Goal: Task Accomplishment & Management: Manage account settings

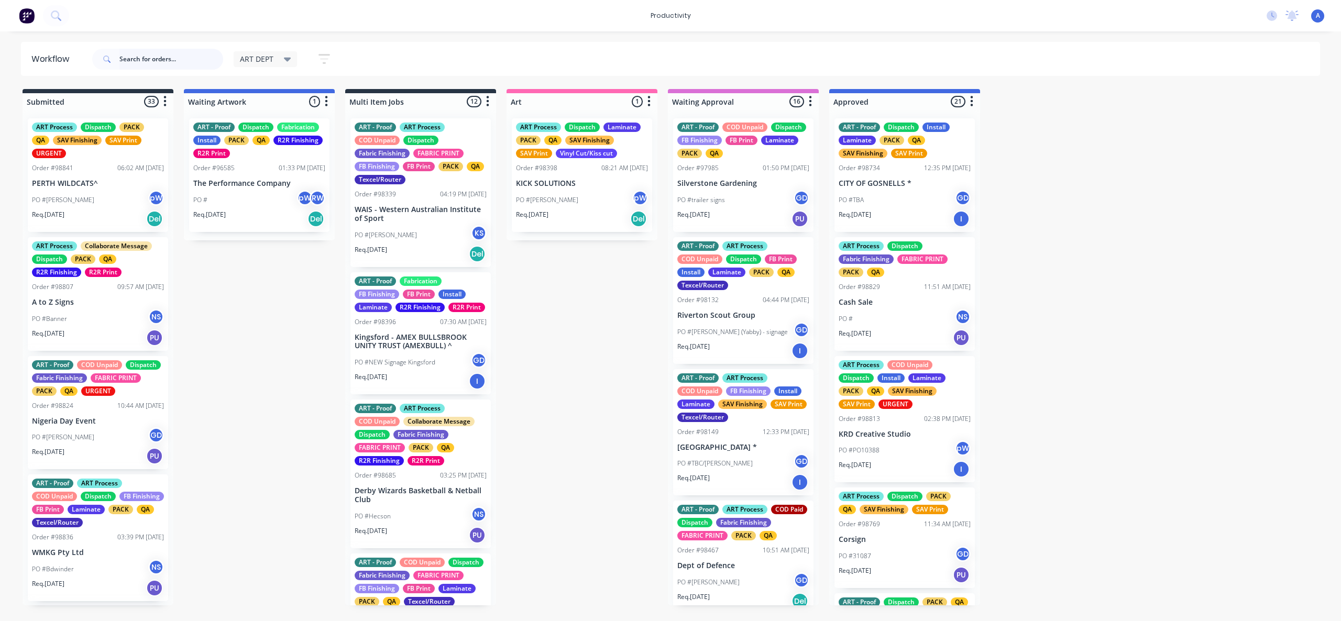
click at [166, 56] on input "text" at bounding box center [171, 59] width 104 height 21
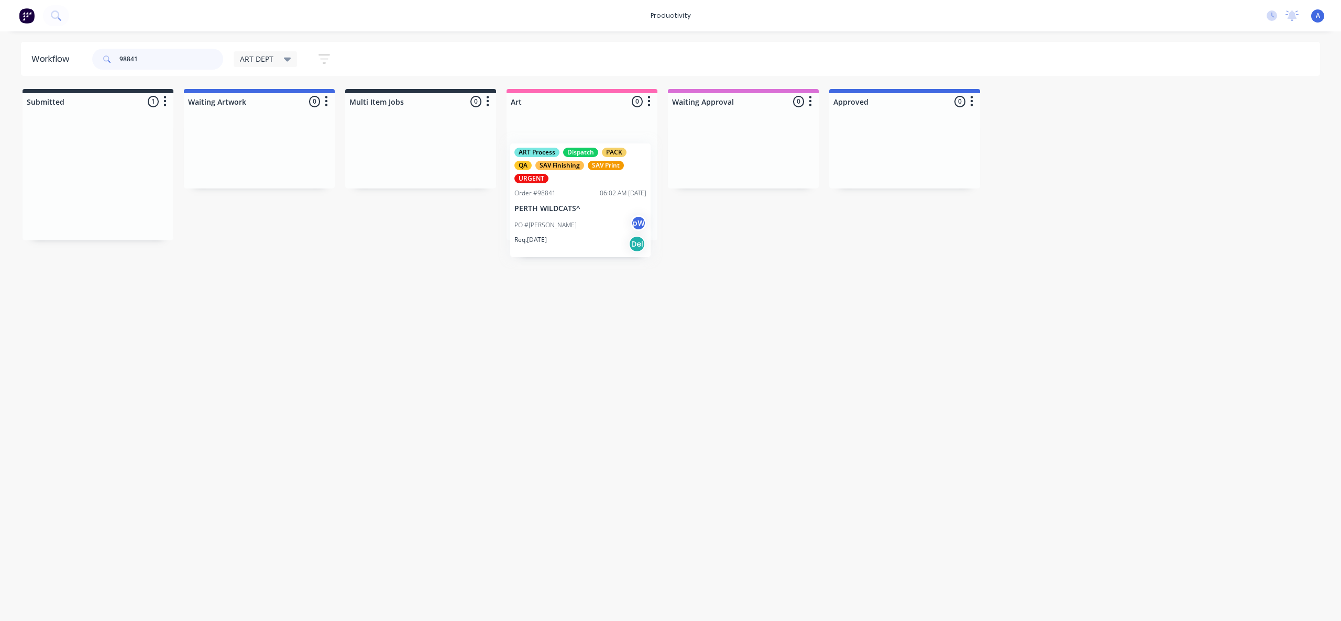
drag, startPoint x: 77, startPoint y: 214, endPoint x: 572, endPoint y: 237, distance: 495.0
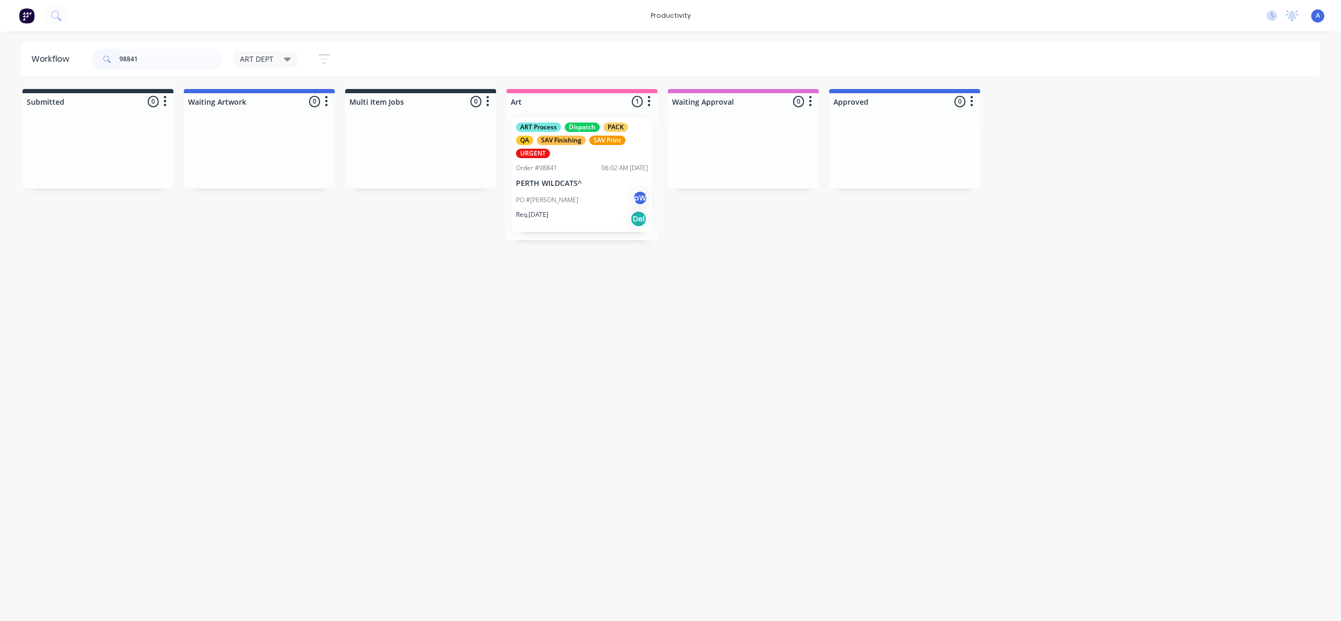
click at [623, 208] on div "PO #[PERSON_NAME]" at bounding box center [582, 200] width 132 height 20
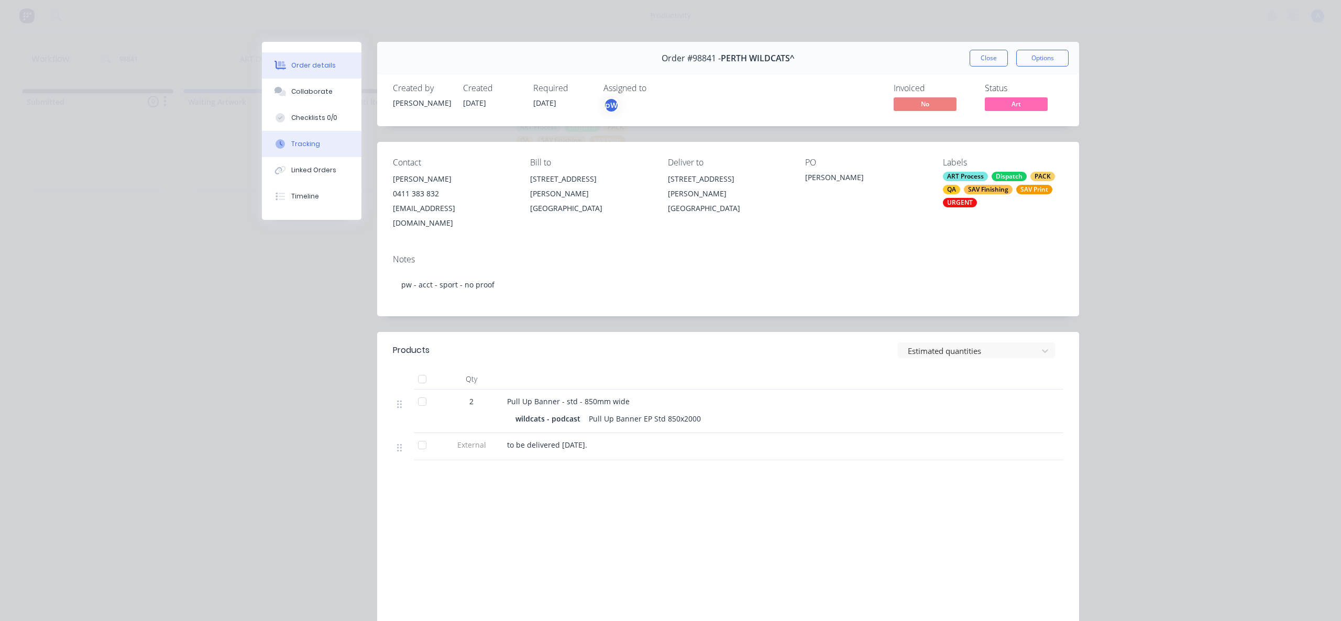
click at [314, 147] on button "Tracking" at bounding box center [312, 144] width 100 height 26
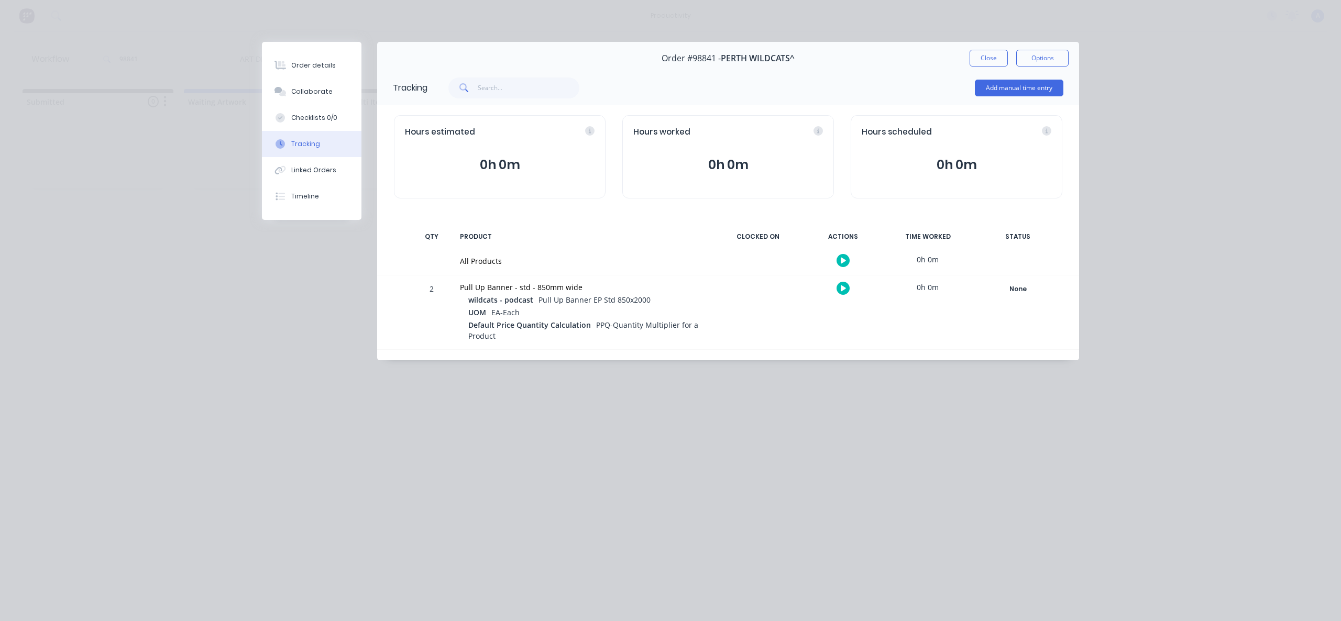
click at [837, 258] on button "button" at bounding box center [843, 260] width 13 height 13
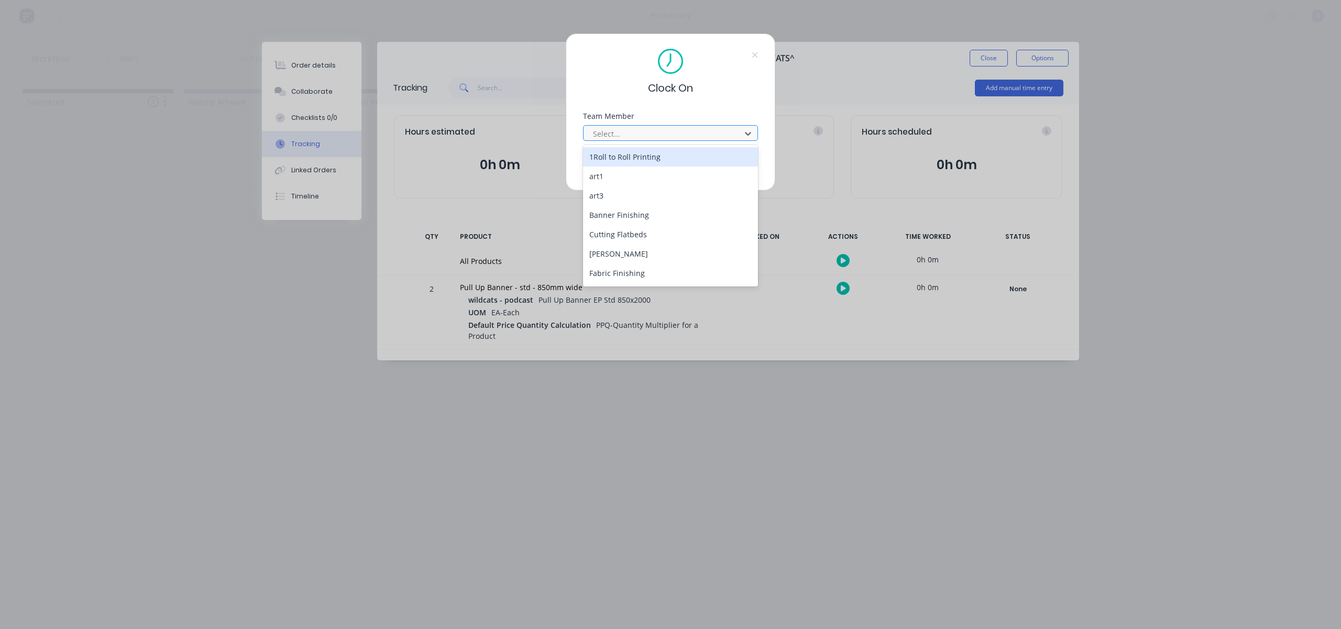
click at [701, 130] on div at bounding box center [664, 133] width 144 height 13
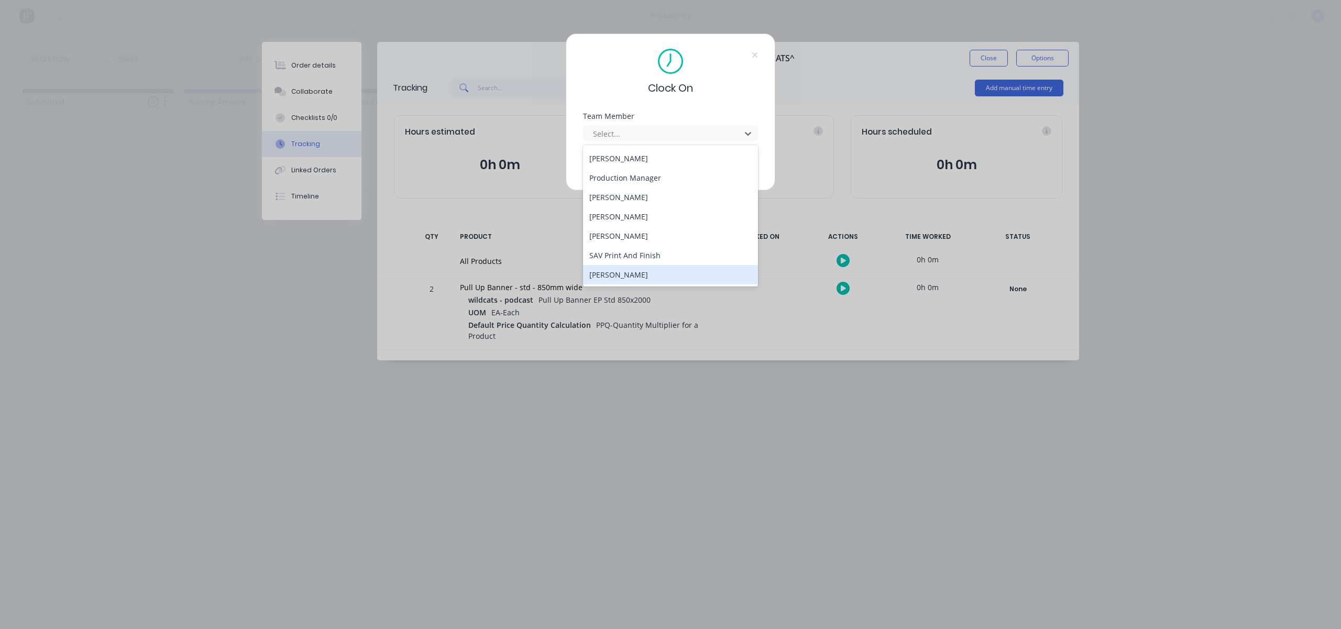
click at [639, 272] on div "[PERSON_NAME]" at bounding box center [670, 274] width 175 height 19
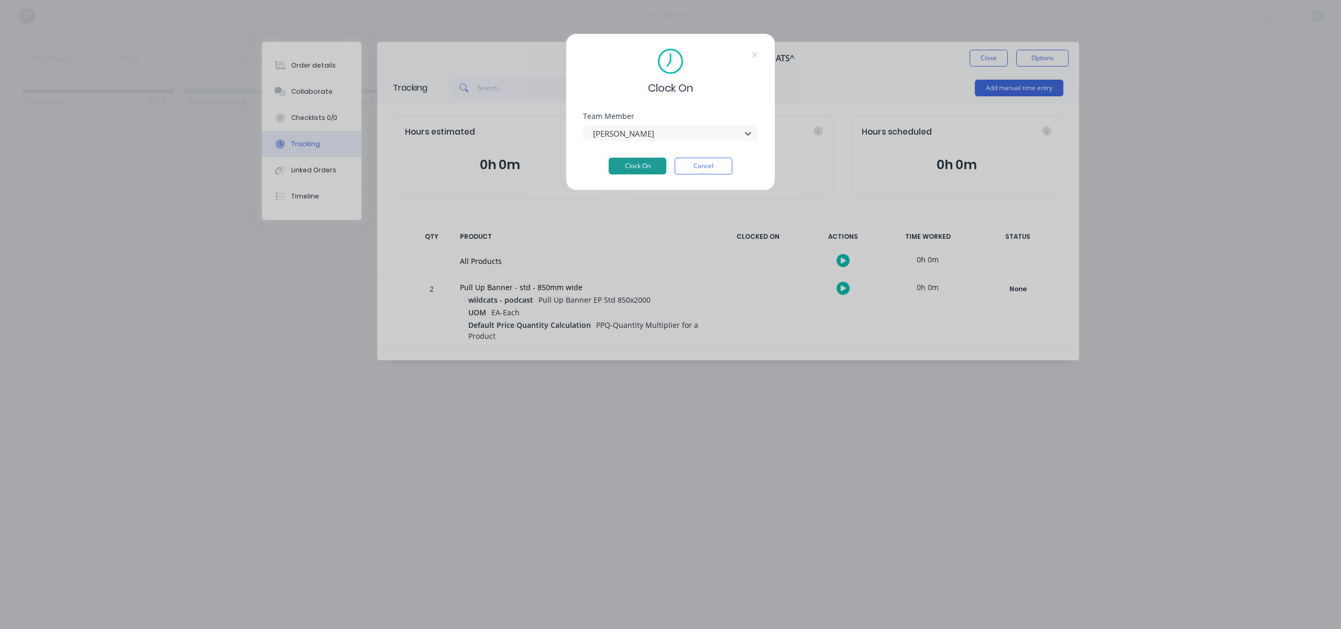
click at [647, 164] on button "Clock On" at bounding box center [638, 166] width 58 height 17
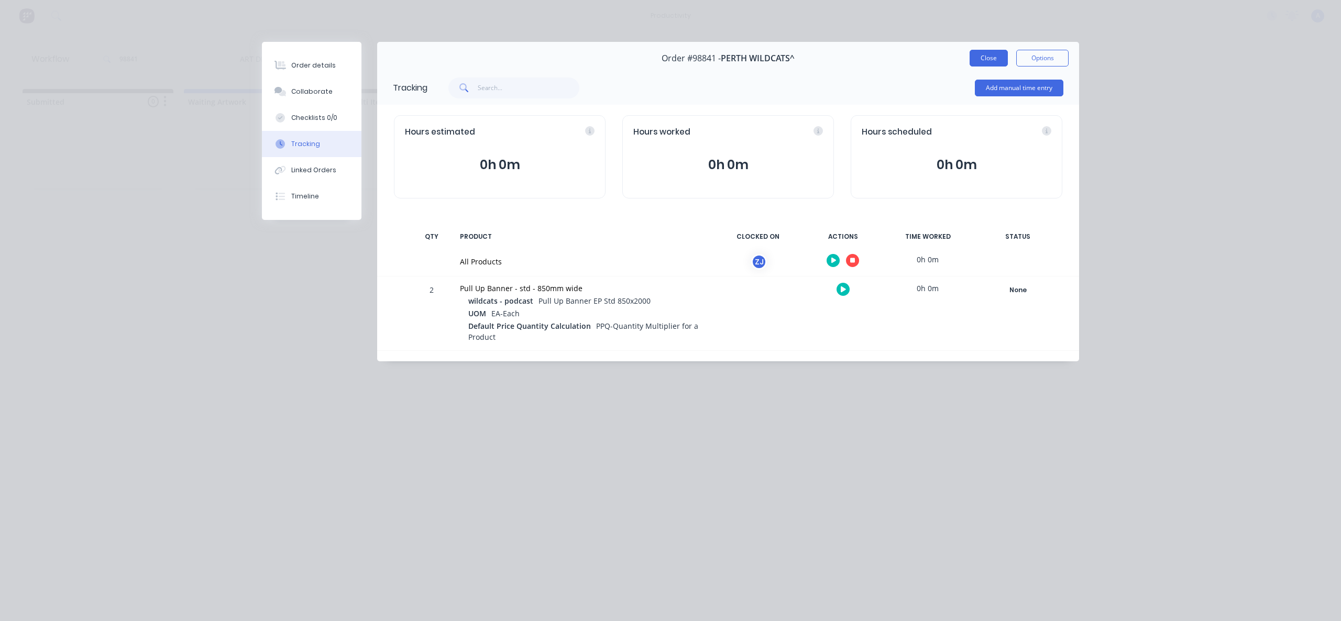
click at [984, 61] on button "Close" at bounding box center [989, 58] width 38 height 17
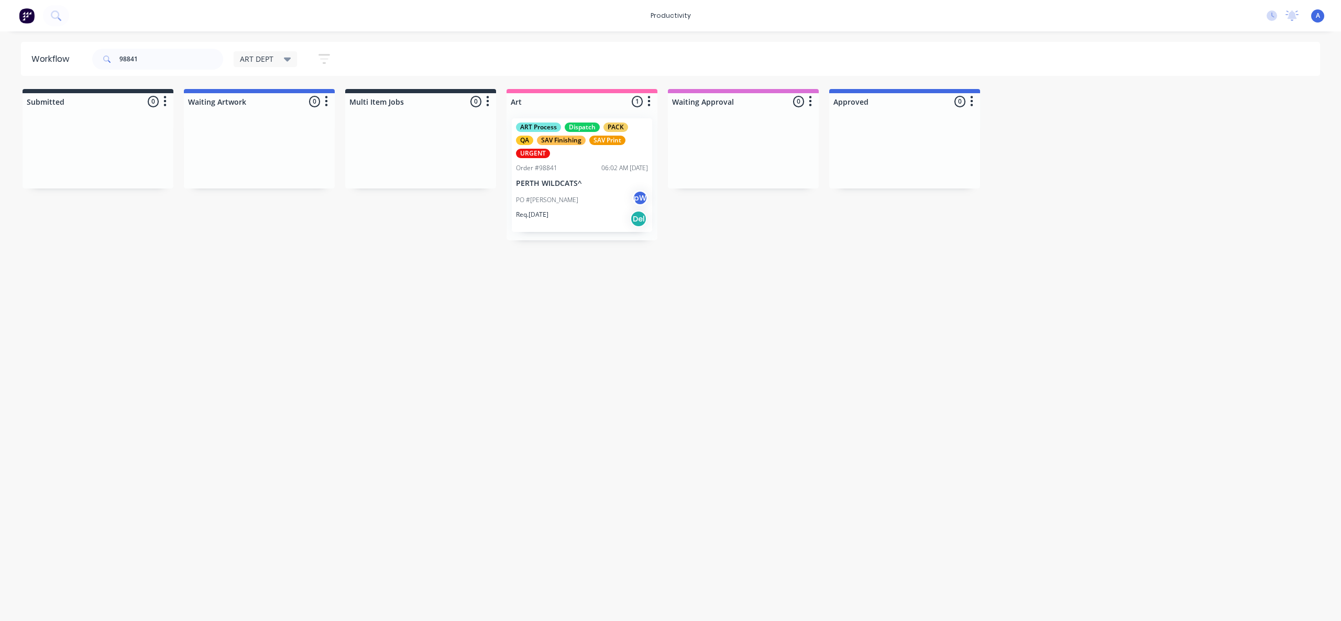
click at [691, 381] on div "Workflow 98841 ART DEPT Save new view None edit ART DEPT (Default) edit Banner …" at bounding box center [670, 321] width 1341 height 558
click at [554, 199] on p "PO #[PERSON_NAME]" at bounding box center [547, 199] width 62 height 9
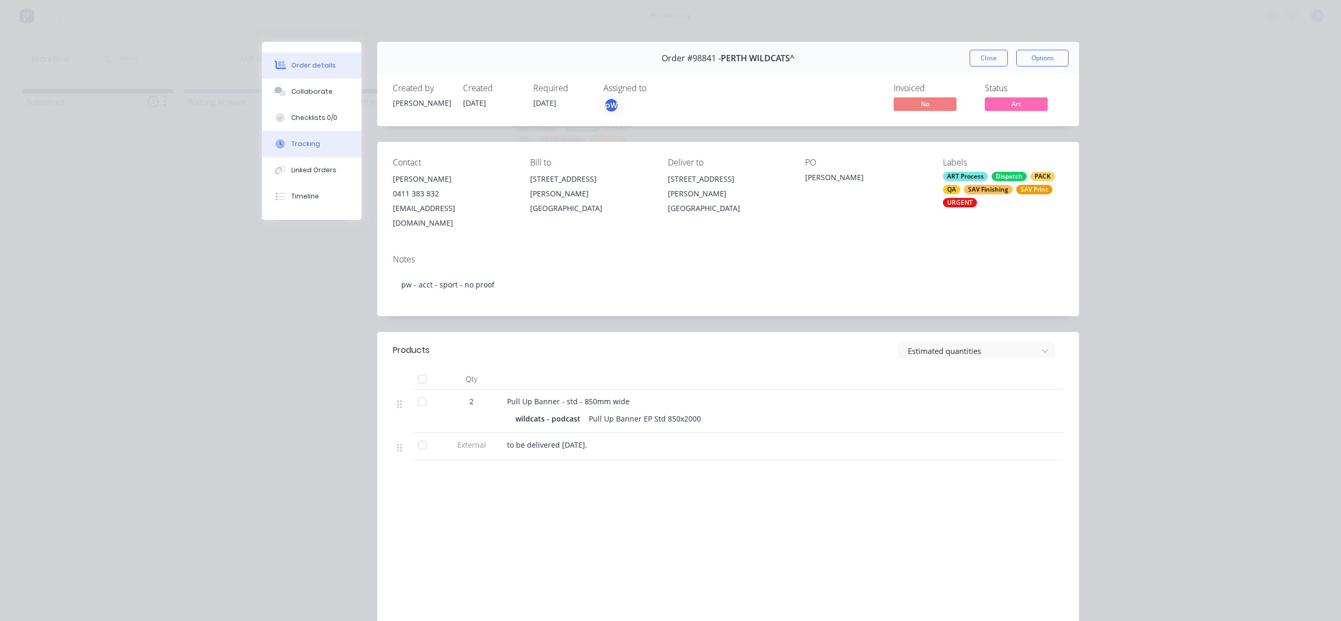
click at [304, 149] on button "Tracking" at bounding box center [312, 144] width 100 height 26
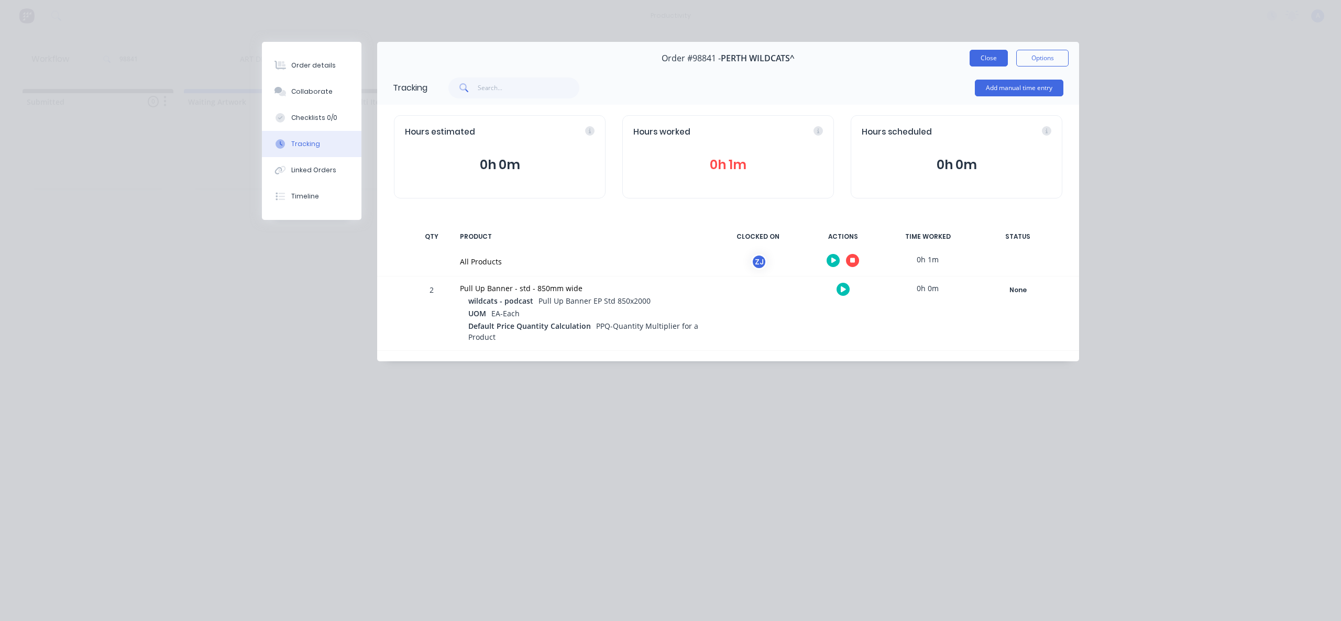
click at [999, 57] on button "Close" at bounding box center [989, 58] width 38 height 17
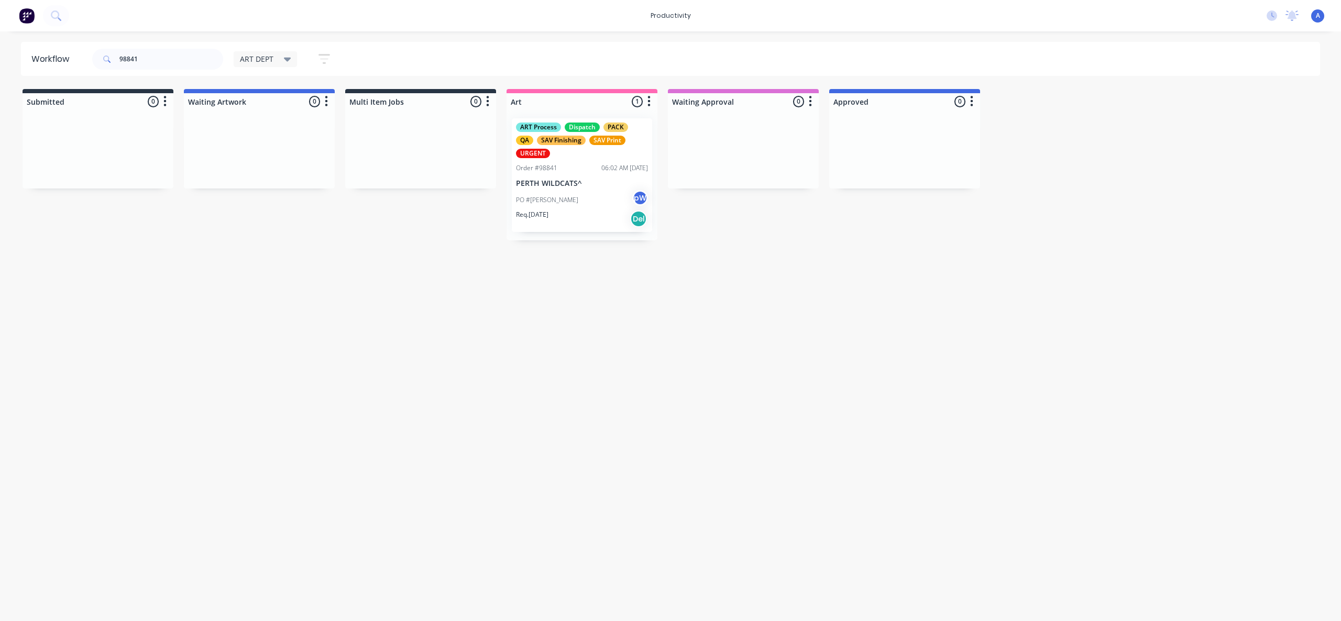
click at [542, 151] on div "URGENT" at bounding box center [533, 153] width 34 height 9
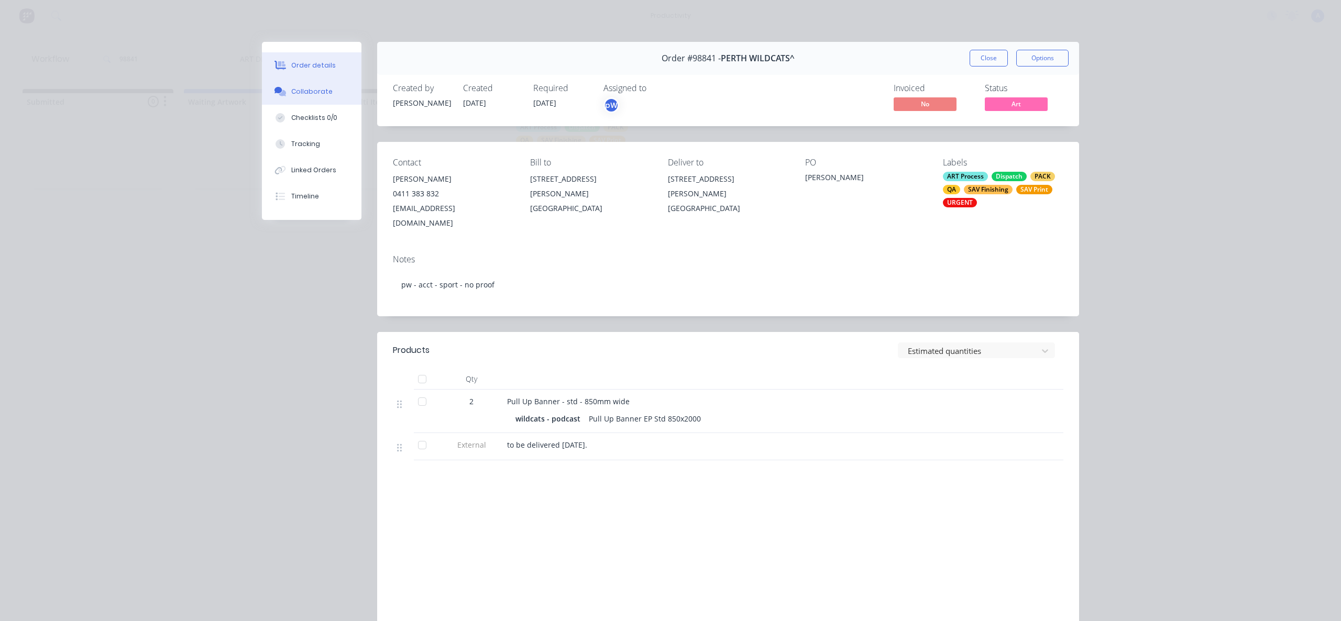
click at [303, 89] on div "Collaborate" at bounding box center [311, 91] width 41 height 9
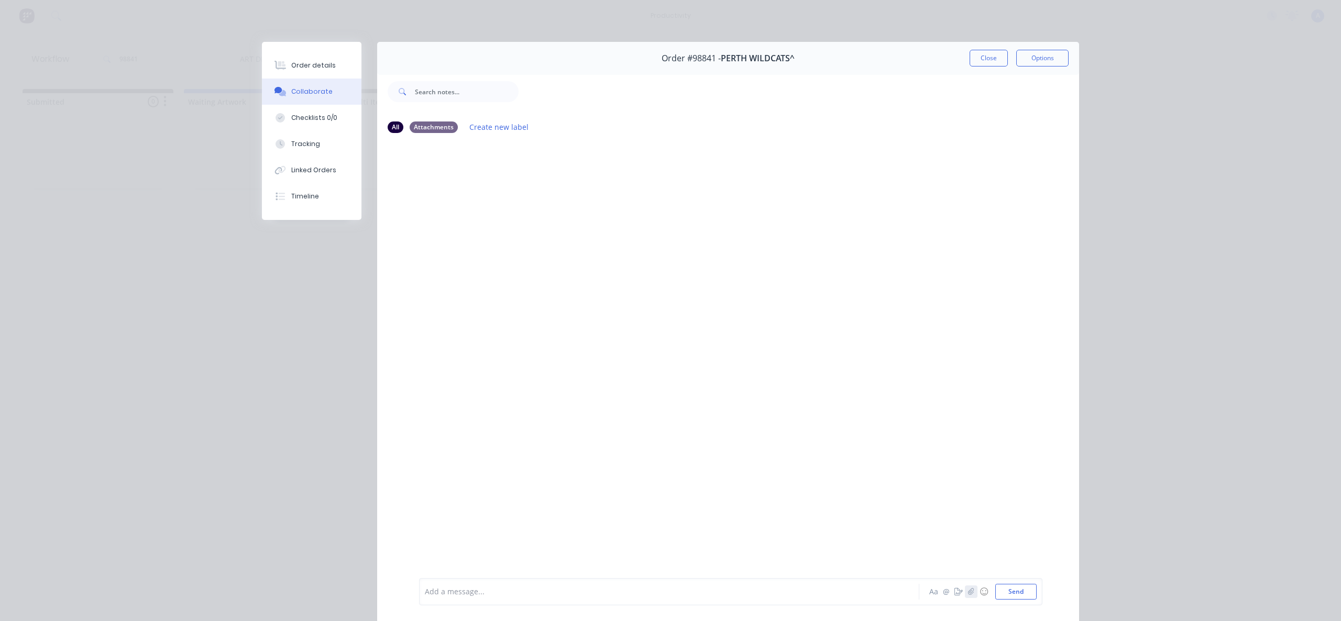
click at [971, 597] on button "button" at bounding box center [971, 592] width 13 height 13
click at [1022, 594] on button "Send" at bounding box center [1015, 592] width 41 height 16
click at [981, 63] on button "Close" at bounding box center [989, 58] width 38 height 17
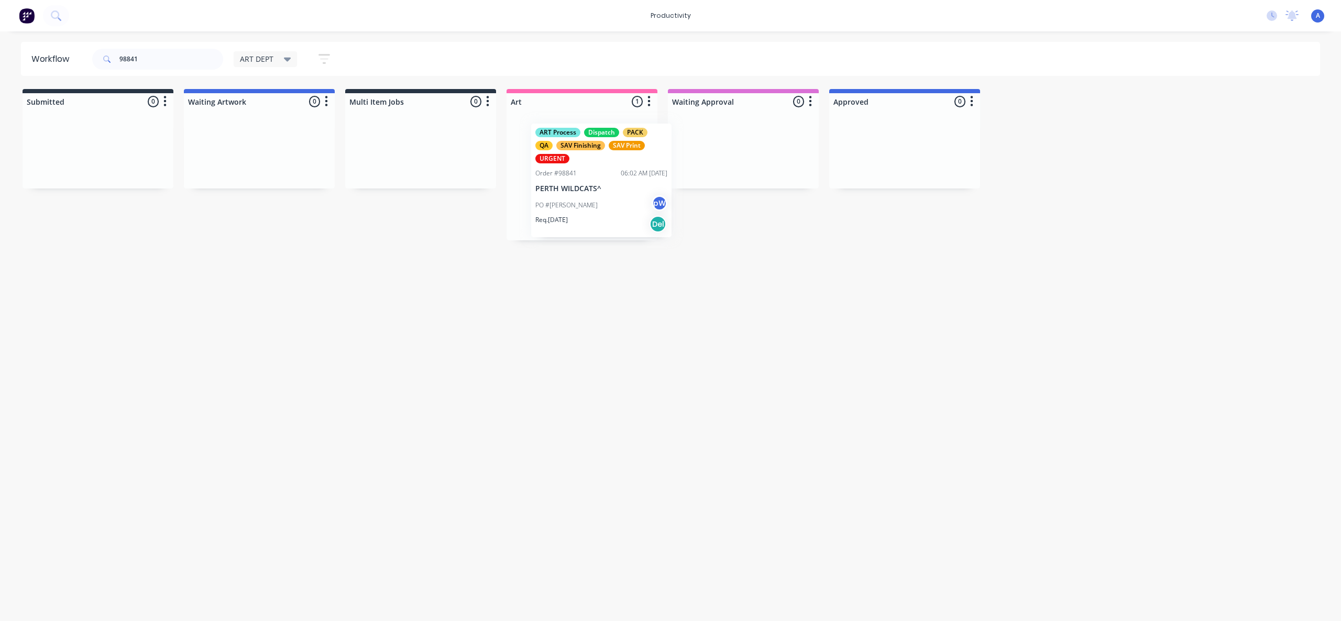
drag, startPoint x: 584, startPoint y: 221, endPoint x: 892, endPoint y: 229, distance: 308.1
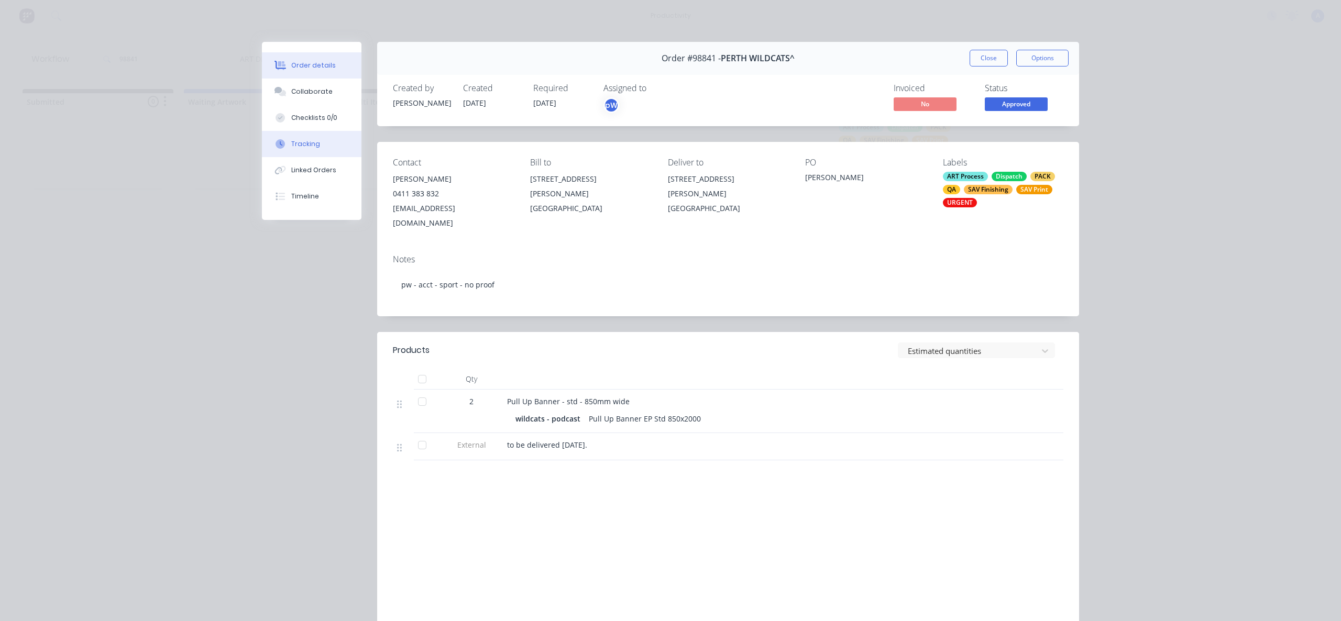
click at [325, 150] on button "Tracking" at bounding box center [312, 144] width 100 height 26
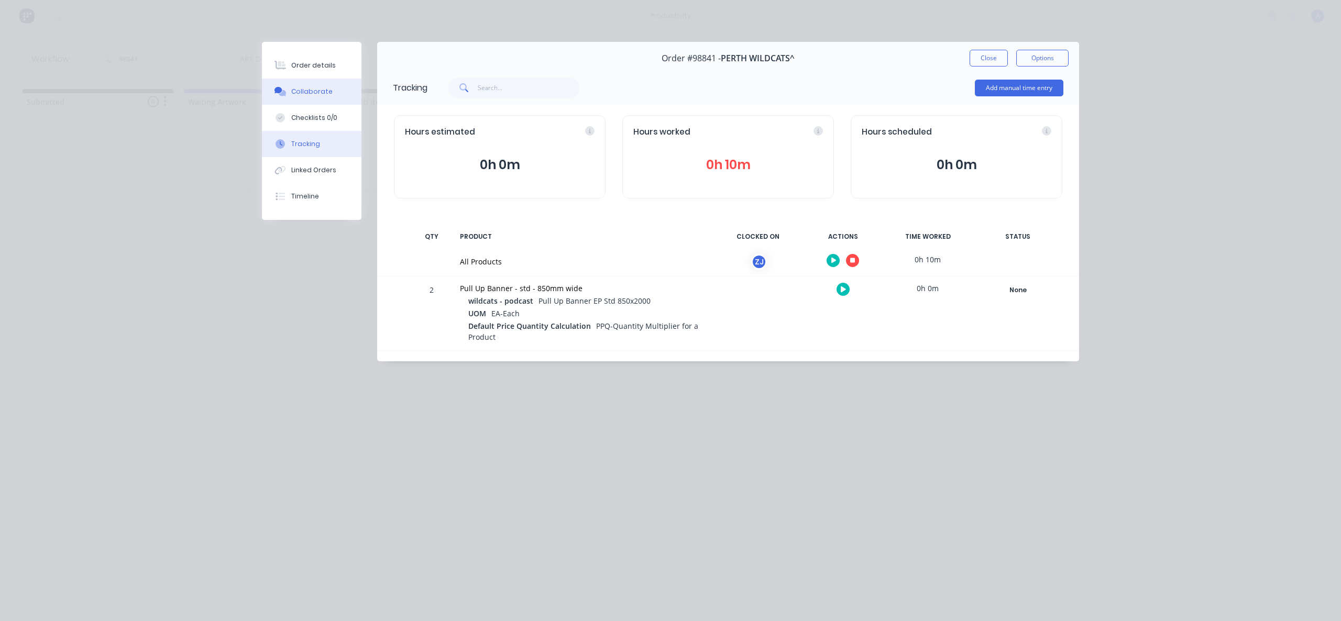
click at [332, 98] on button "Collaborate" at bounding box center [312, 92] width 100 height 26
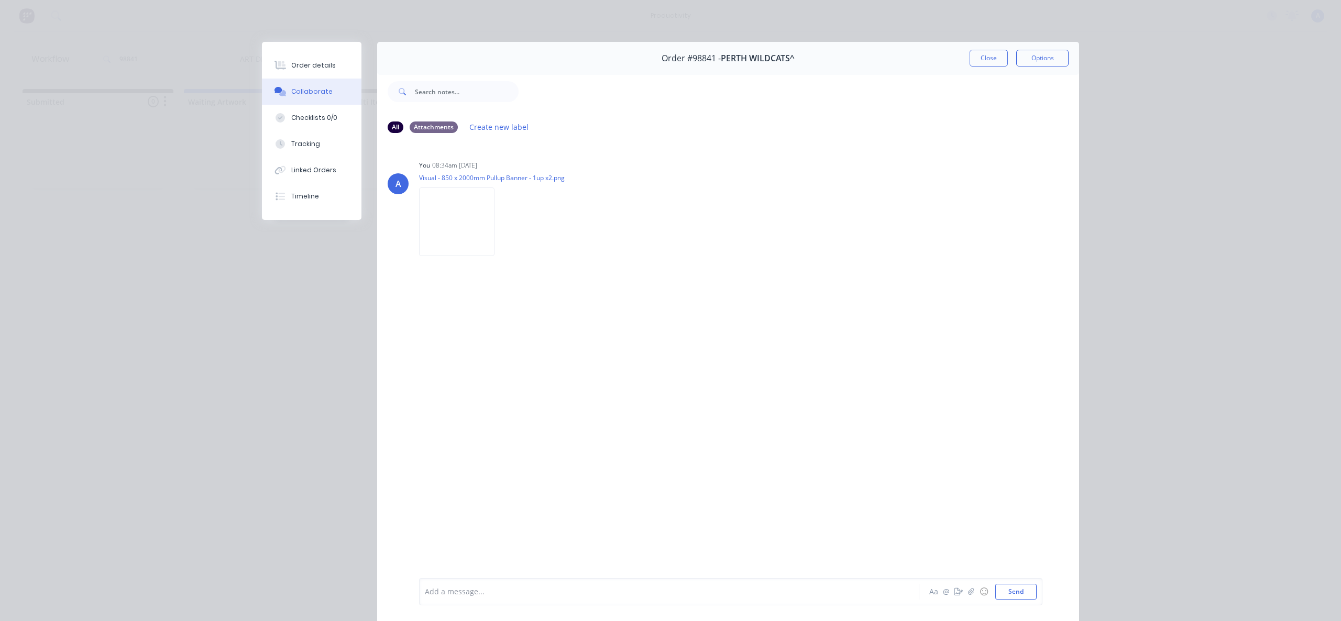
click at [976, 49] on div "Order #98841 - PERTH WILDCATS^ Close Options" at bounding box center [728, 58] width 702 height 33
click at [977, 53] on button "Close" at bounding box center [989, 58] width 38 height 17
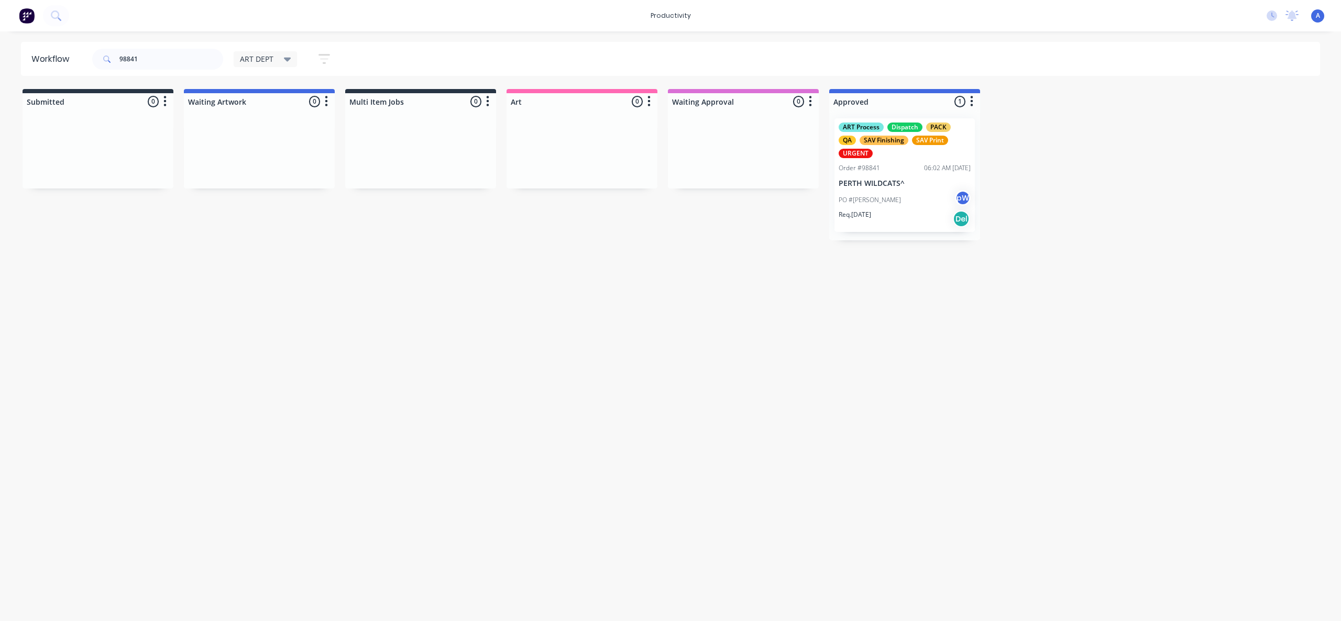
click at [1076, 331] on div "Workflow 98841 ART DEPT Save new view None edit ART DEPT (Default) edit Banner …" at bounding box center [670, 321] width 1341 height 558
click at [886, 190] on div "PO #[PERSON_NAME]" at bounding box center [905, 200] width 132 height 20
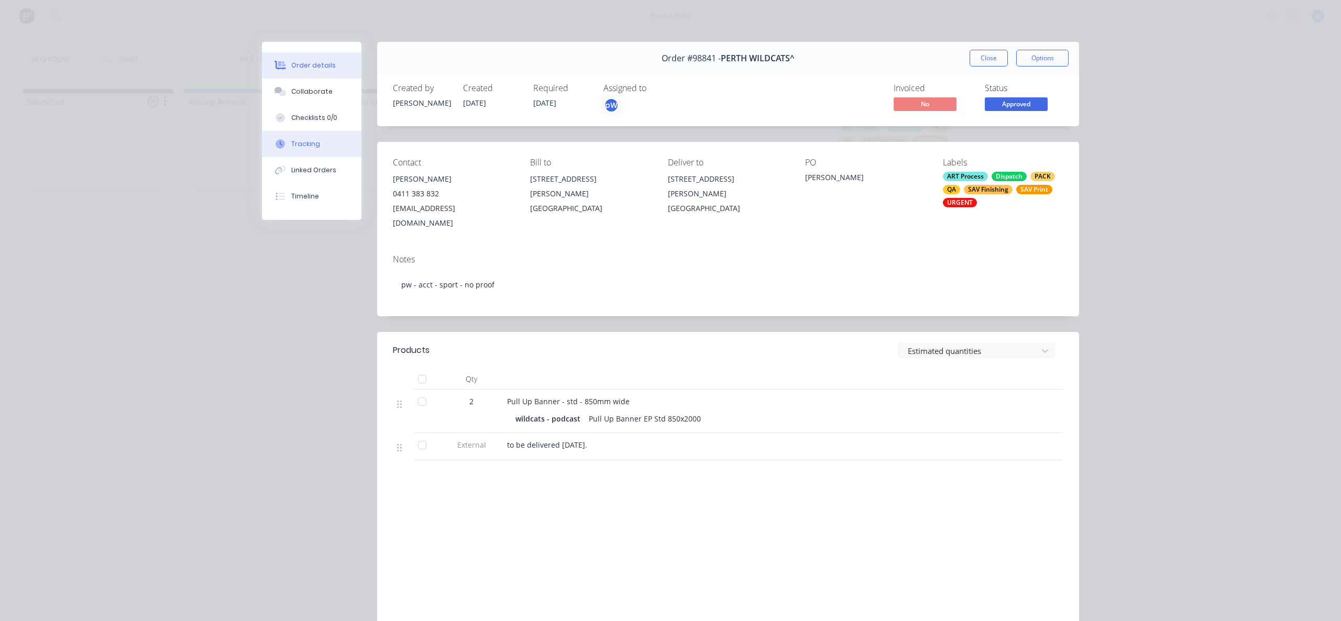
click at [292, 147] on div "Tracking" at bounding box center [305, 143] width 29 height 9
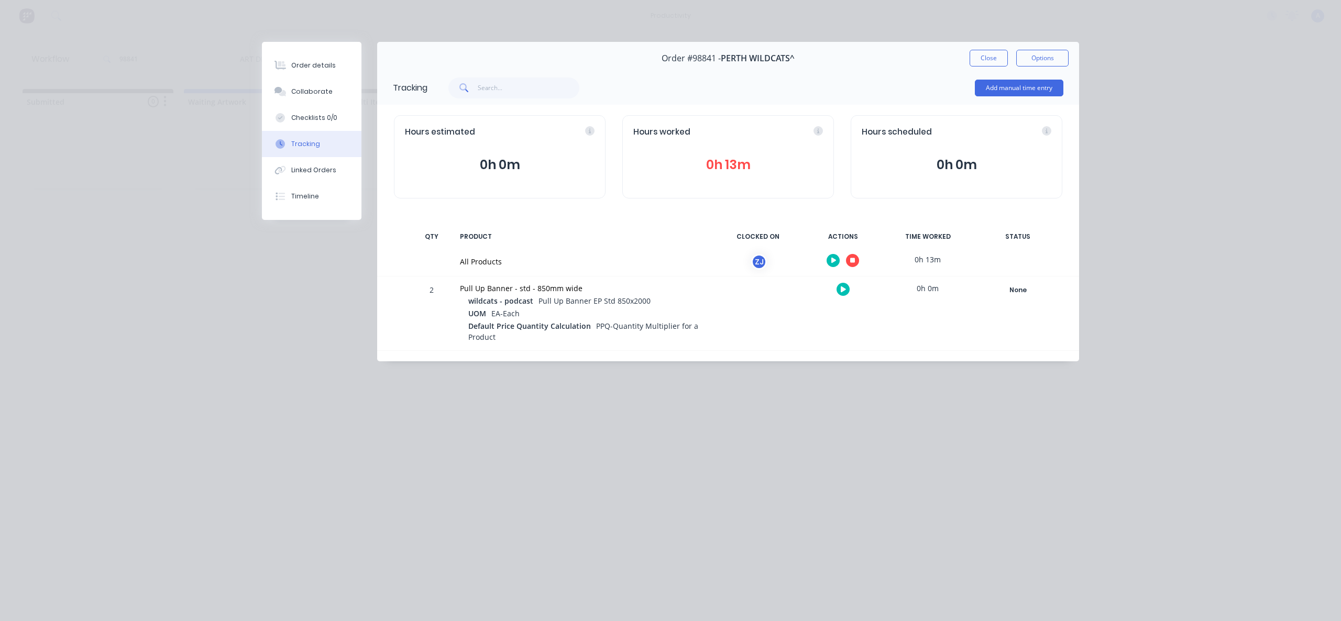
click at [850, 261] on button "button" at bounding box center [852, 260] width 13 height 13
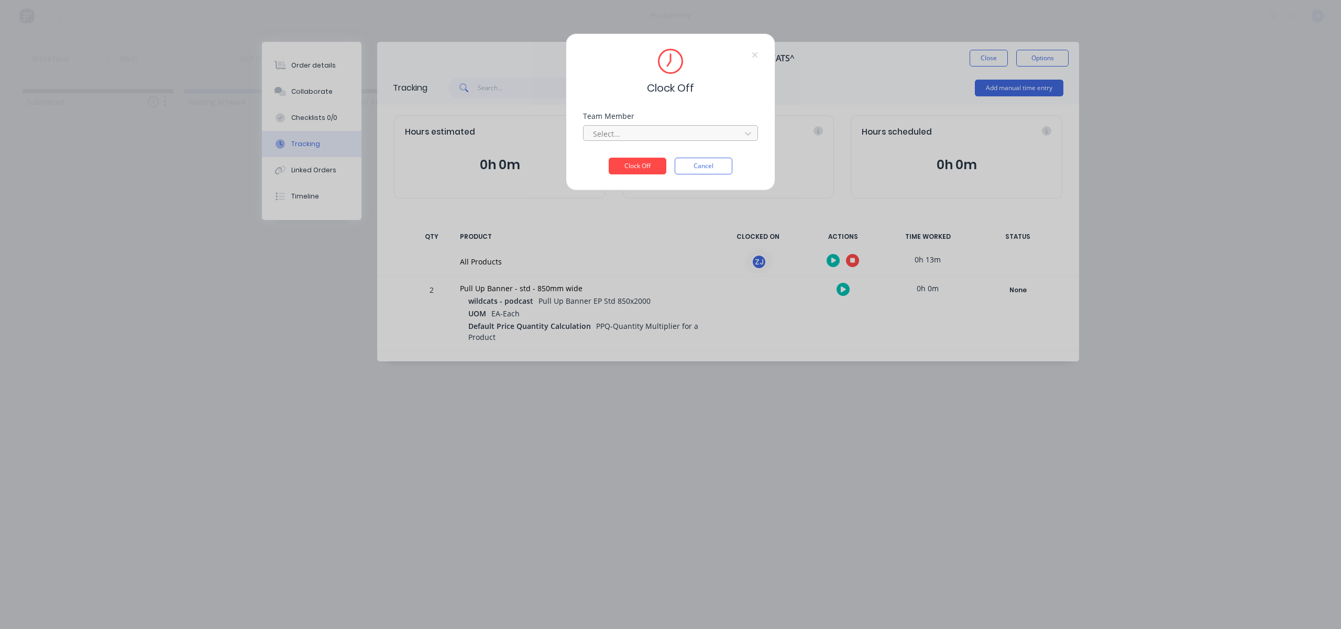
click at [714, 133] on div at bounding box center [664, 133] width 144 height 13
click at [653, 157] on div "[PERSON_NAME]" at bounding box center [670, 156] width 175 height 19
click at [645, 166] on button "Clock Off" at bounding box center [638, 166] width 58 height 17
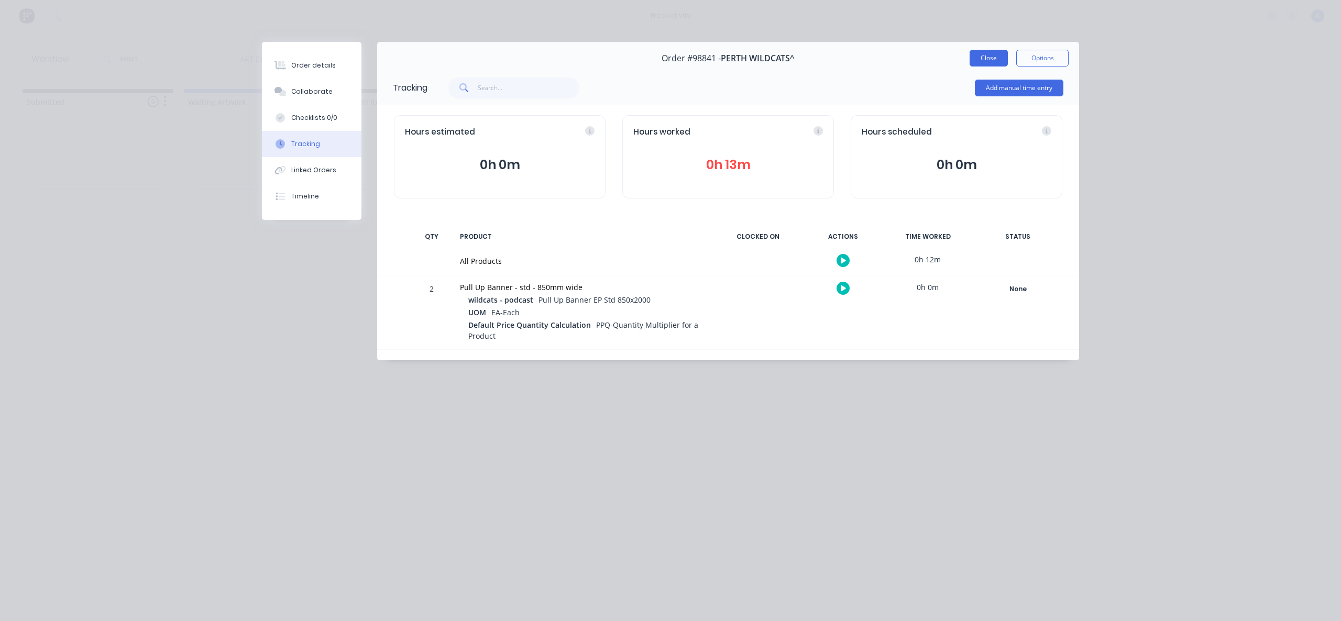
click at [996, 60] on button "Close" at bounding box center [989, 58] width 38 height 17
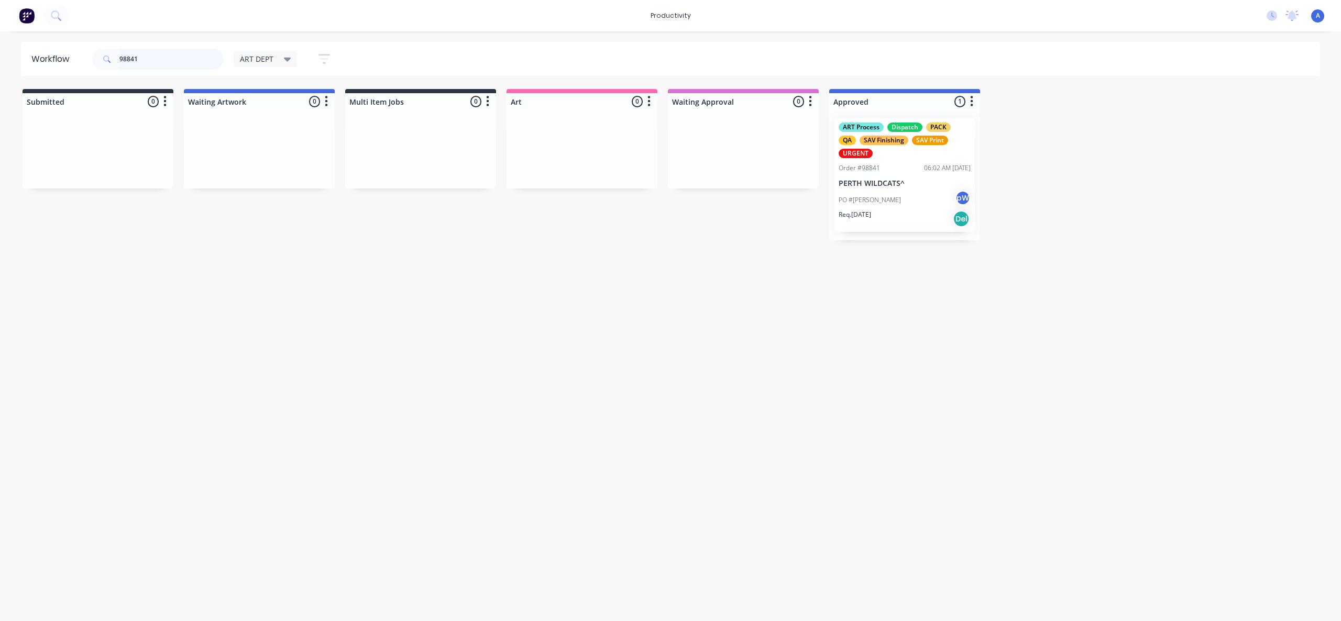
click at [178, 58] on input "98841" at bounding box center [171, 59] width 104 height 21
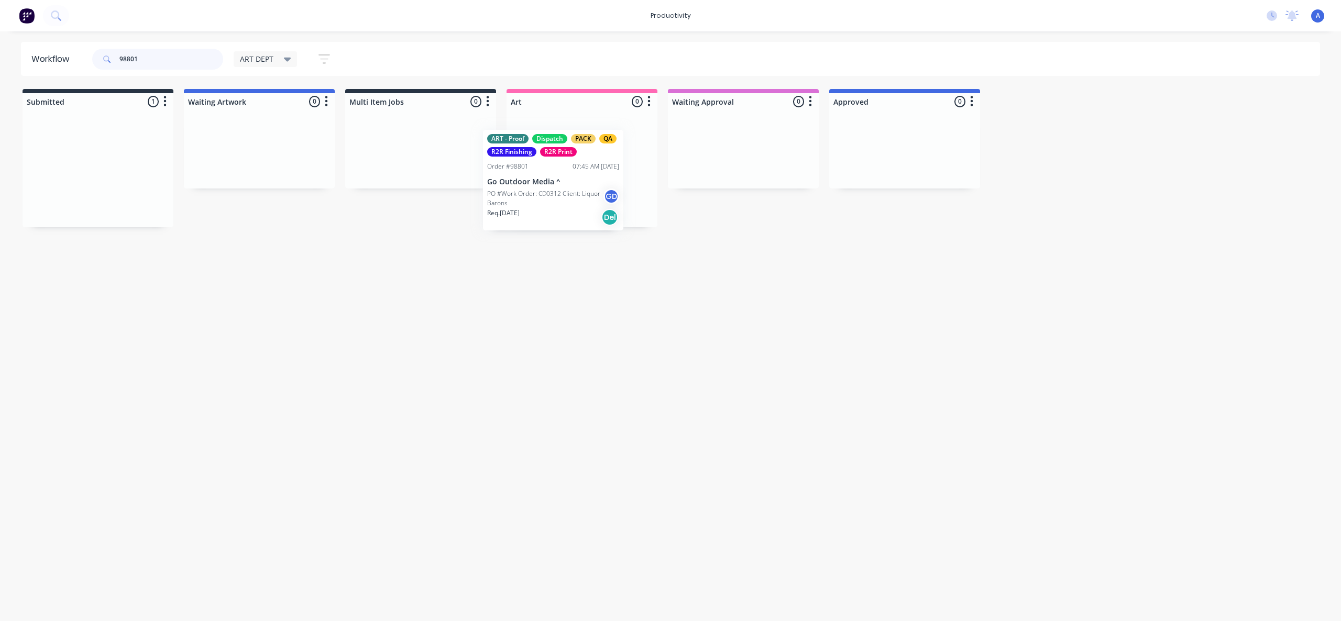
drag, startPoint x: 142, startPoint y: 189, endPoint x: 642, endPoint y: 188, distance: 499.8
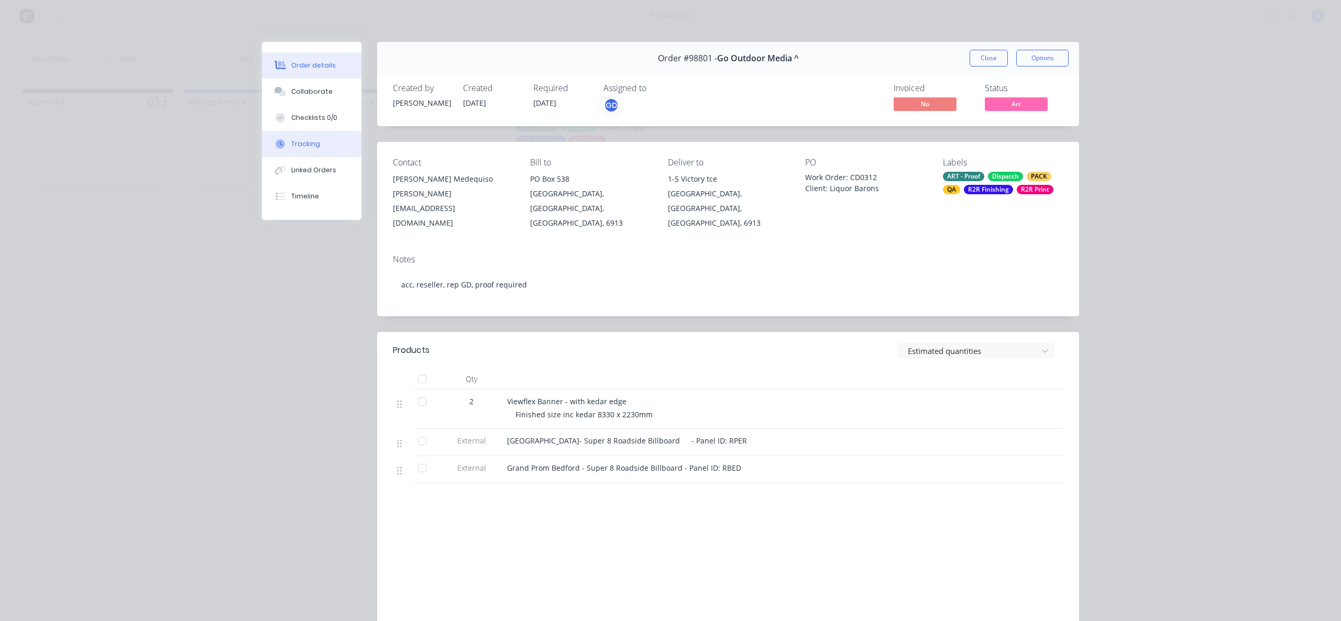
click at [316, 148] on button "Tracking" at bounding box center [312, 144] width 100 height 26
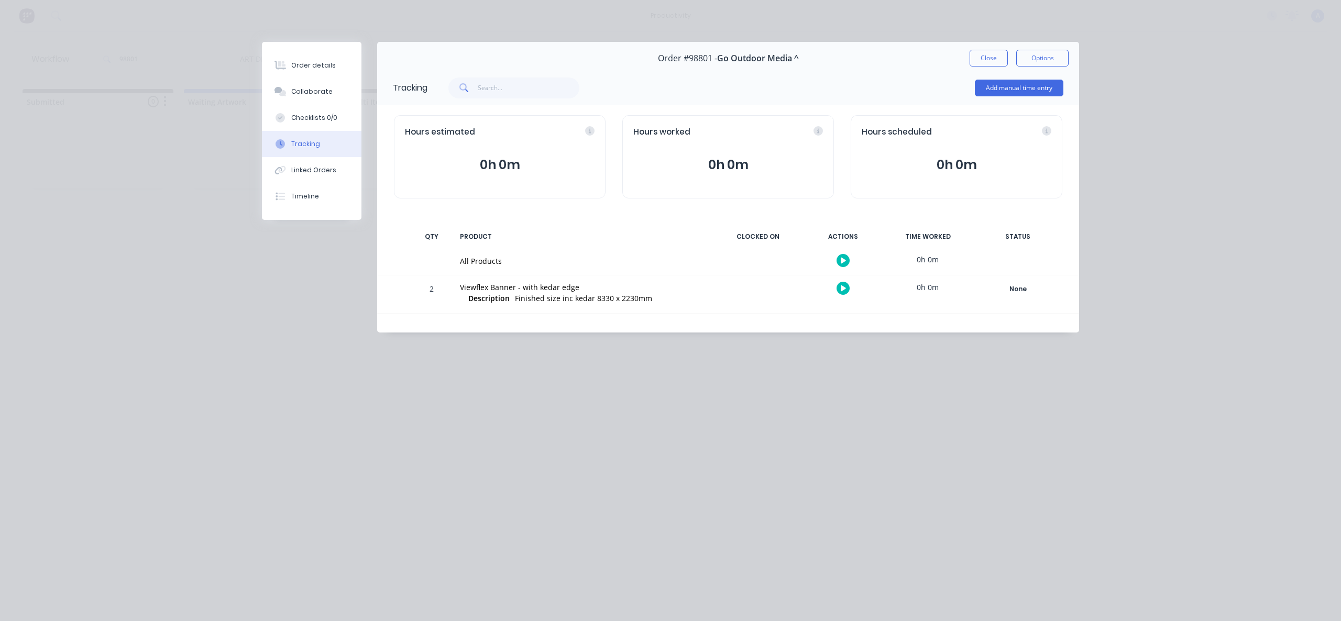
click at [844, 259] on icon "button" at bounding box center [843, 260] width 5 height 7
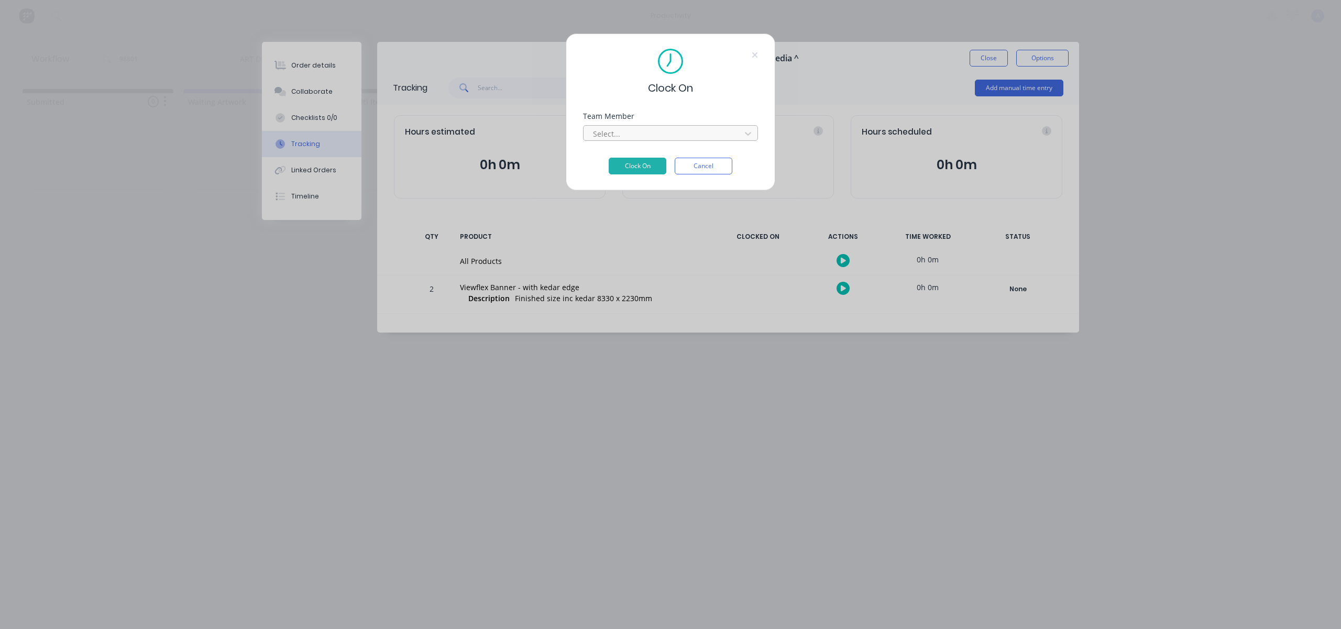
click at [704, 131] on div at bounding box center [664, 133] width 144 height 13
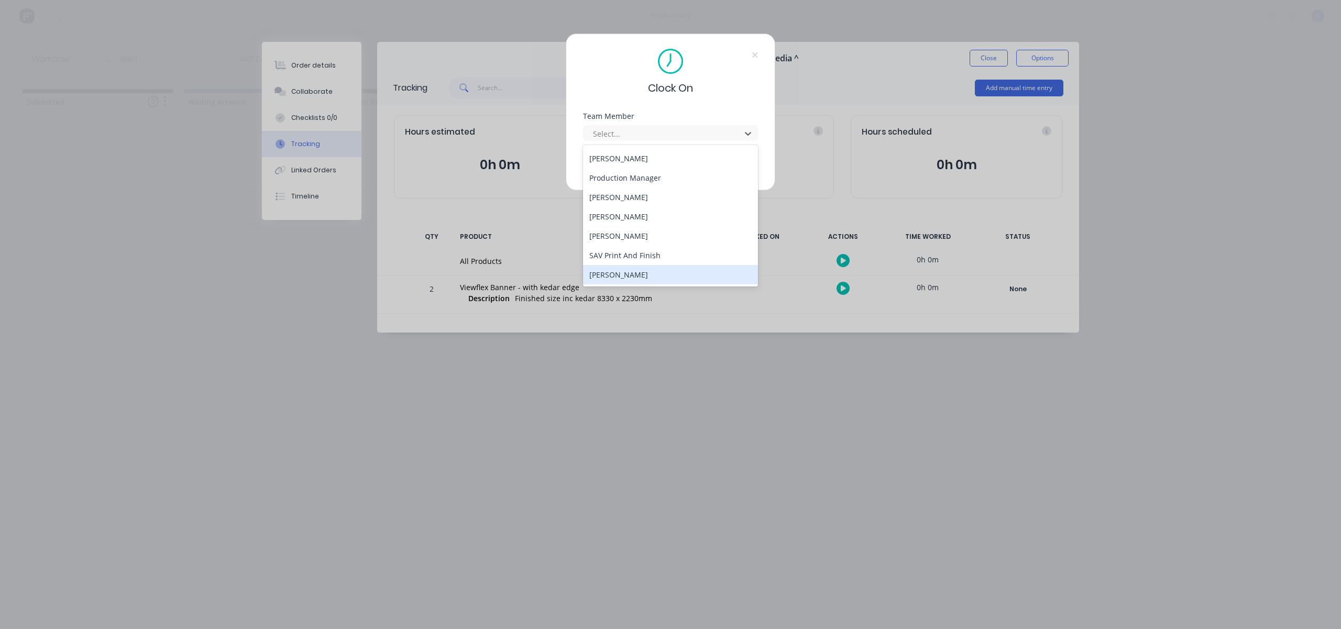
click at [637, 272] on div "[PERSON_NAME]" at bounding box center [670, 274] width 175 height 19
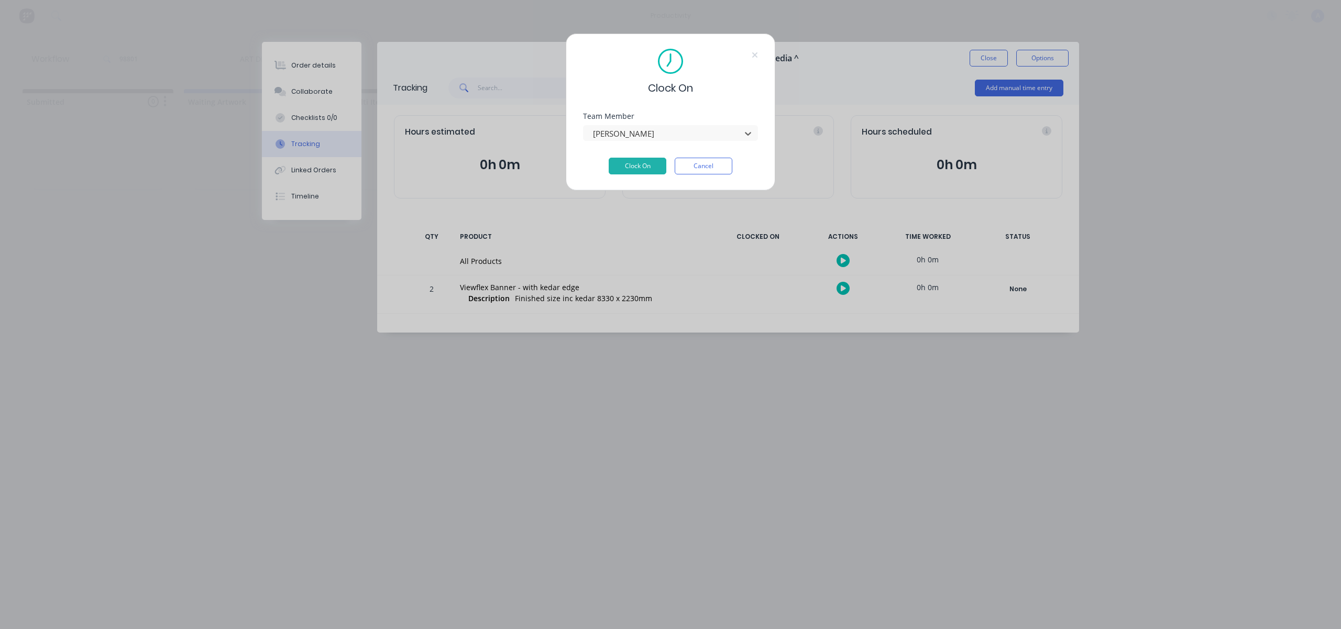
click at [628, 175] on div "Clock On Team Member option [PERSON_NAME], selected. [PERSON_NAME] Clock On Can…" at bounding box center [671, 112] width 210 height 157
click at [630, 169] on button "Clock On" at bounding box center [638, 166] width 58 height 17
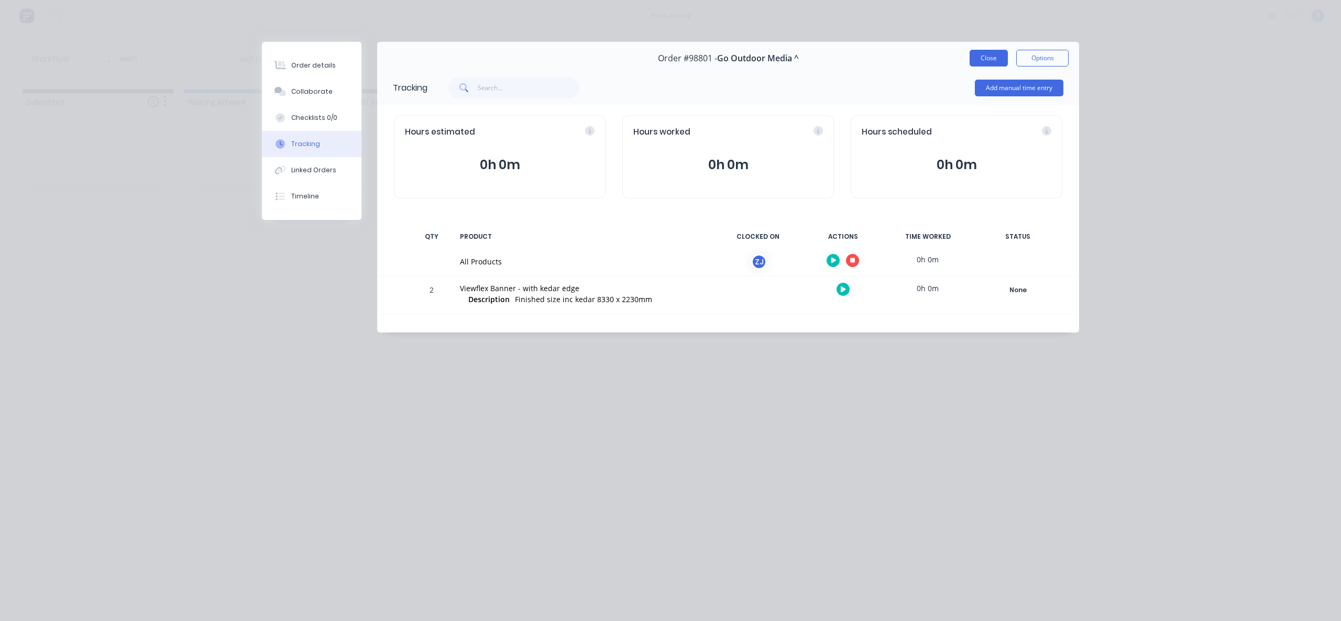
click at [982, 63] on button "Close" at bounding box center [989, 58] width 38 height 17
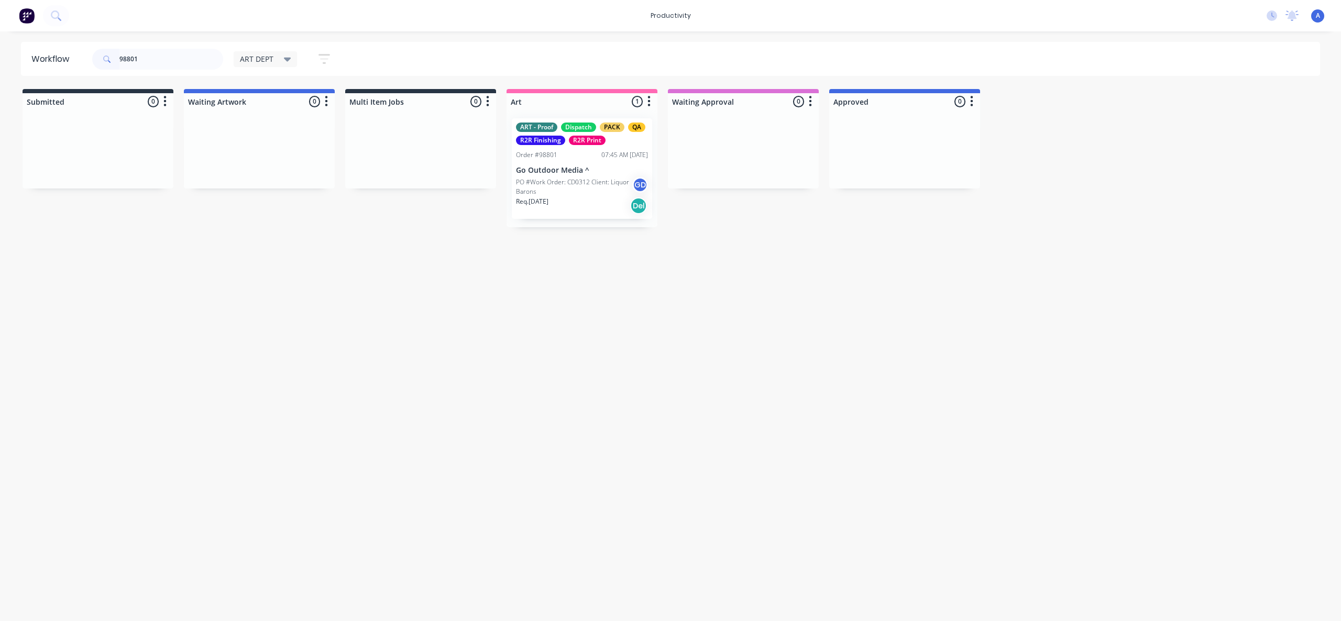
click at [540, 188] on p "PO #Work Order: CD0312 Client: Liquor Barons" at bounding box center [574, 187] width 116 height 19
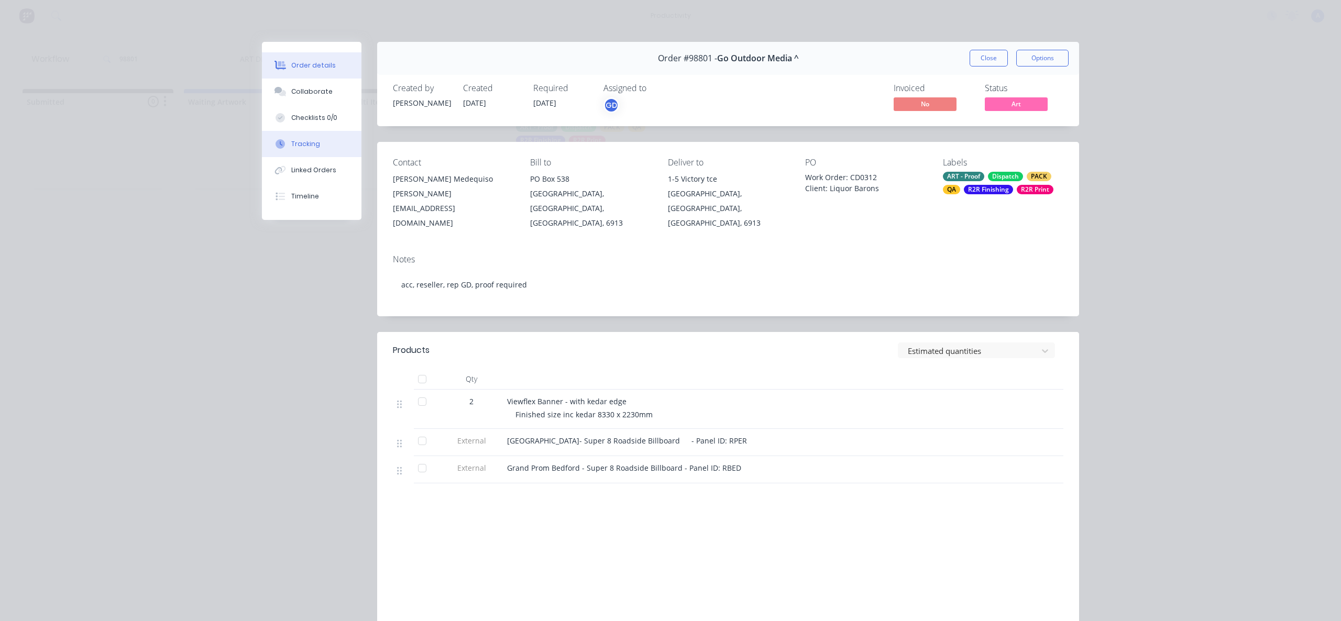
click at [295, 144] on div "Tracking" at bounding box center [305, 143] width 29 height 9
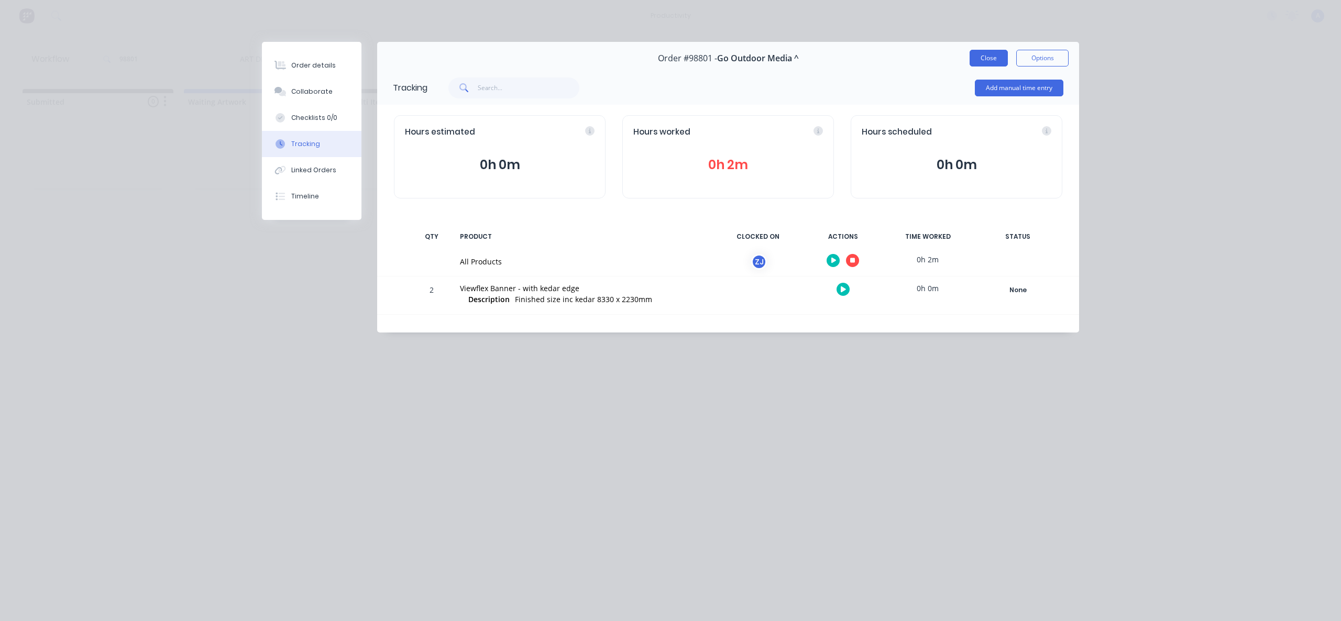
click at [1001, 54] on button "Close" at bounding box center [989, 58] width 38 height 17
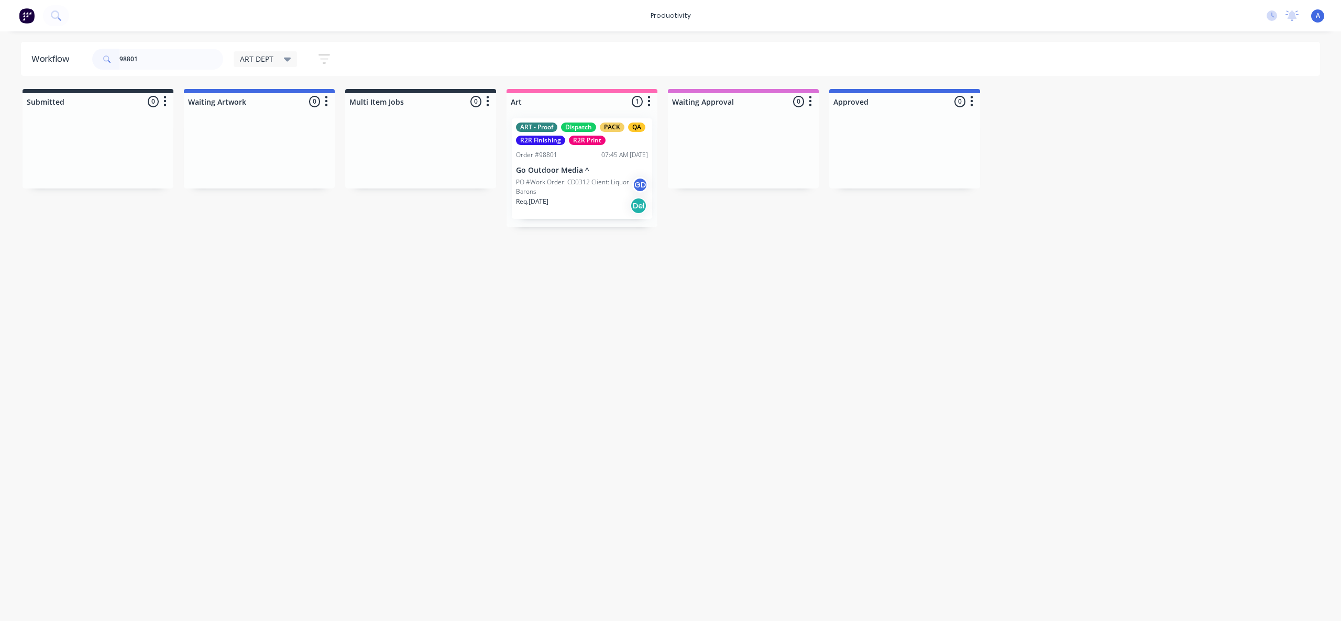
click at [647, 376] on div "Workflow 98801 ART DEPT Save new view None edit ART DEPT (Default) edit Banner …" at bounding box center [670, 321] width 1341 height 558
click at [585, 201] on div "Req. [DATE] Del" at bounding box center [582, 206] width 132 height 18
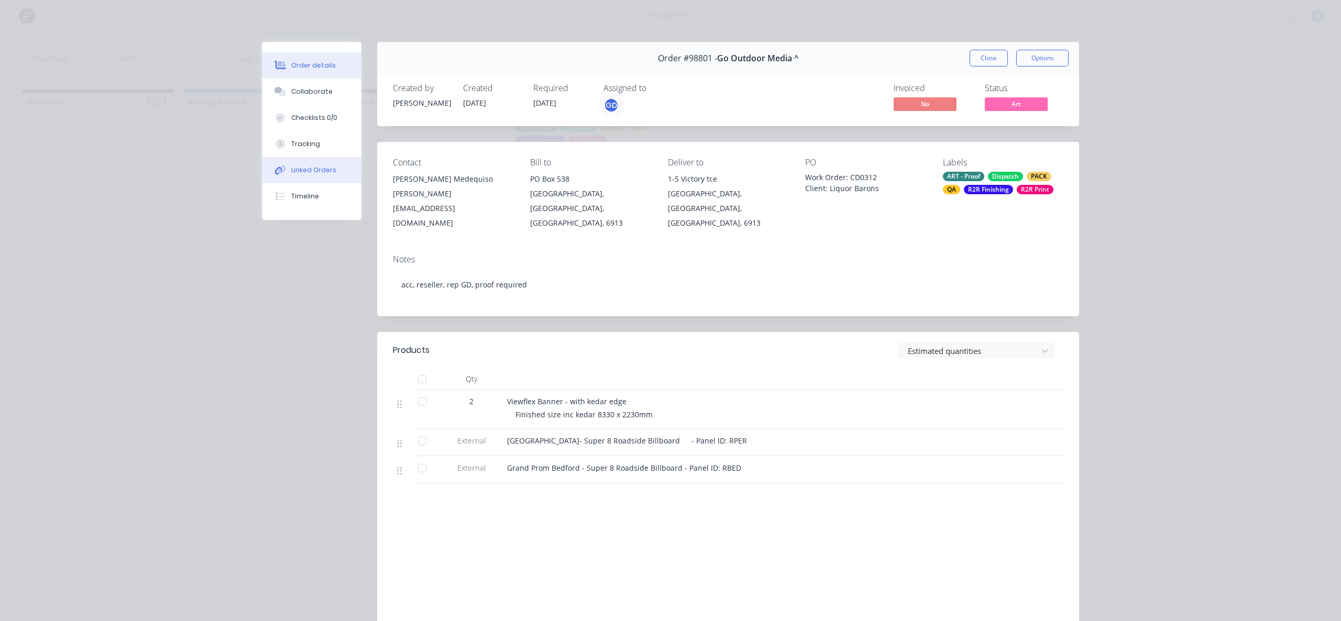
click at [302, 159] on button "Linked Orders" at bounding box center [312, 170] width 100 height 26
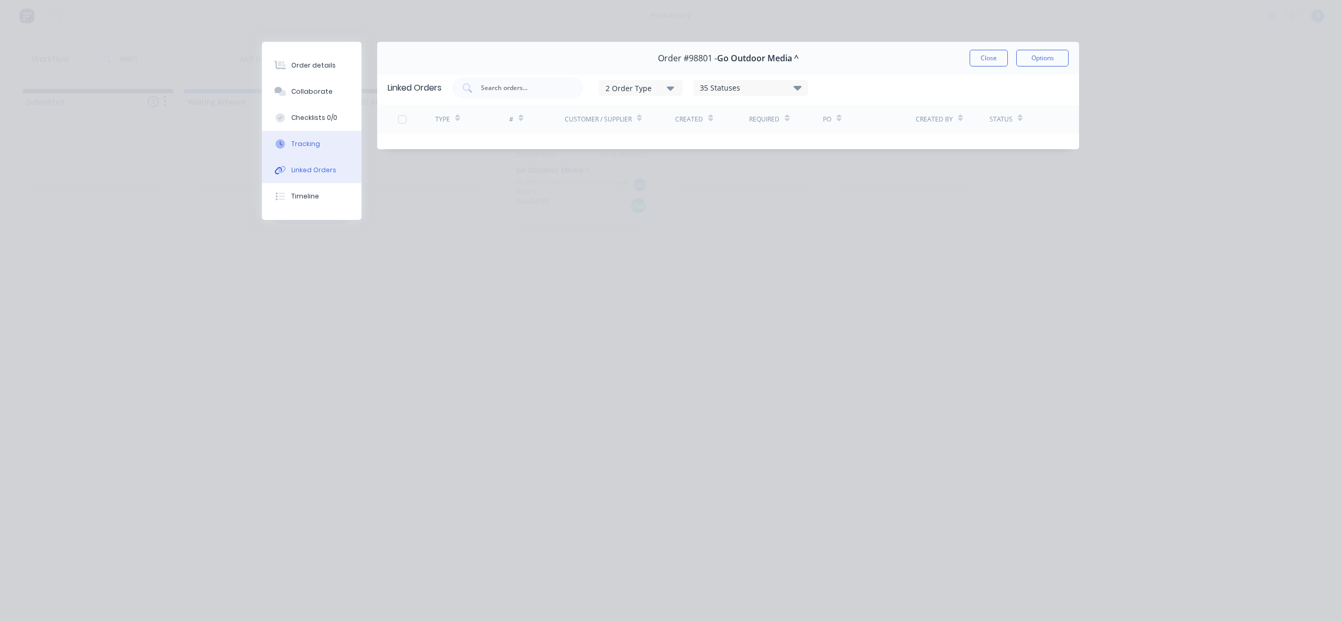
click at [299, 131] on button "Tracking" at bounding box center [312, 144] width 100 height 26
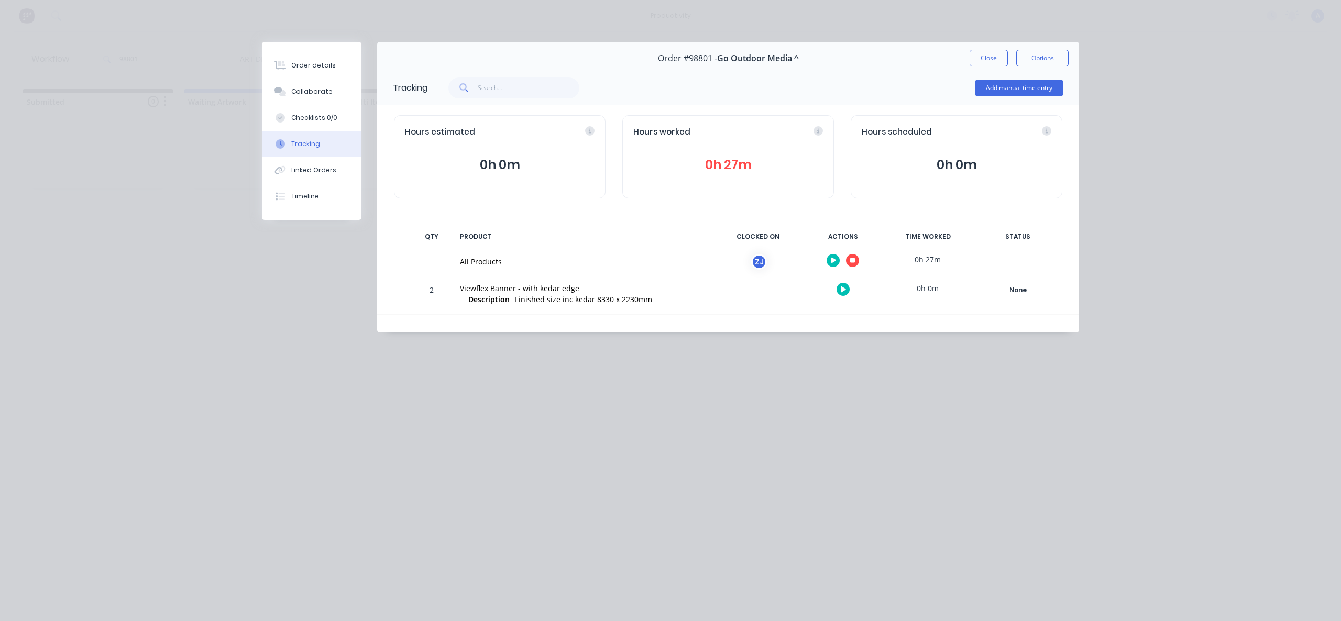
click at [853, 260] on icon "button" at bounding box center [852, 260] width 5 height 5
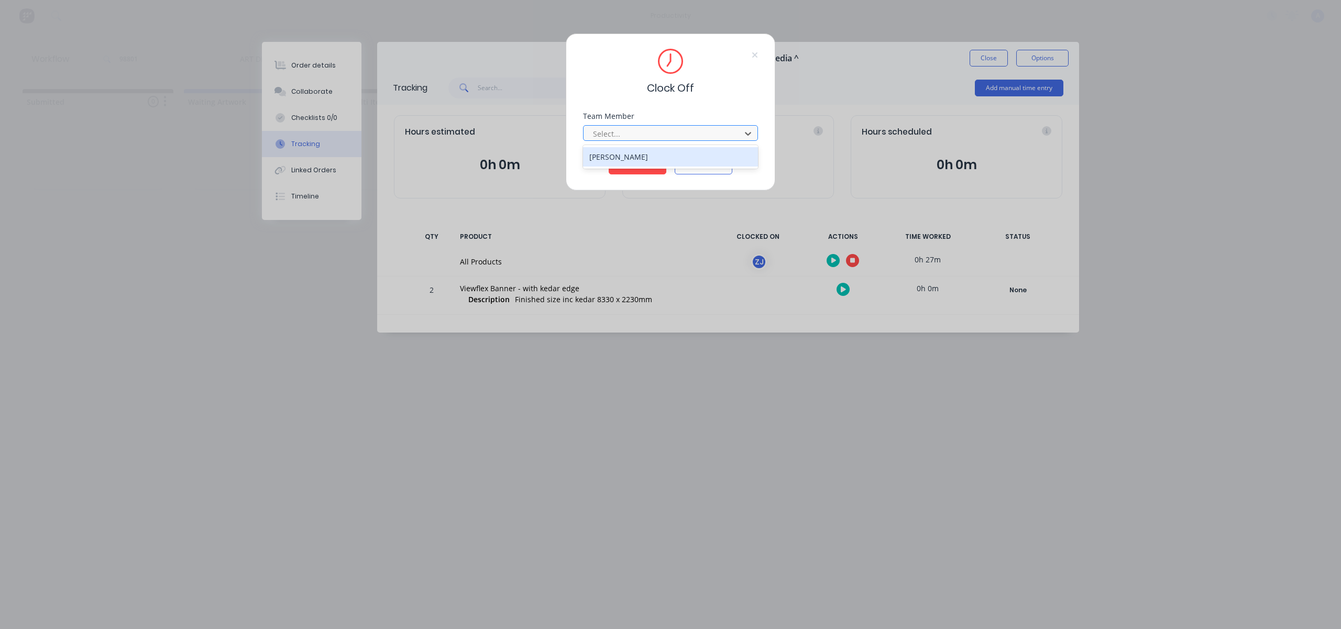
click at [668, 129] on div at bounding box center [664, 133] width 144 height 13
drag, startPoint x: 635, startPoint y: 153, endPoint x: 634, endPoint y: 164, distance: 11.1
click at [635, 156] on div "[PERSON_NAME]" at bounding box center [670, 156] width 175 height 19
click at [634, 164] on button "Clock Off" at bounding box center [638, 166] width 58 height 17
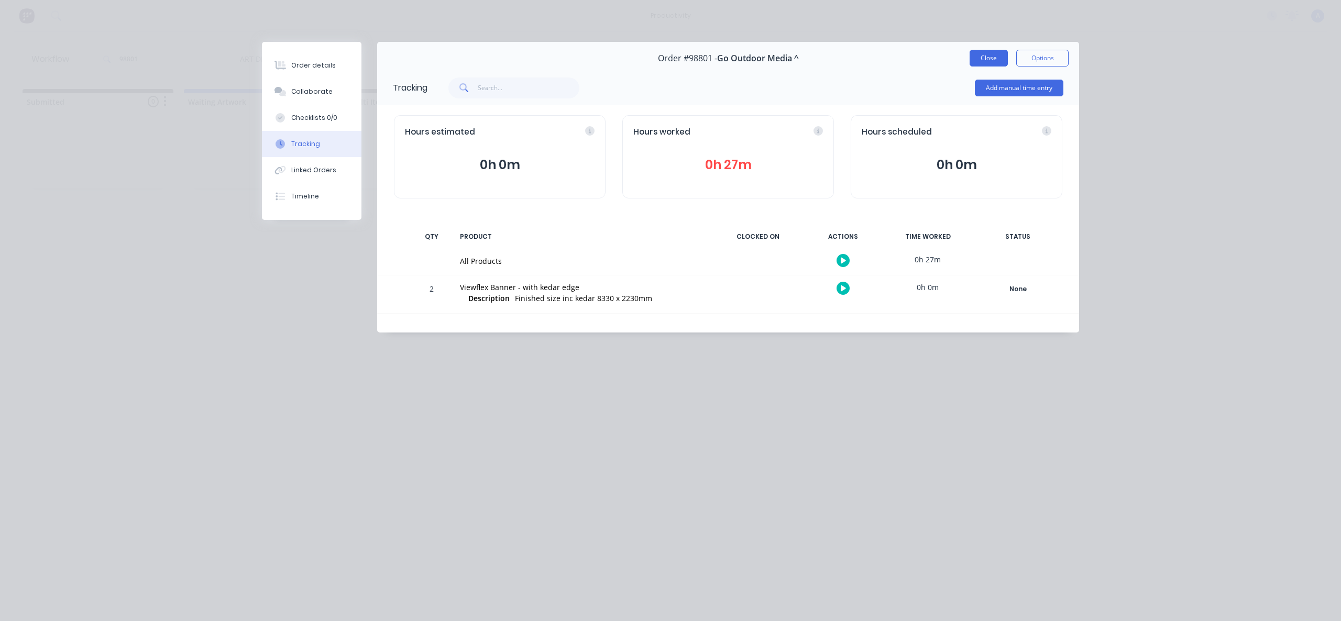
click at [991, 62] on button "Close" at bounding box center [989, 58] width 38 height 17
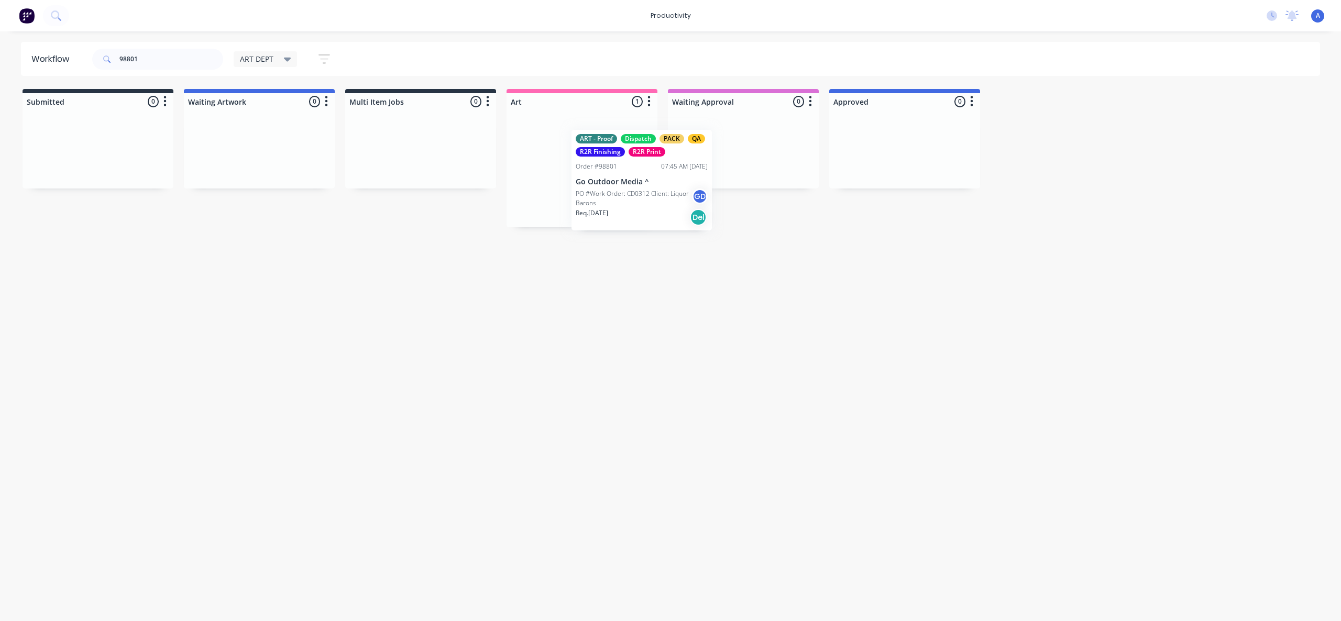
drag, startPoint x: 602, startPoint y: 195, endPoint x: 678, endPoint y: 202, distance: 75.7
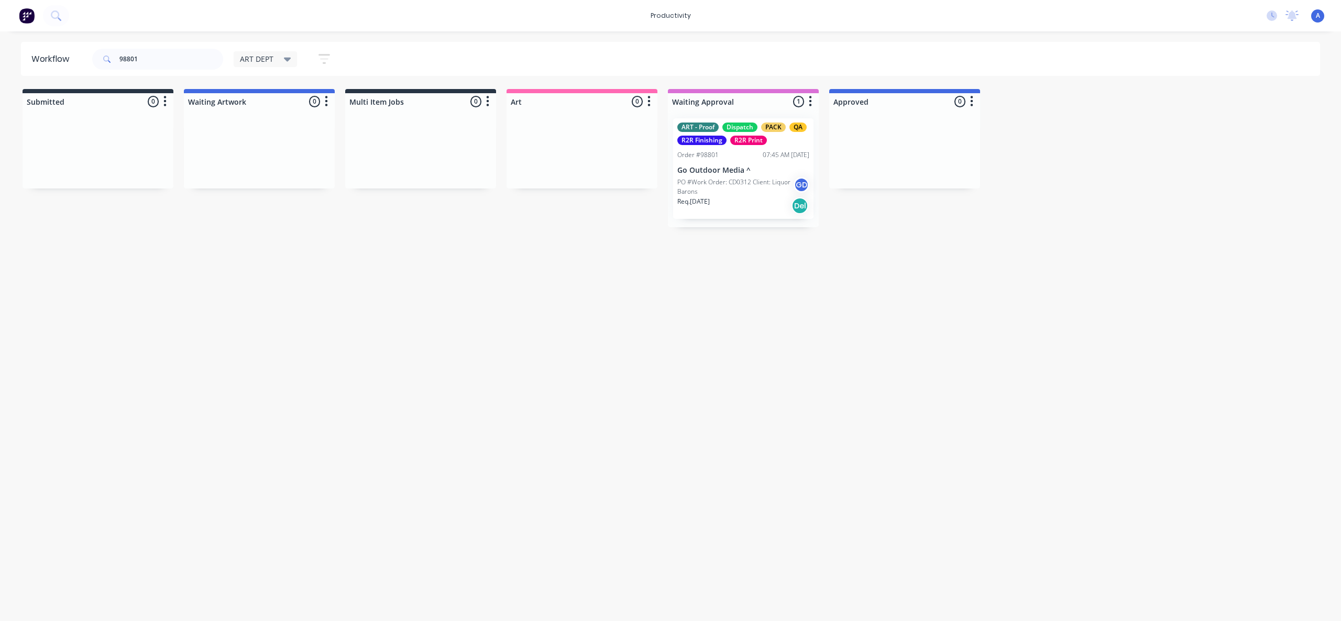
click at [708, 201] on p "Req. [DATE]" at bounding box center [693, 201] width 32 height 9
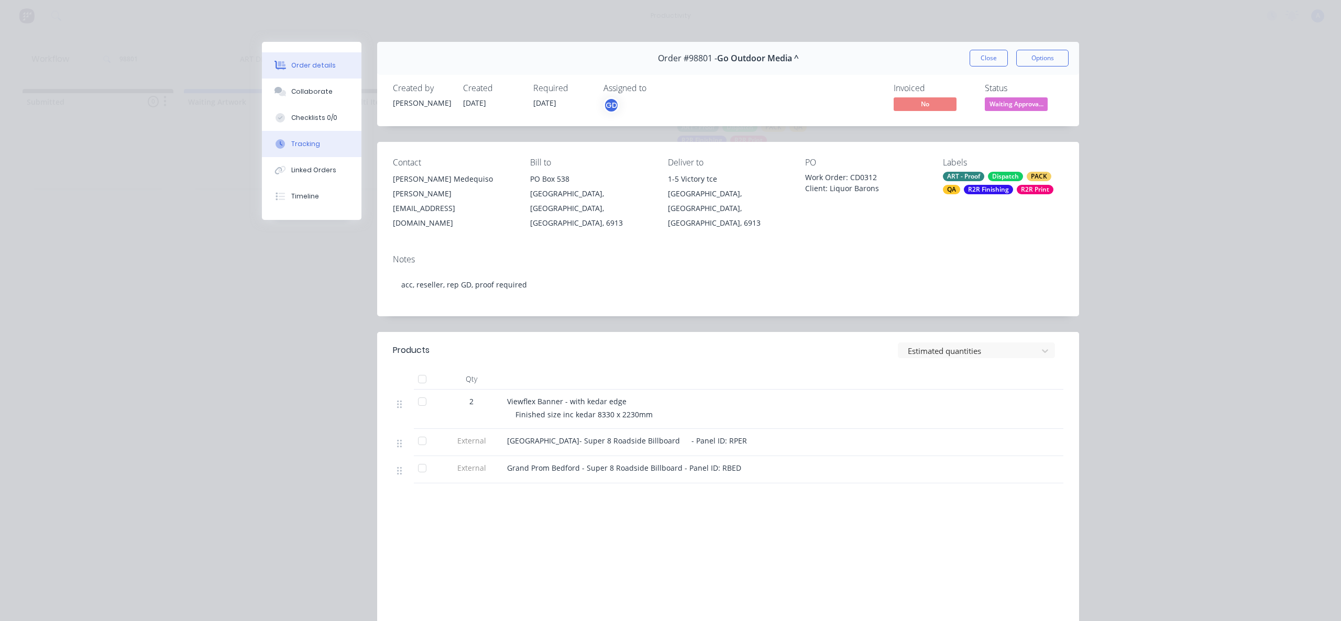
click at [284, 147] on button "Tracking" at bounding box center [312, 144] width 100 height 26
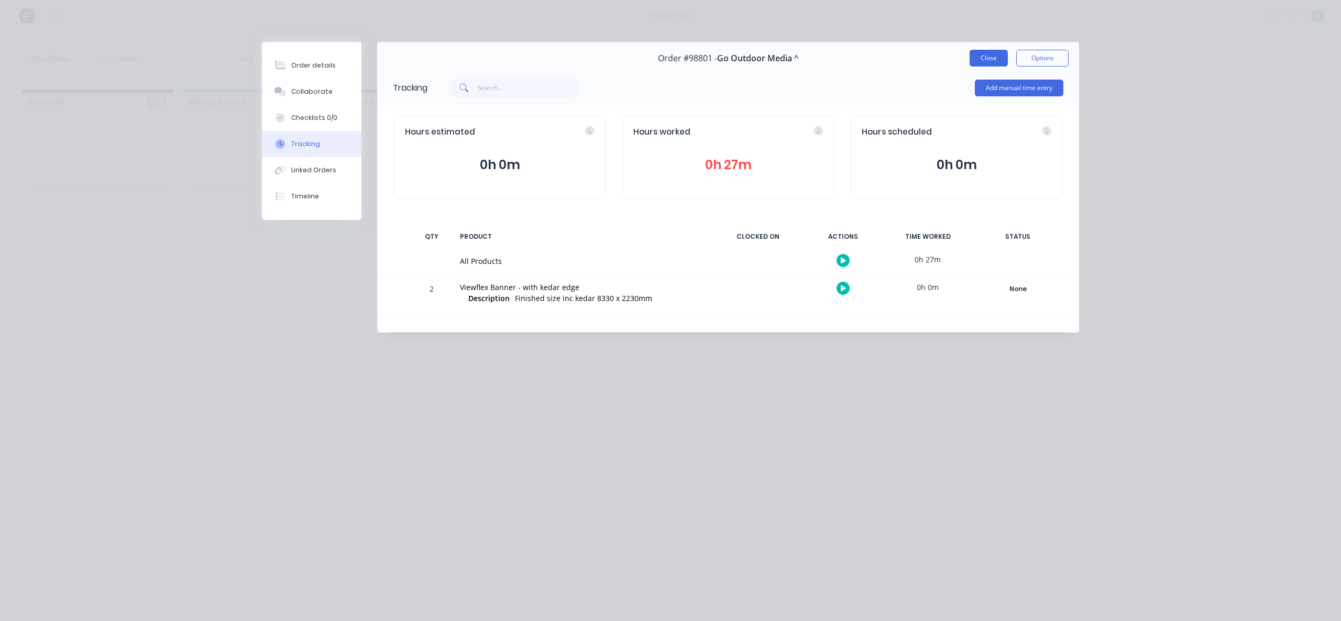
click at [980, 50] on button "Close" at bounding box center [989, 58] width 38 height 17
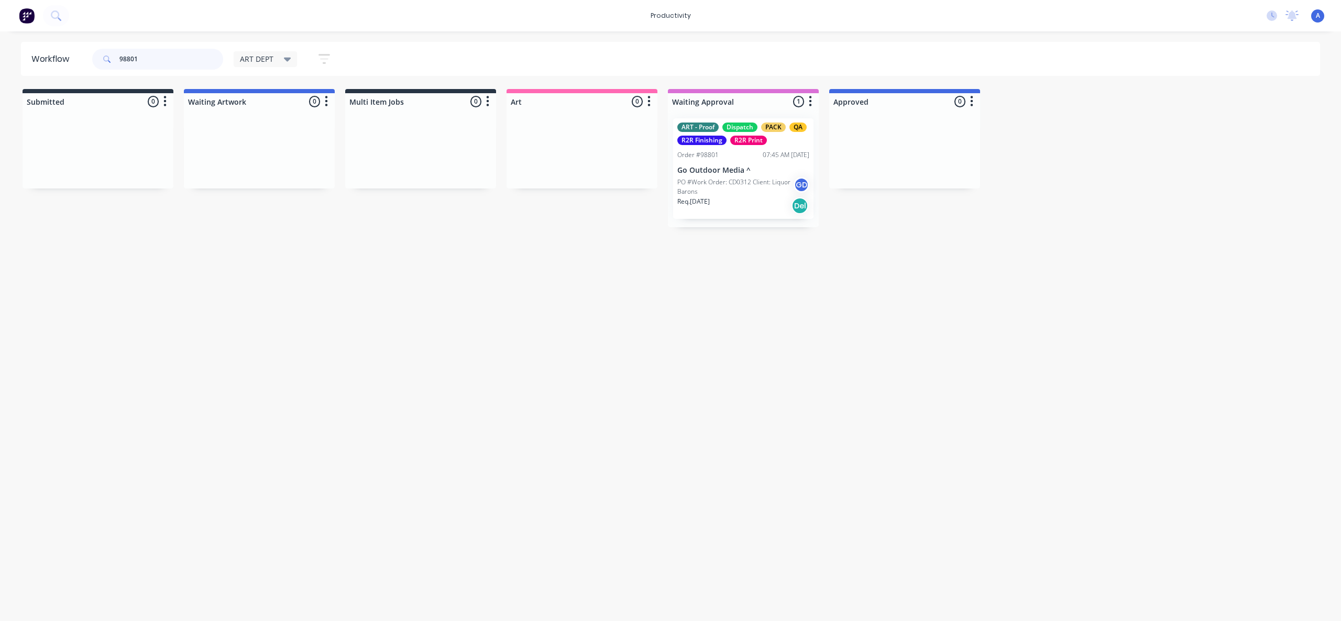
click at [166, 64] on input "98801" at bounding box center [171, 59] width 104 height 21
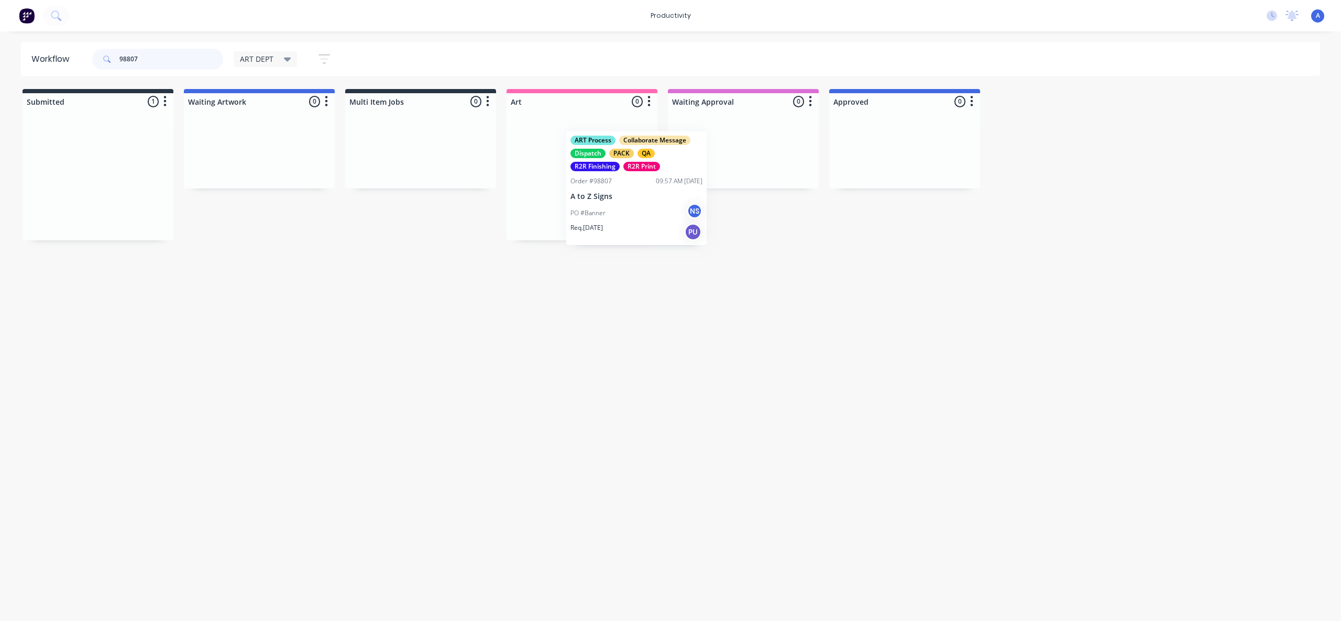
drag, startPoint x: 144, startPoint y: 189, endPoint x: 602, endPoint y: 180, distance: 459.0
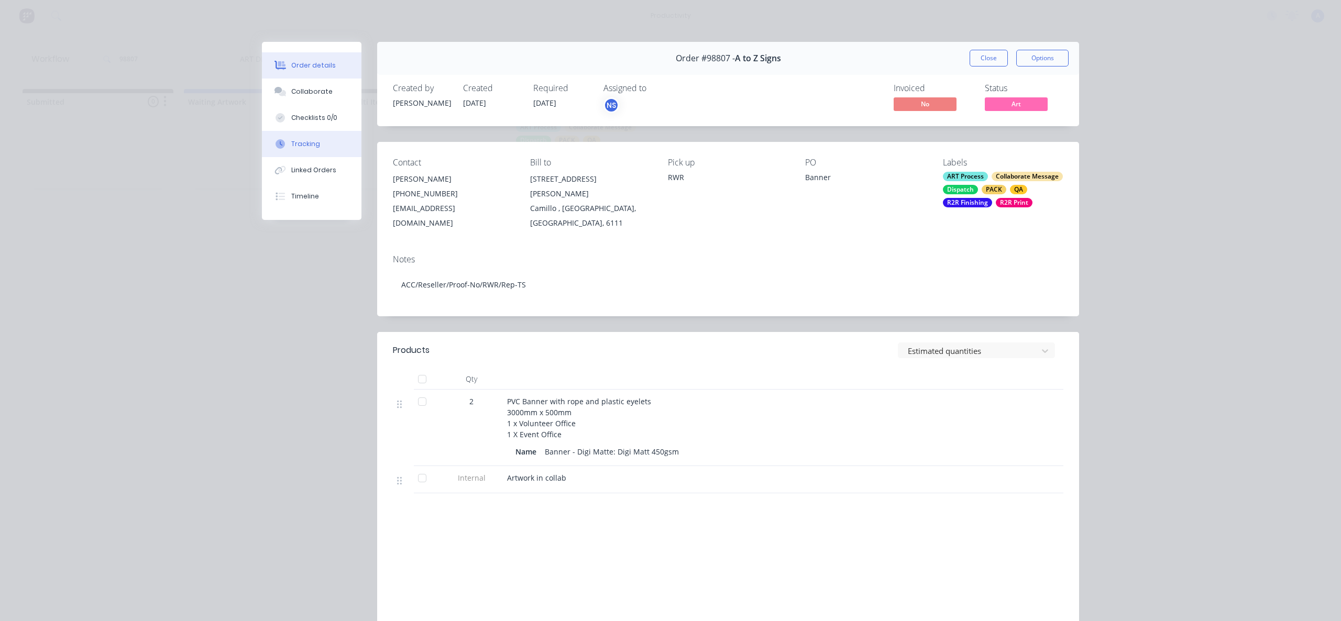
click at [312, 140] on div "Tracking" at bounding box center [305, 143] width 29 height 9
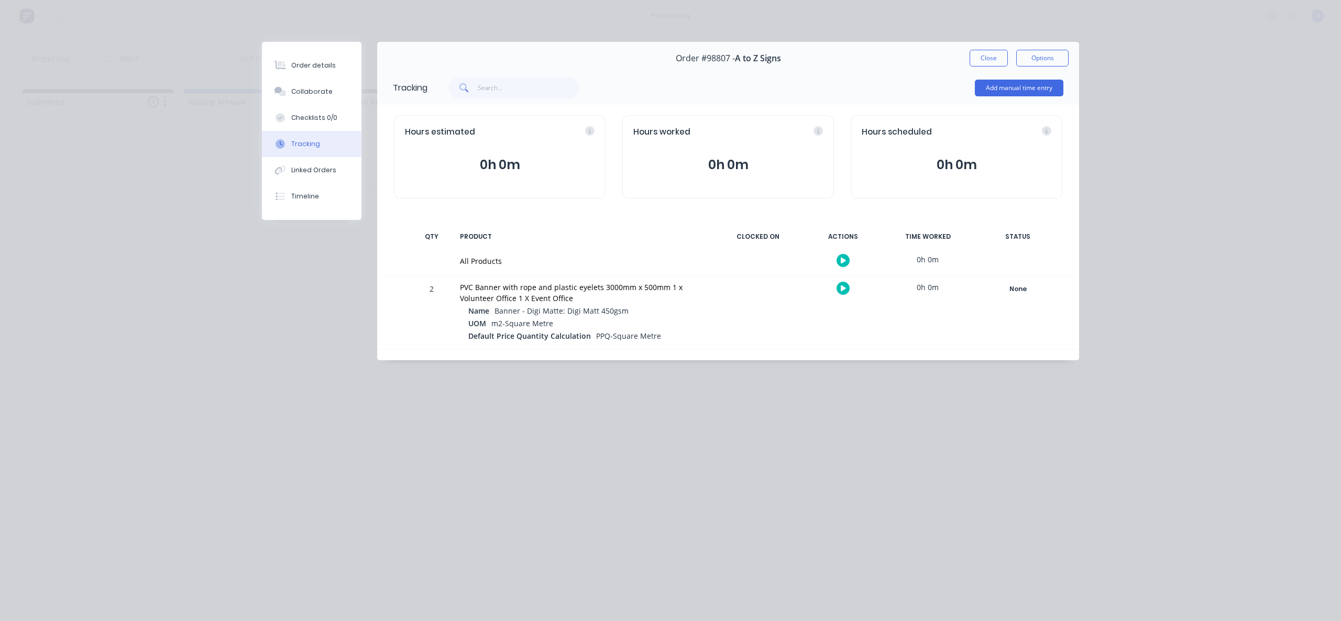
click at [841, 258] on icon "button" at bounding box center [843, 261] width 5 height 6
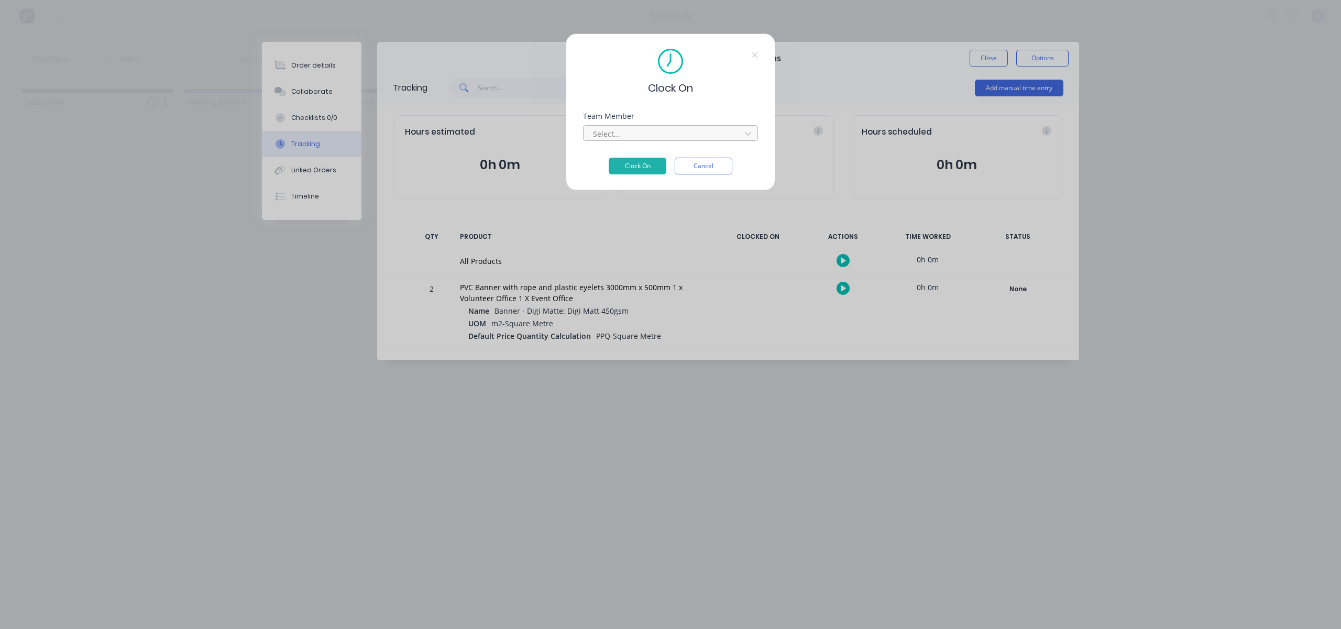
click at [615, 136] on div at bounding box center [664, 133] width 144 height 13
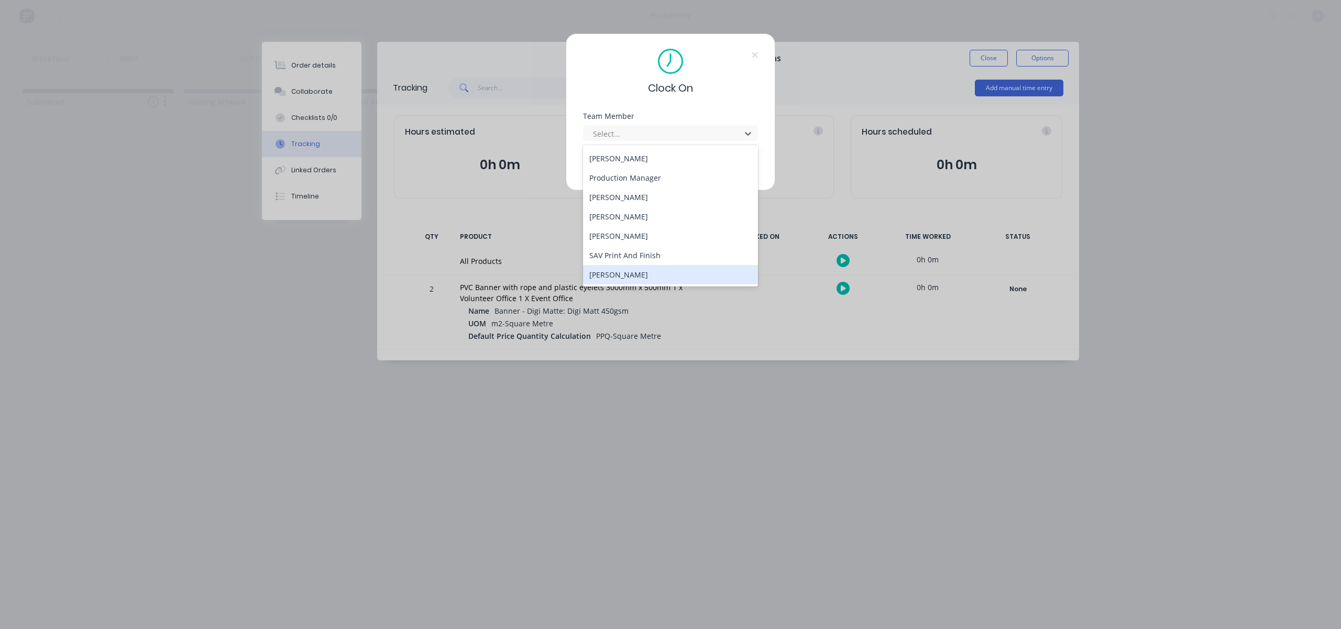
click at [614, 278] on div "[PERSON_NAME]" at bounding box center [670, 274] width 175 height 19
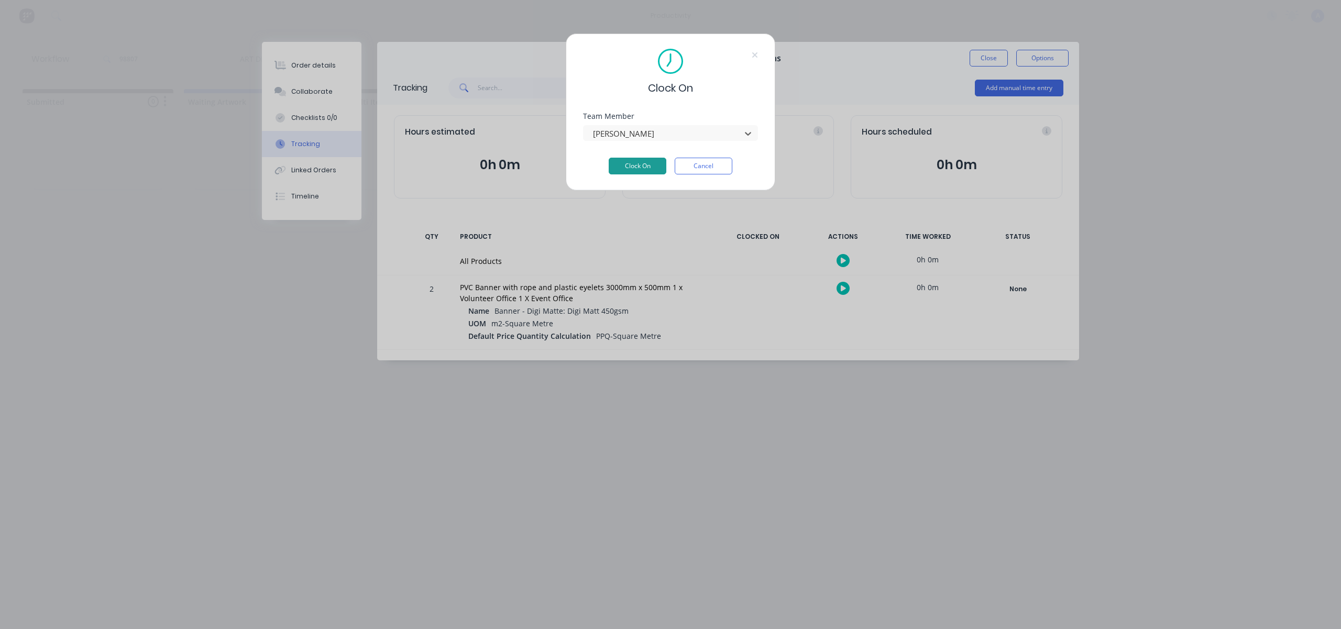
click at [634, 160] on button "Clock On" at bounding box center [638, 166] width 58 height 17
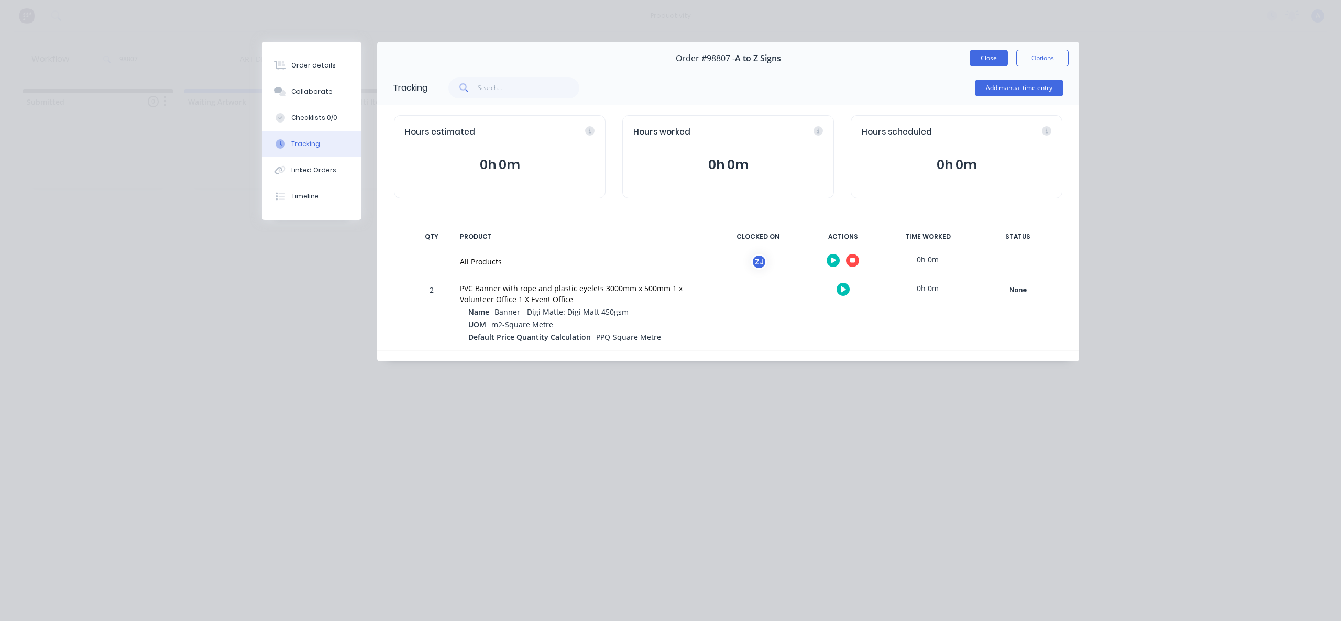
click at [994, 57] on button "Close" at bounding box center [989, 58] width 38 height 17
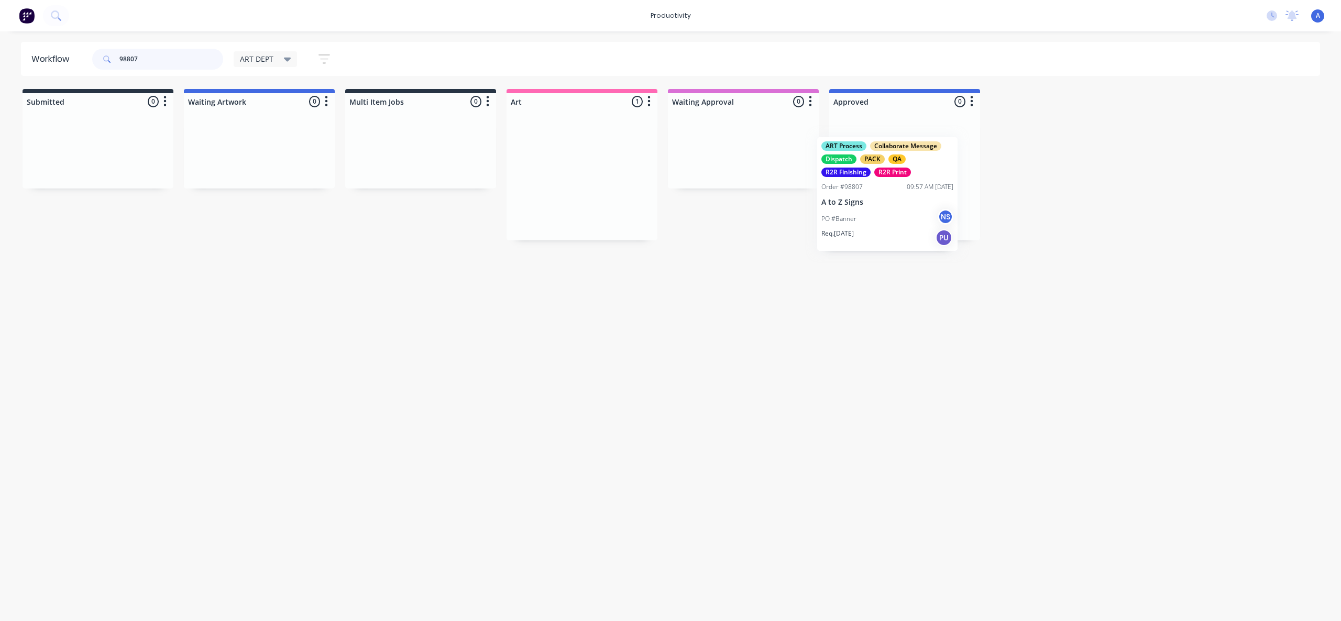
drag, startPoint x: 541, startPoint y: 194, endPoint x: 871, endPoint y: 209, distance: 330.9
click at [871, 208] on div "PO #Banner NS" at bounding box center [905, 200] width 132 height 20
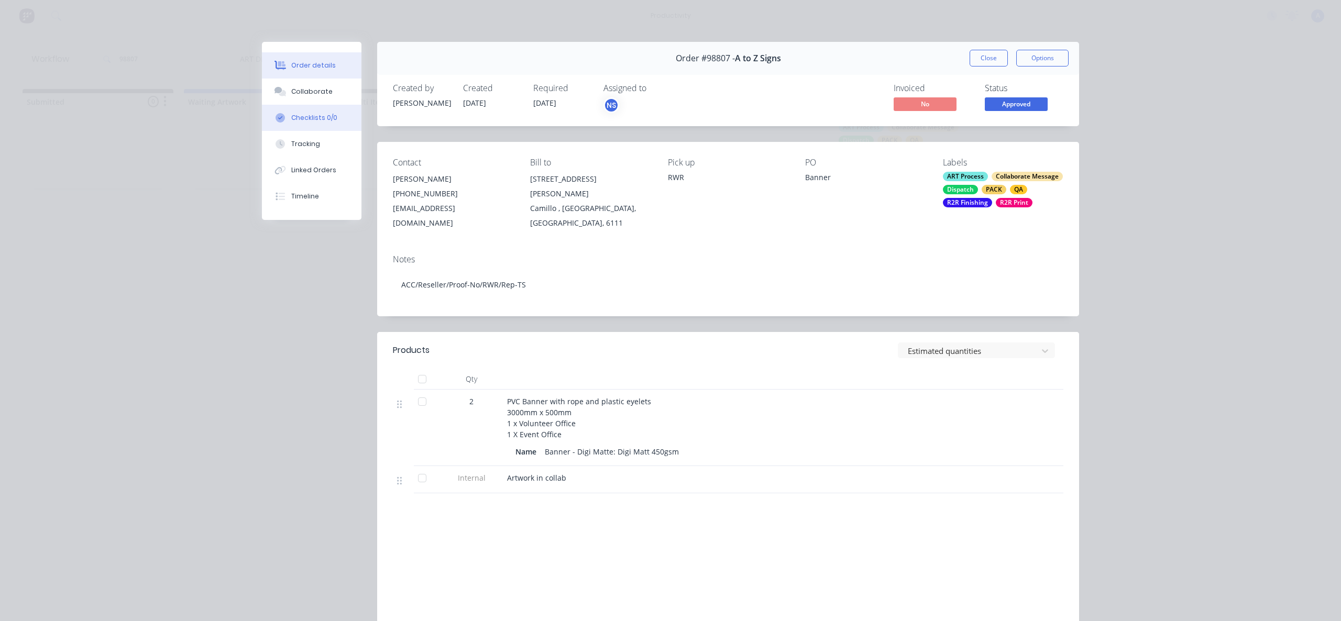
click at [317, 129] on button "Checklists 0/0" at bounding box center [312, 118] width 100 height 26
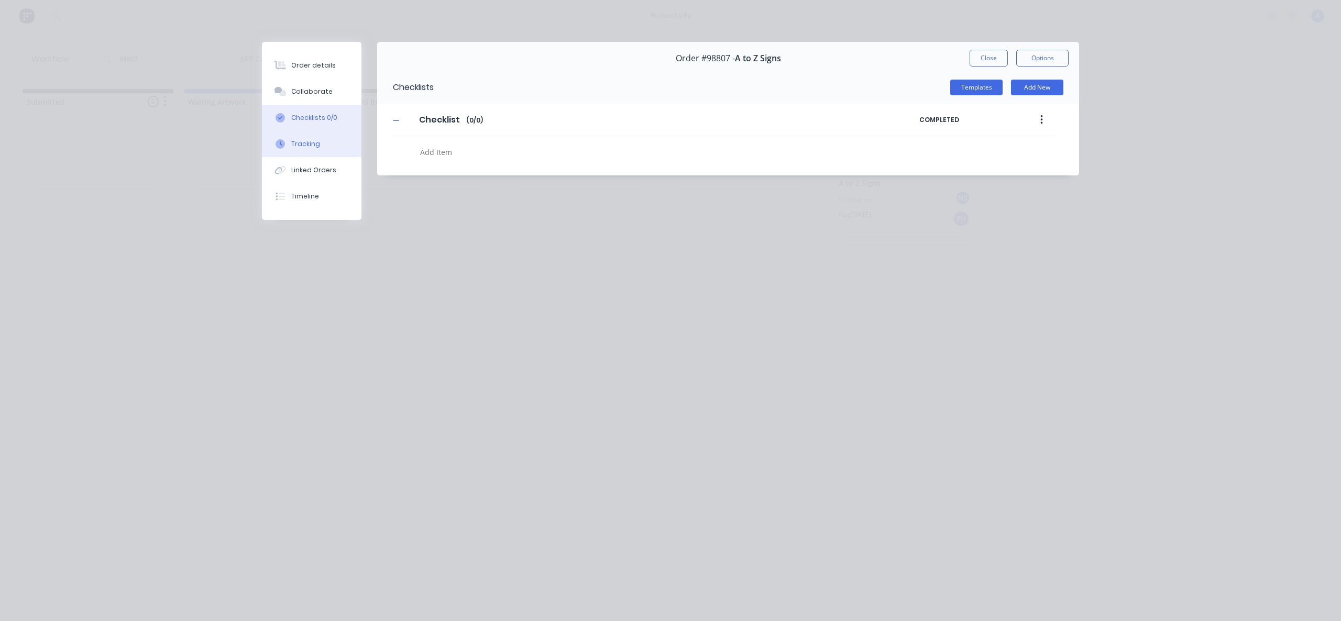
click at [324, 142] on button "Tracking" at bounding box center [312, 144] width 100 height 26
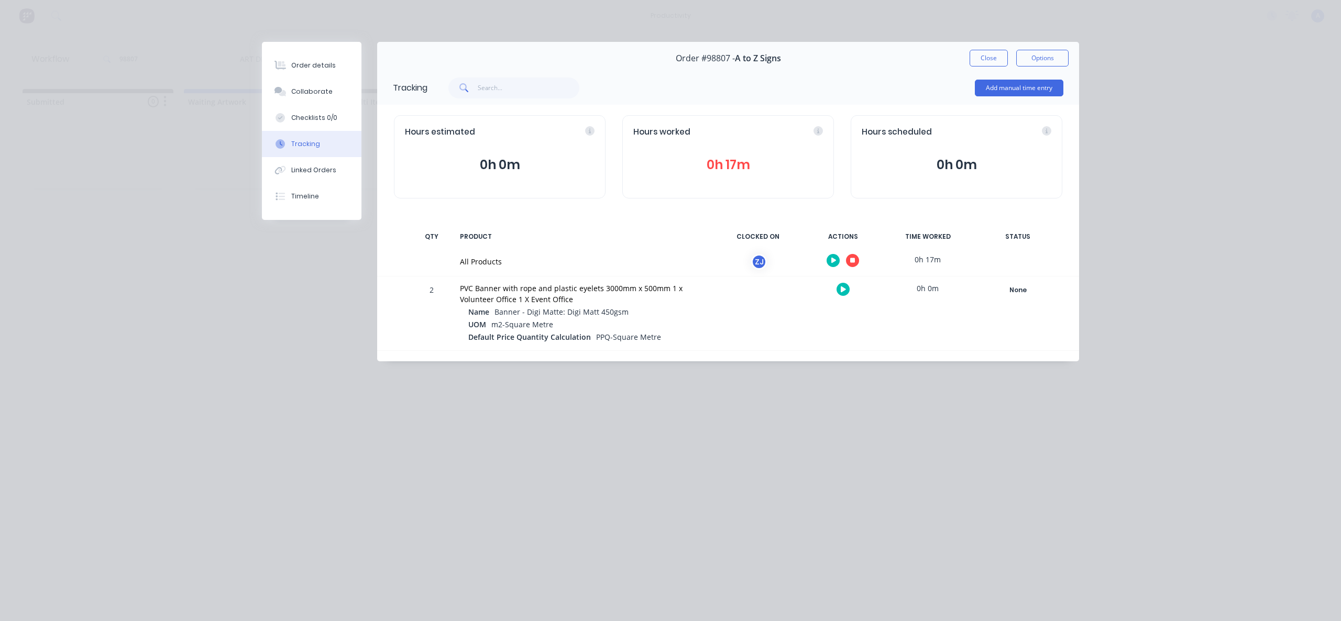
click at [850, 259] on icon "button" at bounding box center [852, 260] width 5 height 5
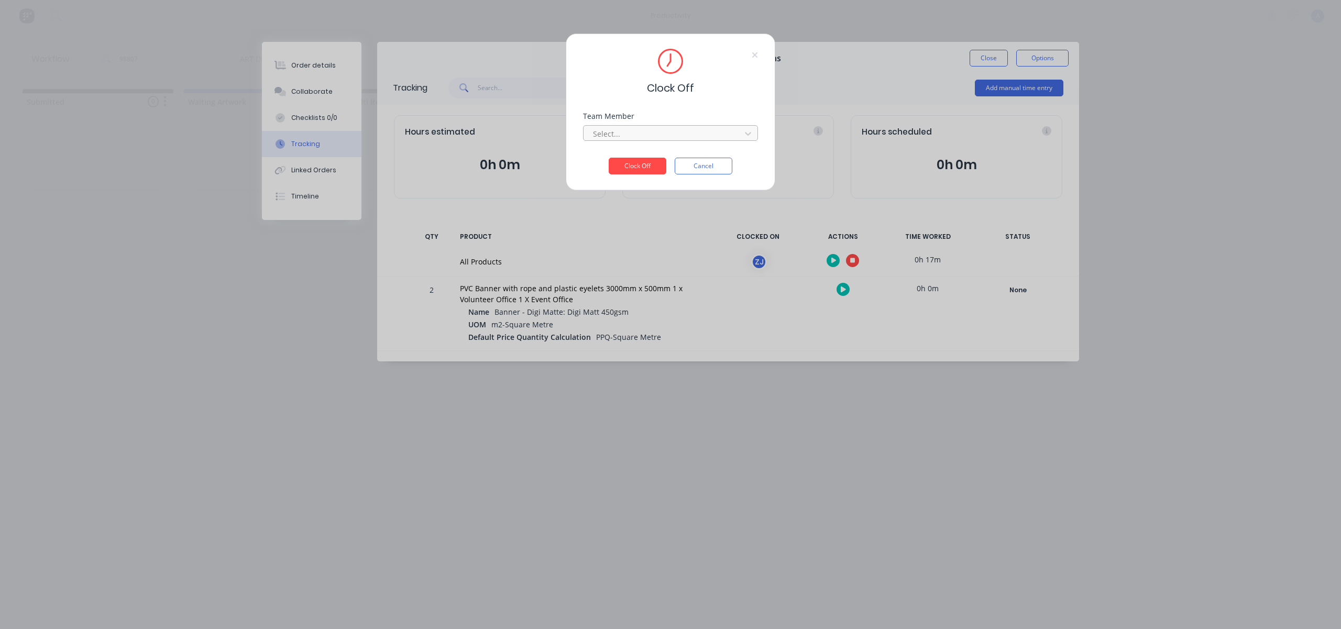
click at [682, 138] on div at bounding box center [664, 133] width 144 height 13
click at [669, 156] on div "[PERSON_NAME]" at bounding box center [670, 156] width 175 height 19
click at [631, 170] on button "Clock Off" at bounding box center [638, 166] width 58 height 17
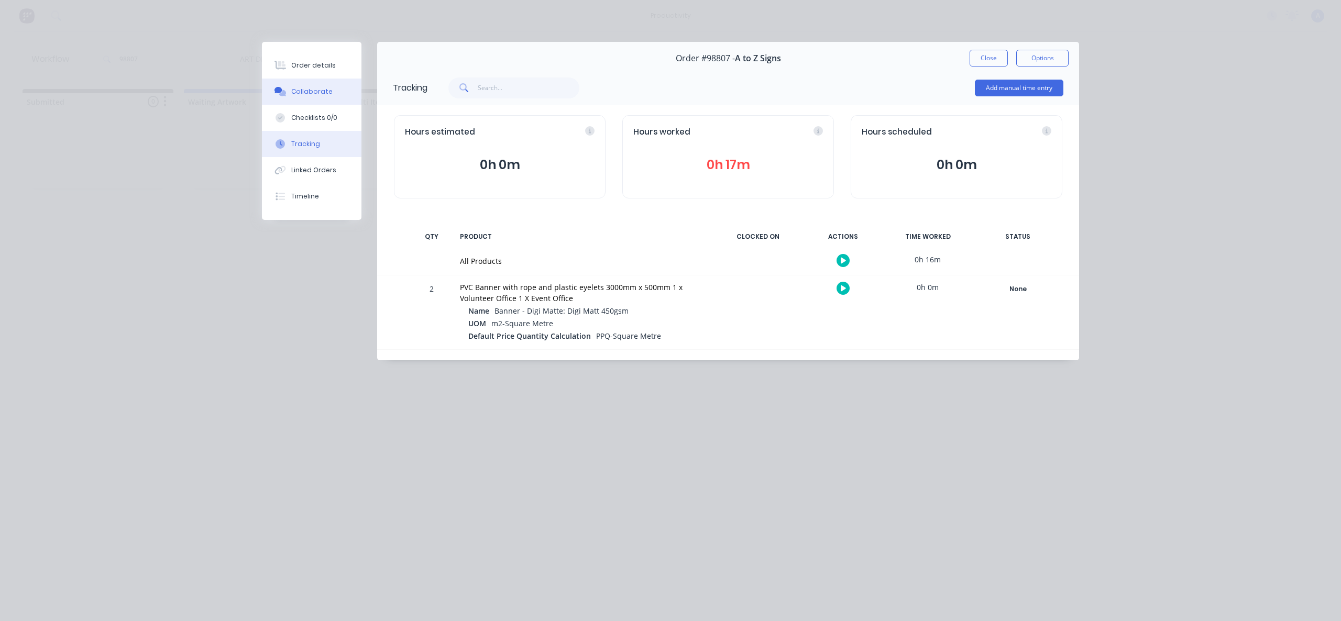
click at [345, 92] on button "Collaborate" at bounding box center [312, 92] width 100 height 26
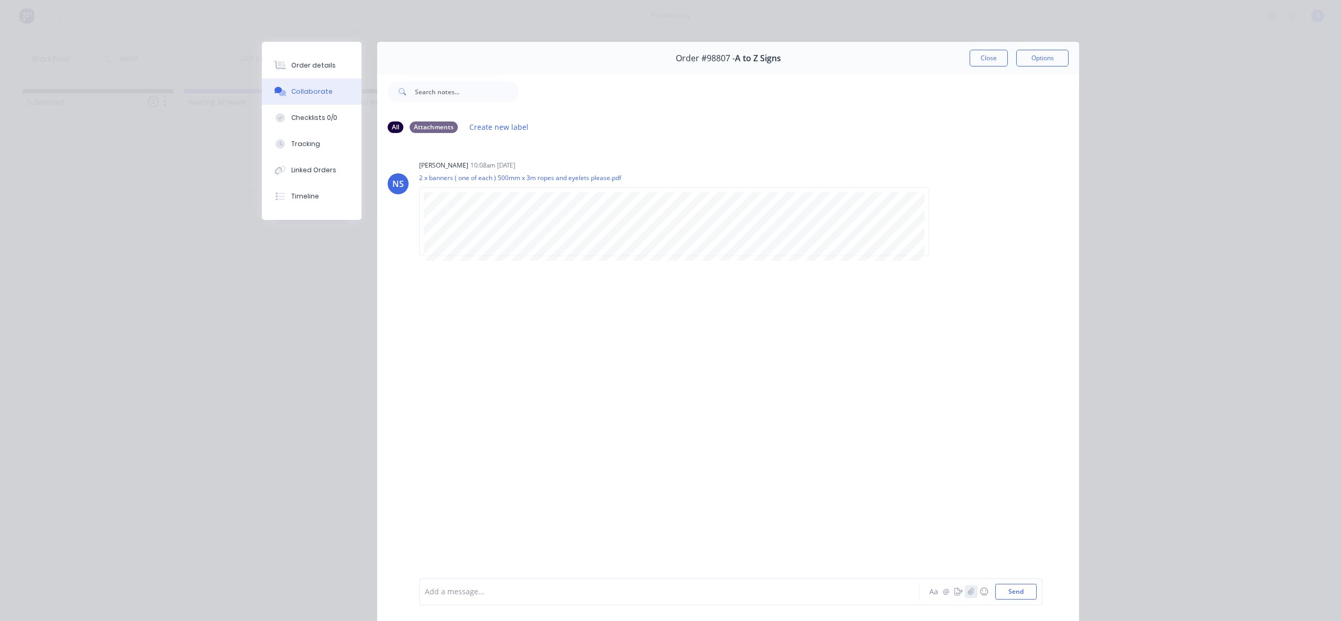
click at [968, 590] on icon "button" at bounding box center [971, 591] width 6 height 7
click at [1017, 587] on button "Send" at bounding box center [1015, 592] width 41 height 16
click at [300, 146] on div "Tracking" at bounding box center [305, 143] width 29 height 9
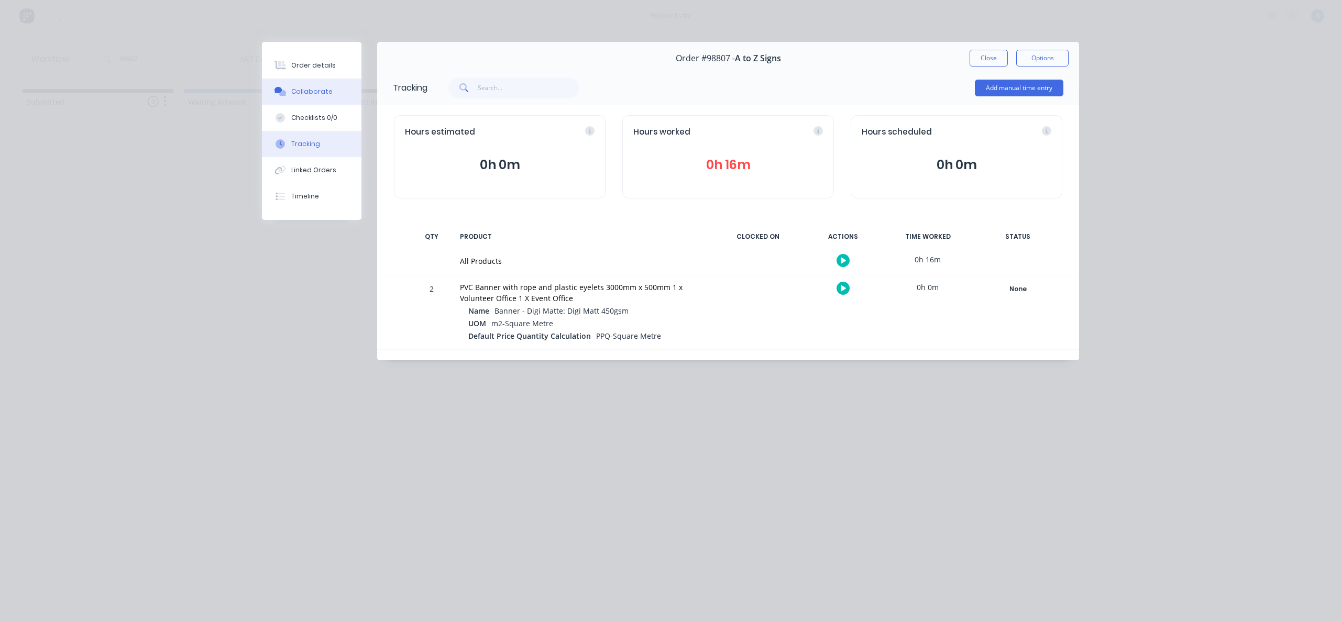
click at [320, 101] on button "Collaborate" at bounding box center [312, 92] width 100 height 26
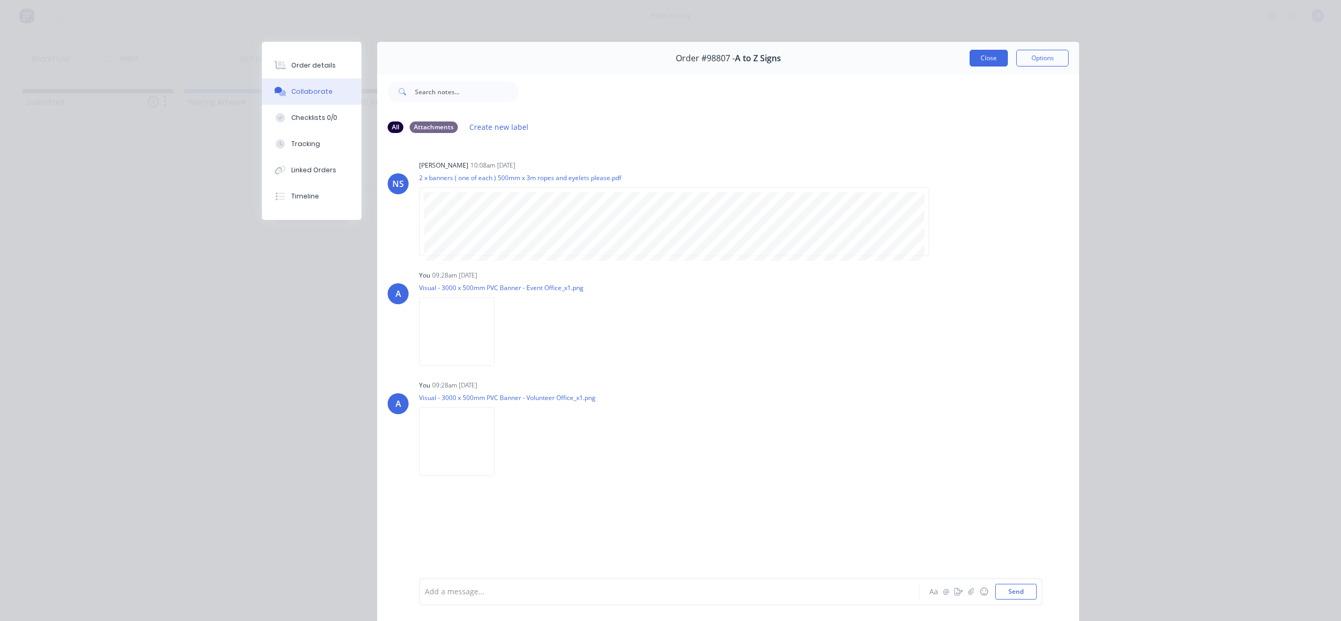
click at [987, 60] on button "Close" at bounding box center [989, 58] width 38 height 17
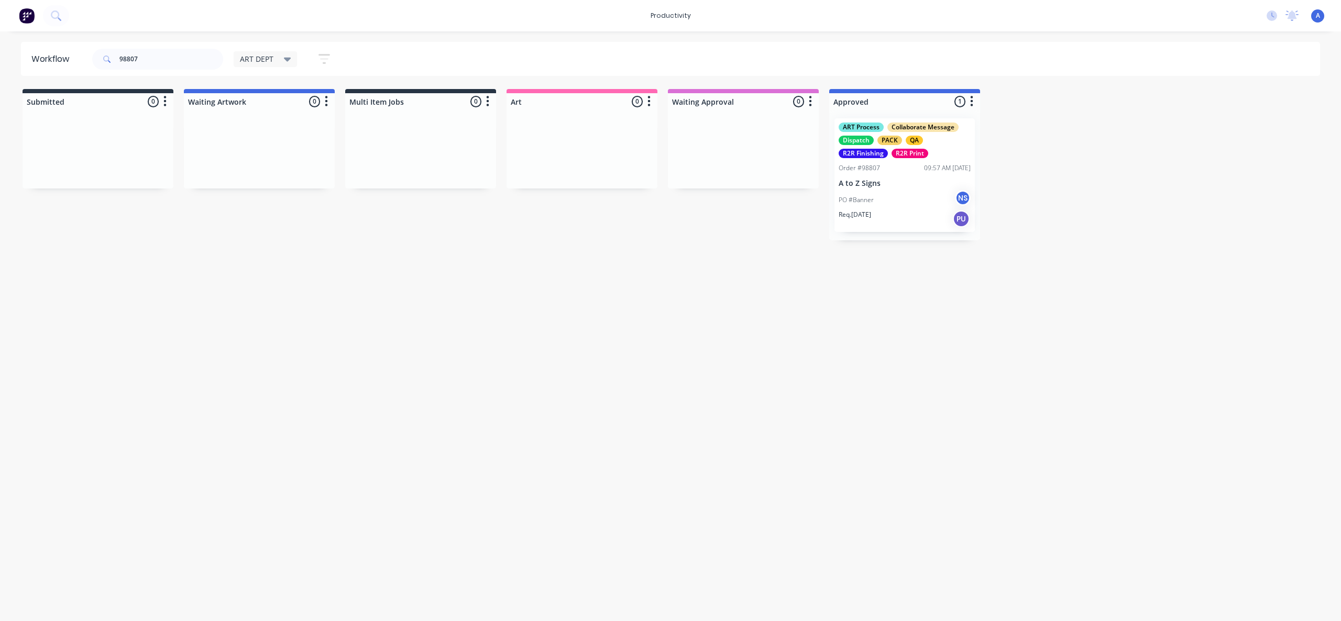
click at [885, 191] on div "PO #Banner NS" at bounding box center [905, 200] width 132 height 20
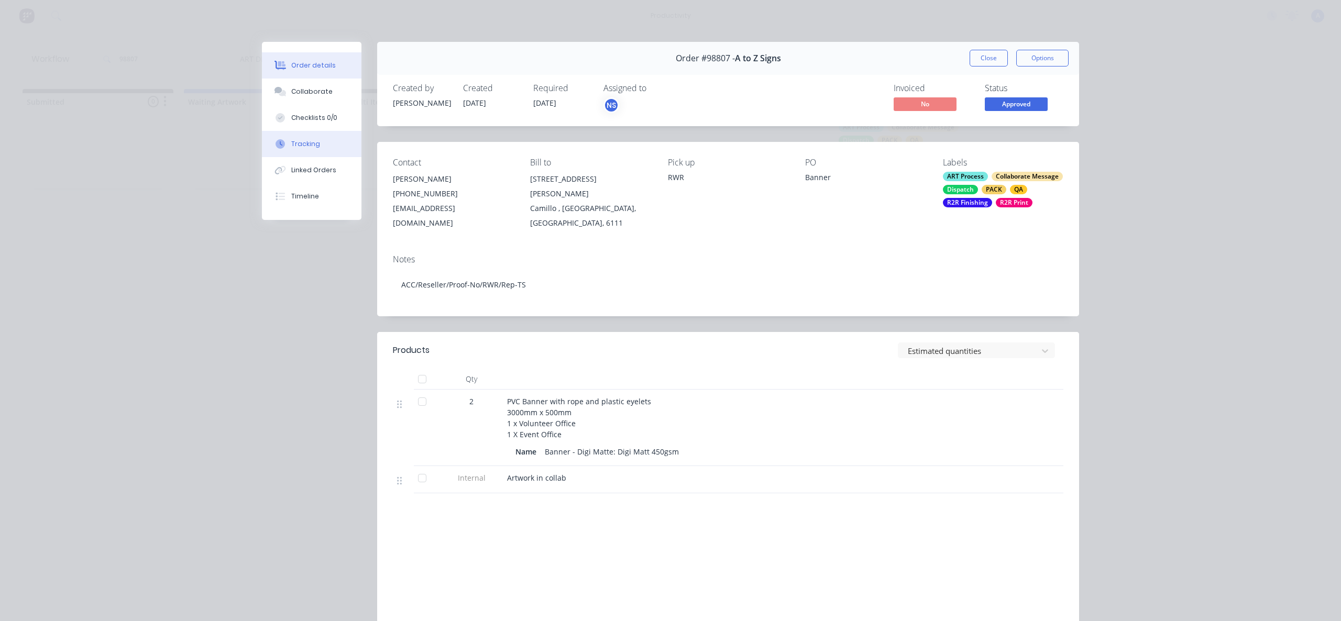
click at [316, 152] on button "Tracking" at bounding box center [312, 144] width 100 height 26
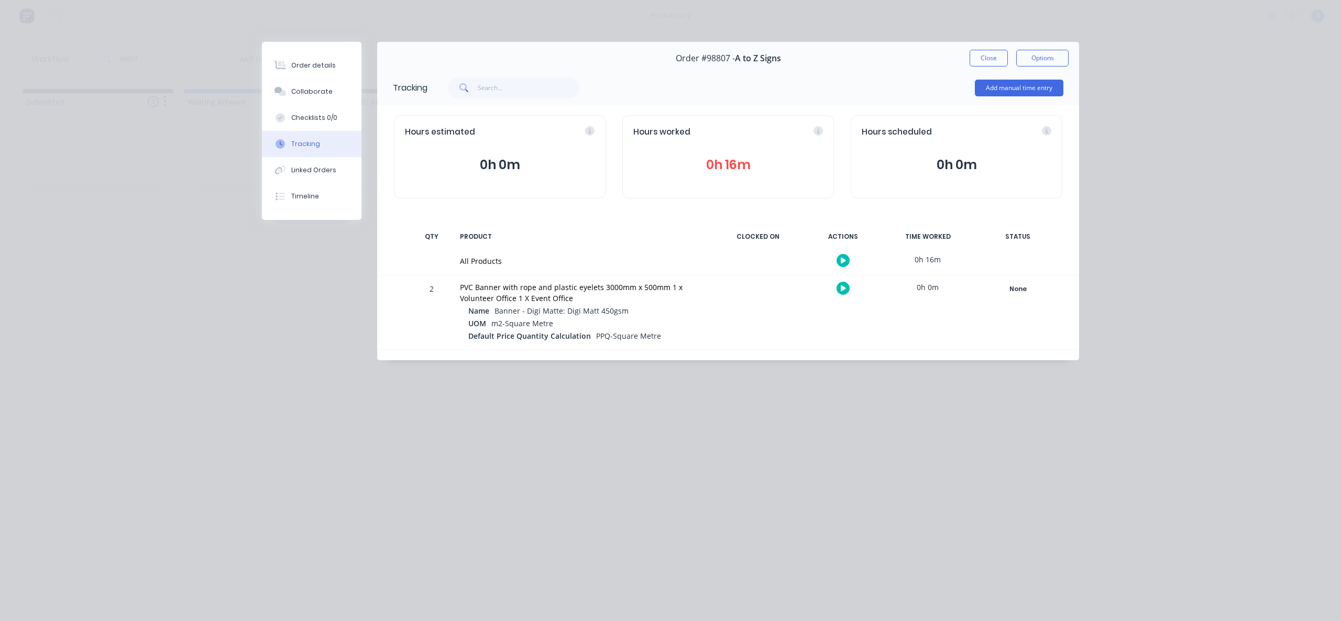
click at [1002, 67] on div "Order #98807 - A to Z Signs Close Options" at bounding box center [728, 58] width 702 height 33
click at [328, 81] on button "Collaborate" at bounding box center [312, 92] width 100 height 26
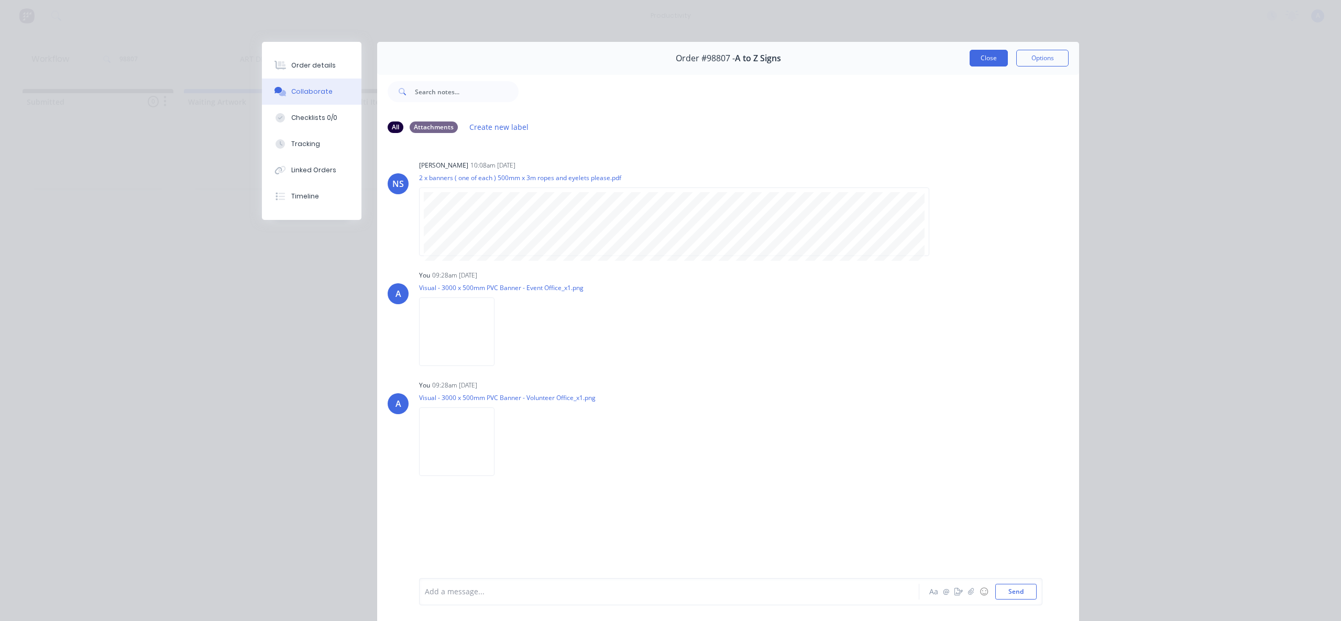
click at [978, 59] on button "Close" at bounding box center [989, 58] width 38 height 17
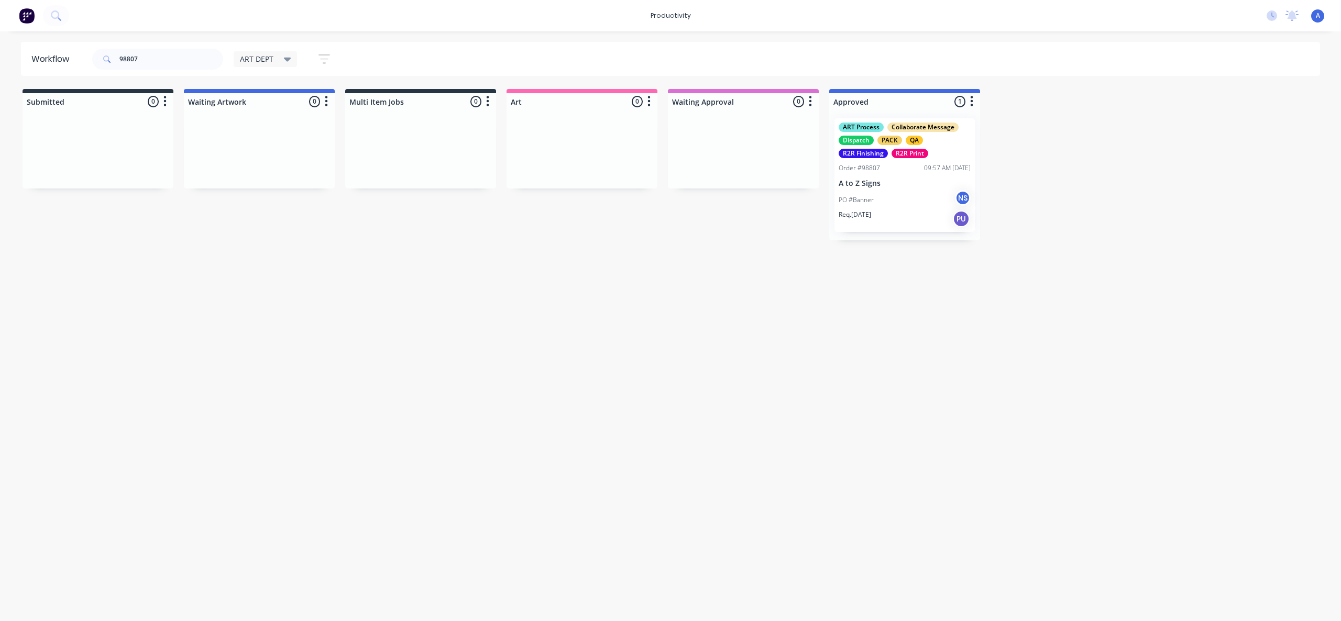
click at [1107, 291] on div "Workflow 98807 ART DEPT Save new view None edit ART DEPT (Default) edit Banner …" at bounding box center [670, 321] width 1341 height 558
drag, startPoint x: 662, startPoint y: 358, endPoint x: 862, endPoint y: 244, distance: 229.9
click at [663, 358] on div "Workflow 98807 ART DEPT Save new view None edit ART DEPT (Default) edit Banner …" at bounding box center [670, 321] width 1341 height 558
click at [907, 210] on div "Req. [DATE] PU" at bounding box center [905, 219] width 132 height 18
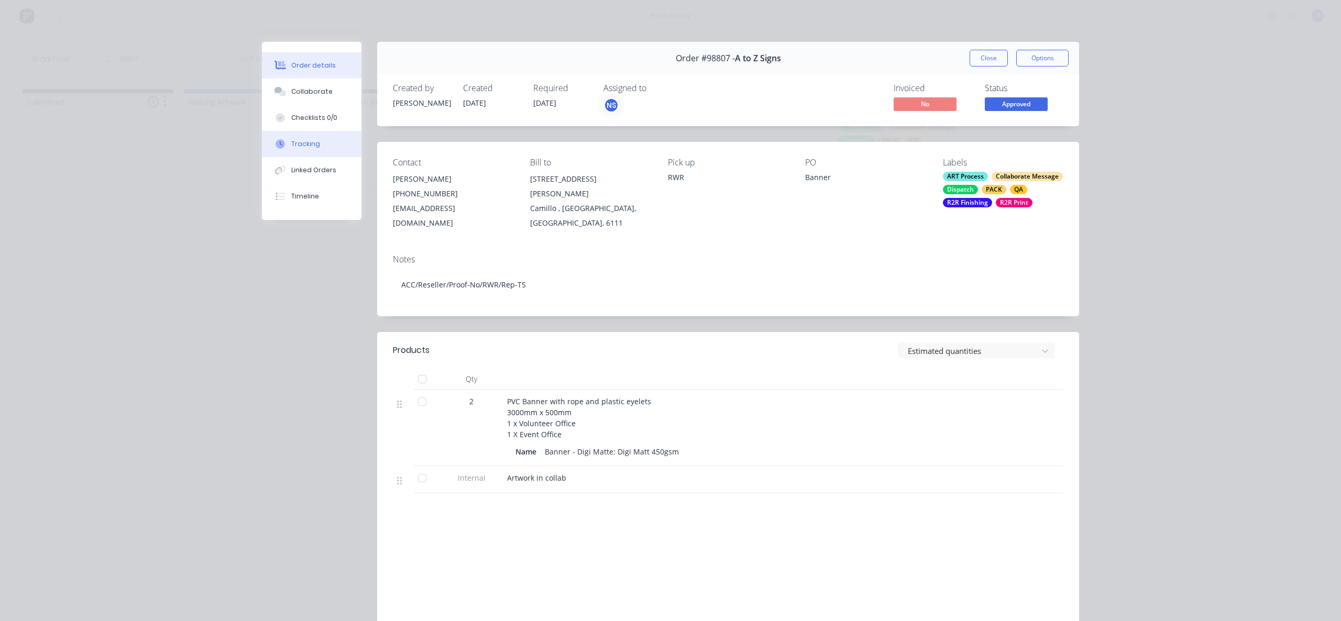
click at [332, 144] on button "Tracking" at bounding box center [312, 144] width 100 height 26
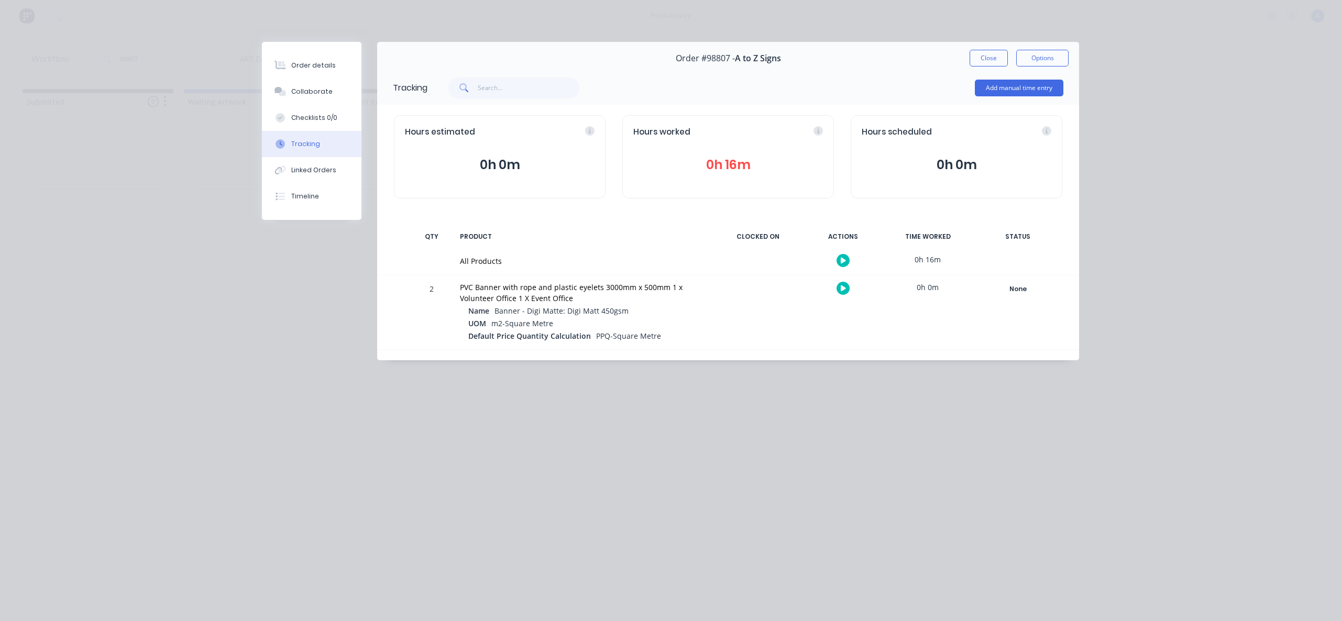
click at [996, 49] on div "Order #98807 - A to Z Signs Close Options" at bounding box center [728, 58] width 702 height 33
click at [994, 56] on button "Close" at bounding box center [989, 58] width 38 height 17
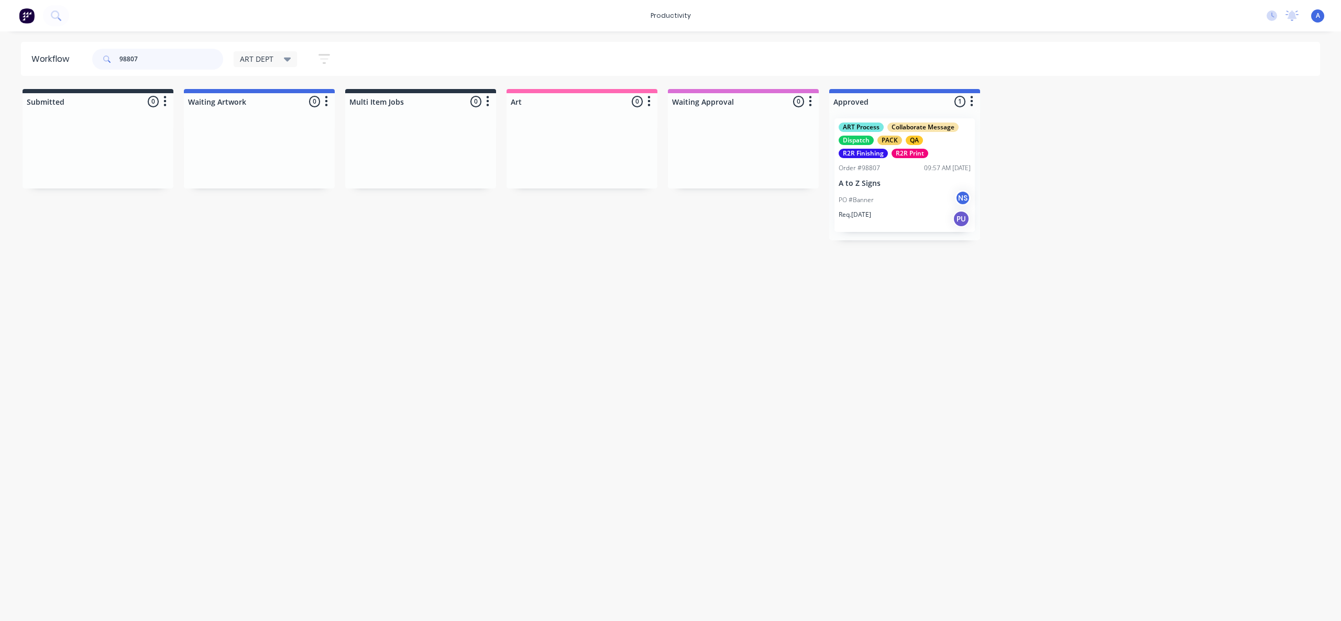
click at [164, 55] on input "98807" at bounding box center [171, 59] width 104 height 21
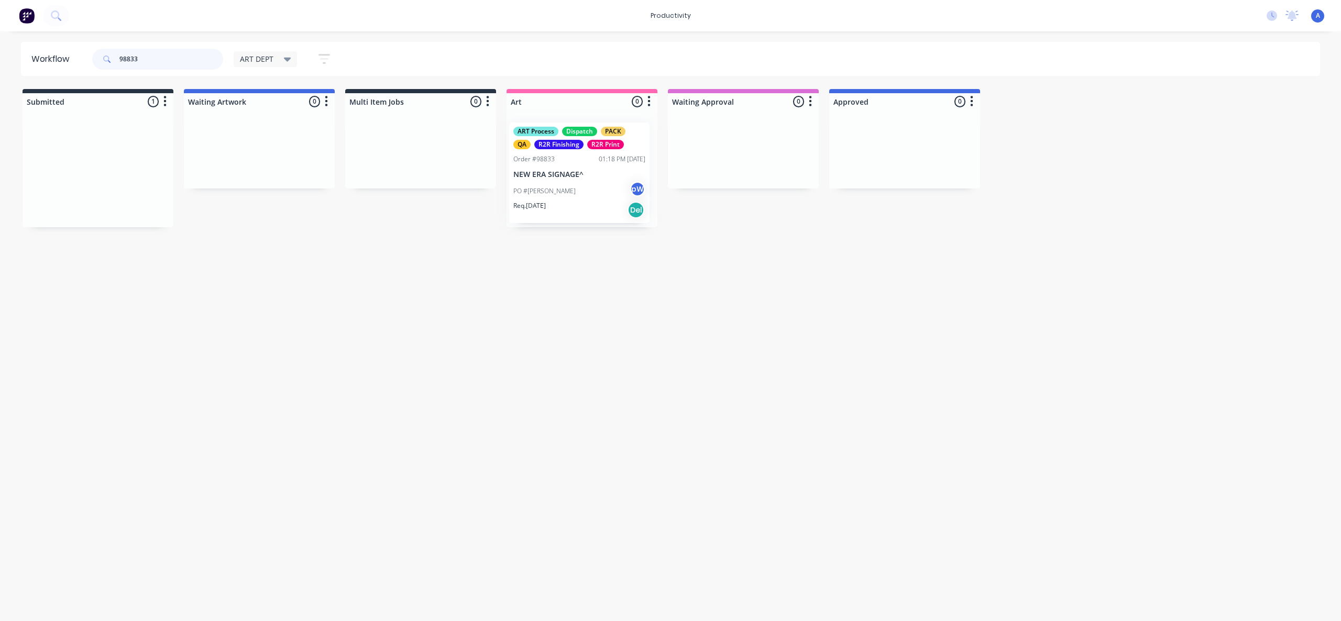
drag, startPoint x: 106, startPoint y: 190, endPoint x: 592, endPoint y: 194, distance: 486.1
type input "98833"
click at [587, 195] on div "PO #[PERSON_NAME] pW" at bounding box center [582, 187] width 132 height 20
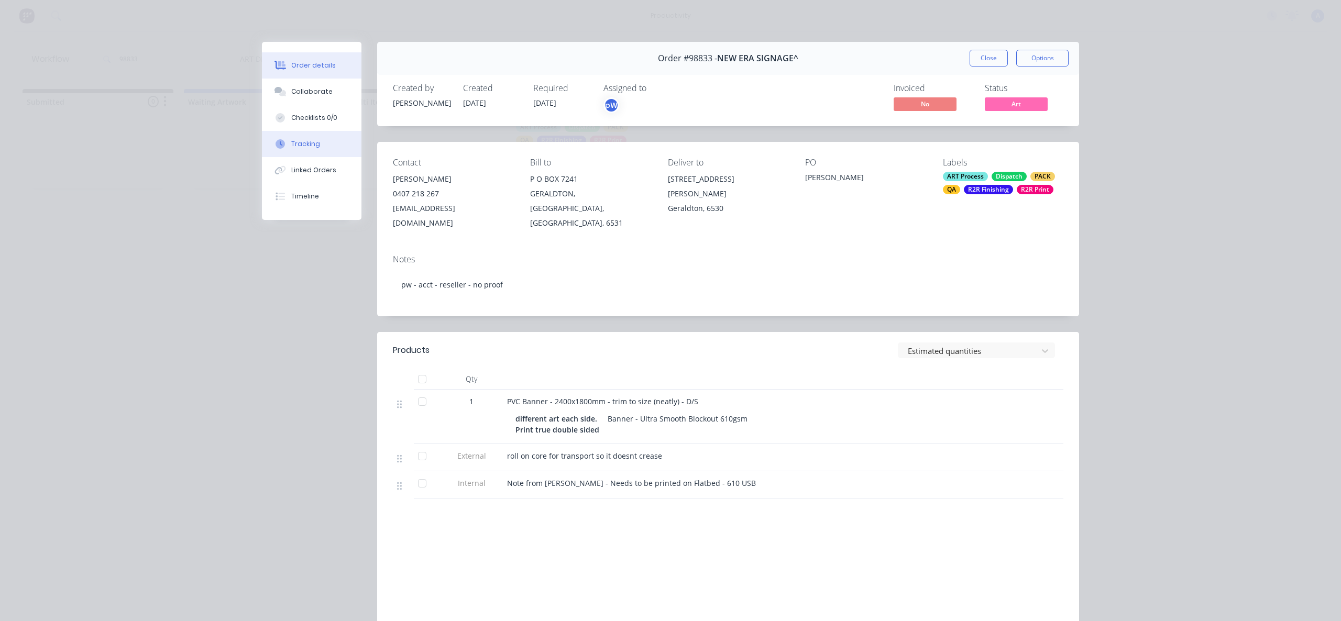
click at [276, 148] on icon at bounding box center [280, 143] width 9 height 9
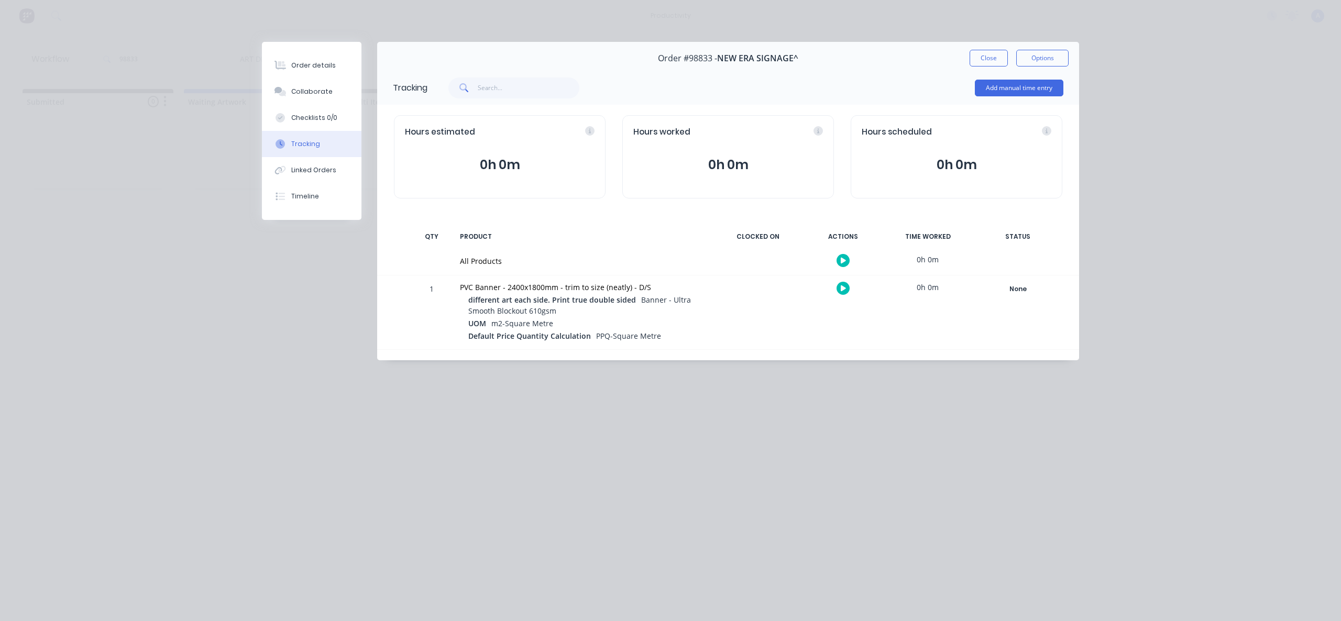
click at [844, 258] on icon "button" at bounding box center [843, 260] width 5 height 7
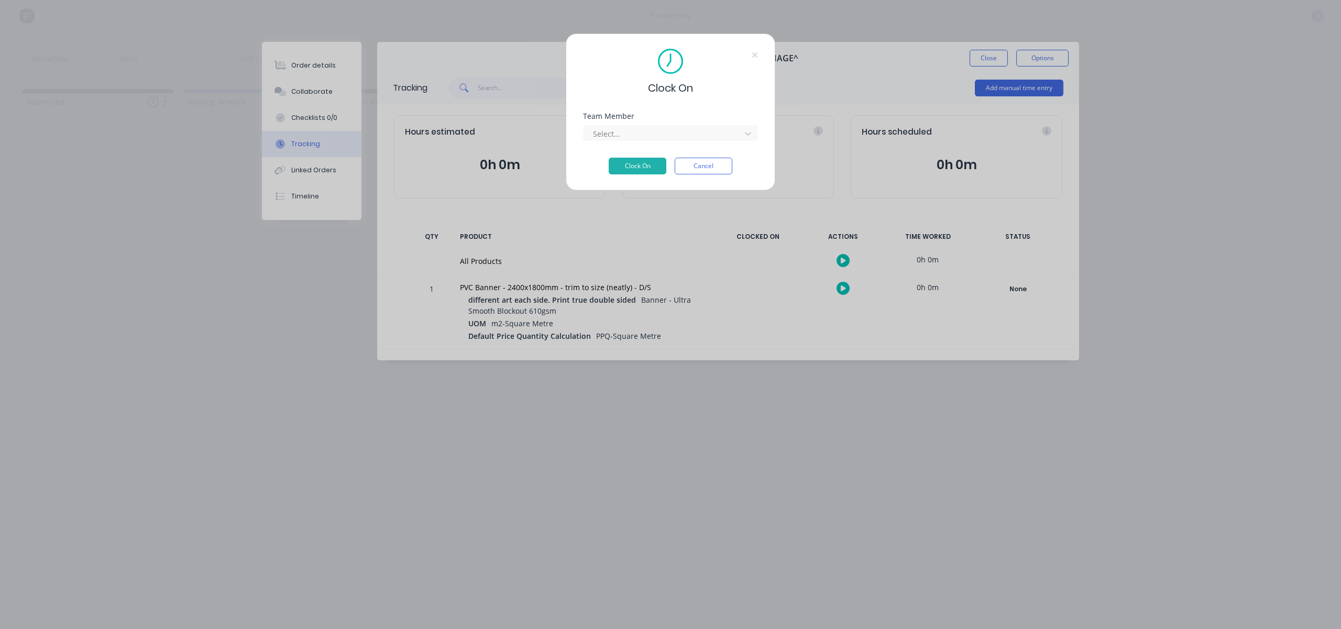
click at [679, 123] on div "Select..." at bounding box center [670, 132] width 175 height 18
click at [676, 133] on div at bounding box center [664, 133] width 144 height 13
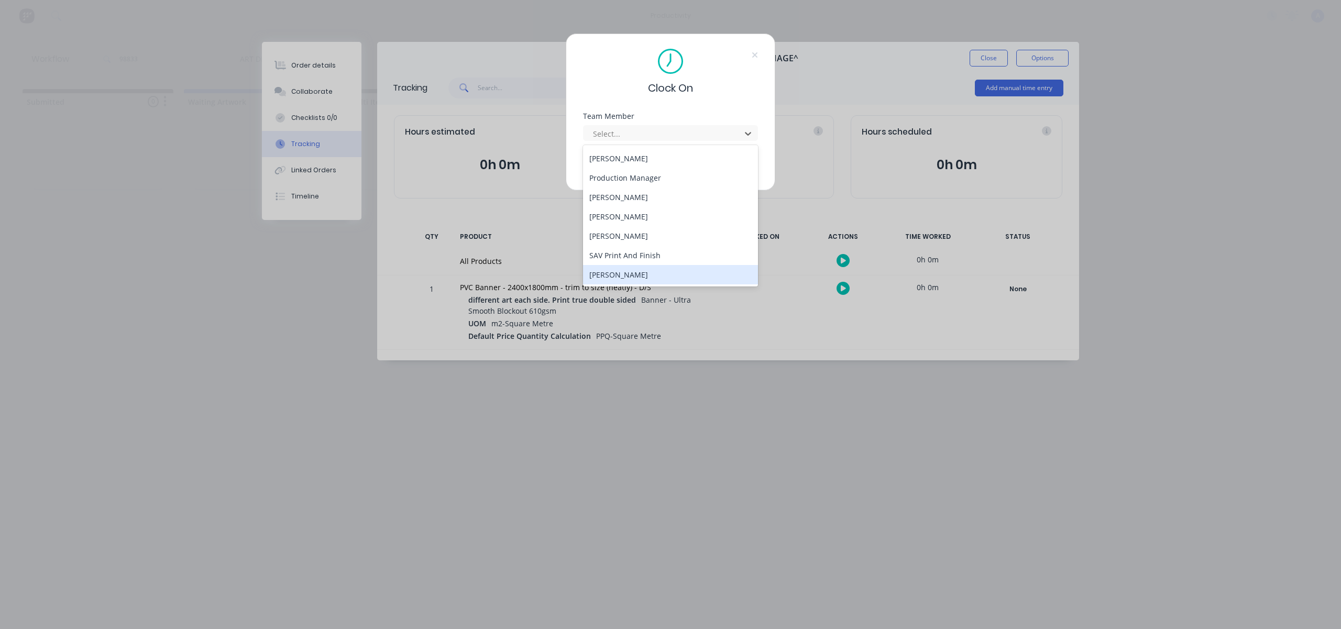
click at [648, 267] on div "[PERSON_NAME]" at bounding box center [670, 274] width 175 height 19
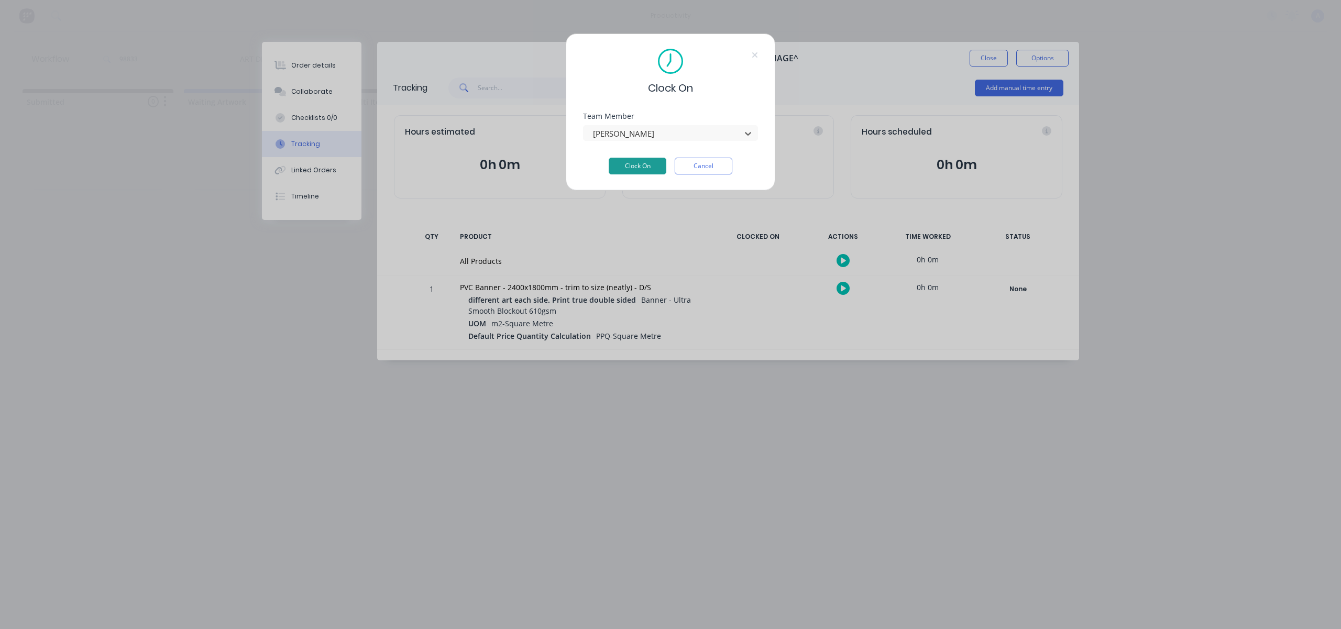
click at [647, 169] on button "Clock On" at bounding box center [638, 166] width 58 height 17
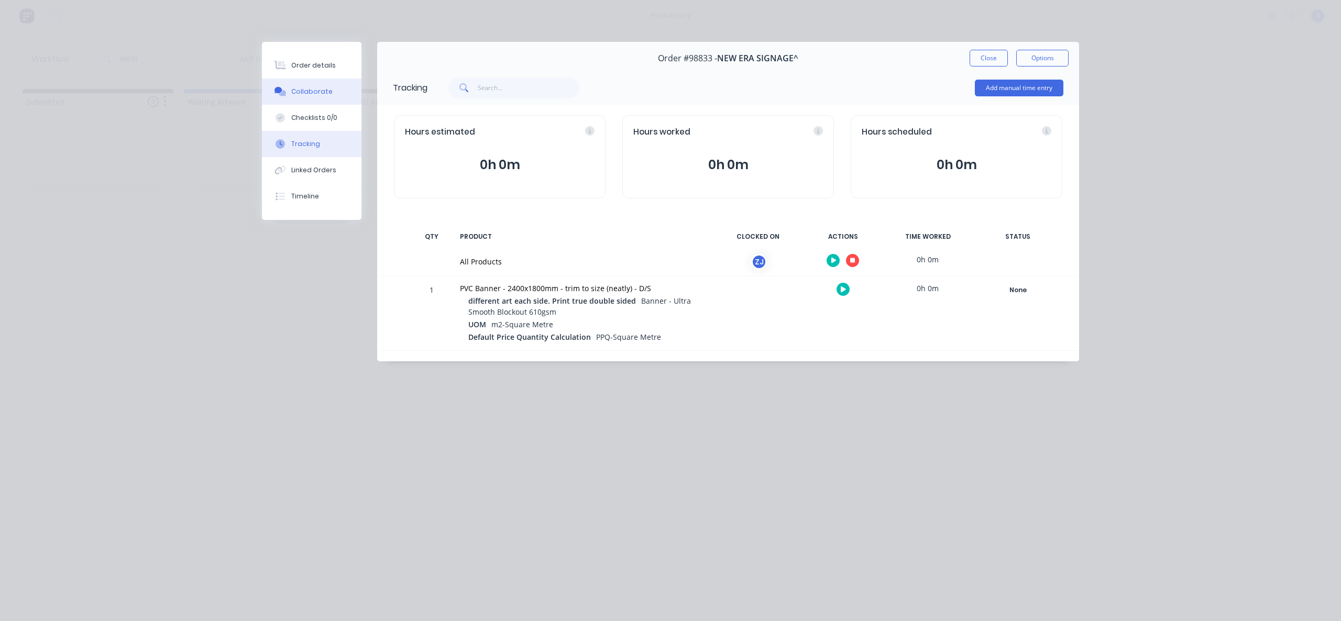
click at [310, 98] on button "Collaborate" at bounding box center [312, 92] width 100 height 26
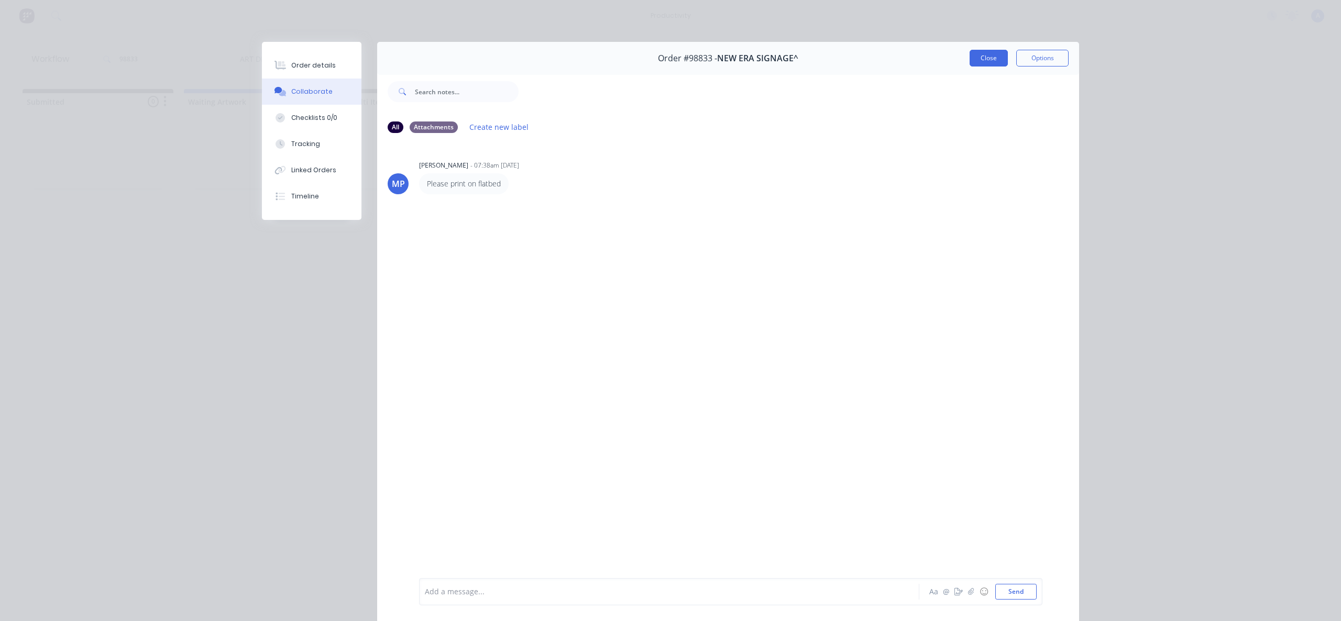
click at [982, 59] on button "Close" at bounding box center [989, 58] width 38 height 17
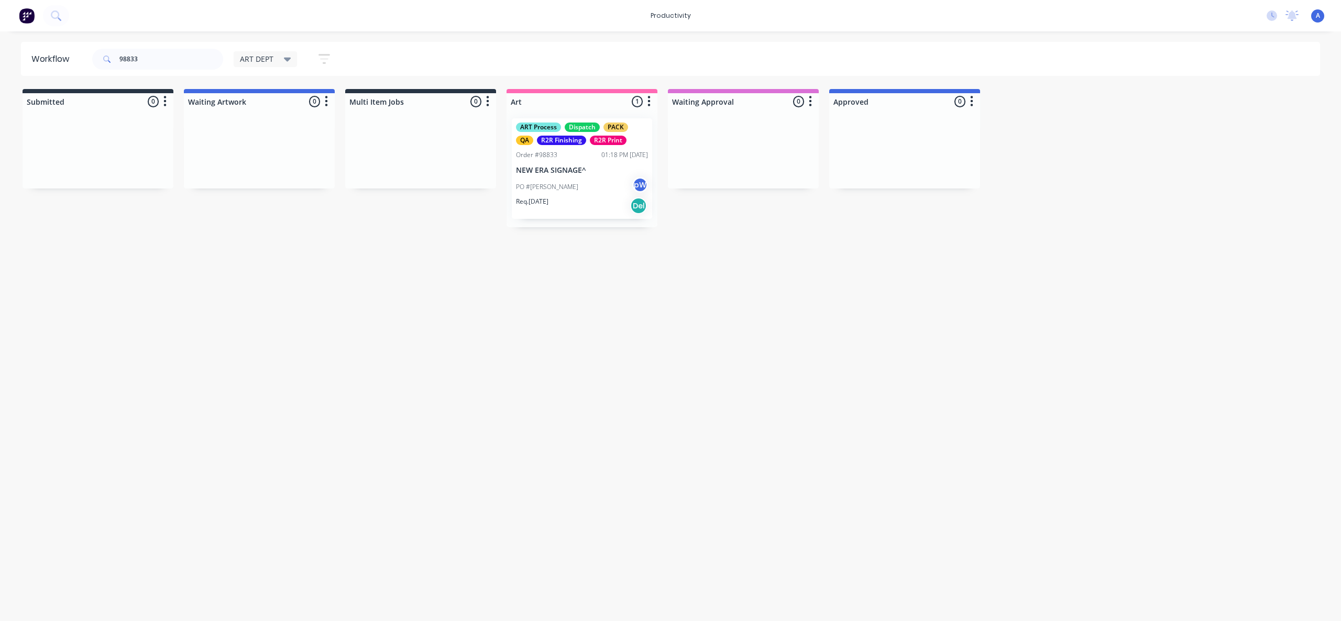
click at [840, 334] on div "Workflow 98833 ART DEPT Save new view None edit ART DEPT (Default) edit Banner …" at bounding box center [670, 321] width 1341 height 558
click at [572, 189] on div "PO #[PERSON_NAME] pW" at bounding box center [582, 187] width 132 height 20
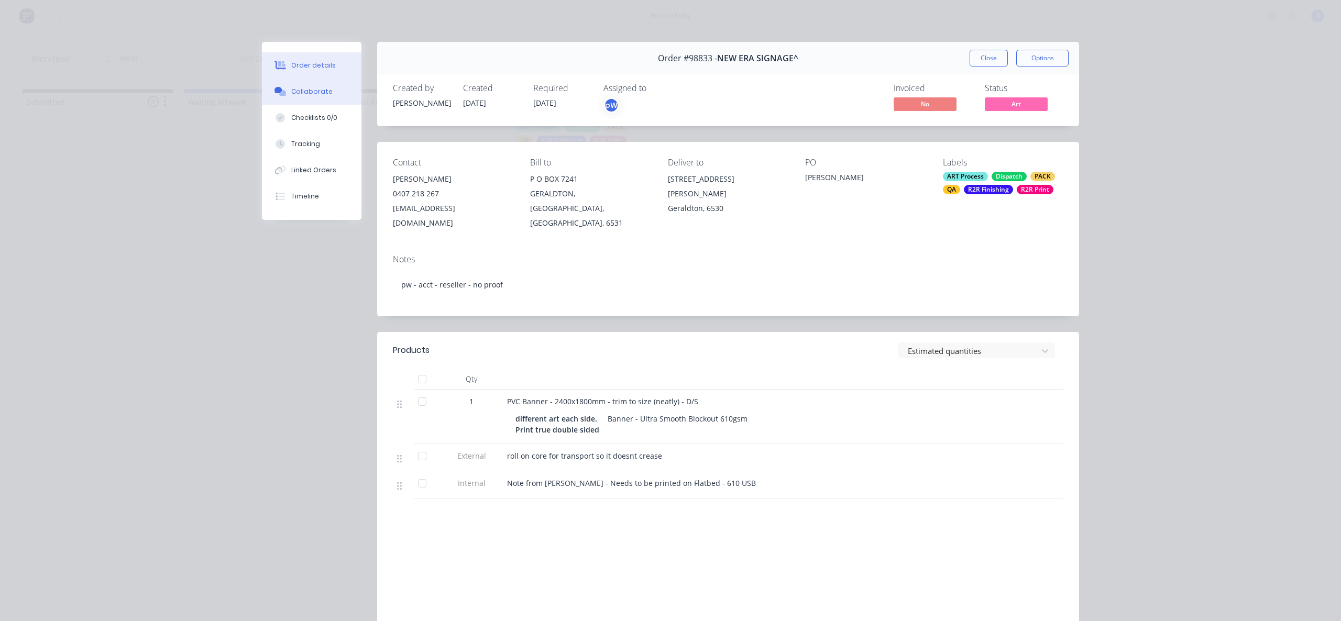
click at [292, 92] on div "Collaborate" at bounding box center [311, 91] width 41 height 9
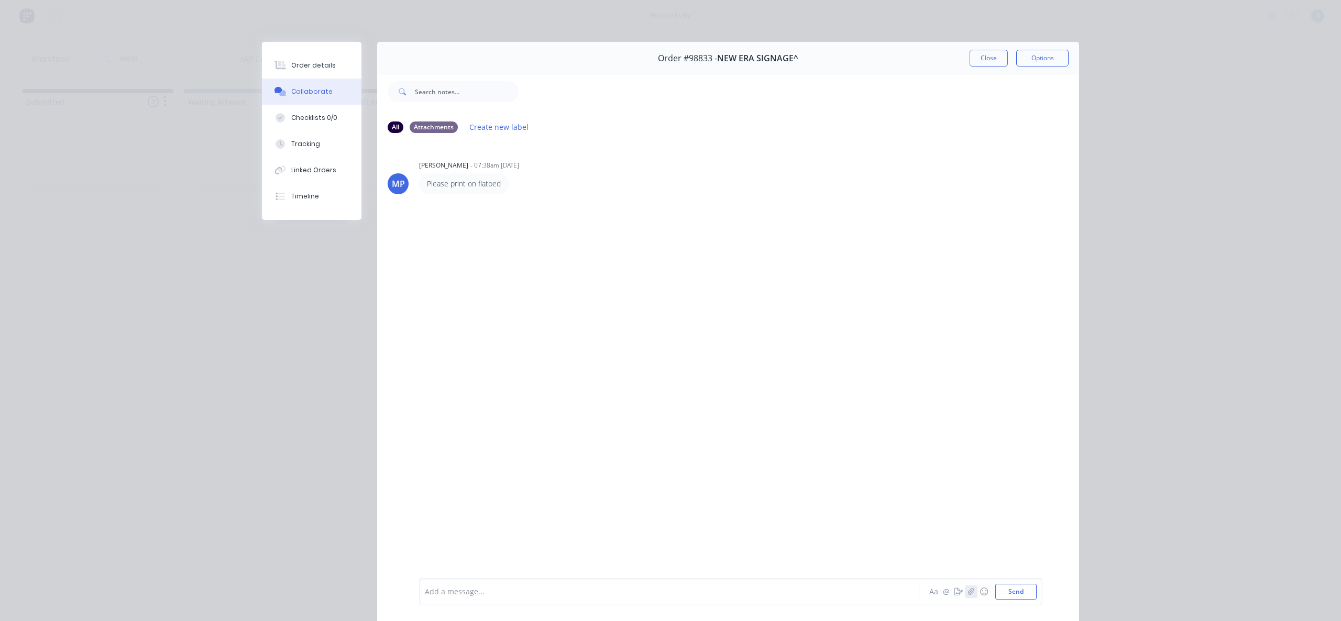
click at [972, 591] on button "button" at bounding box center [971, 592] width 13 height 13
click at [1004, 588] on button "Send" at bounding box center [1015, 592] width 41 height 16
click at [713, 592] on div at bounding box center [654, 592] width 458 height 11
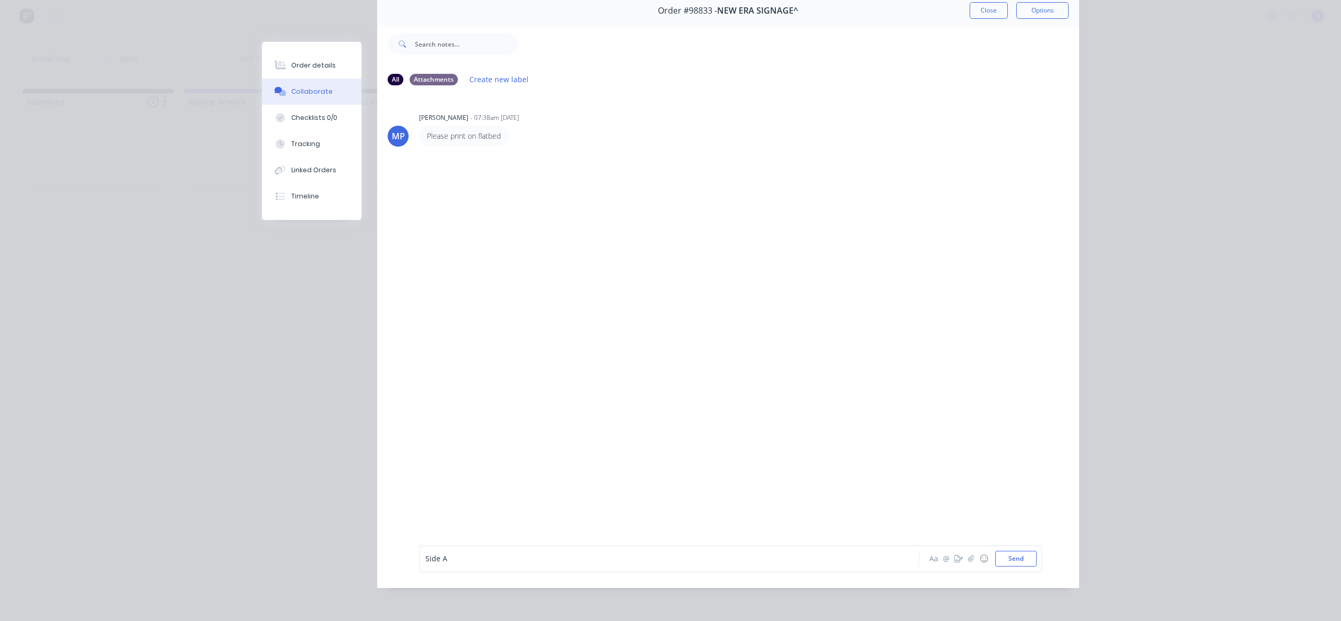
scroll to position [39, 0]
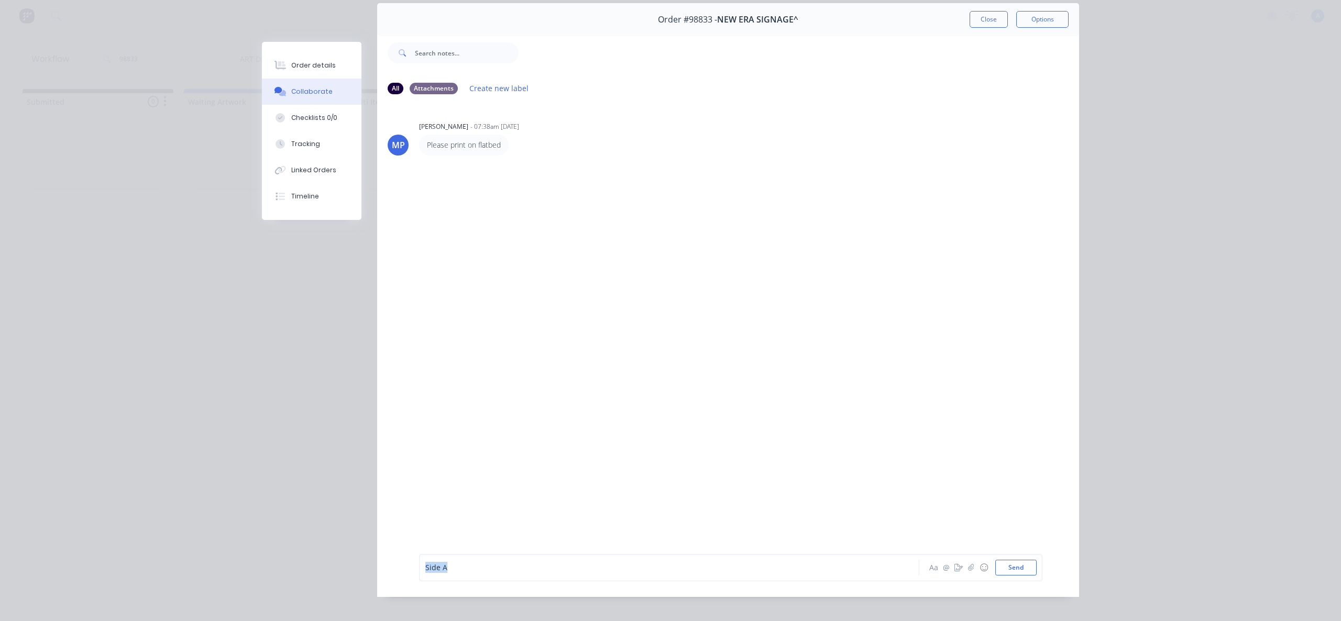
drag, startPoint x: 660, startPoint y: 577, endPoint x: 360, endPoint y: 577, distance: 300.2
click at [360, 577] on div "Order #98833 - NEW ERA SIGNAGE^ Close Options All Attachments Create new label …" at bounding box center [670, 300] width 817 height 594
click at [968, 571] on icon "button" at bounding box center [971, 567] width 6 height 7
click at [970, 572] on icon "button" at bounding box center [971, 567] width 6 height 7
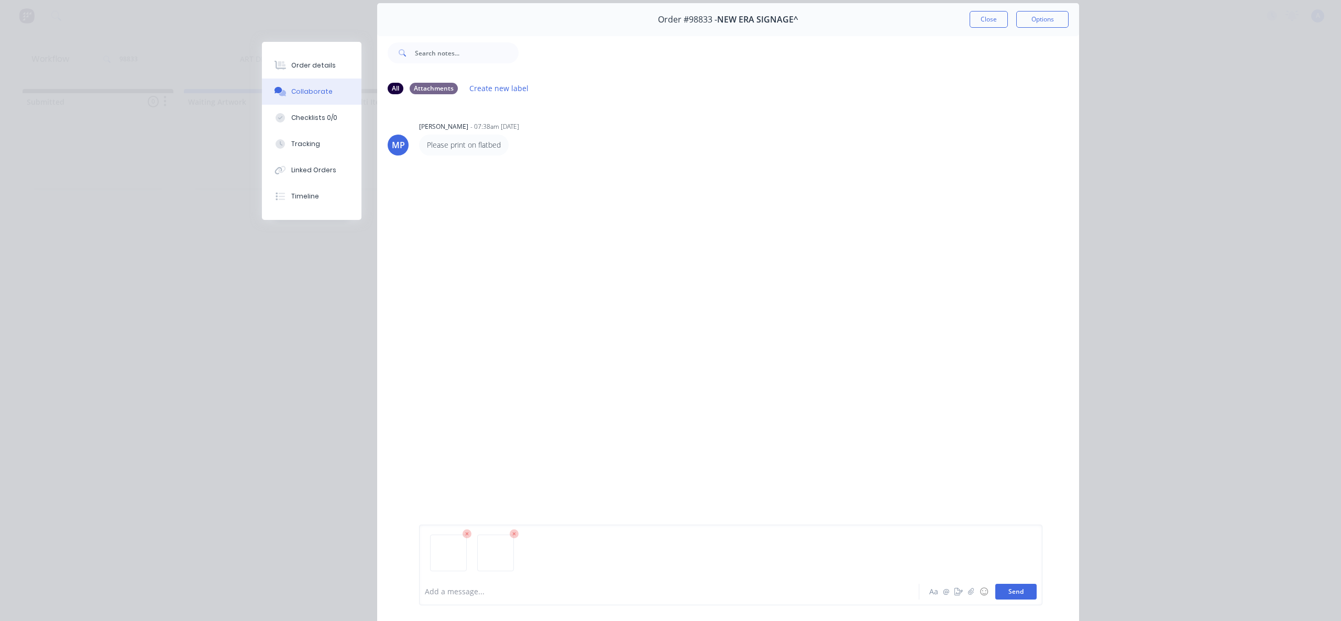
click at [1009, 589] on button "Send" at bounding box center [1015, 592] width 41 height 16
click at [554, 598] on div "Add a message..." at bounding box center [654, 592] width 459 height 16
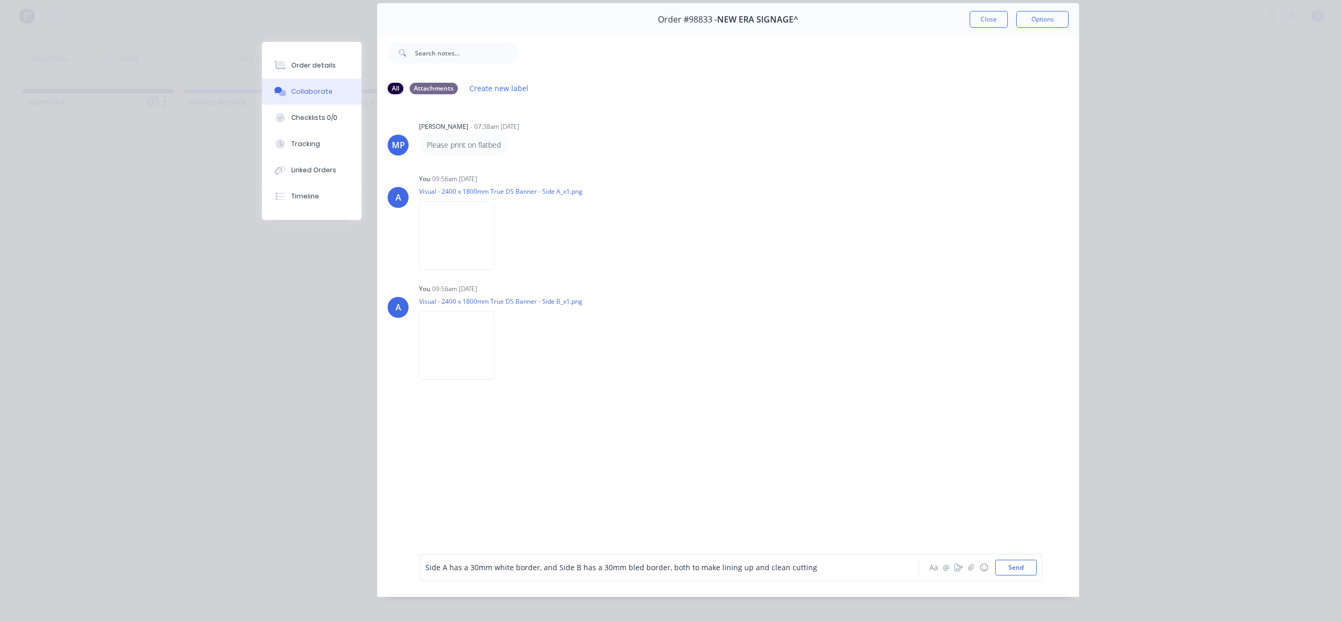
click at [845, 573] on div "Side A has a 30mm white border, and Side B has a 30mm bled border, both to make…" at bounding box center [654, 567] width 458 height 11
click at [1030, 574] on button "Send" at bounding box center [1015, 568] width 41 height 16
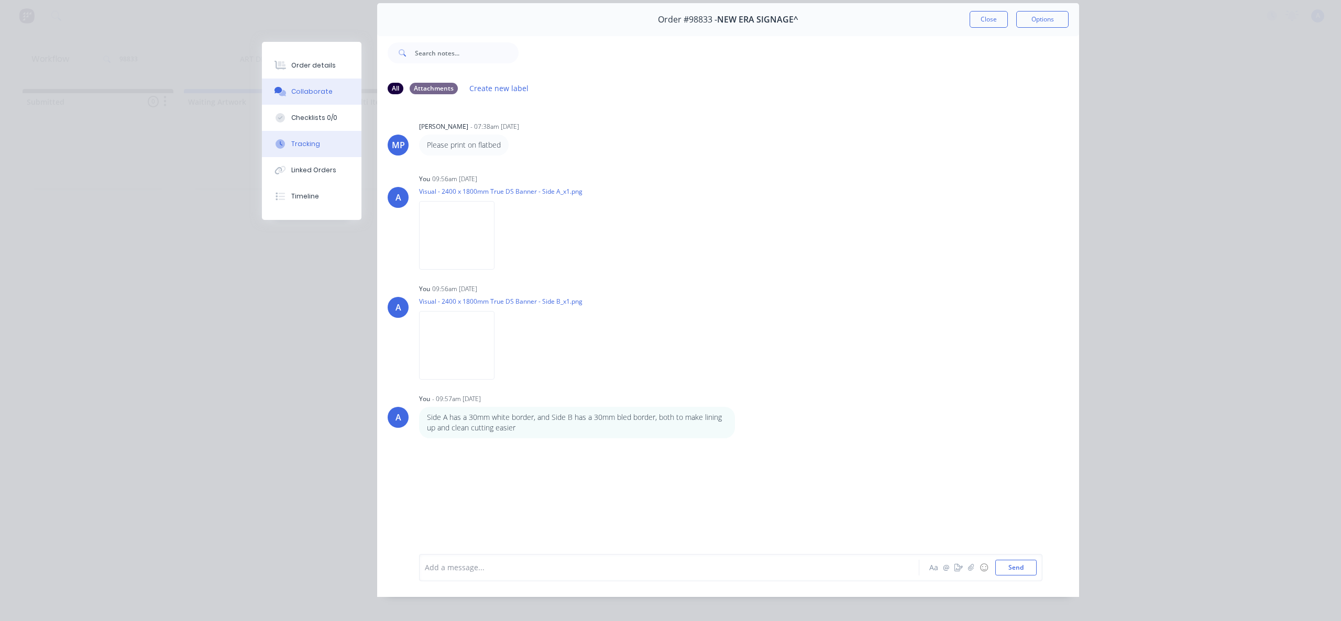
click at [296, 147] on div "Tracking" at bounding box center [305, 143] width 29 height 9
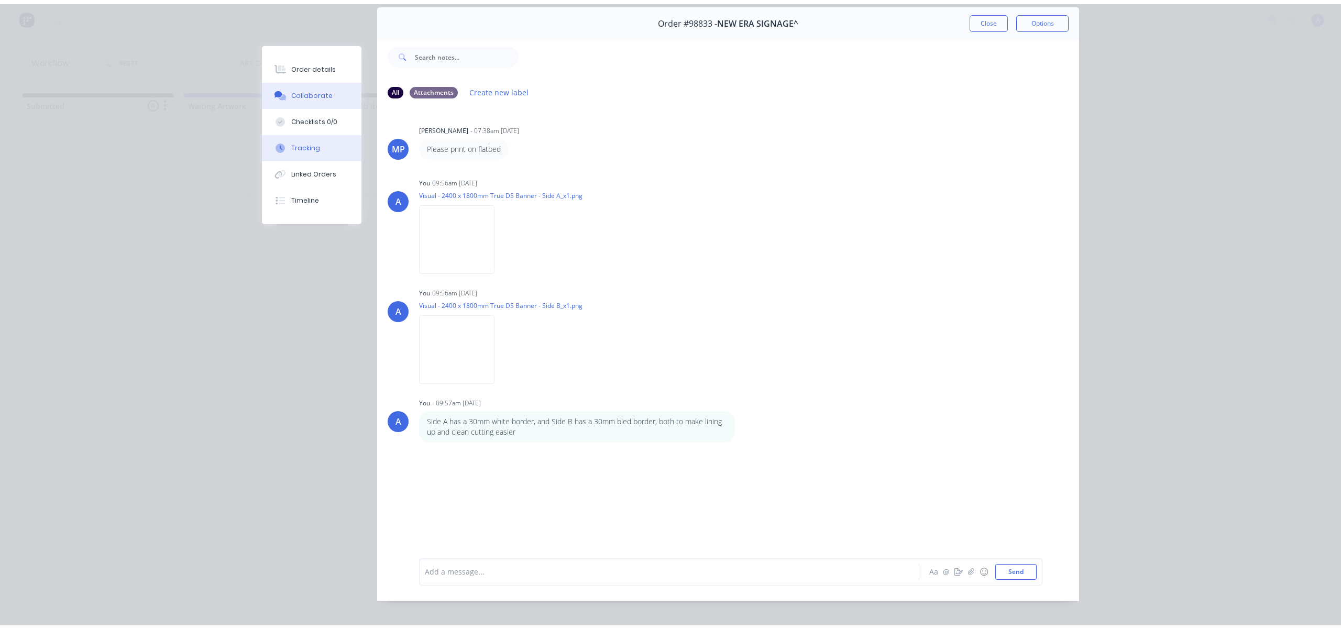
scroll to position [0, 0]
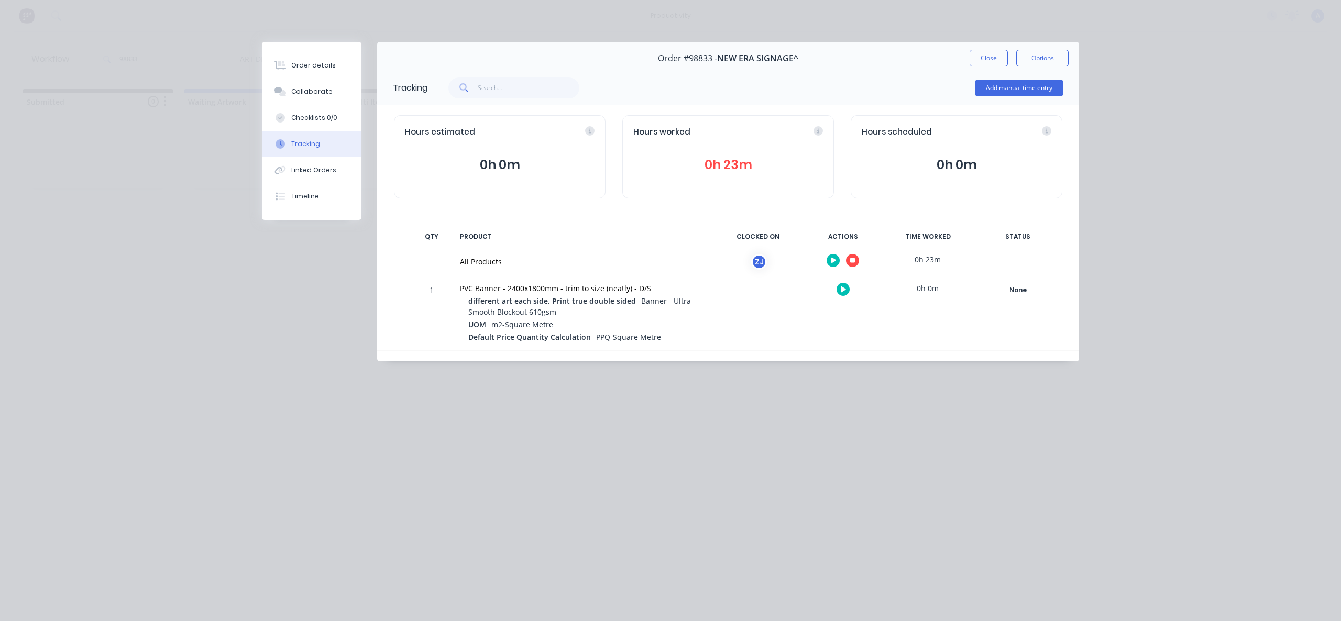
click at [854, 262] on icon "button" at bounding box center [852, 260] width 5 height 5
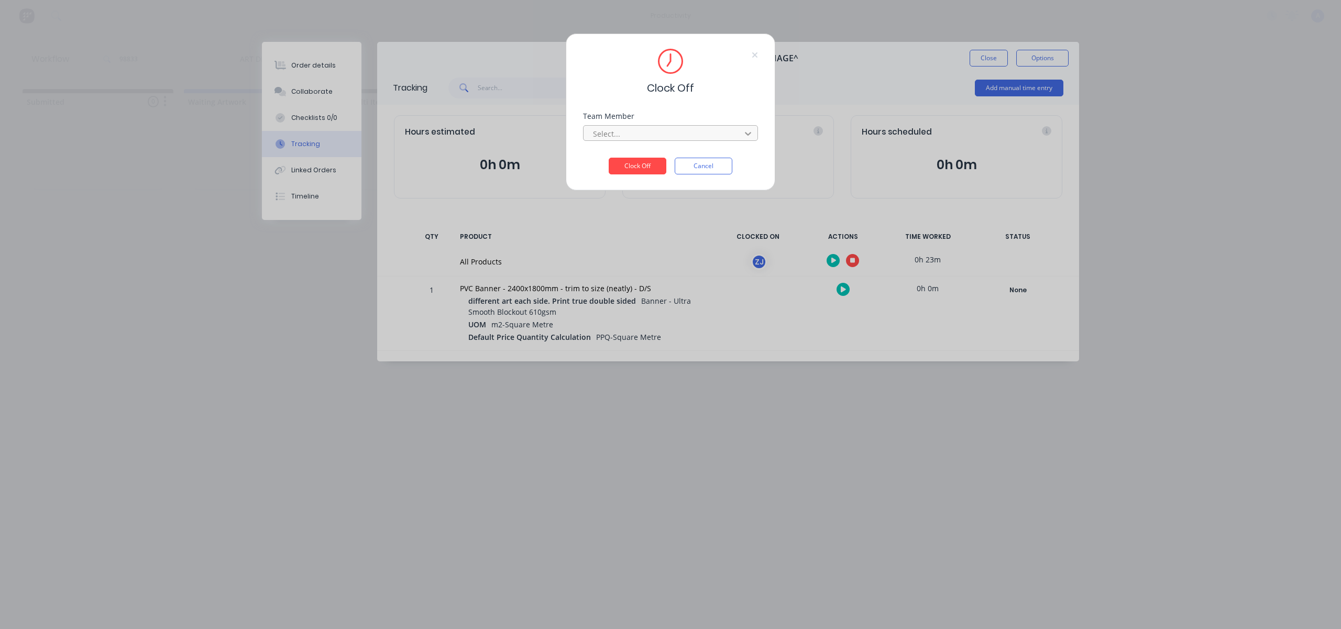
click at [740, 129] on div at bounding box center [748, 133] width 19 height 17
click at [693, 152] on div "[PERSON_NAME]" at bounding box center [670, 156] width 175 height 19
click at [649, 169] on button "Clock Off" at bounding box center [638, 166] width 58 height 17
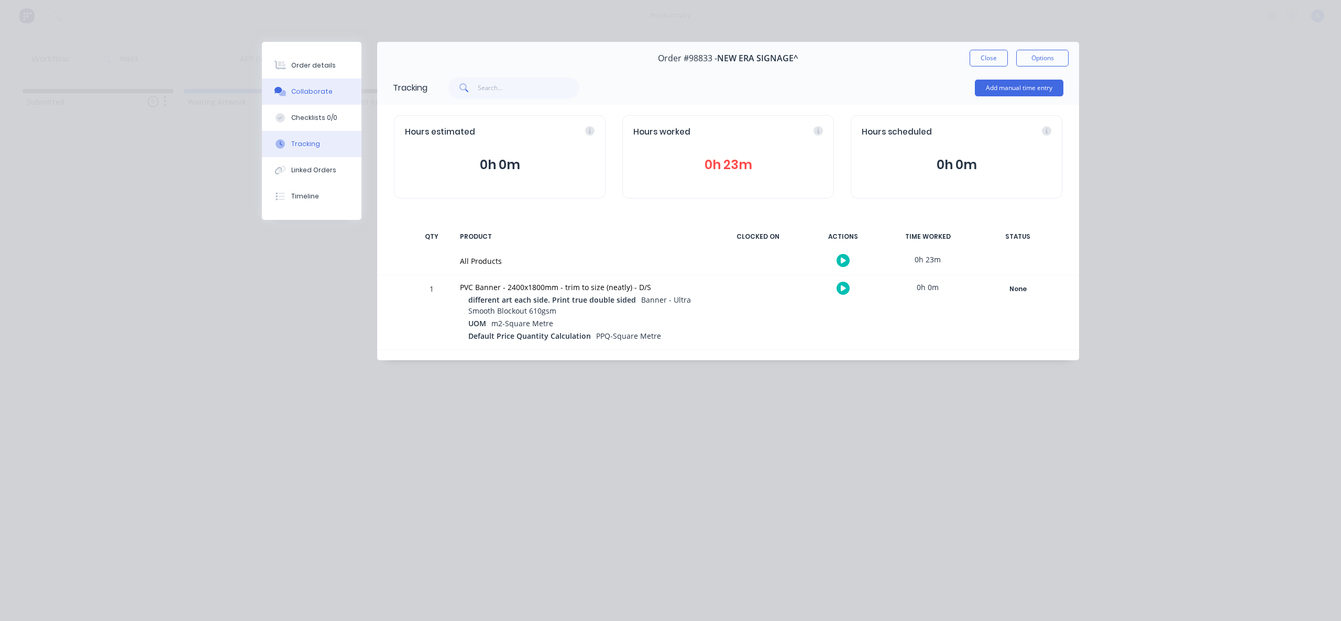
click at [334, 86] on button "Collaborate" at bounding box center [312, 92] width 100 height 26
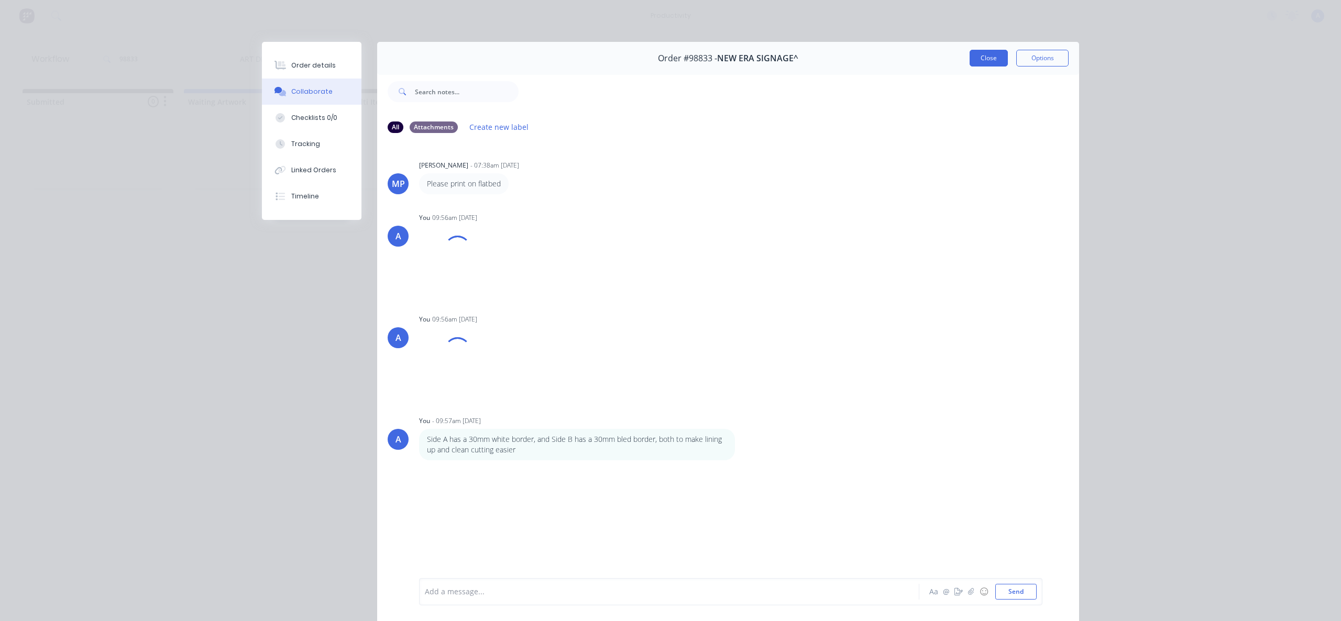
click at [993, 63] on button "Close" at bounding box center [989, 58] width 38 height 17
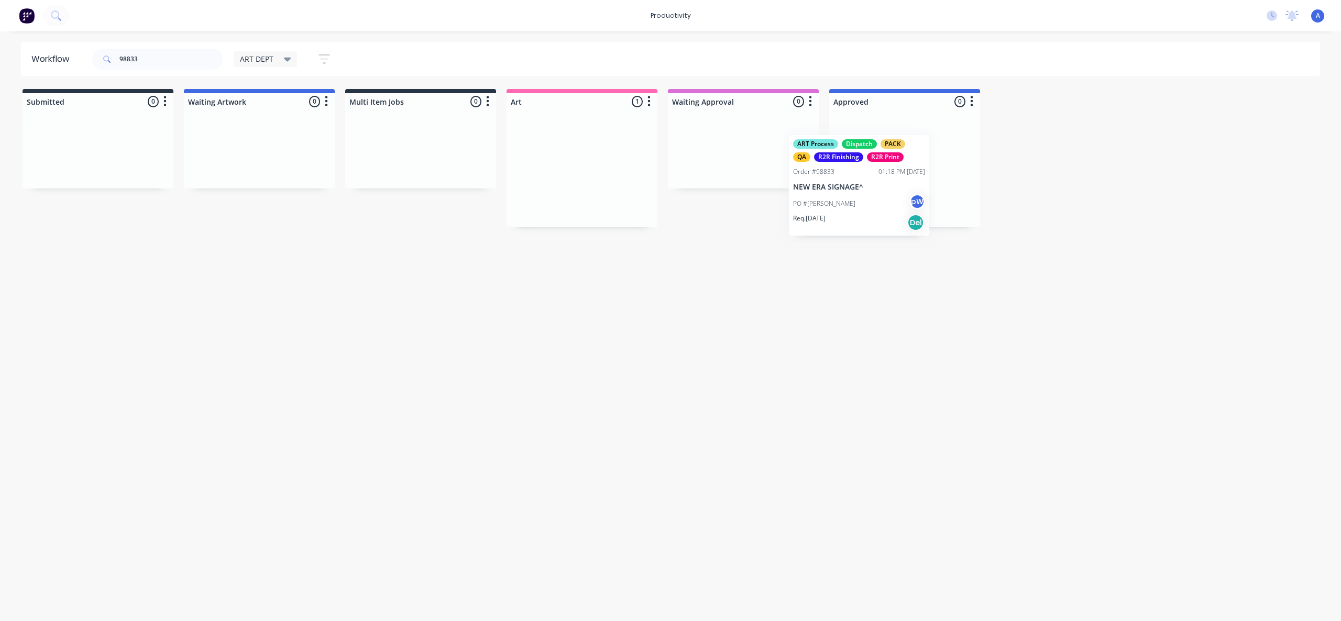
drag, startPoint x: 593, startPoint y: 182, endPoint x: 926, endPoint y: 185, distance: 332.7
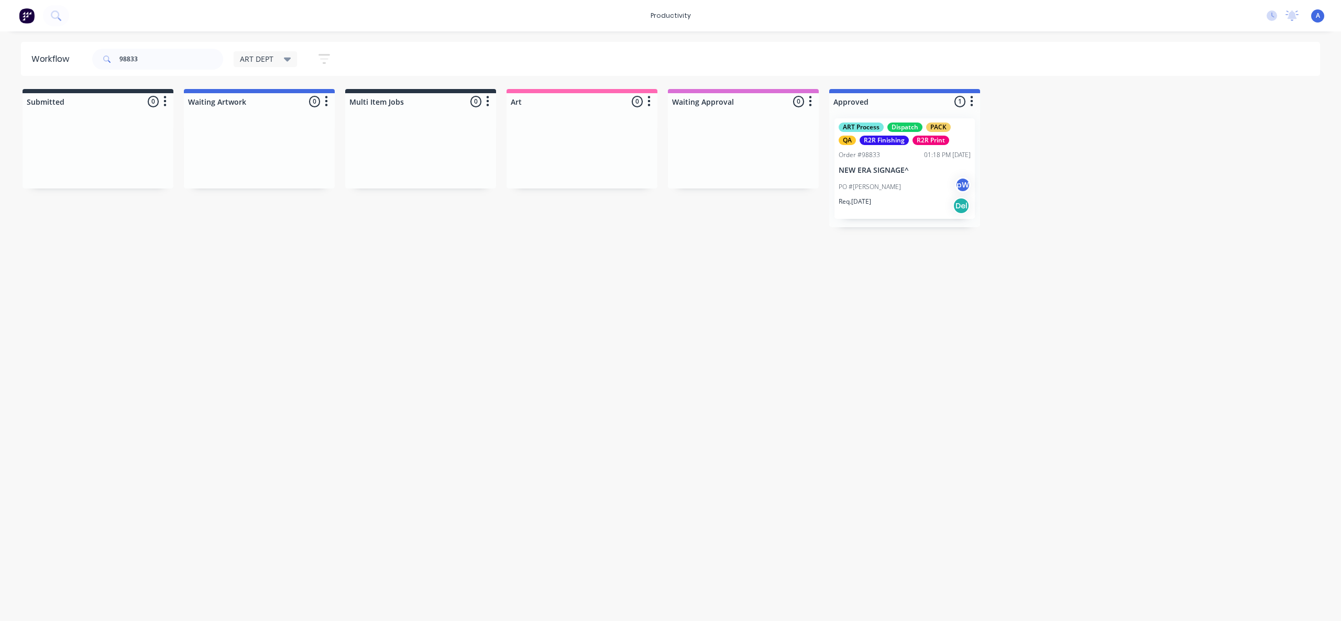
click at [932, 164] on div "ART Process Dispatch PACK QA R2R Finishing R2R Print Order #98833 01:18 PM [DAT…" at bounding box center [904, 168] width 140 height 101
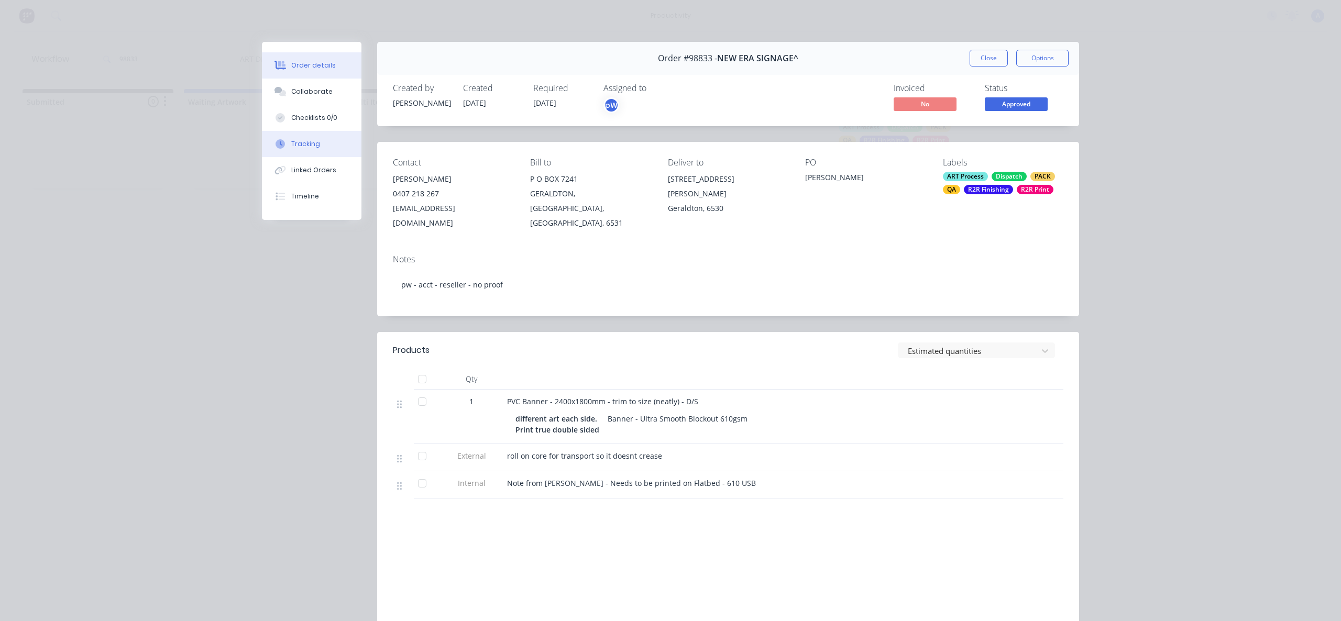
click at [306, 156] on button "Tracking" at bounding box center [312, 144] width 100 height 26
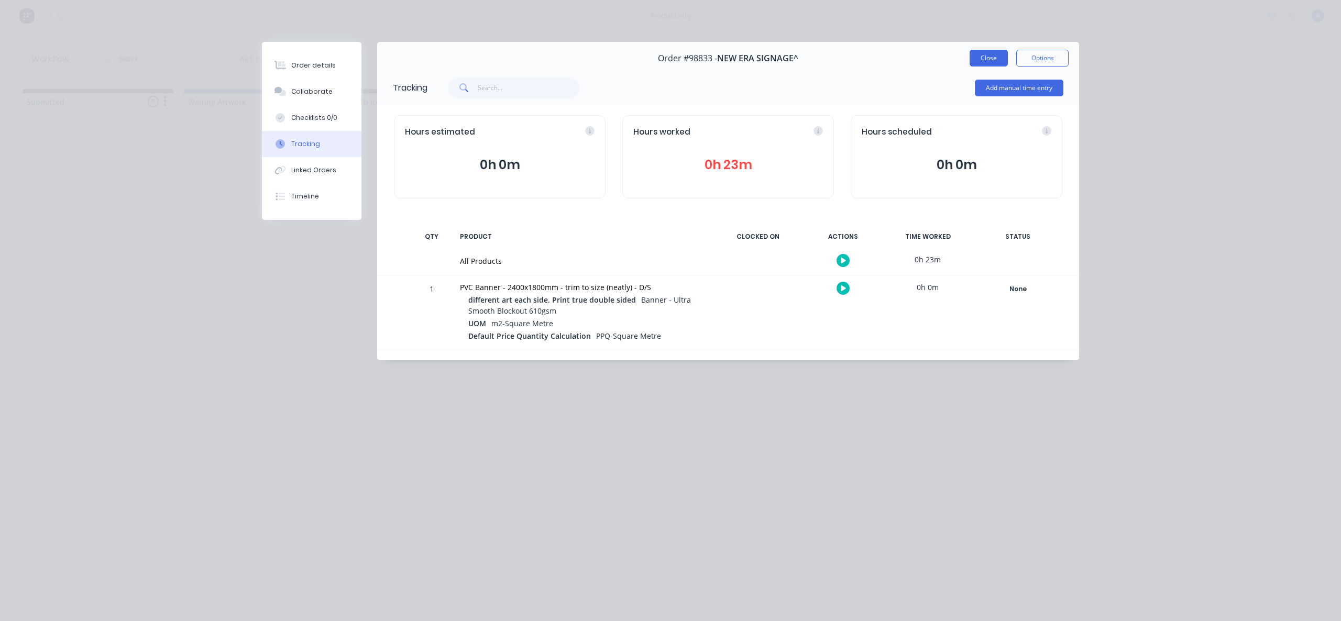
click at [984, 60] on button "Close" at bounding box center [989, 58] width 38 height 17
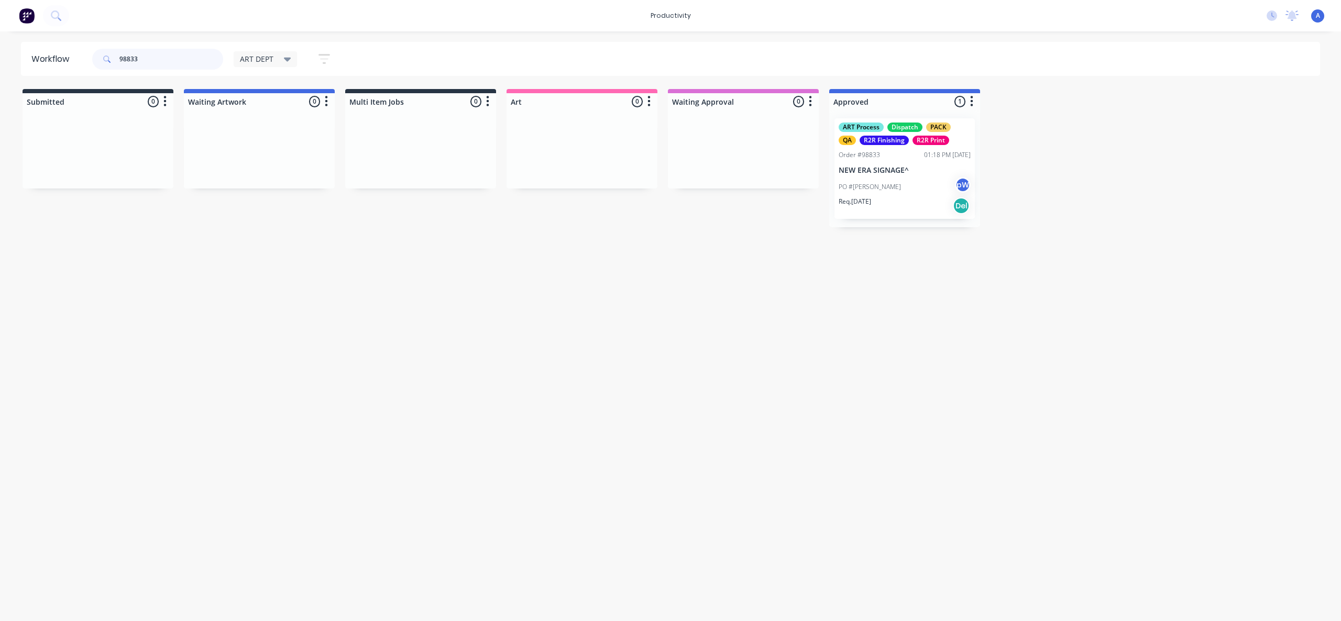
click at [155, 64] on input "98833" at bounding box center [171, 59] width 104 height 21
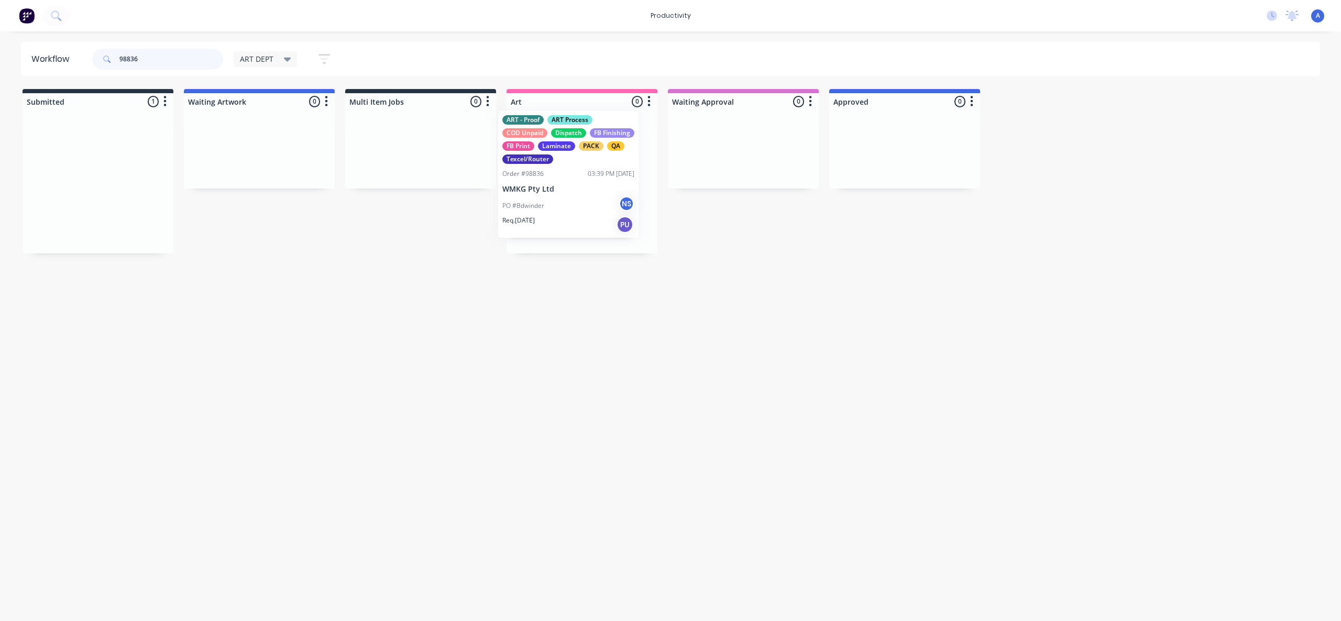
drag, startPoint x: 201, startPoint y: 227, endPoint x: 540, endPoint y: 206, distance: 339.1
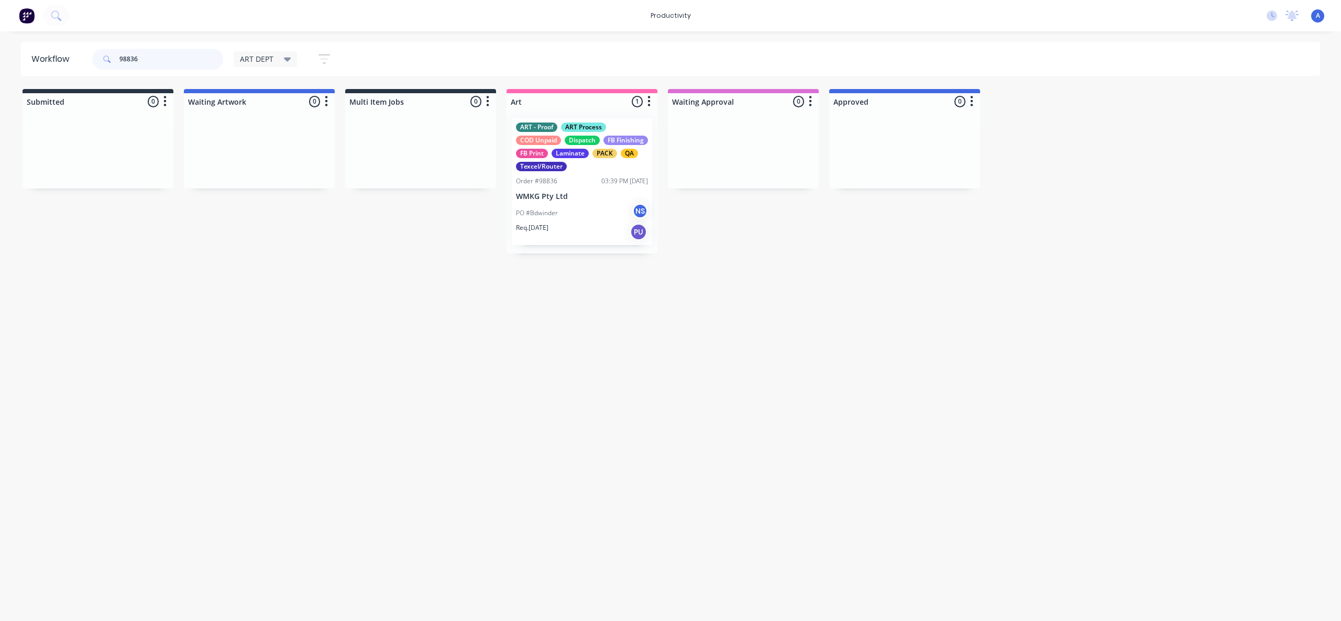
type input "98836"
click at [578, 211] on div "PO #Bdwinder NS" at bounding box center [582, 213] width 132 height 20
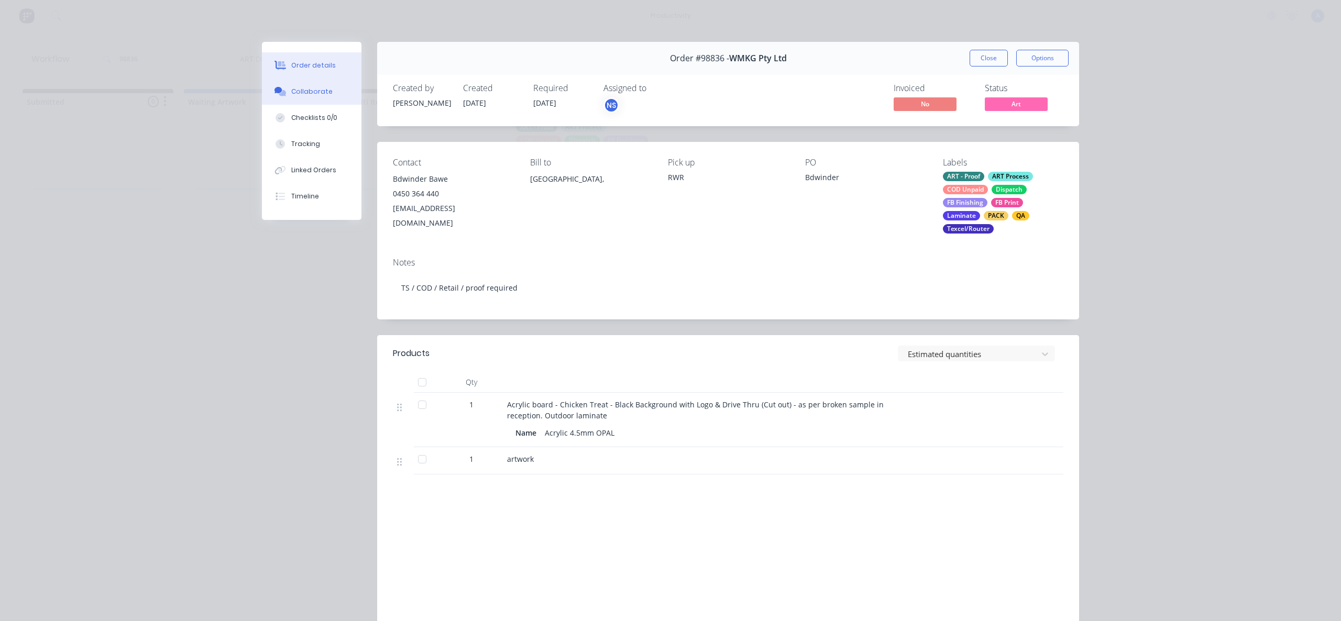
click at [314, 93] on div "Collaborate" at bounding box center [311, 91] width 41 height 9
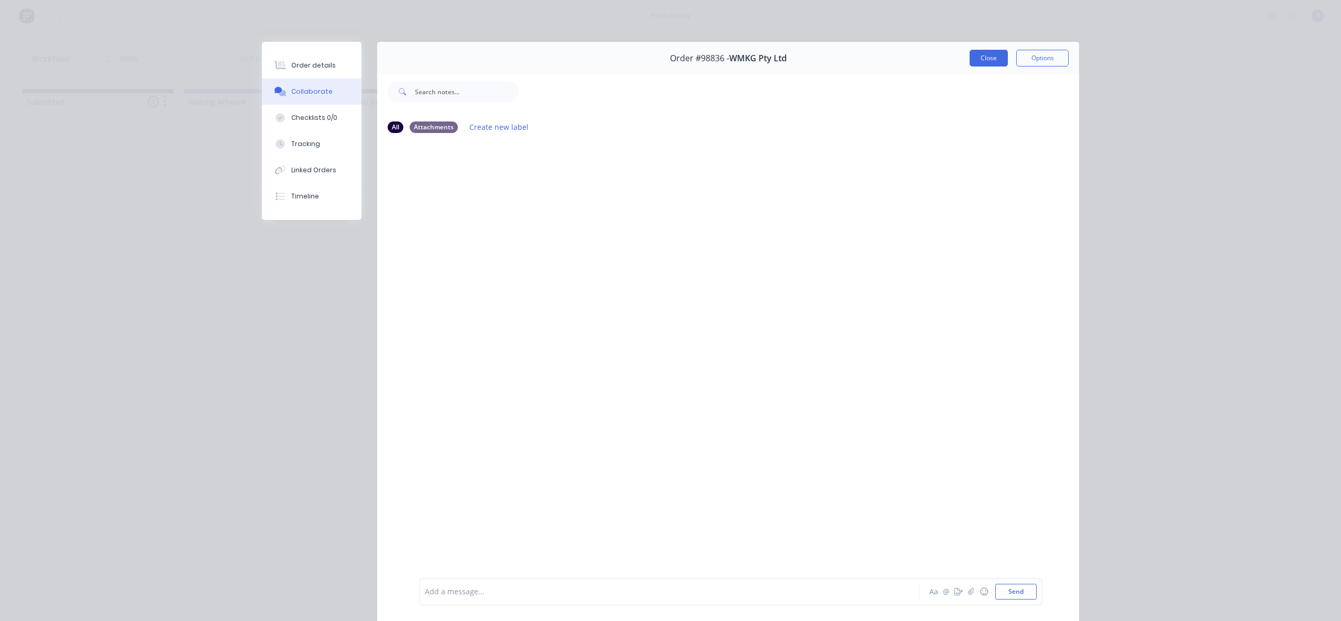
click at [975, 54] on button "Close" at bounding box center [989, 58] width 38 height 17
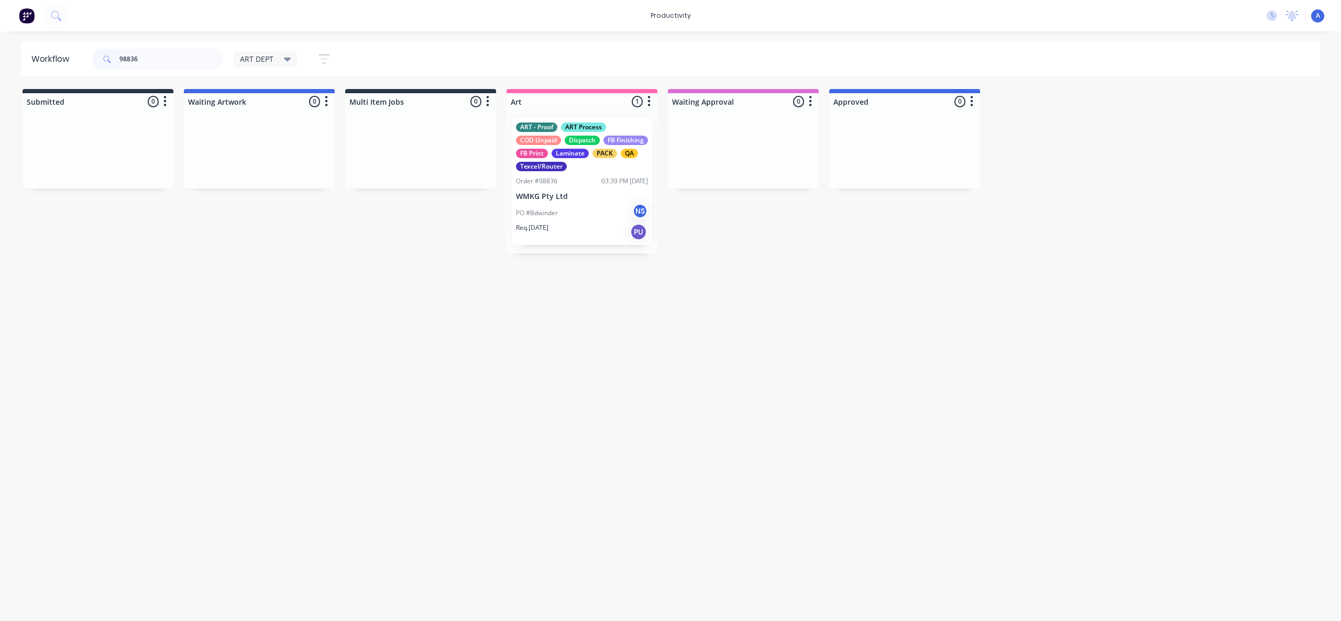
click at [606, 215] on div "PO #Bdwinder NS" at bounding box center [582, 213] width 132 height 20
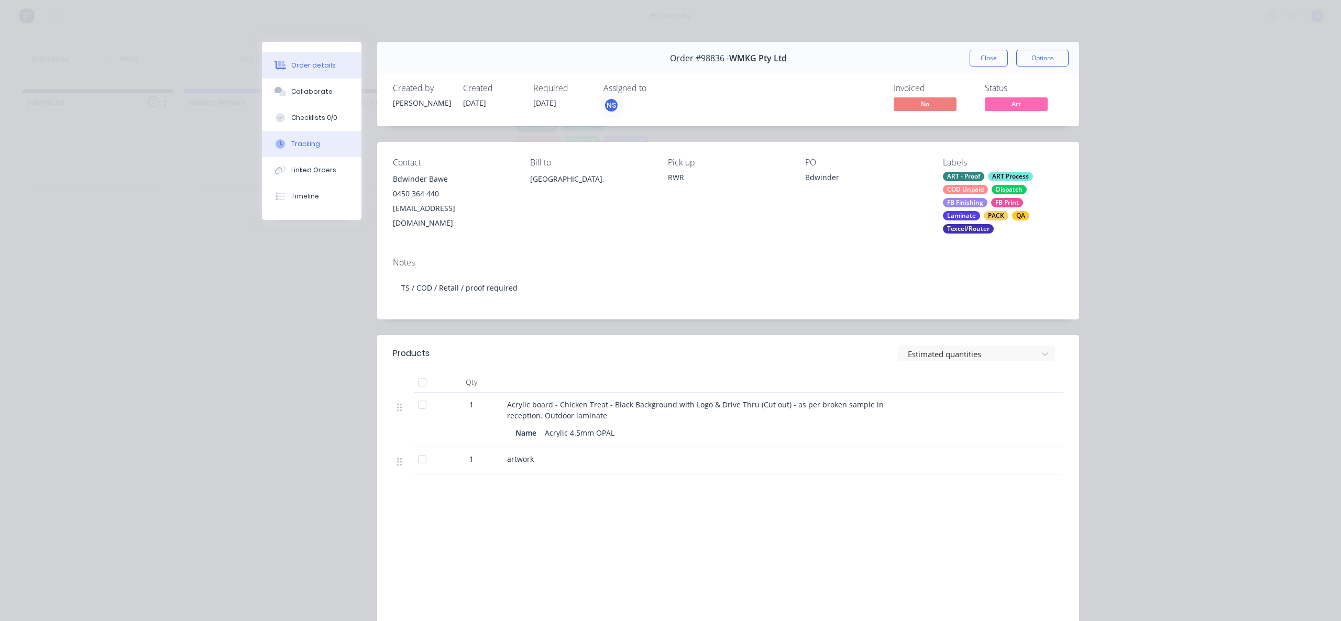
click at [274, 138] on button "Tracking" at bounding box center [312, 144] width 100 height 26
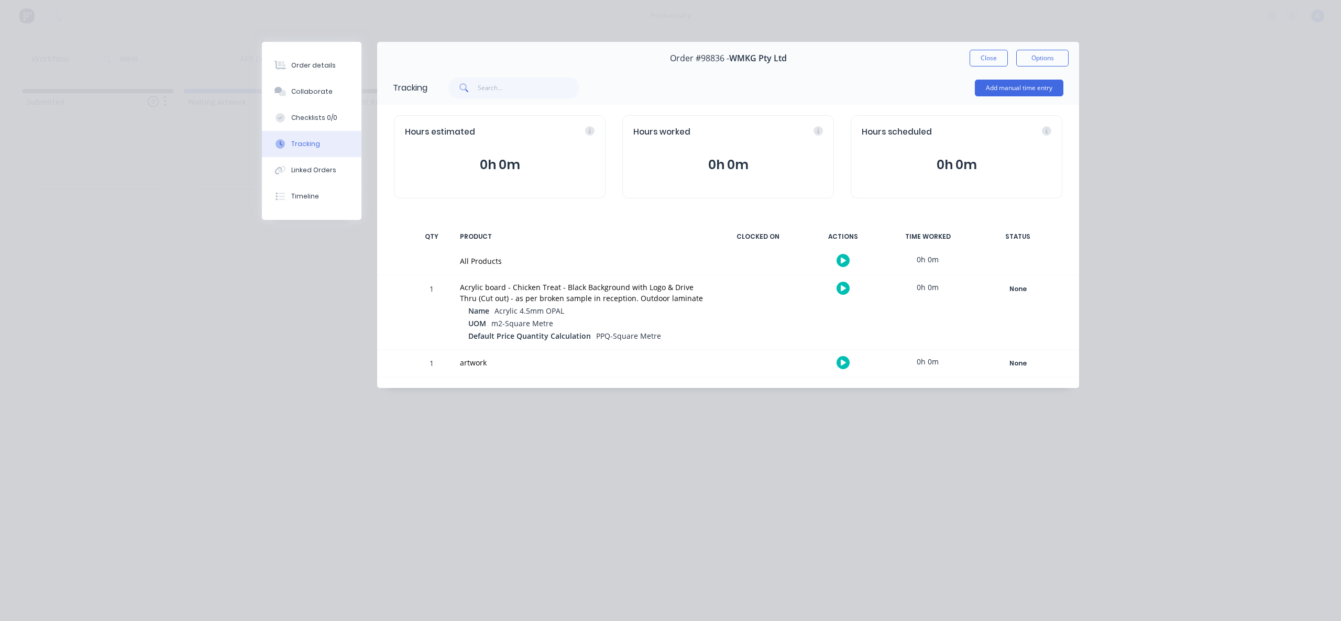
click at [846, 260] on button "button" at bounding box center [843, 260] width 13 height 13
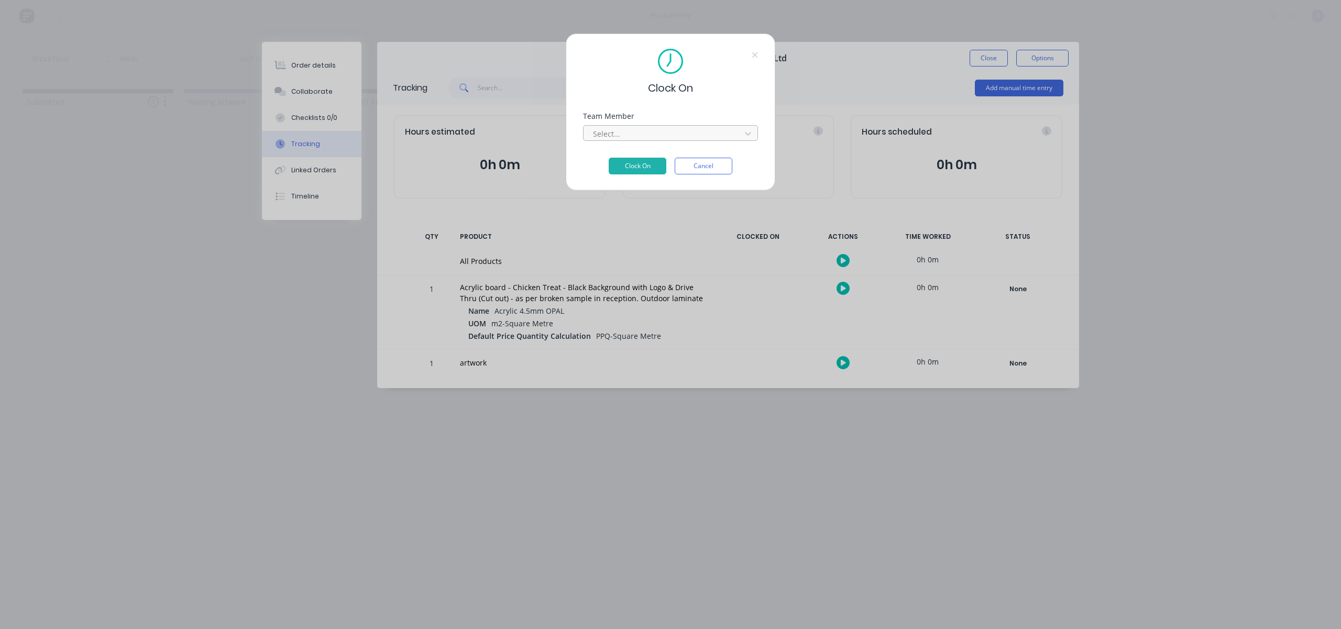
click at [708, 132] on div at bounding box center [664, 133] width 144 height 13
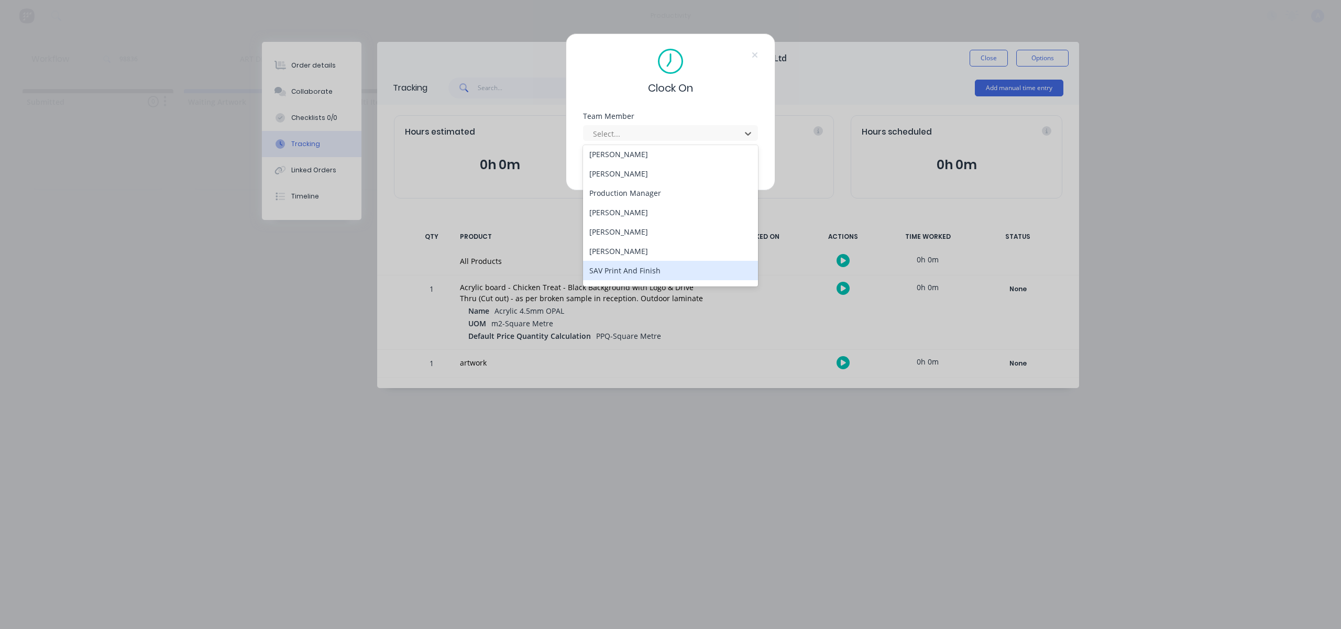
scroll to position [270, 0]
click at [627, 271] on div "[PERSON_NAME]" at bounding box center [670, 274] width 175 height 19
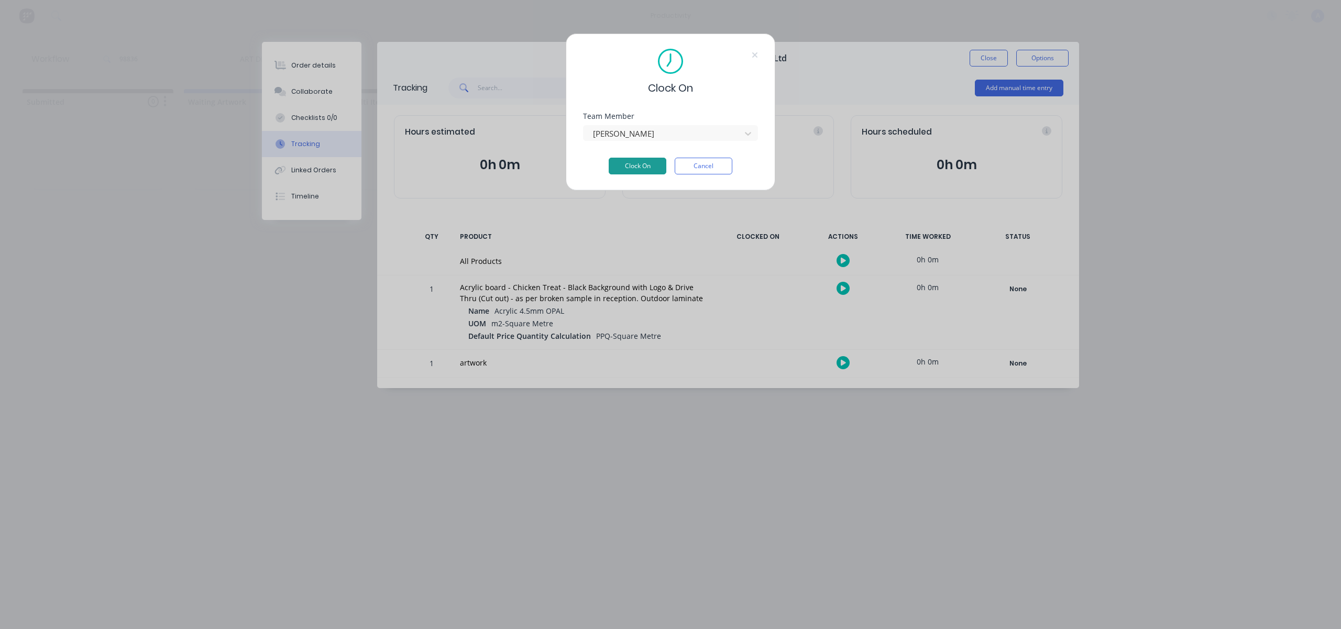
click at [653, 166] on button "Clock On" at bounding box center [638, 166] width 58 height 17
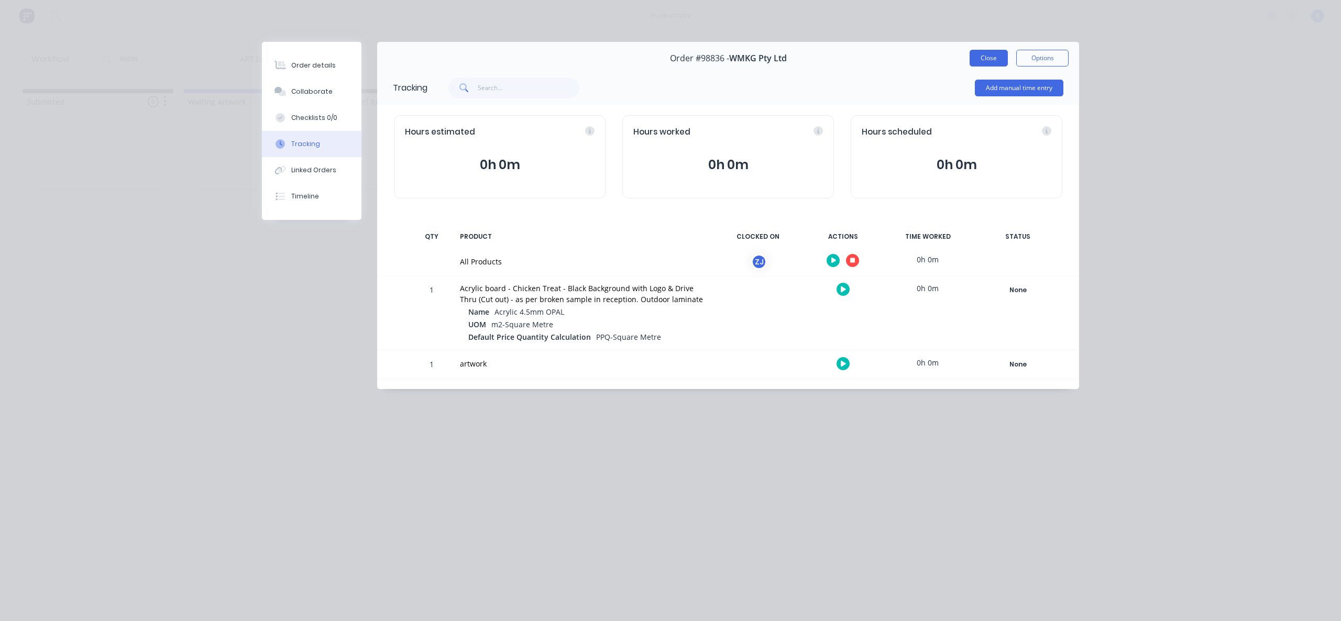
click at [976, 57] on button "Close" at bounding box center [989, 58] width 38 height 17
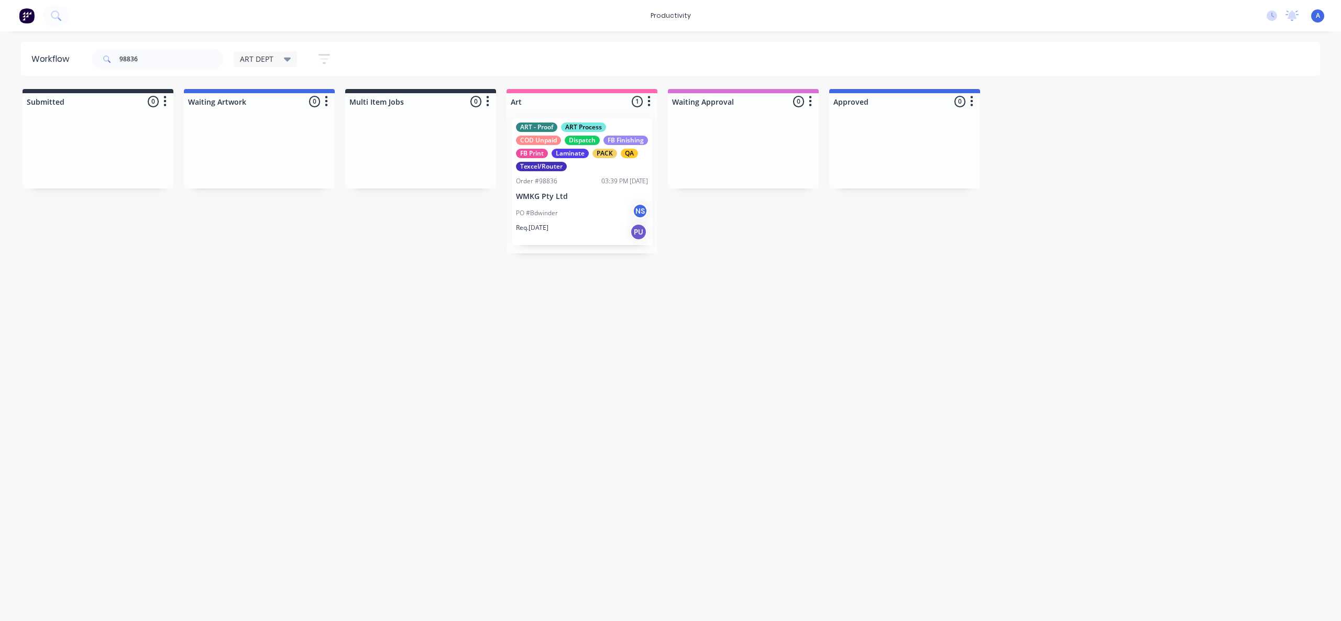
click at [863, 324] on div "Workflow 98836 ART DEPT Save new view None edit ART DEPT (Default) edit Banner …" at bounding box center [670, 321] width 1341 height 558
click at [535, 205] on div "PO #Bdwinder NS" at bounding box center [582, 213] width 132 height 20
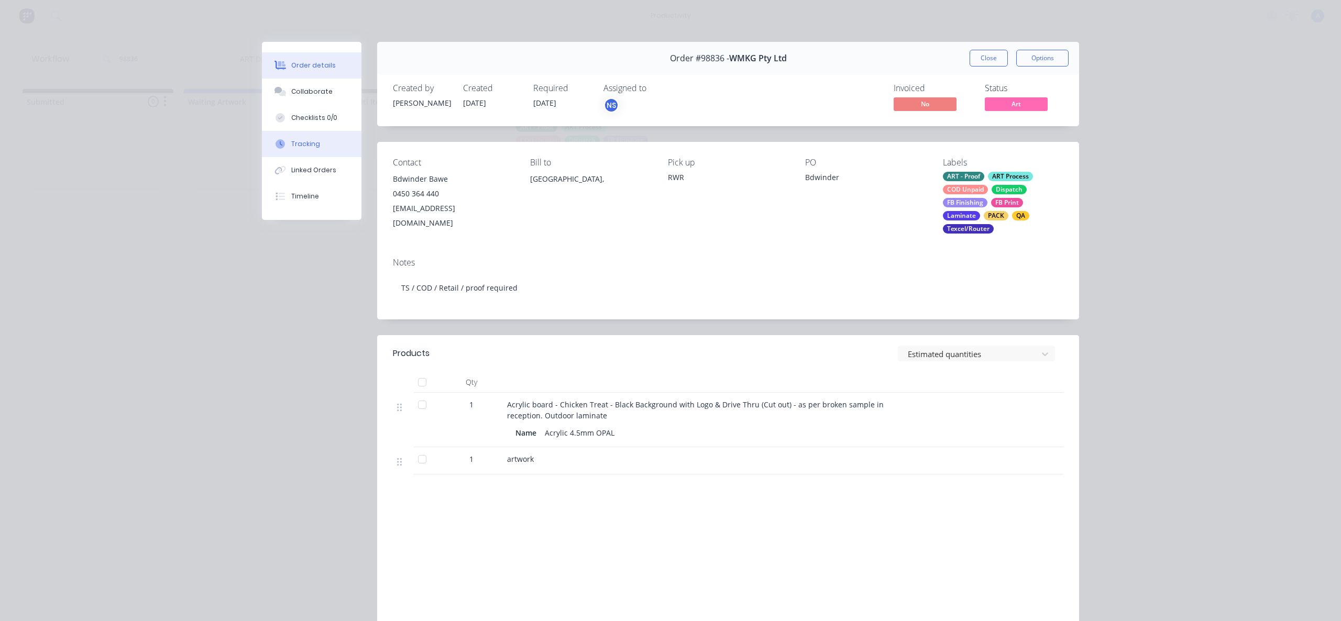
click at [297, 140] on div "Tracking" at bounding box center [305, 143] width 29 height 9
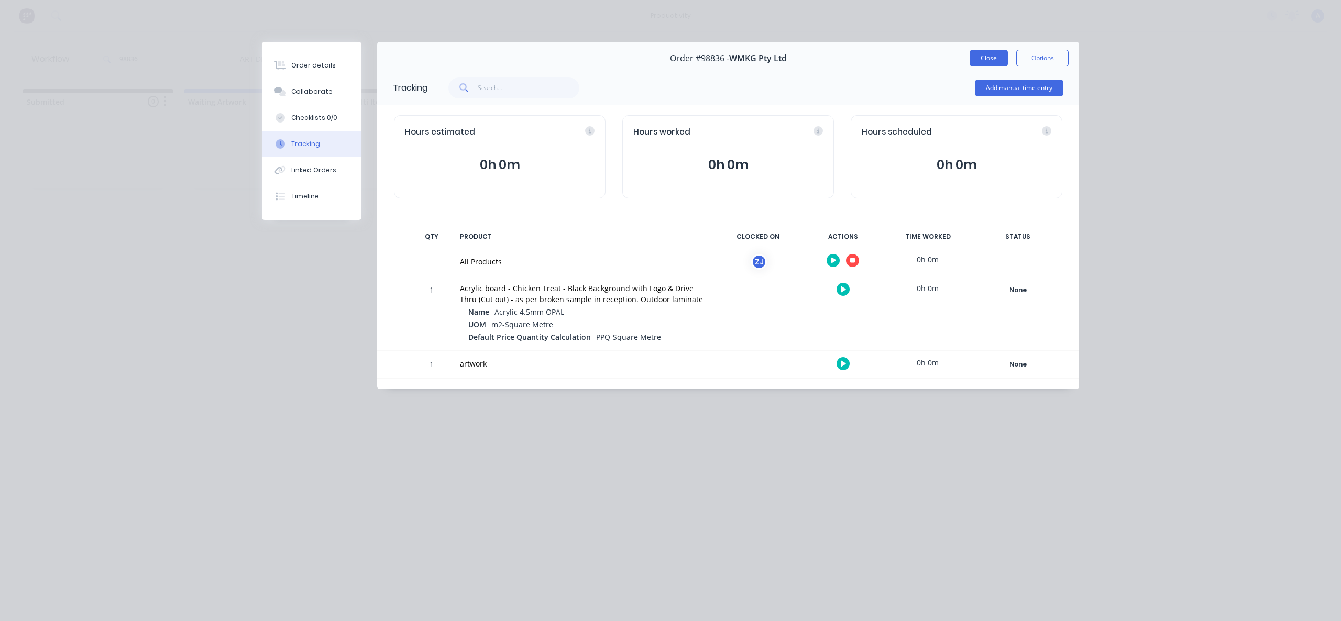
click at [991, 53] on button "Close" at bounding box center [989, 58] width 38 height 17
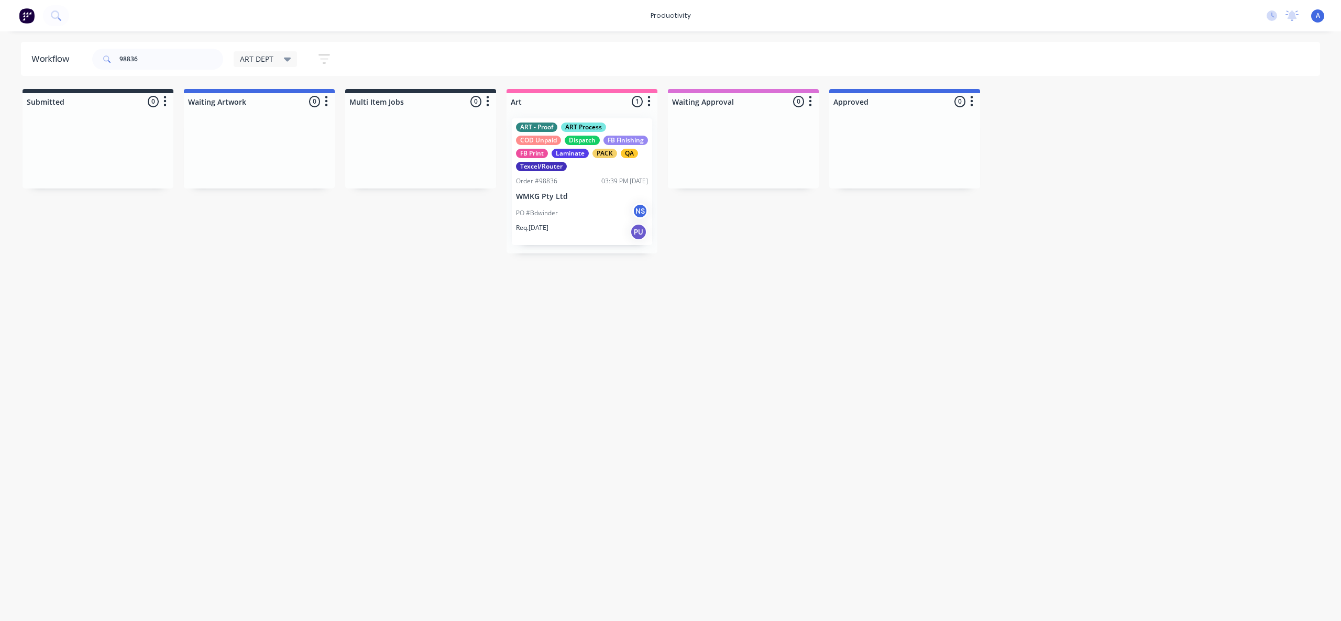
drag, startPoint x: 1059, startPoint y: 328, endPoint x: 712, endPoint y: 600, distance: 440.8
click at [1060, 328] on div "Workflow 98836 ART DEPT Save new view None edit ART DEPT (Default) edit Banner …" at bounding box center [670, 321] width 1341 height 558
click at [588, 189] on div "ART - Proof ART Process COD Unpaid Dispatch FB Finishing FB Print Laminate PACK…" at bounding box center [582, 181] width 140 height 127
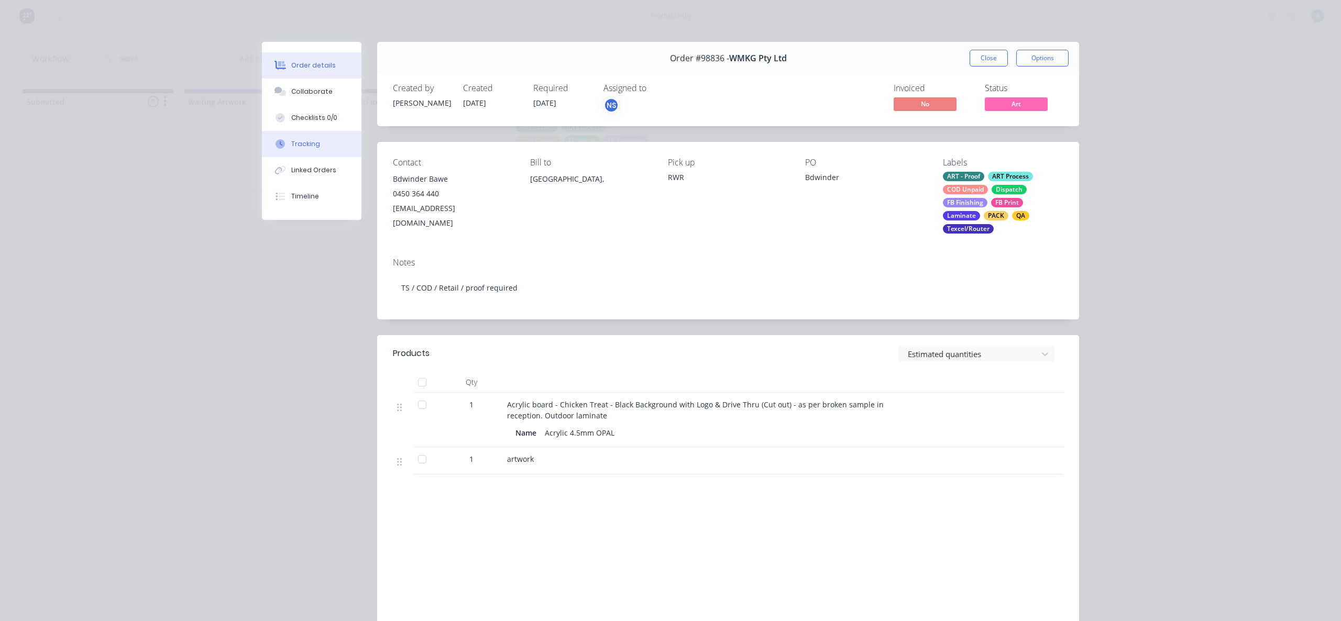
click at [312, 142] on div "Tracking" at bounding box center [305, 143] width 29 height 9
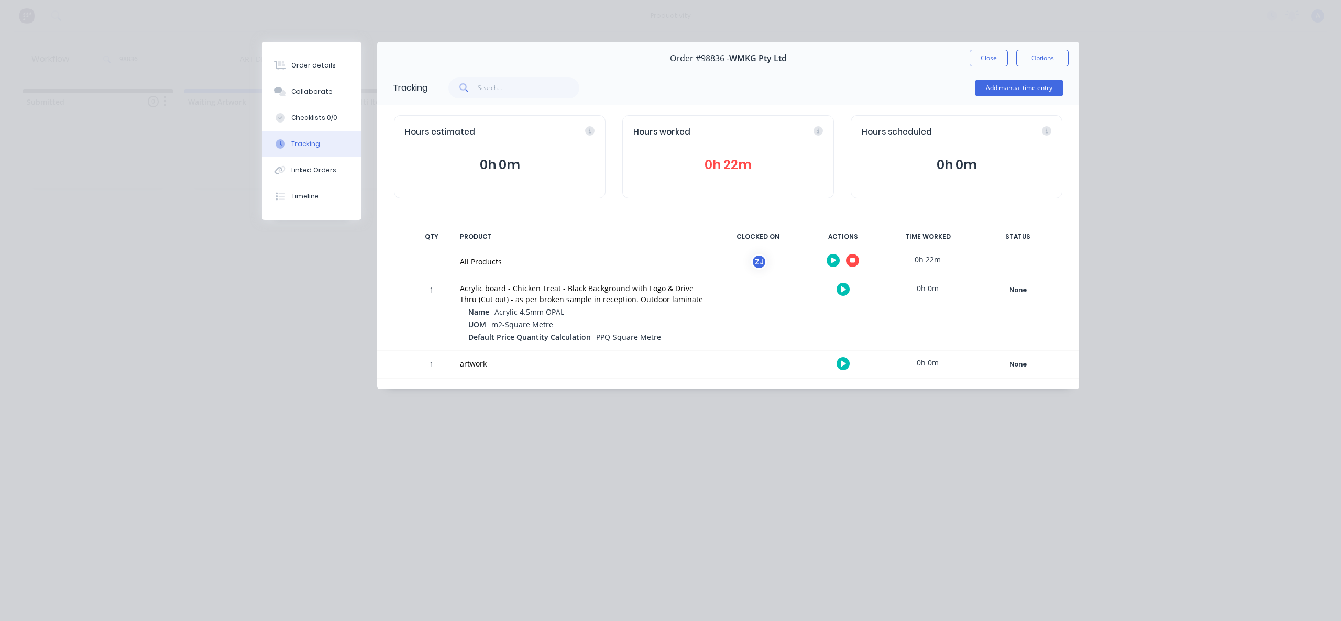
click at [843, 257] on div at bounding box center [843, 261] width 79 height 26
click at [848, 257] on button "button" at bounding box center [852, 260] width 13 height 13
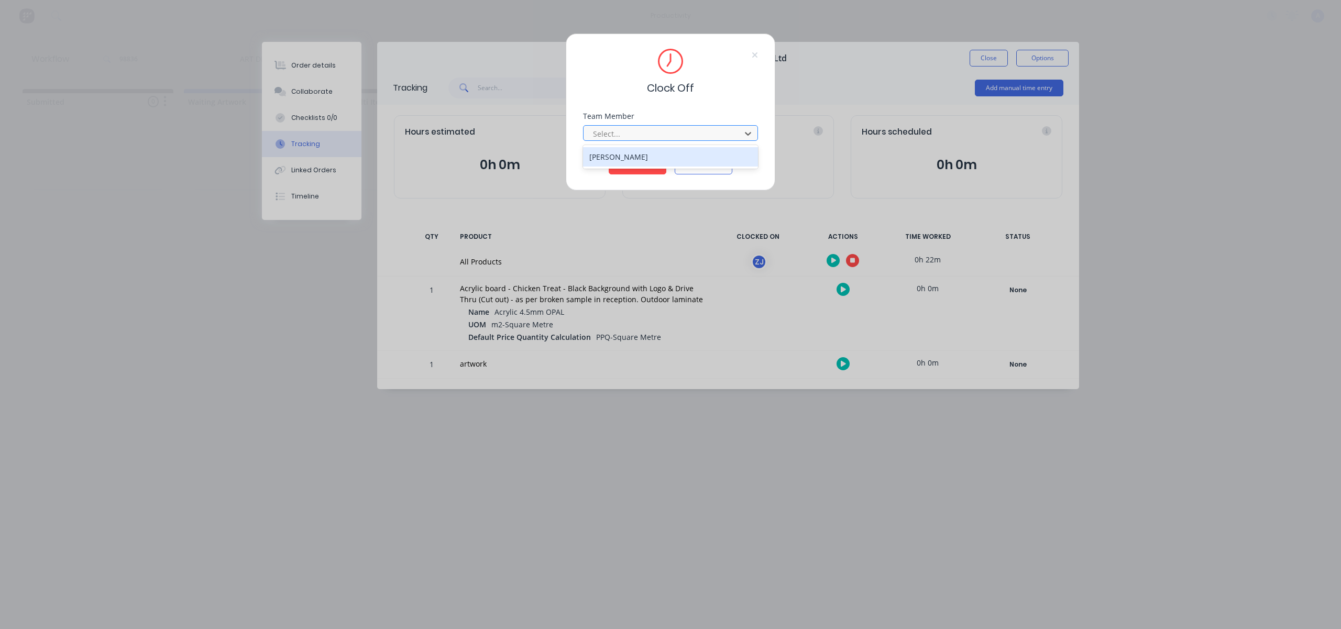
click at [705, 132] on div at bounding box center [664, 133] width 144 height 13
click at [673, 156] on div "[PERSON_NAME]" at bounding box center [670, 156] width 175 height 19
click at [654, 160] on button "Clock Off" at bounding box center [638, 166] width 58 height 17
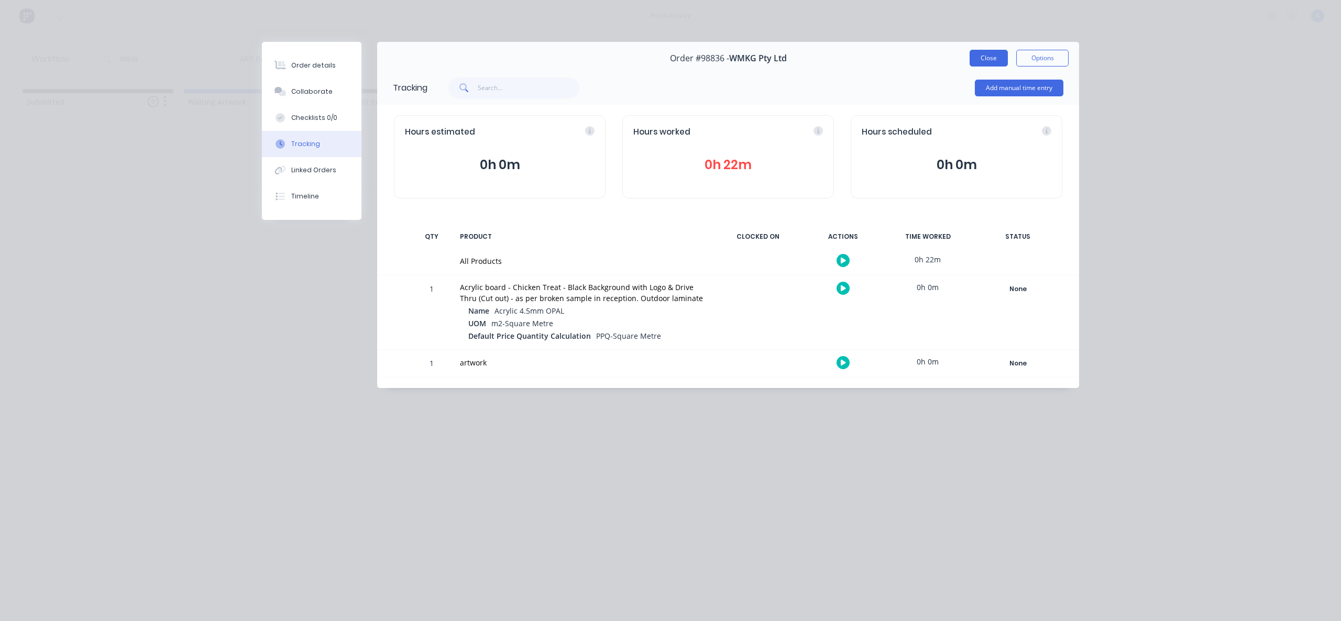
click at [981, 63] on button "Close" at bounding box center [989, 58] width 38 height 17
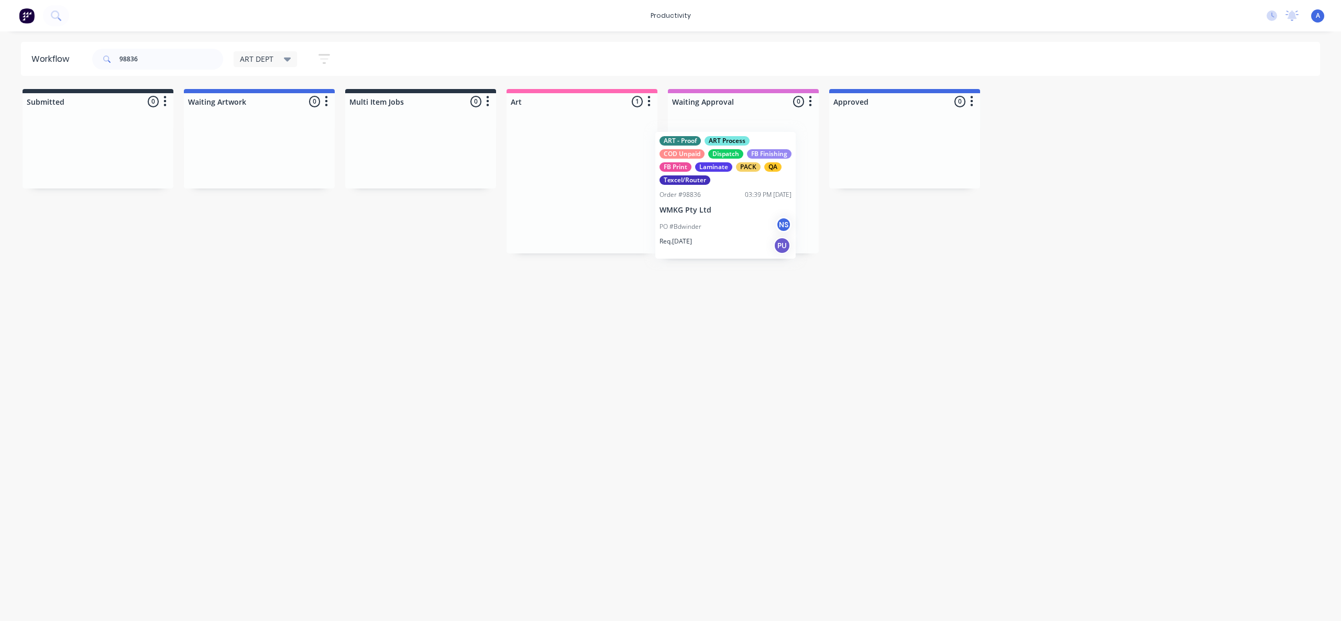
drag, startPoint x: 568, startPoint y: 207, endPoint x: 718, endPoint y: 222, distance: 151.1
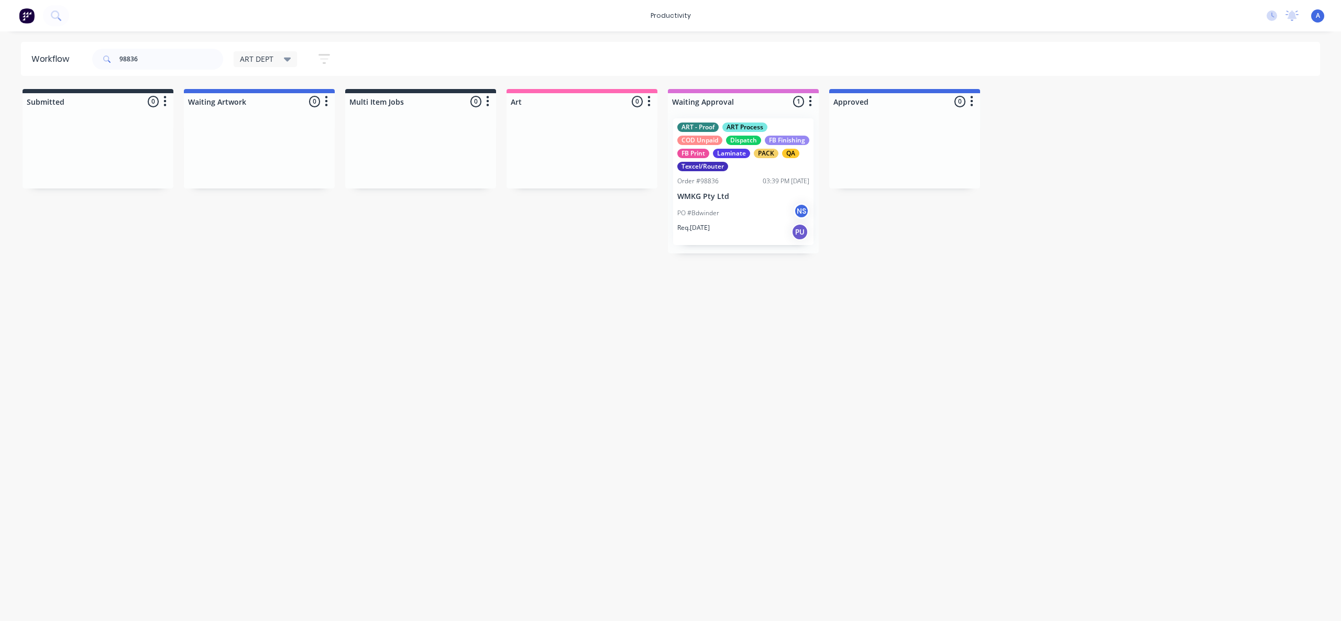
click at [712, 311] on div "Workflow 98836 ART DEPT Save new view None edit ART DEPT (Default) edit Banner …" at bounding box center [670, 321] width 1341 height 558
click at [723, 187] on div "ART - Proof ART Process COD Unpaid Dispatch FB Finishing FB Print Laminate PACK…" at bounding box center [743, 181] width 140 height 127
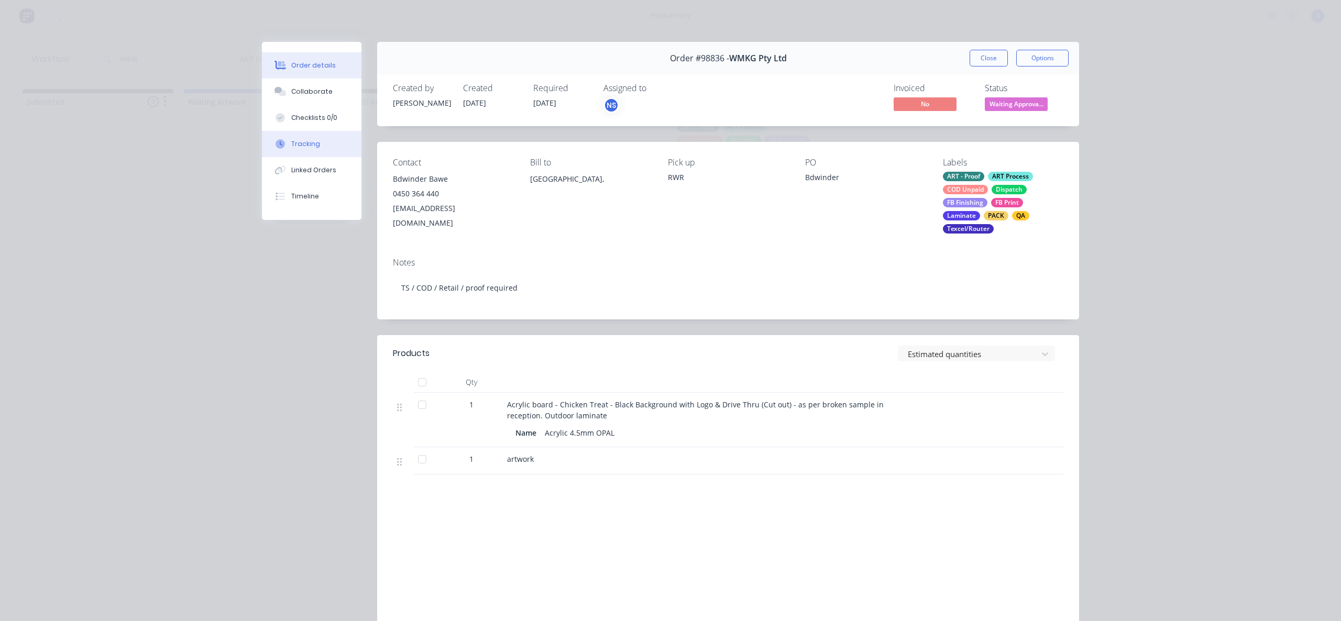
click at [337, 154] on button "Tracking" at bounding box center [312, 144] width 100 height 26
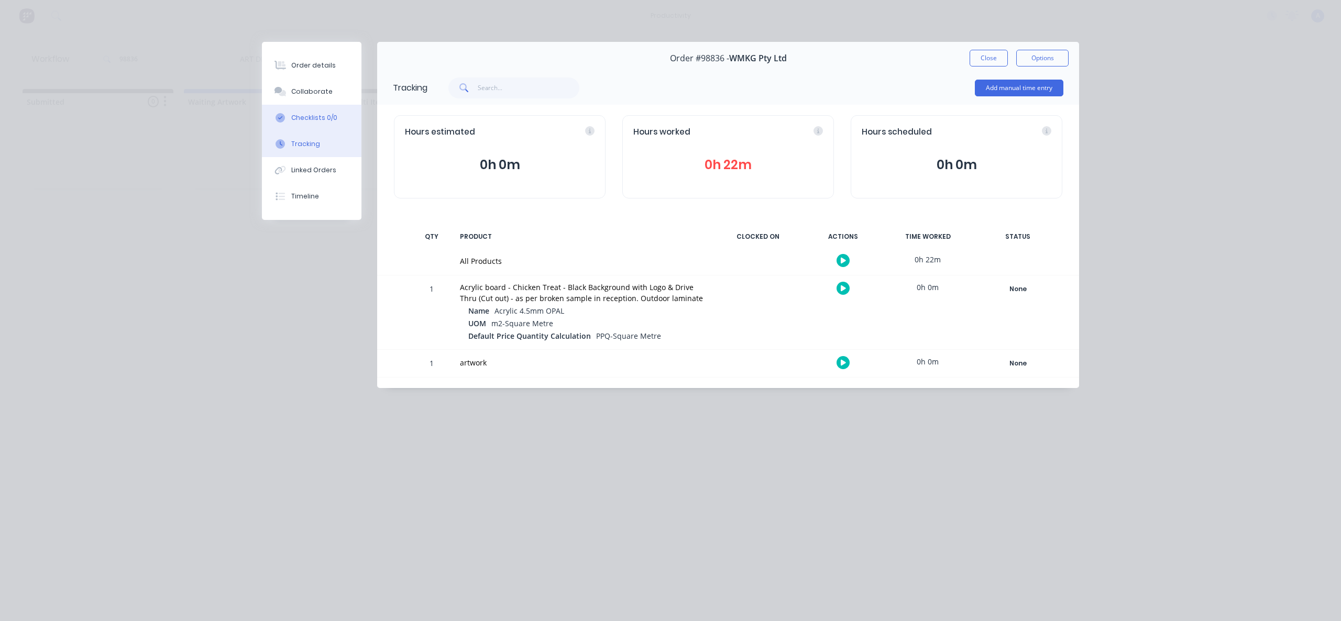
click at [330, 125] on button "Checklists 0/0" at bounding box center [312, 118] width 100 height 26
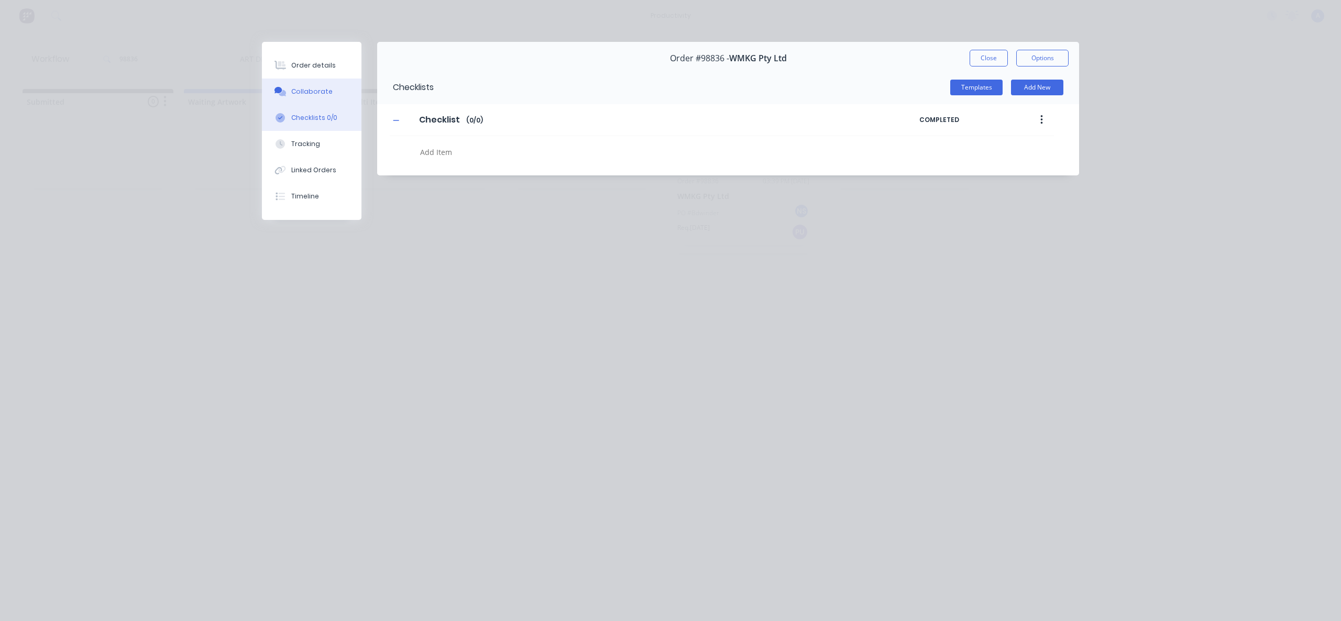
click at [322, 93] on div "Collaborate" at bounding box center [311, 91] width 41 height 9
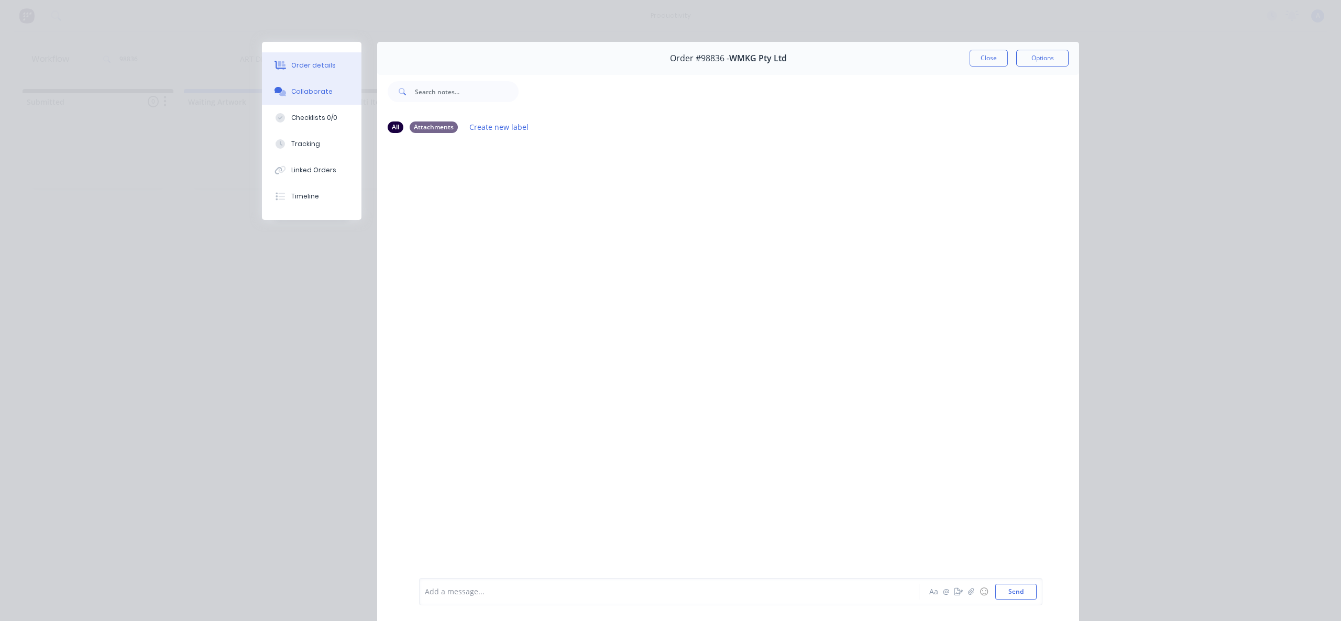
click at [315, 63] on div "Order details" at bounding box center [313, 65] width 45 height 9
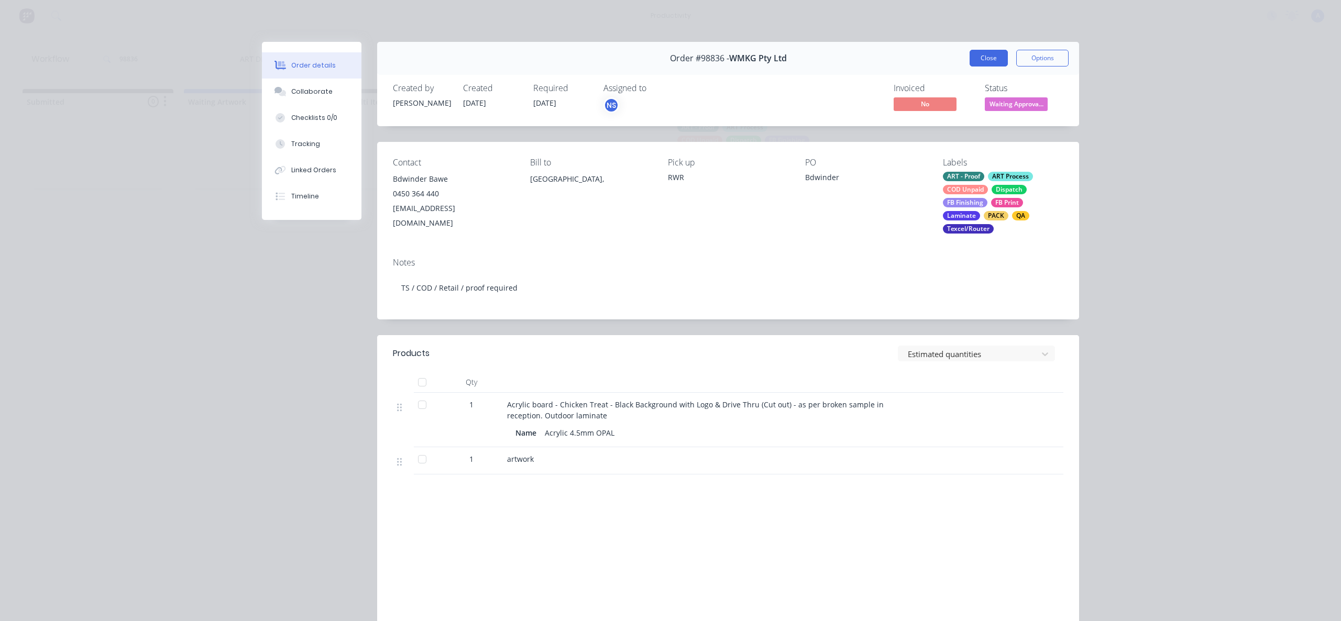
click at [970, 58] on button "Close" at bounding box center [989, 58] width 38 height 17
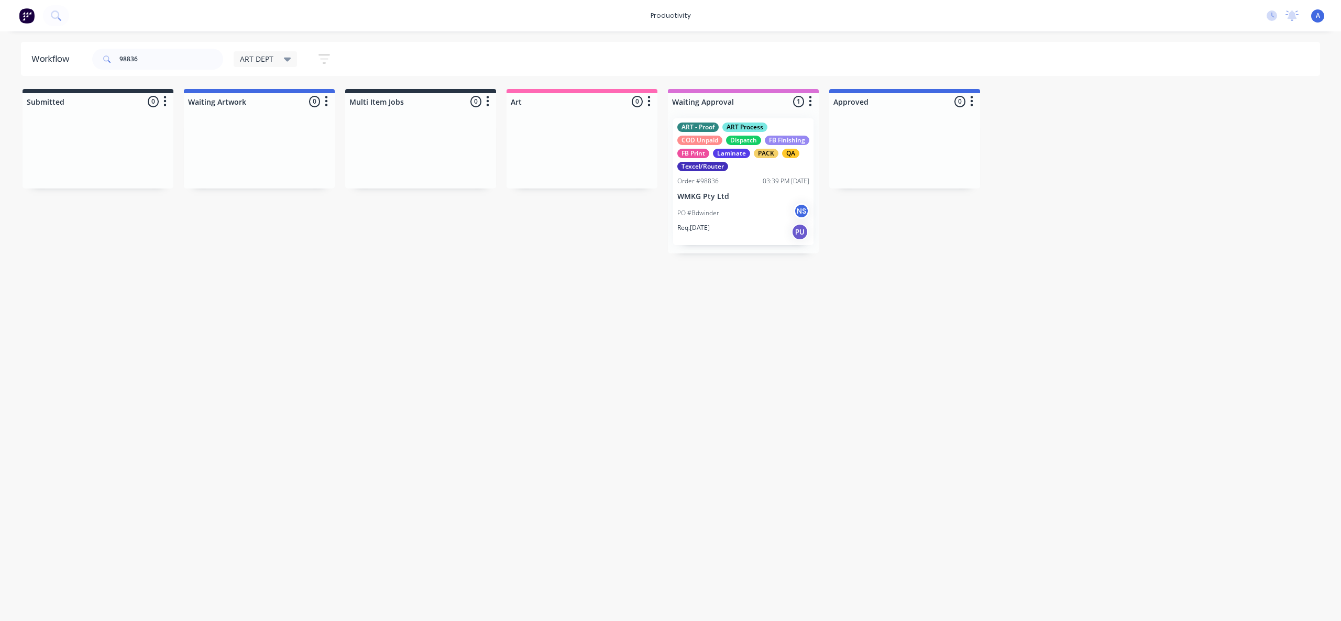
click at [728, 192] on p "WMKG Pty Ltd" at bounding box center [743, 196] width 132 height 9
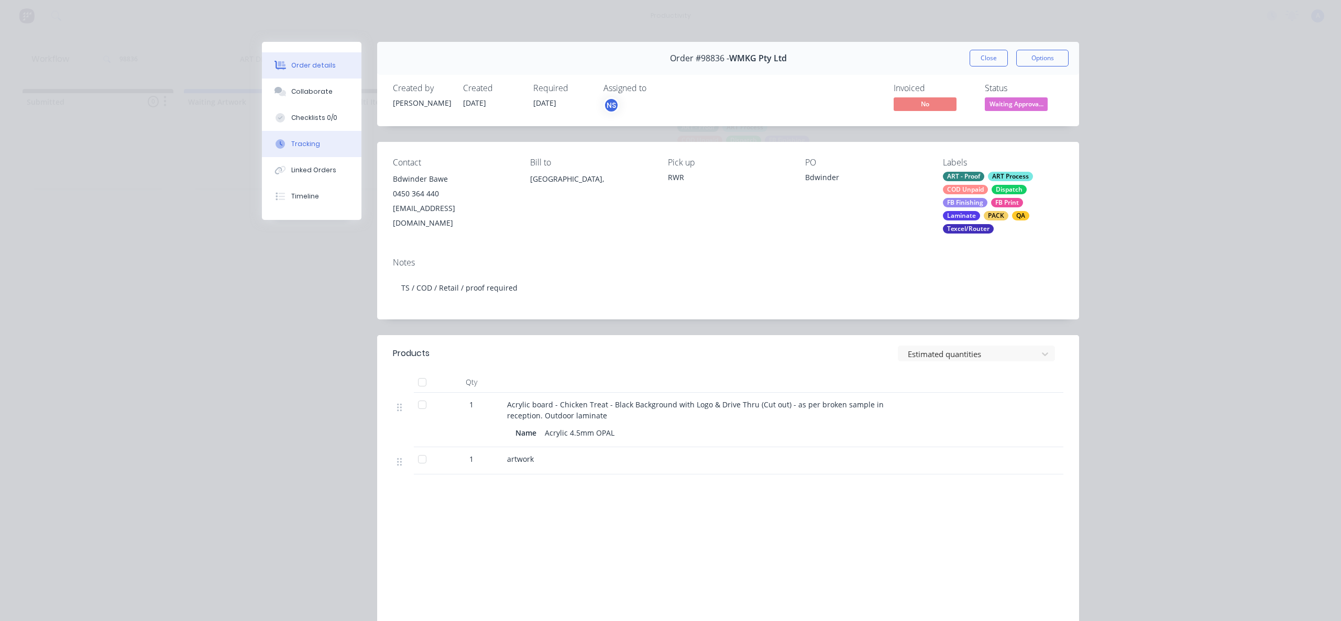
click at [327, 148] on button "Tracking" at bounding box center [312, 144] width 100 height 26
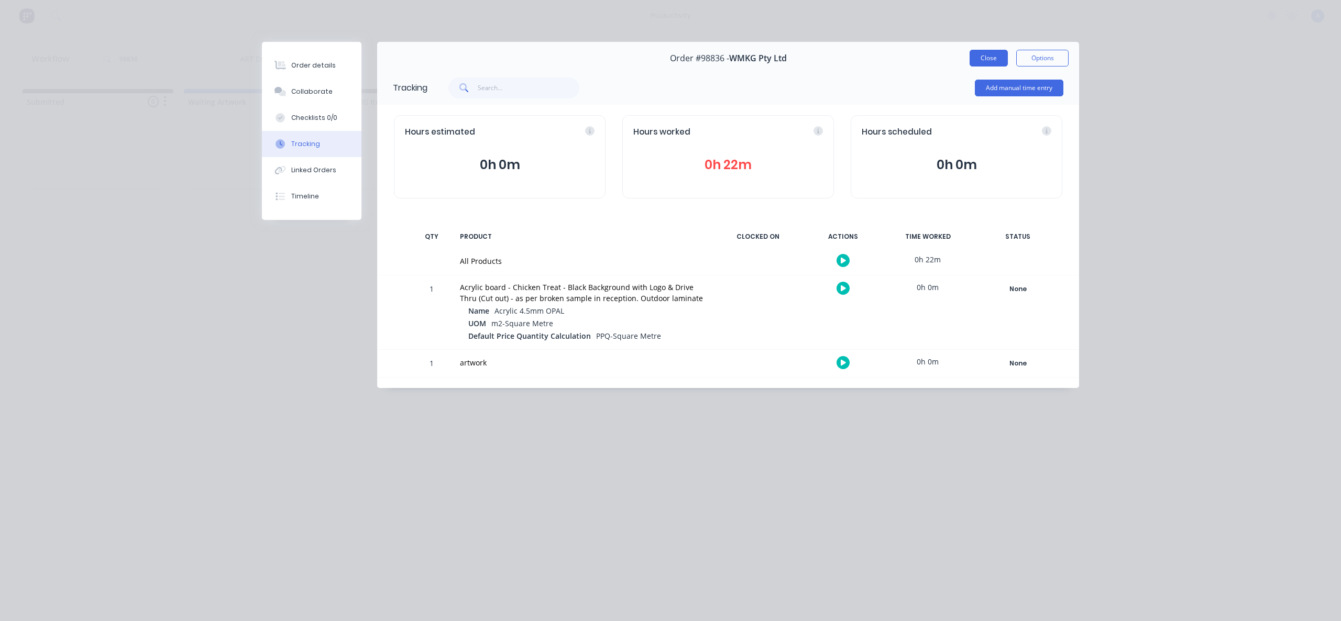
click at [975, 50] on button "Close" at bounding box center [989, 58] width 38 height 17
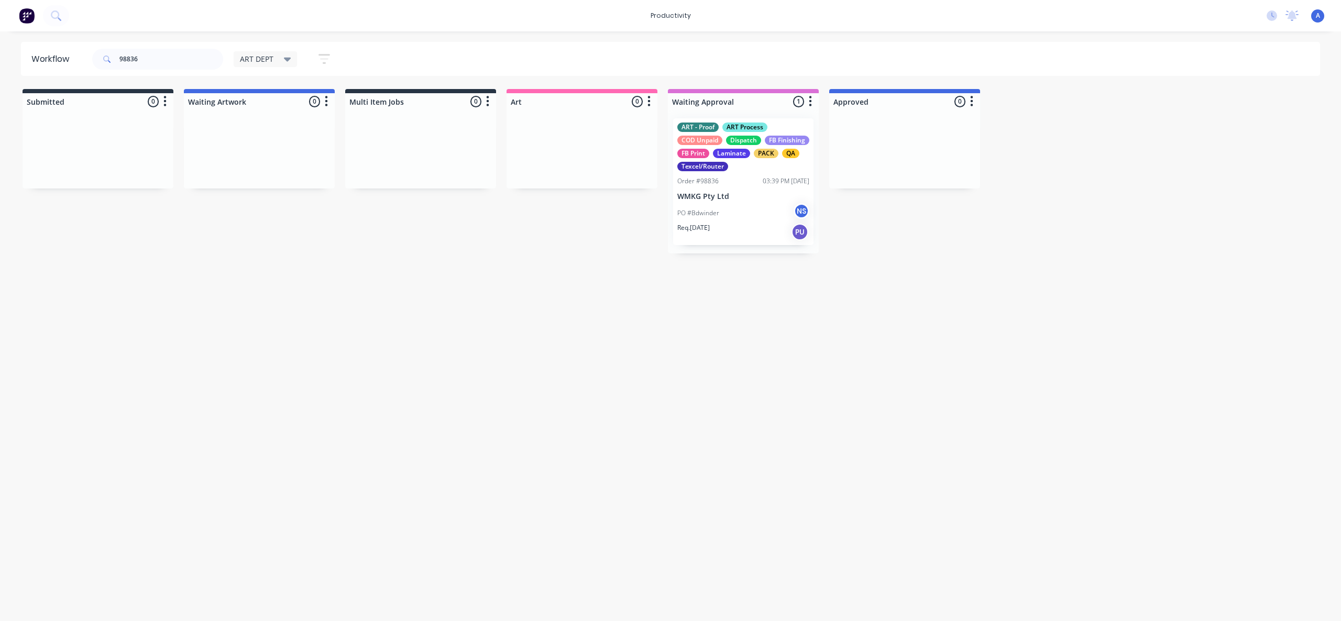
click at [806, 523] on div "Workflow 98836 ART DEPT Save new view None edit ART DEPT (Default) edit Banner …" at bounding box center [670, 321] width 1341 height 558
click at [714, 210] on p "PO #Bdwinder" at bounding box center [698, 212] width 42 height 9
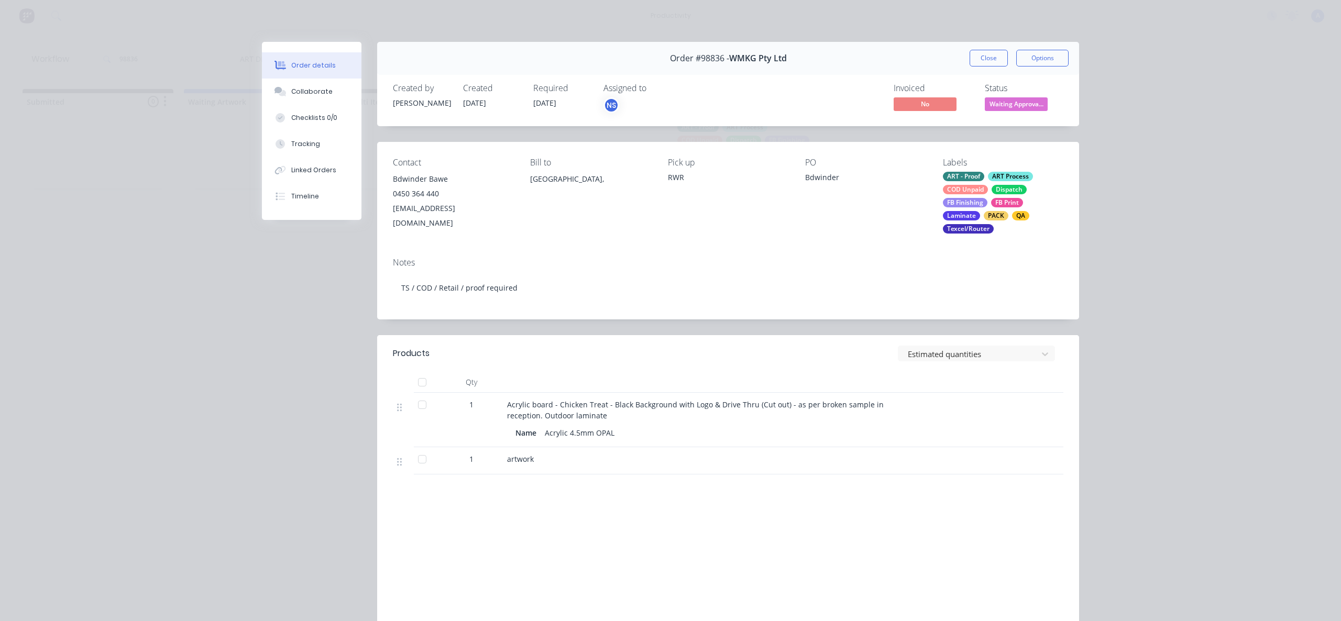
click at [306, 129] on button "Checklists 0/0" at bounding box center [312, 118] width 100 height 26
type textarea "x"
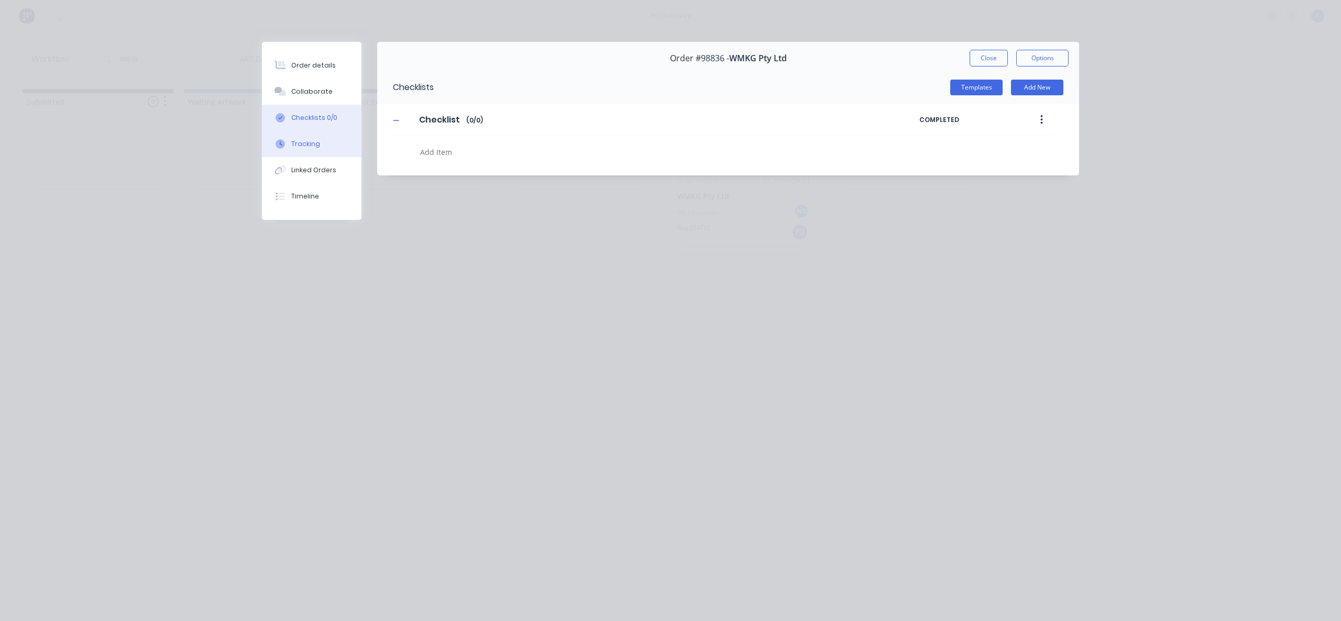
click at [308, 144] on div "Tracking" at bounding box center [305, 143] width 29 height 9
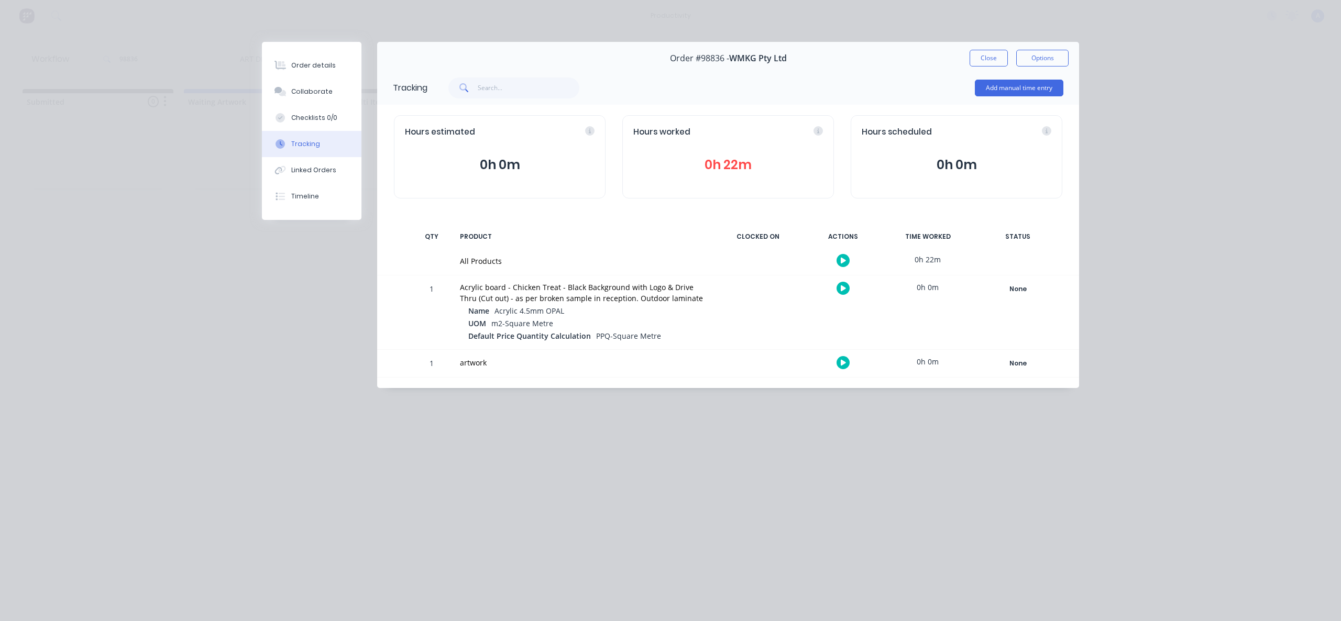
click at [982, 60] on button "Close" at bounding box center [989, 58] width 38 height 17
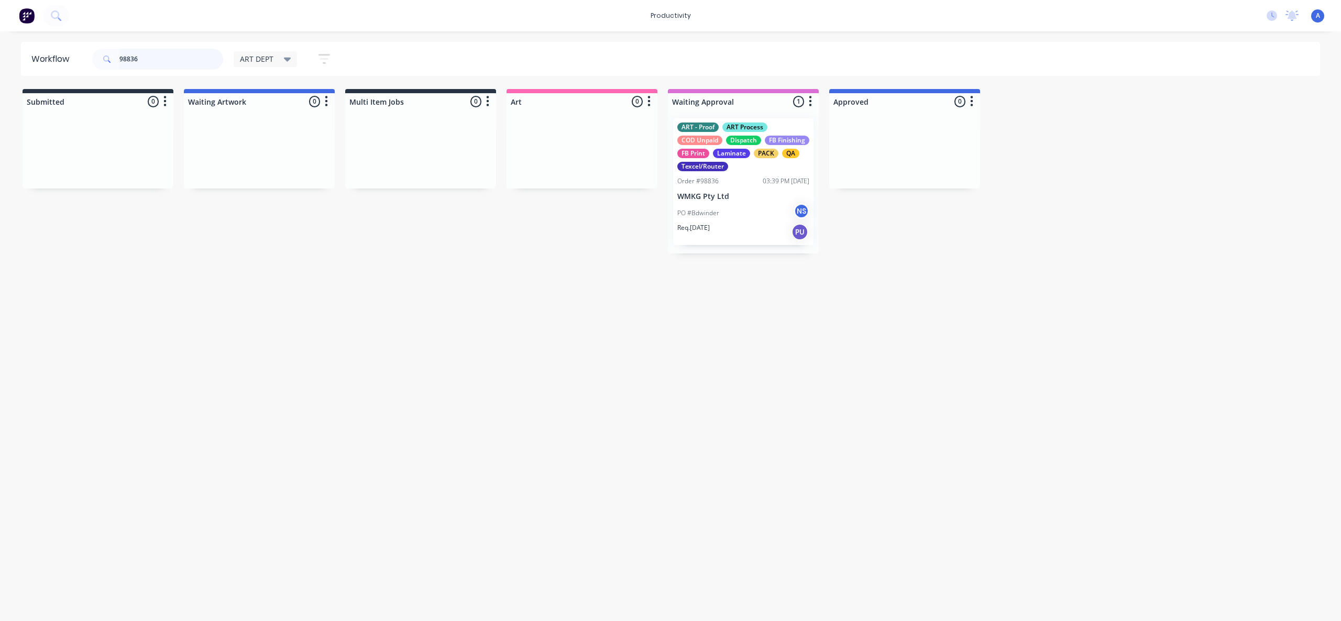
click at [190, 59] on input "98836" at bounding box center [171, 59] width 104 height 21
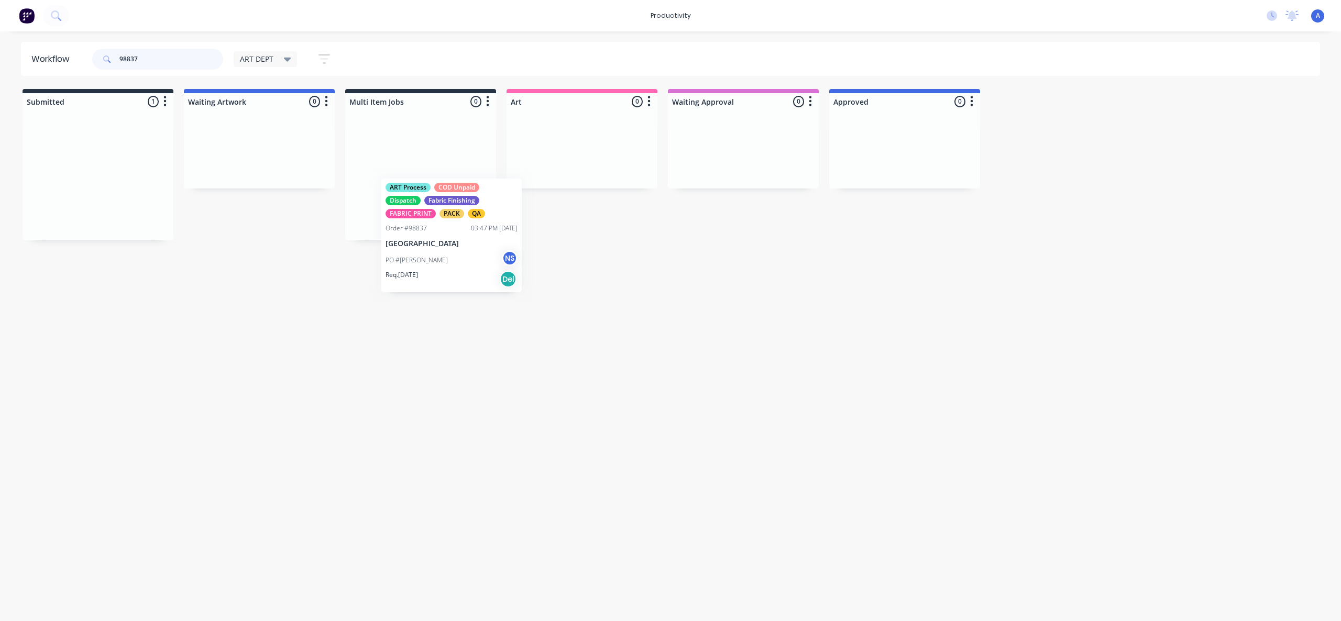
drag, startPoint x: 115, startPoint y: 196, endPoint x: 600, endPoint y: 218, distance: 485.6
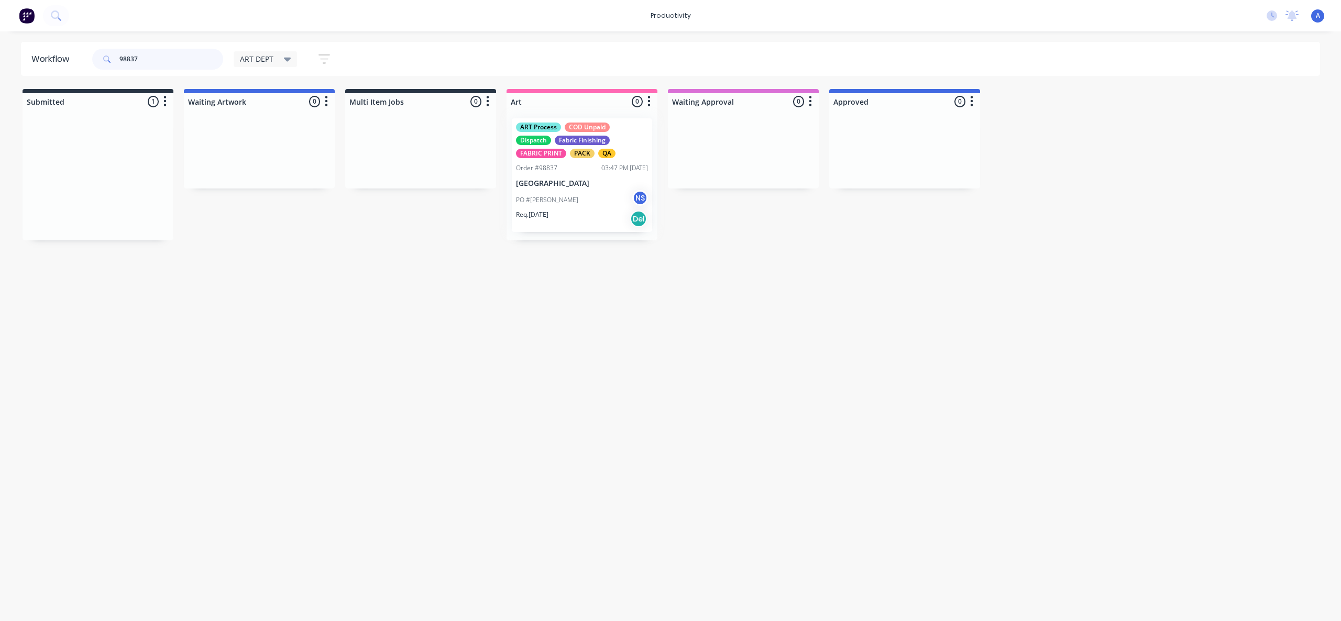
type input "98837"
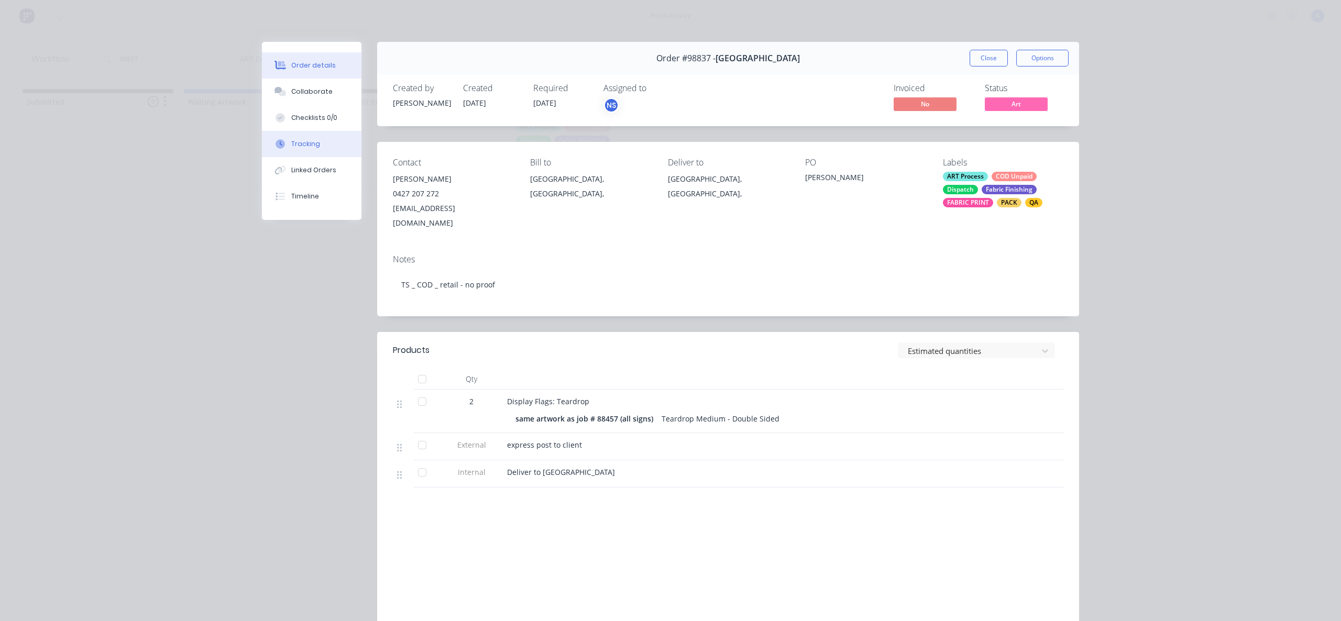
click at [320, 147] on button "Tracking" at bounding box center [312, 144] width 100 height 26
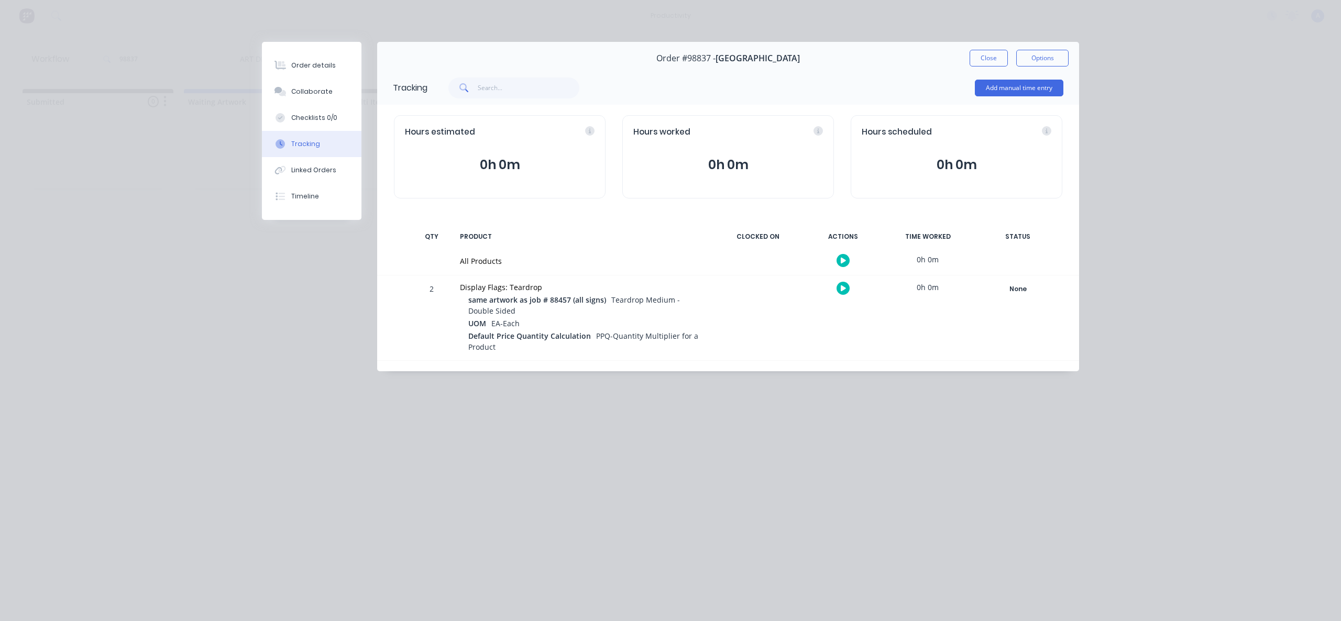
click at [841, 260] on icon "button" at bounding box center [843, 261] width 5 height 6
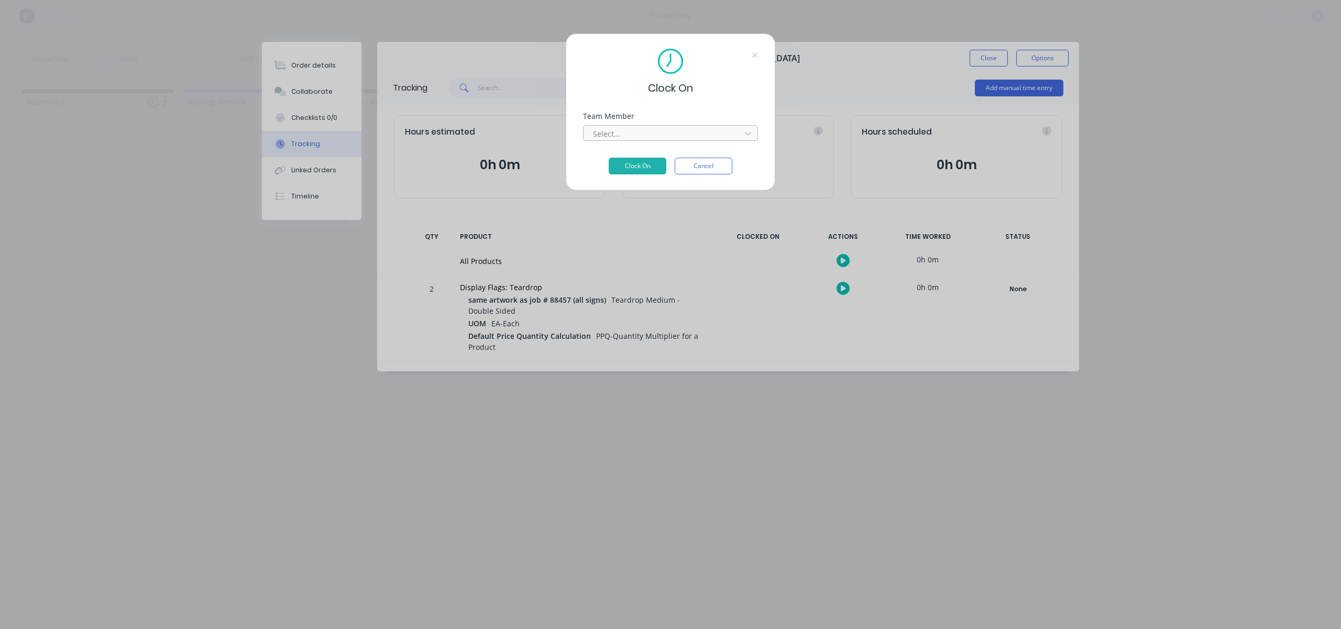
click at [661, 136] on div at bounding box center [664, 133] width 144 height 13
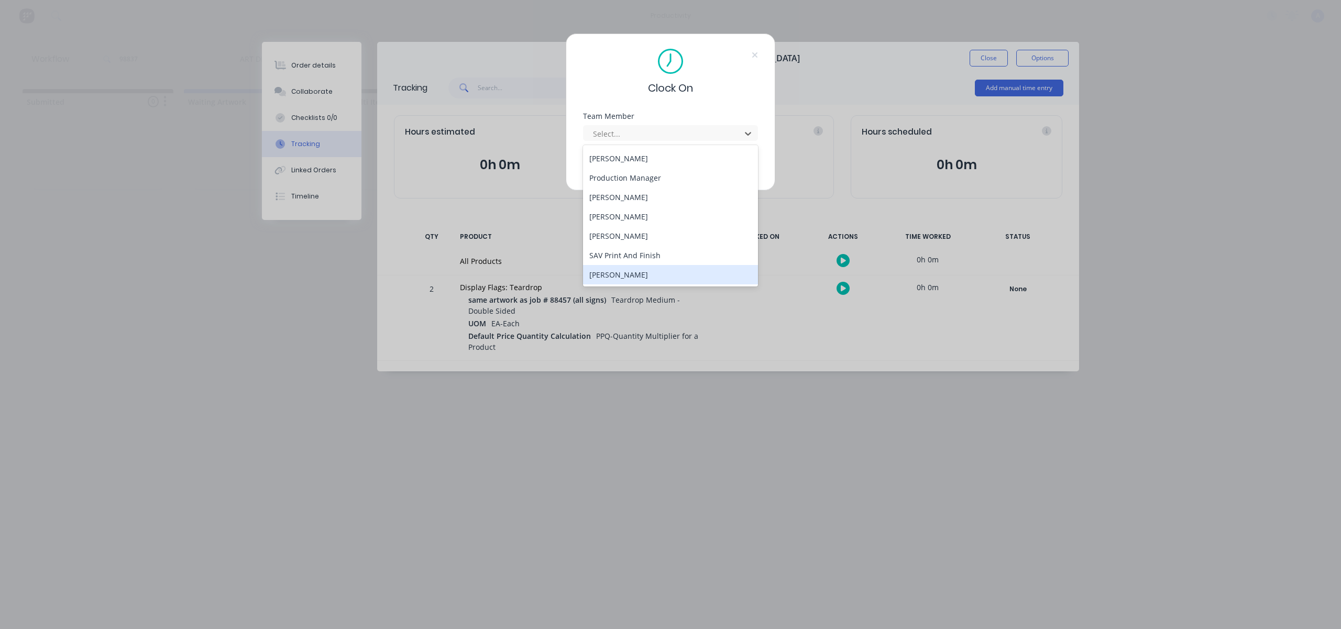
click at [632, 268] on div "[PERSON_NAME]" at bounding box center [670, 274] width 175 height 19
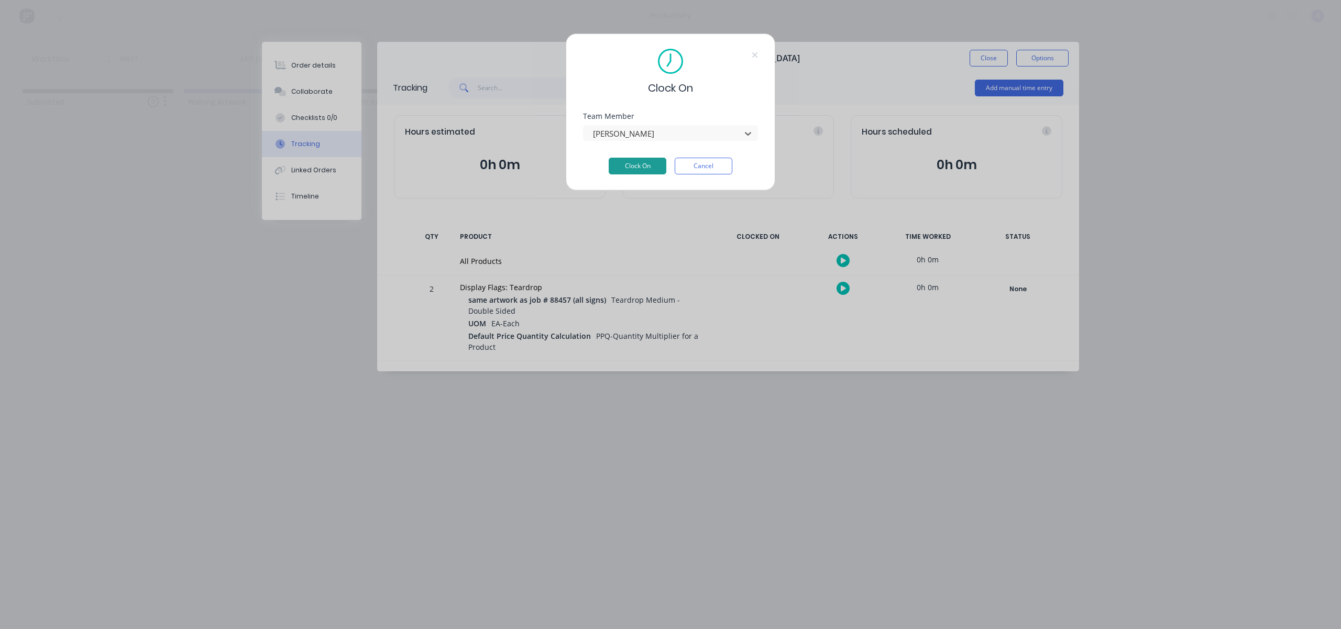
click at [641, 173] on button "Clock On" at bounding box center [638, 166] width 58 height 17
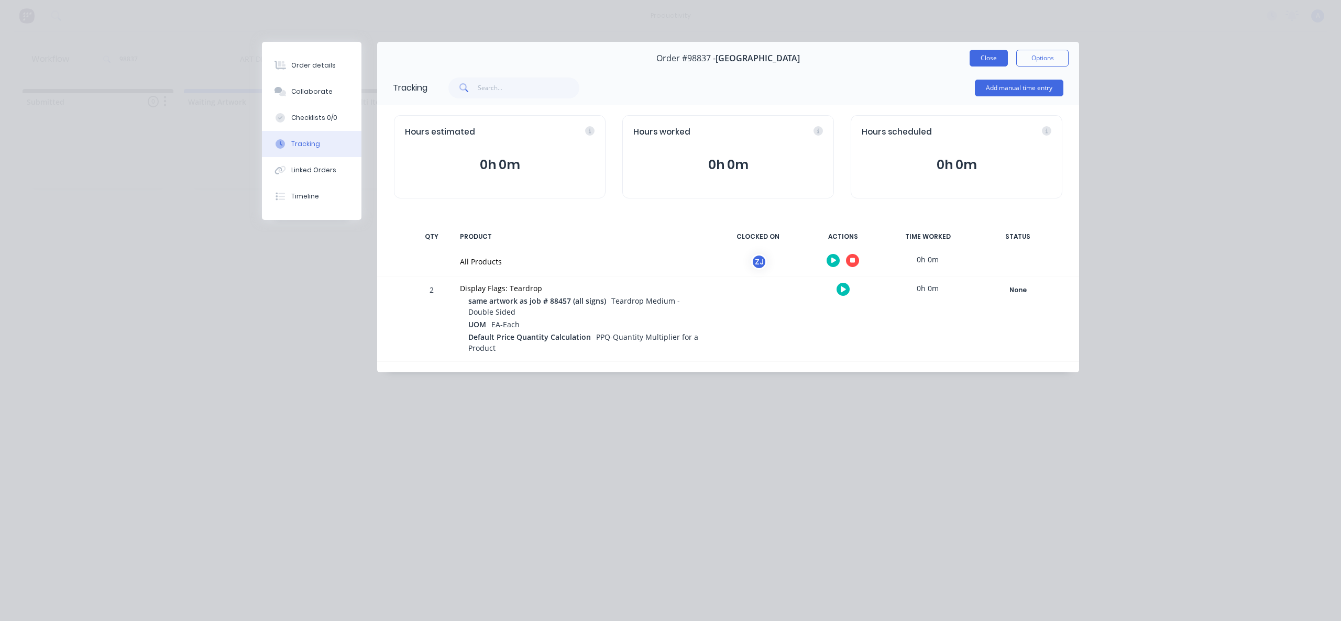
click at [996, 56] on button "Close" at bounding box center [989, 58] width 38 height 17
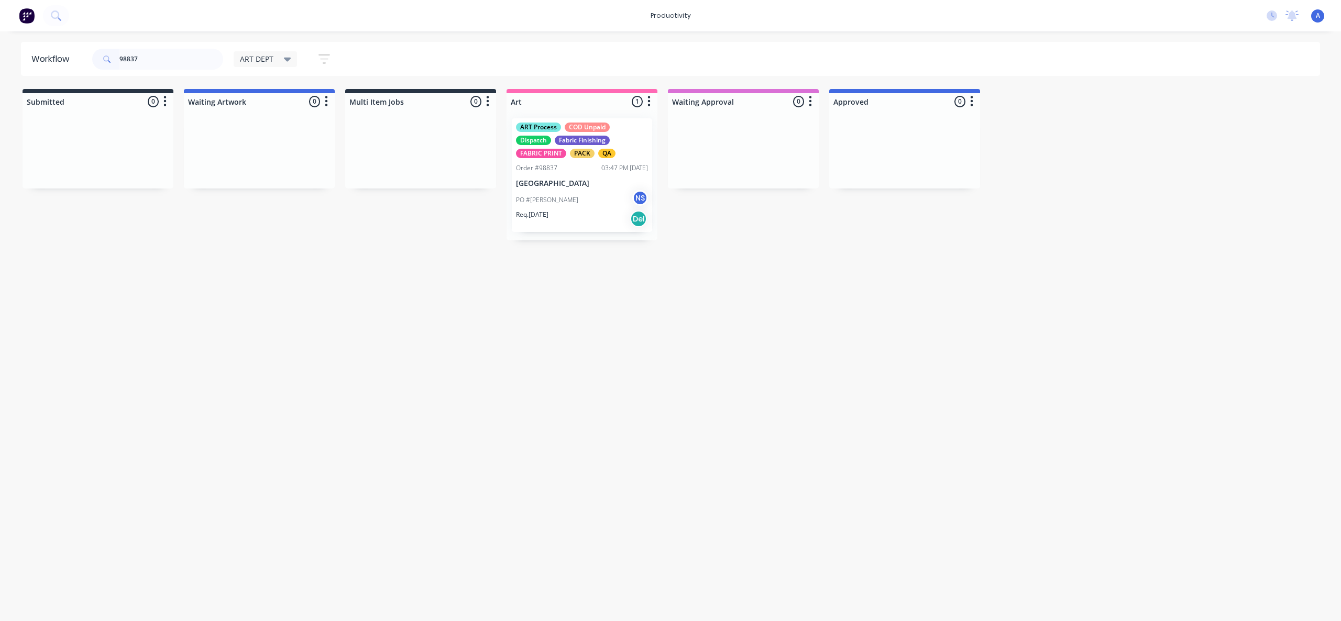
click at [577, 197] on div "PO #[PERSON_NAME] NS" at bounding box center [582, 200] width 132 height 20
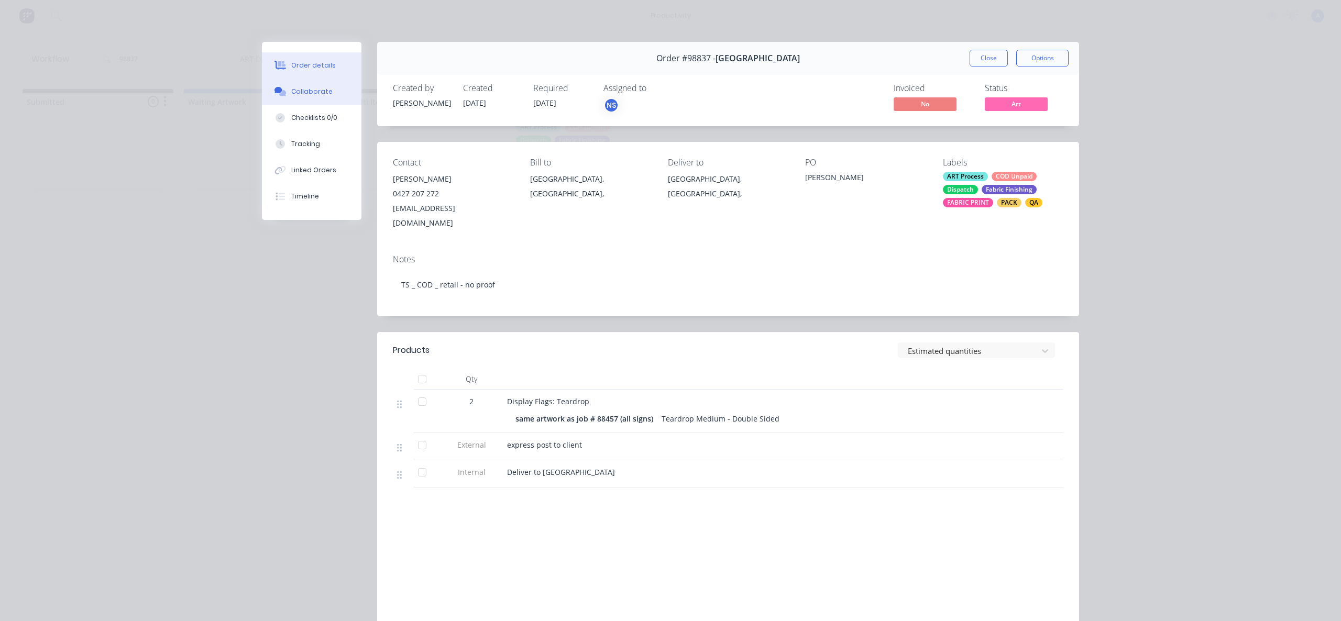
click at [299, 101] on button "Collaborate" at bounding box center [312, 92] width 100 height 26
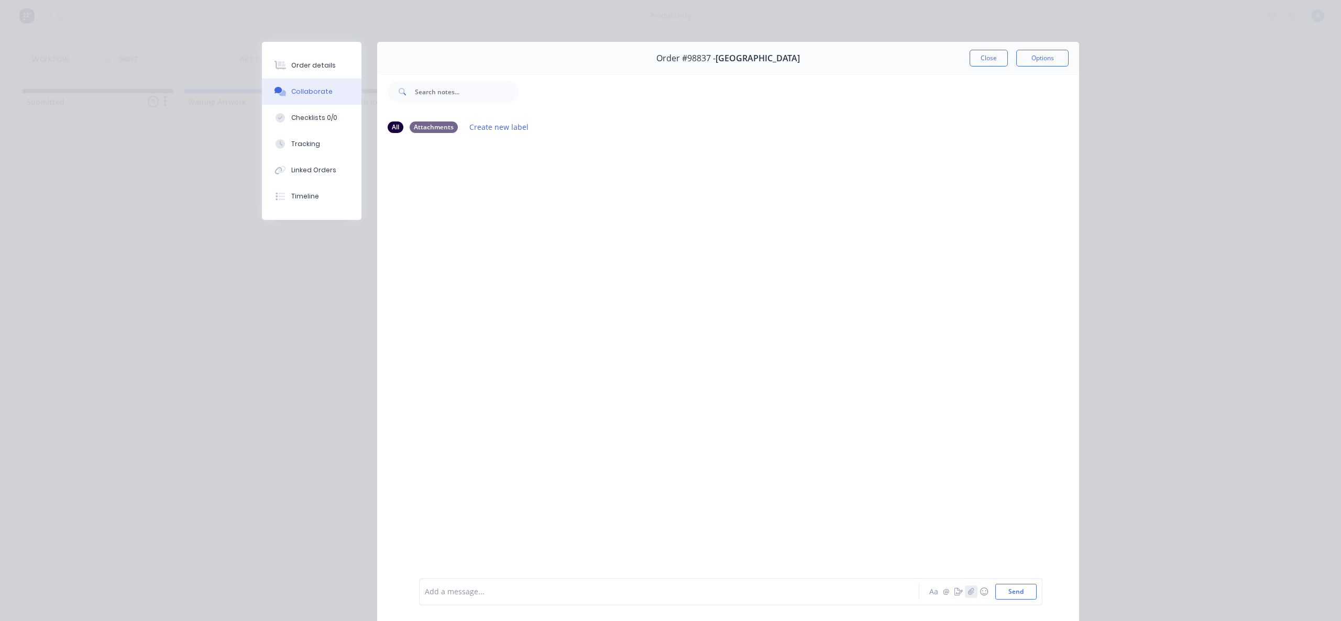
click at [968, 596] on button "button" at bounding box center [971, 592] width 13 height 13
click at [1005, 585] on button "Send" at bounding box center [1015, 592] width 41 height 16
click at [855, 589] on div at bounding box center [654, 592] width 458 height 11
click at [1020, 599] on button "Send" at bounding box center [1015, 592] width 41 height 16
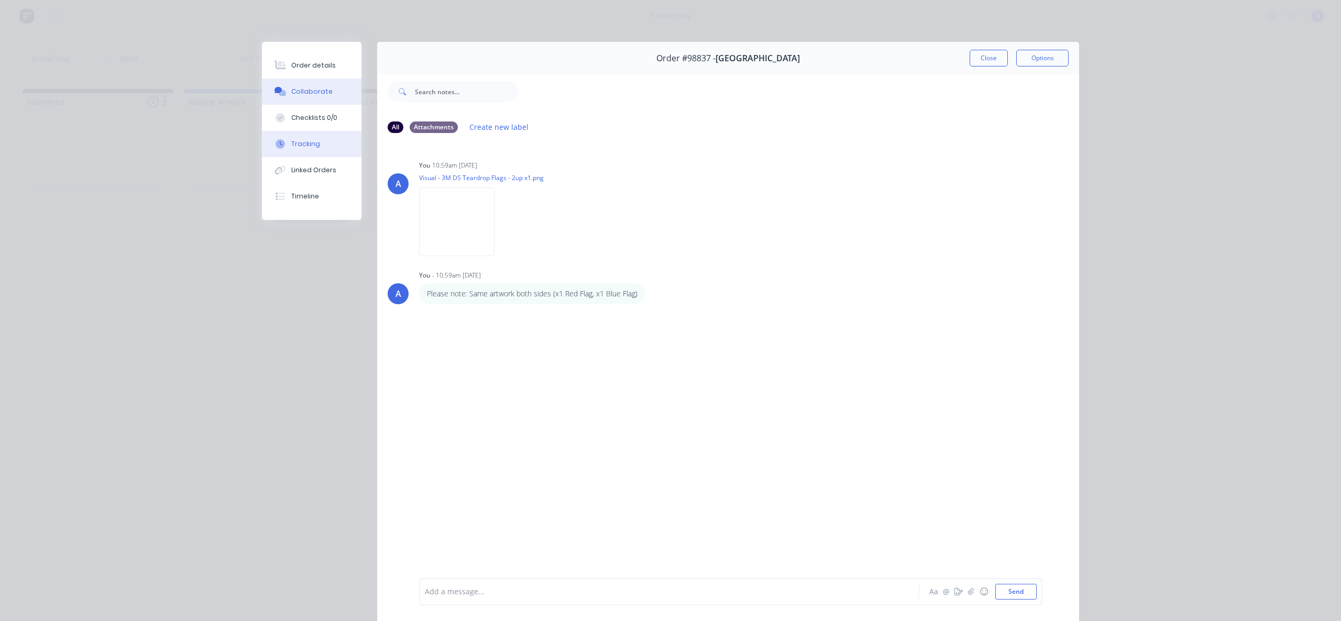
click at [298, 144] on div "Tracking" at bounding box center [305, 143] width 29 height 9
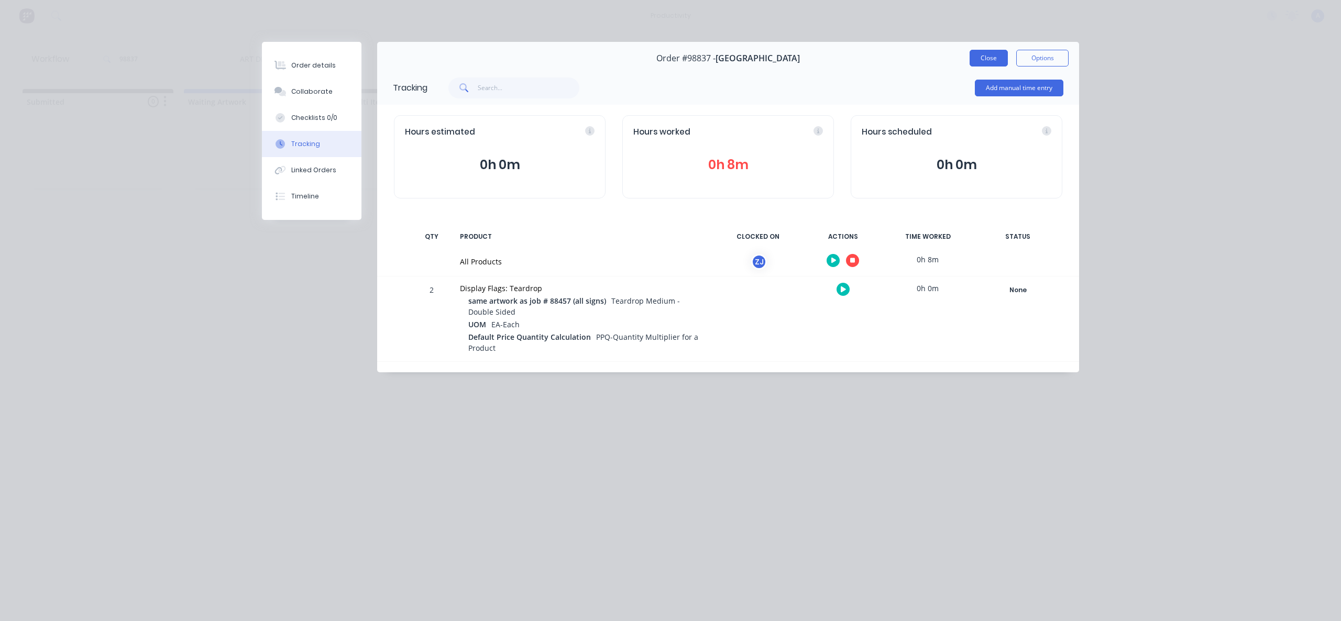
click at [989, 62] on button "Close" at bounding box center [989, 58] width 38 height 17
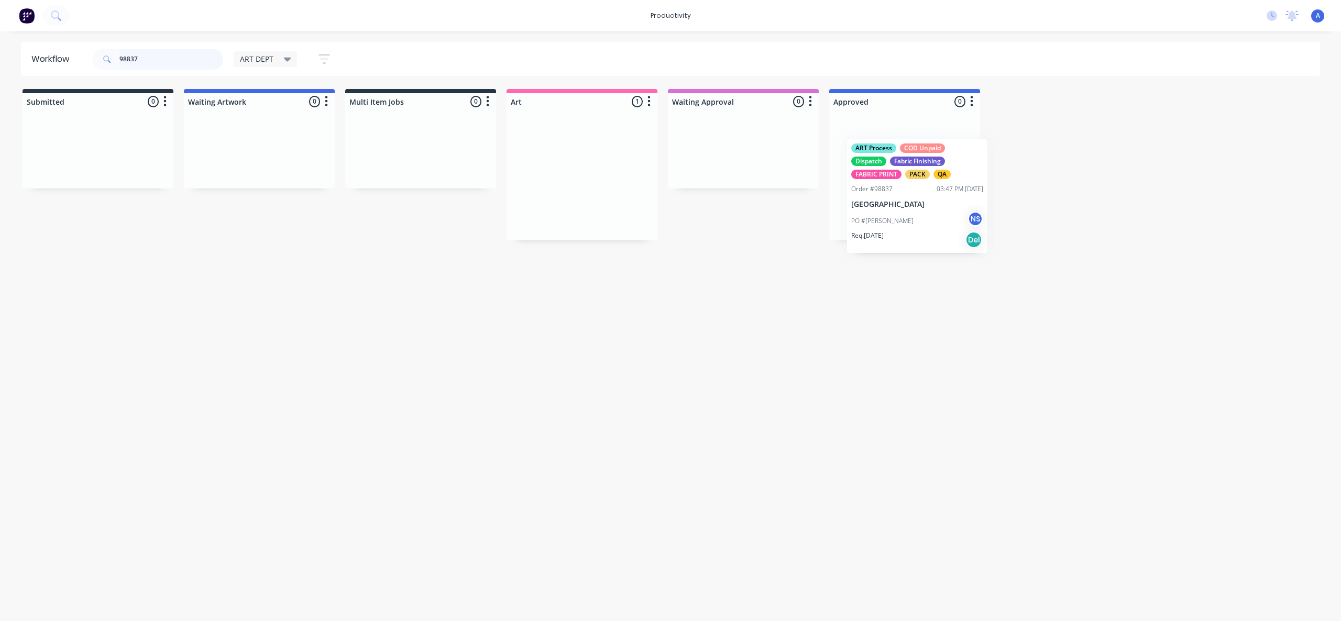
drag, startPoint x: 662, startPoint y: 215, endPoint x: 953, endPoint y: 226, distance: 292.0
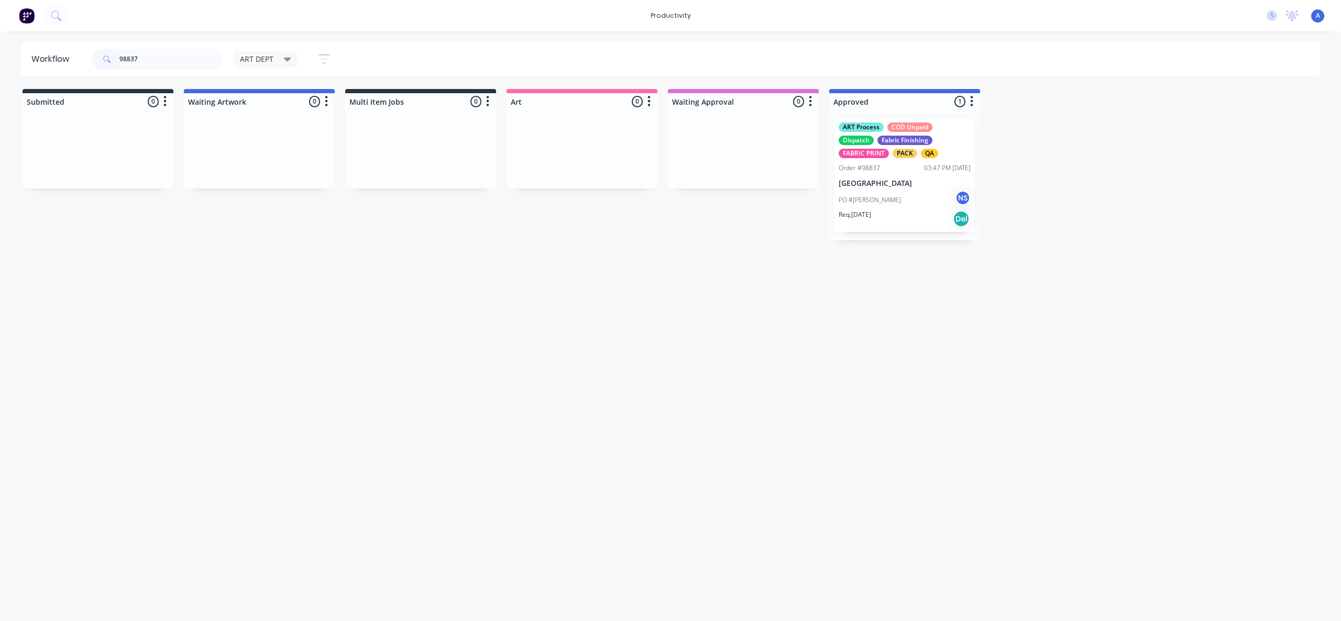
click at [772, 451] on div "Workflow 98837 ART DEPT Save new view None edit ART DEPT (Default) edit Banner …" at bounding box center [670, 321] width 1341 height 558
click at [882, 188] on p "[GEOGRAPHIC_DATA]" at bounding box center [905, 183] width 132 height 9
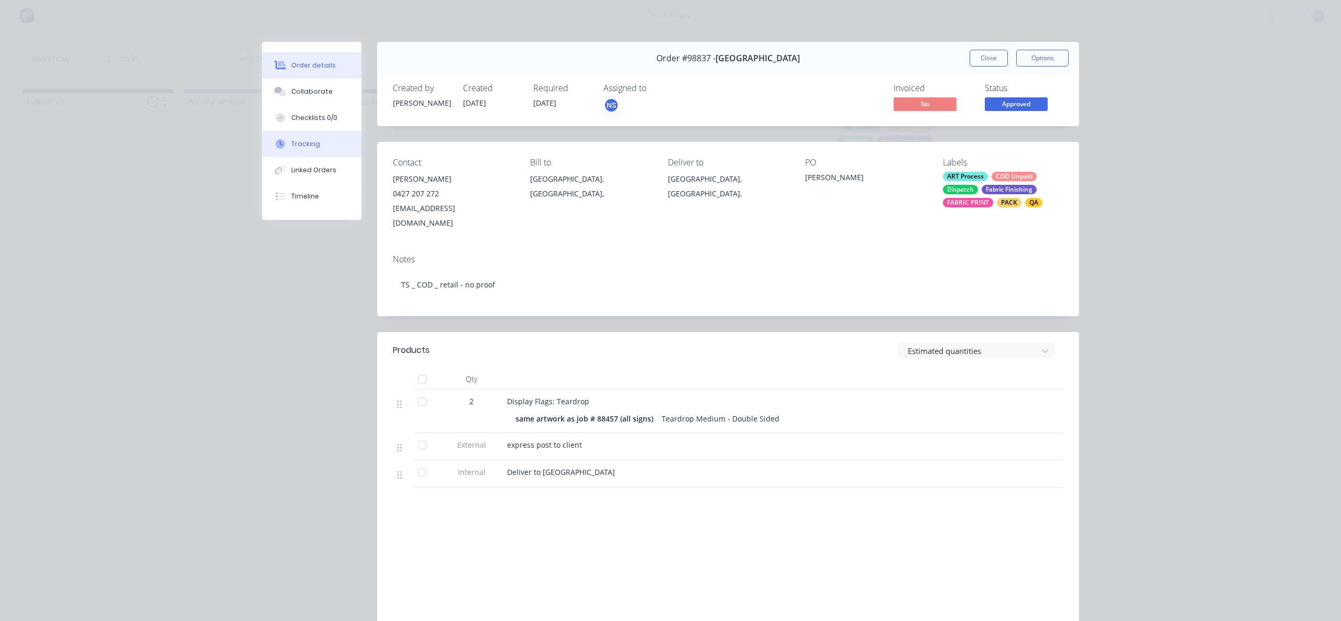
click at [327, 144] on button "Tracking" at bounding box center [312, 144] width 100 height 26
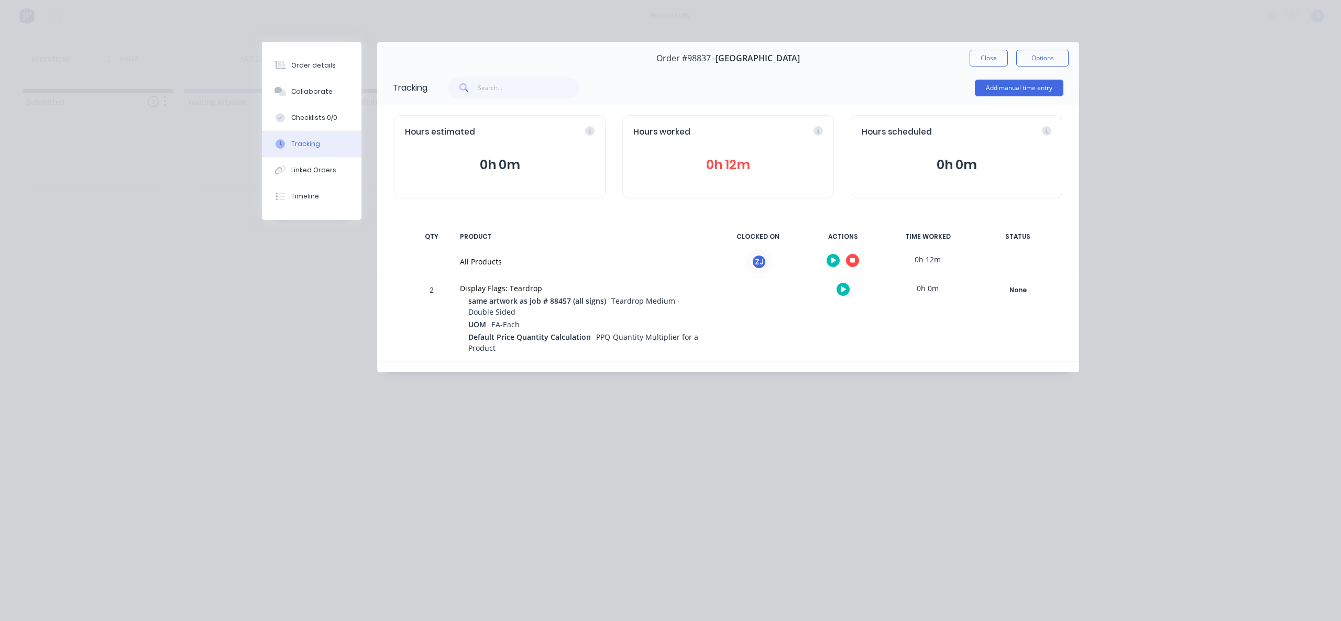
click at [854, 258] on icon "button" at bounding box center [852, 260] width 5 height 5
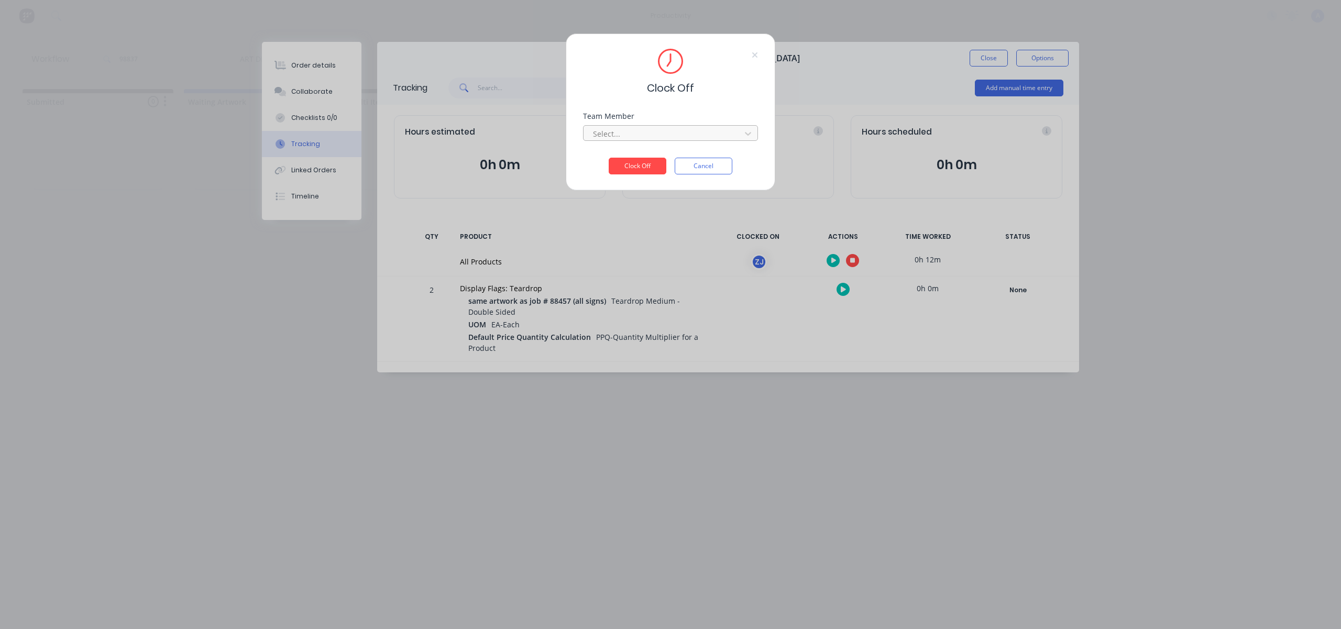
click at [720, 128] on div at bounding box center [664, 133] width 144 height 13
click at [649, 159] on div "[PERSON_NAME]" at bounding box center [670, 156] width 175 height 19
click at [648, 163] on button "Clock Off" at bounding box center [638, 166] width 58 height 17
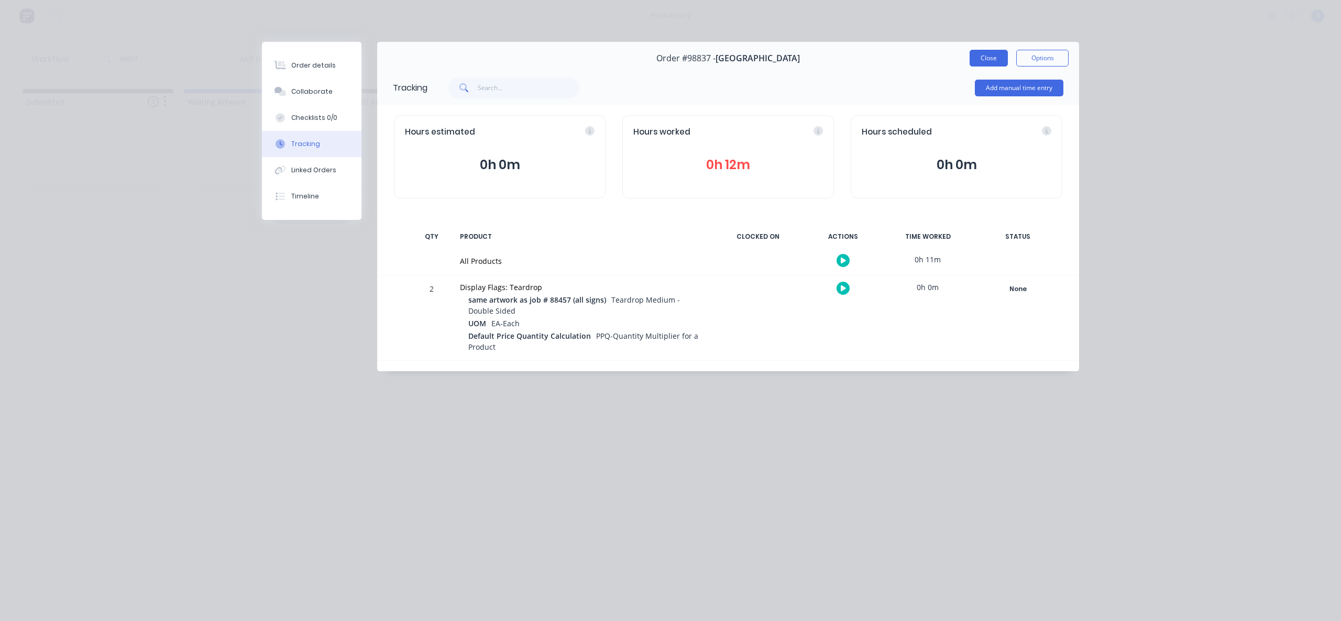
click at [996, 54] on button "Close" at bounding box center [989, 58] width 38 height 17
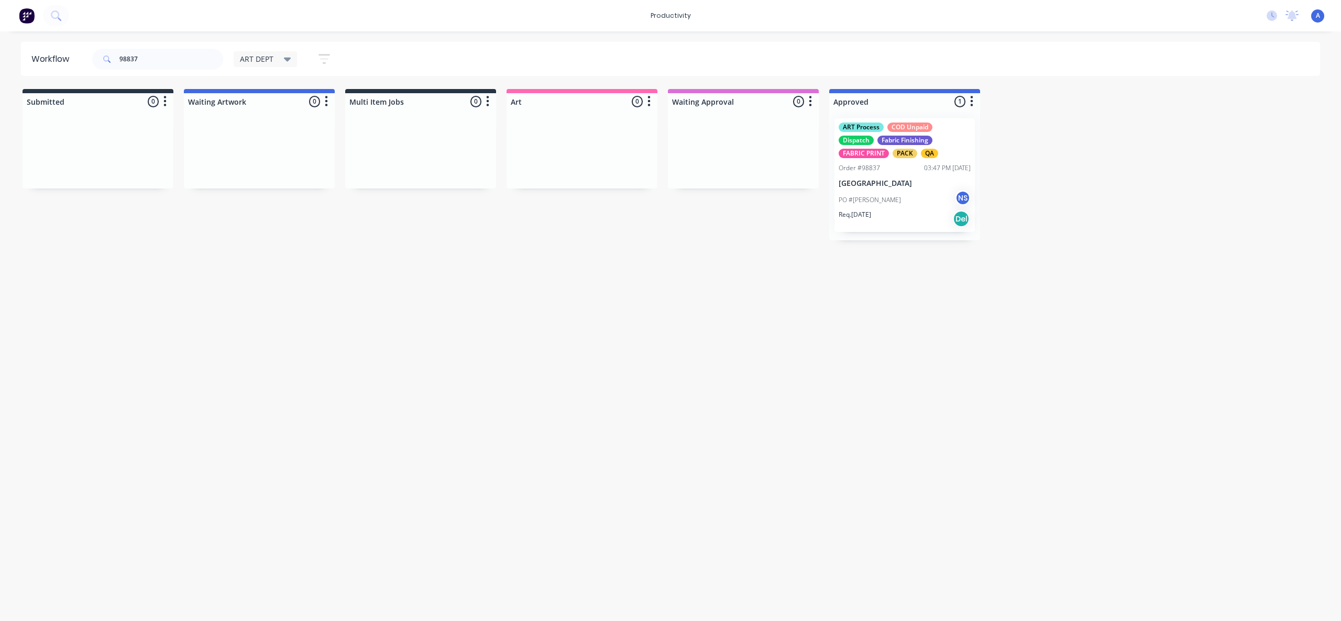
click at [884, 202] on div "PO #[PERSON_NAME] NS" at bounding box center [905, 200] width 132 height 20
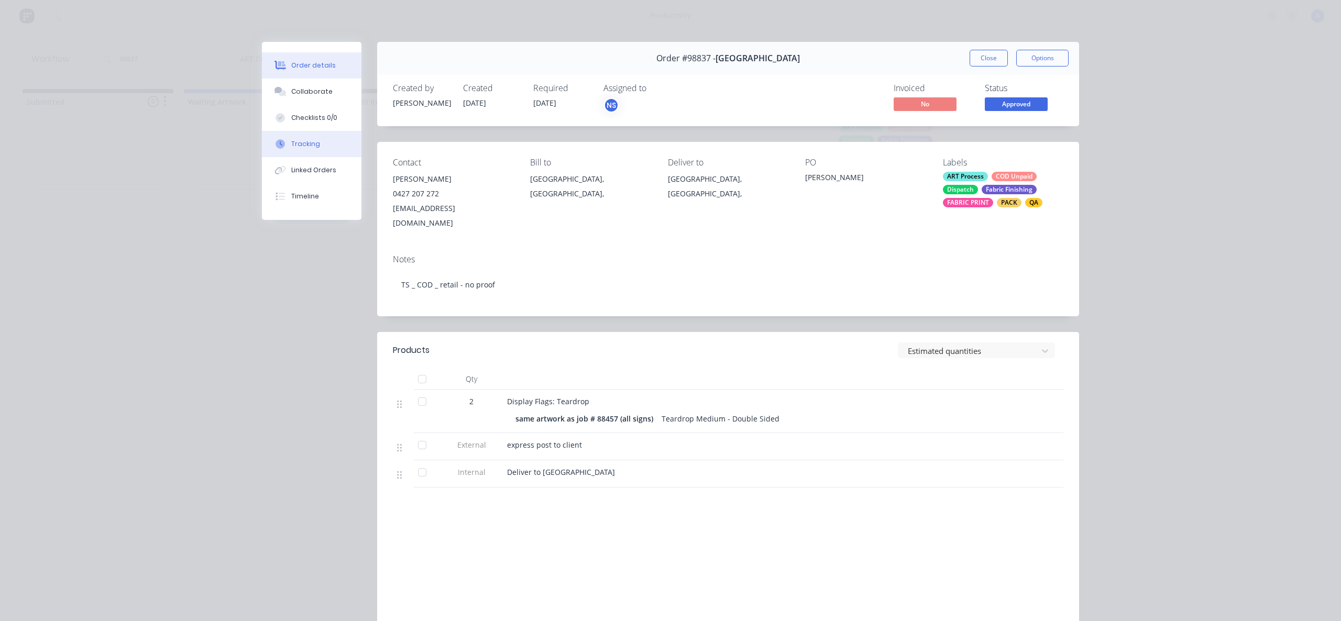
click at [280, 154] on button "Tracking" at bounding box center [312, 144] width 100 height 26
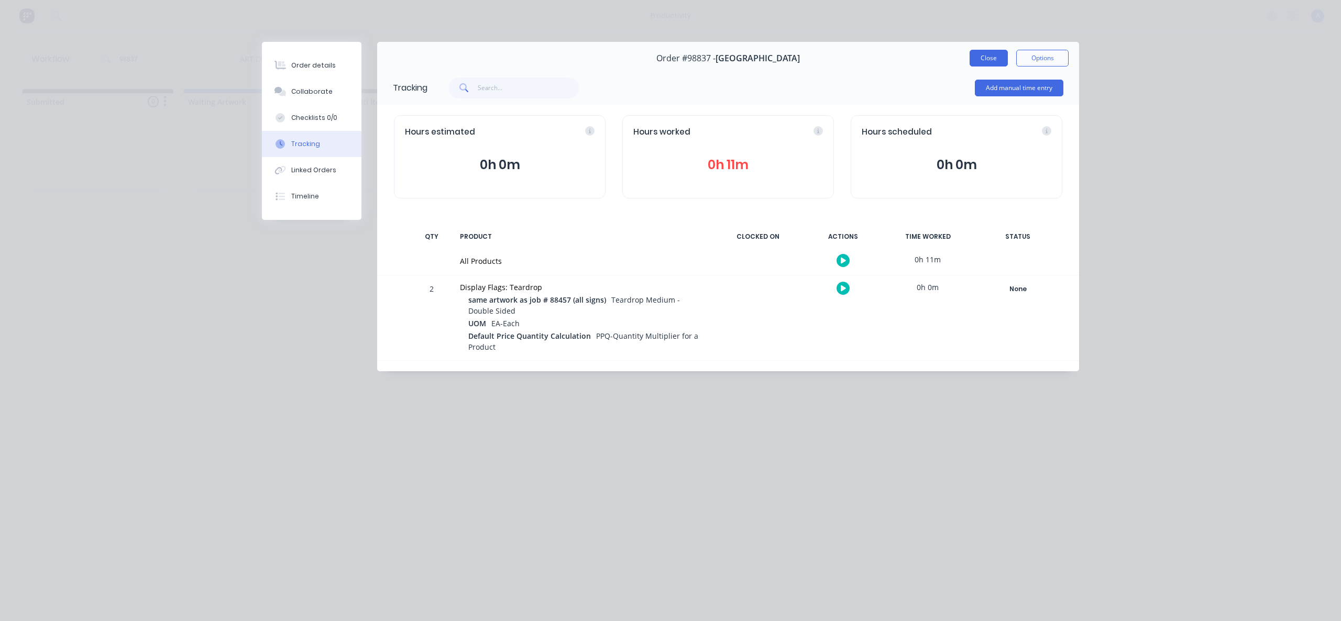
click at [974, 52] on button "Close" at bounding box center [989, 58] width 38 height 17
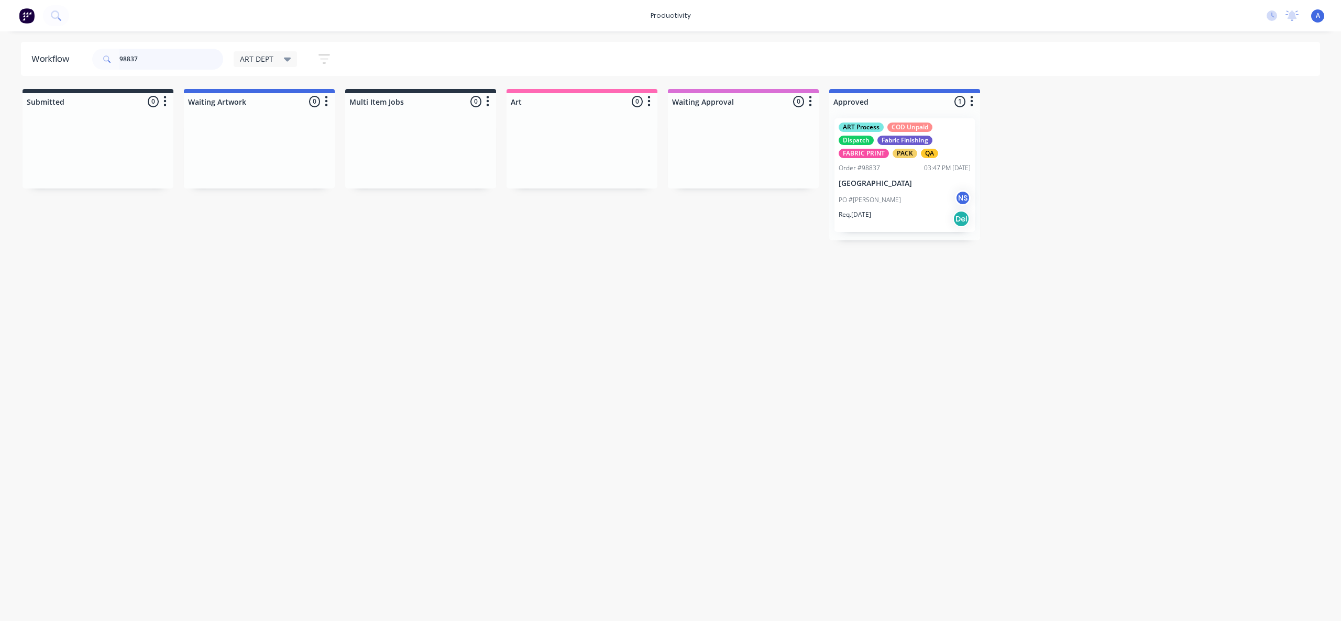
click at [195, 58] on input "98837" at bounding box center [171, 59] width 104 height 21
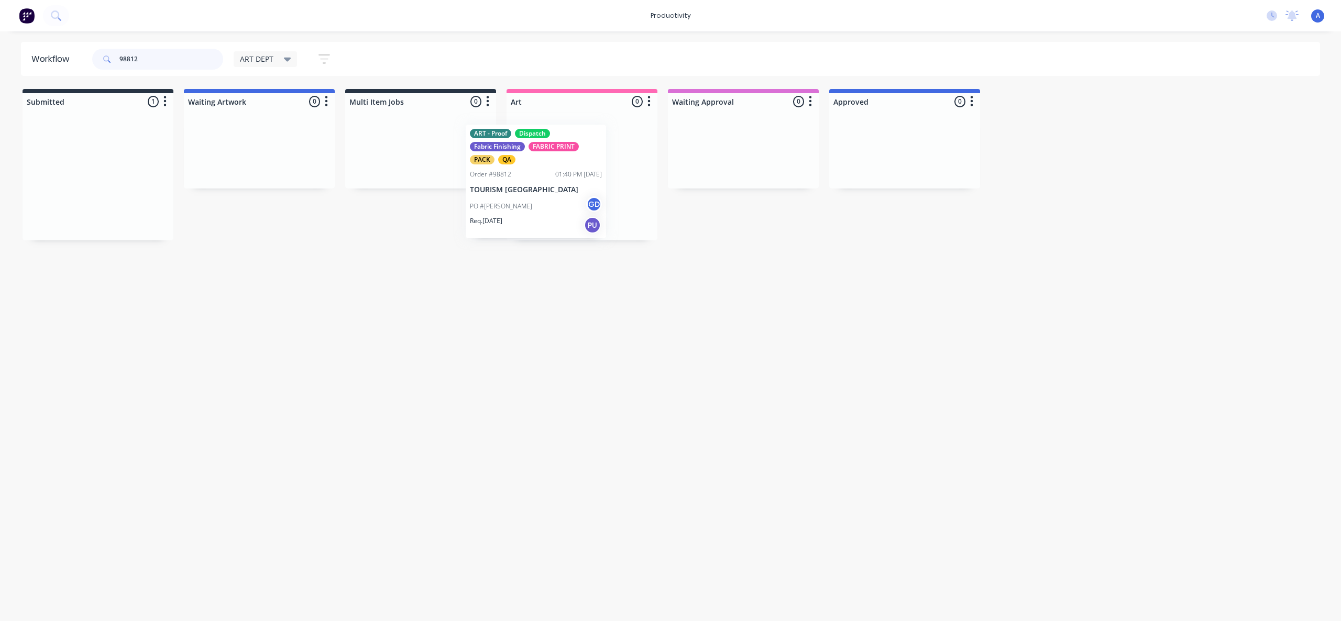
drag, startPoint x: 128, startPoint y: 212, endPoint x: 606, endPoint y: 213, distance: 477.8
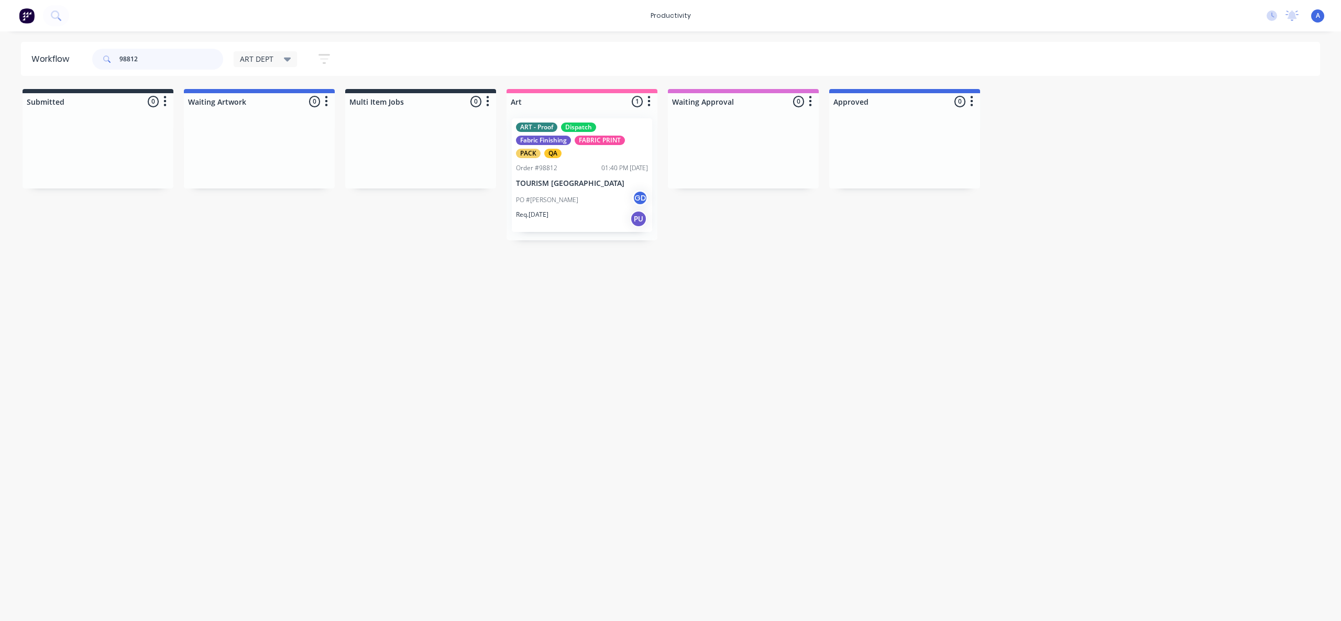
type input "98812"
click at [607, 206] on div "PO #[PERSON_NAME] GD" at bounding box center [582, 200] width 132 height 20
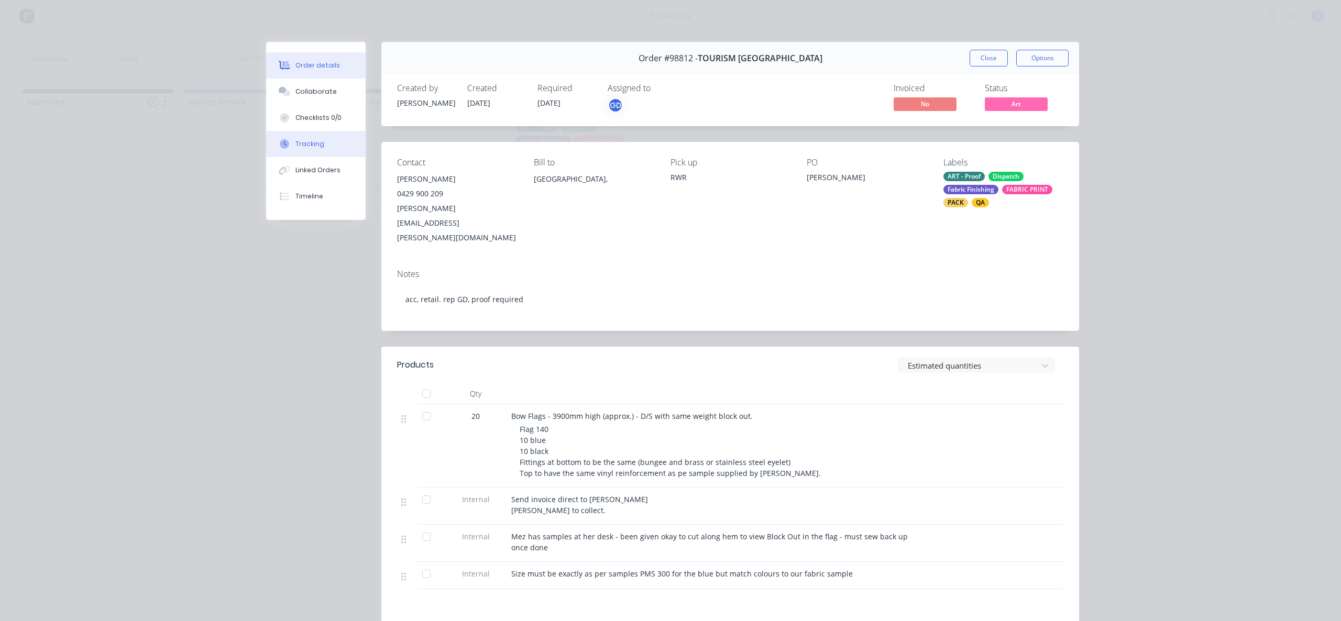
click at [335, 155] on button "Tracking" at bounding box center [316, 144] width 100 height 26
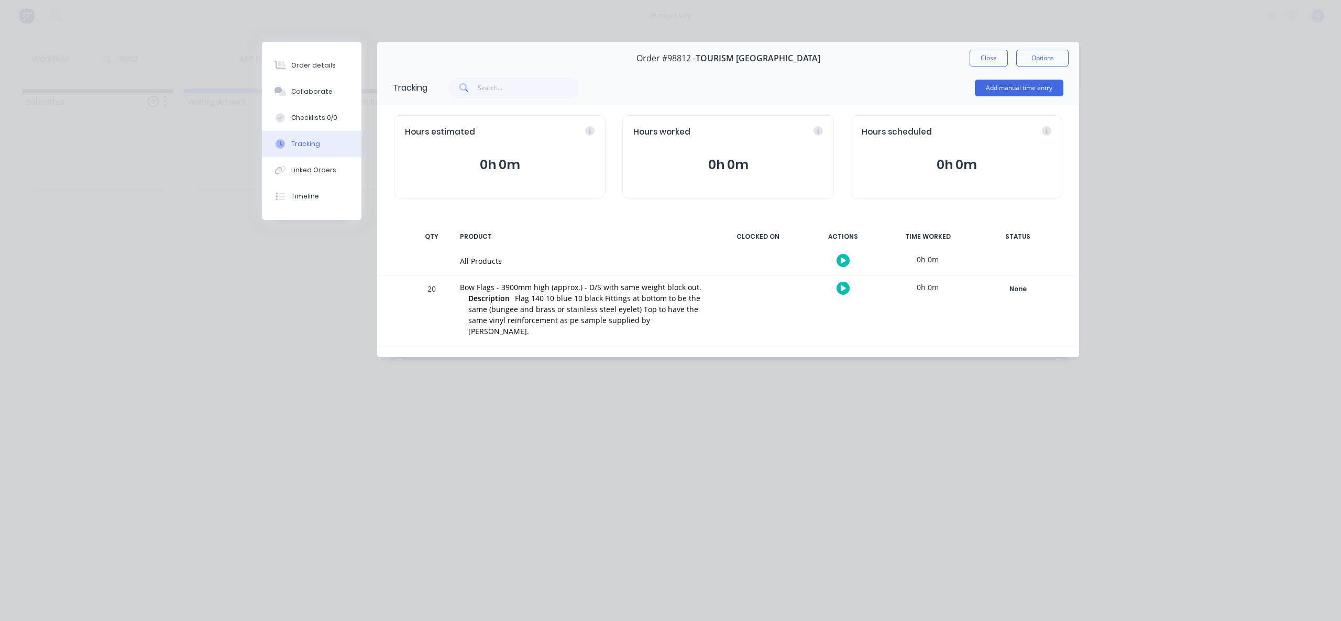
click at [844, 257] on icon "button" at bounding box center [843, 260] width 5 height 7
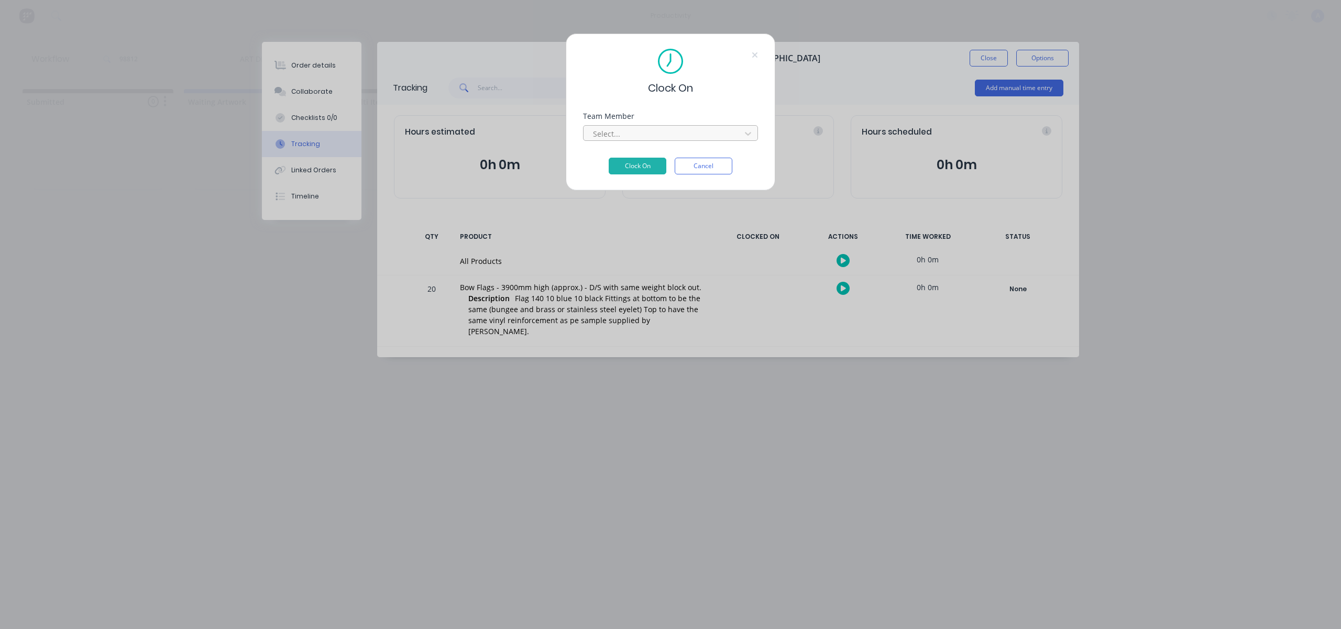
click at [686, 141] on div "Select..." at bounding box center [664, 134] width 150 height 16
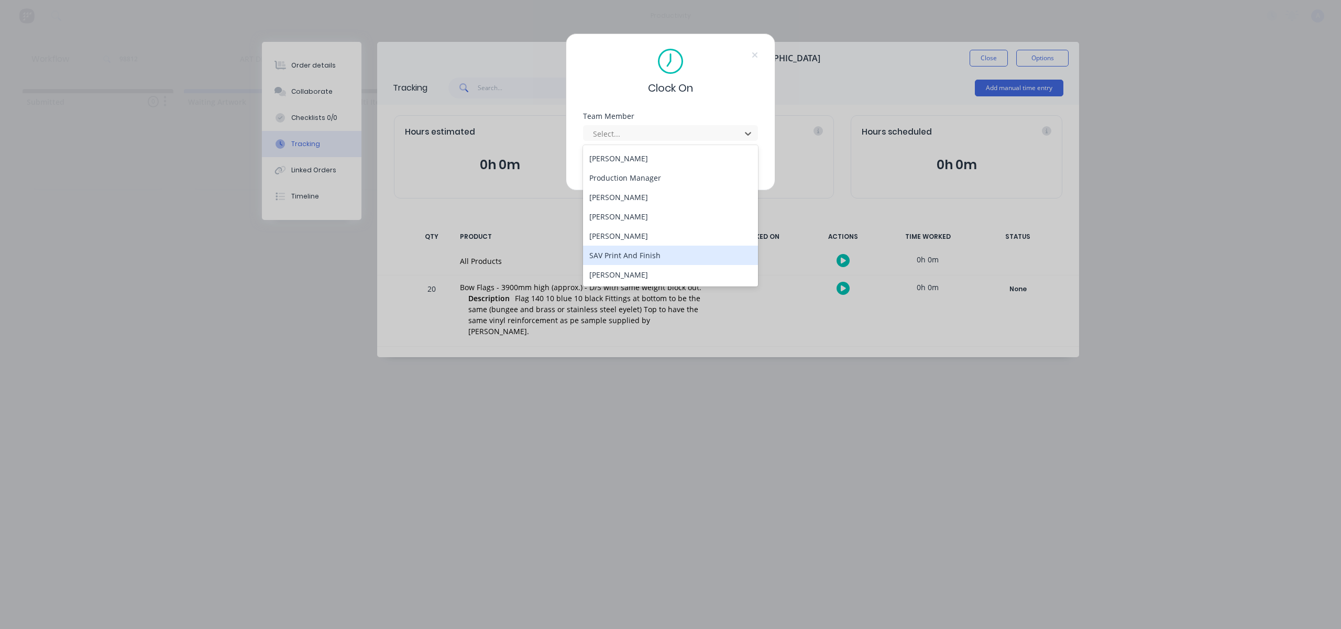
click at [644, 266] on div "[PERSON_NAME]" at bounding box center [670, 274] width 175 height 19
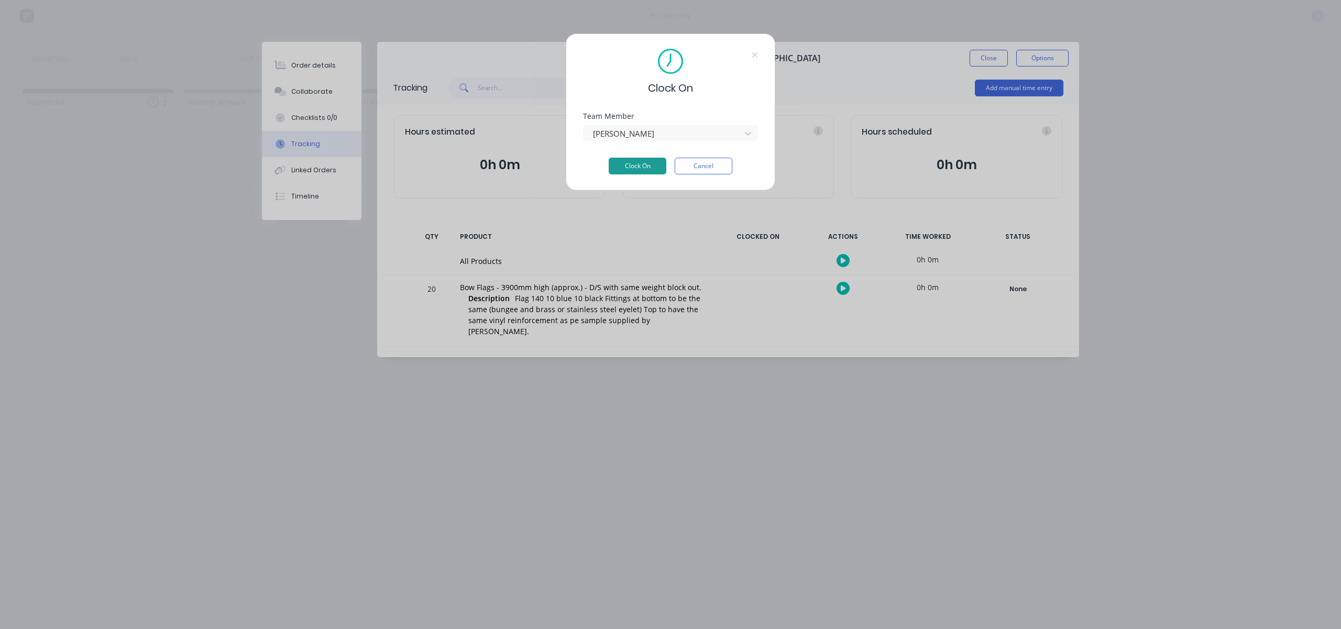
click at [651, 160] on button "Clock On" at bounding box center [638, 166] width 58 height 17
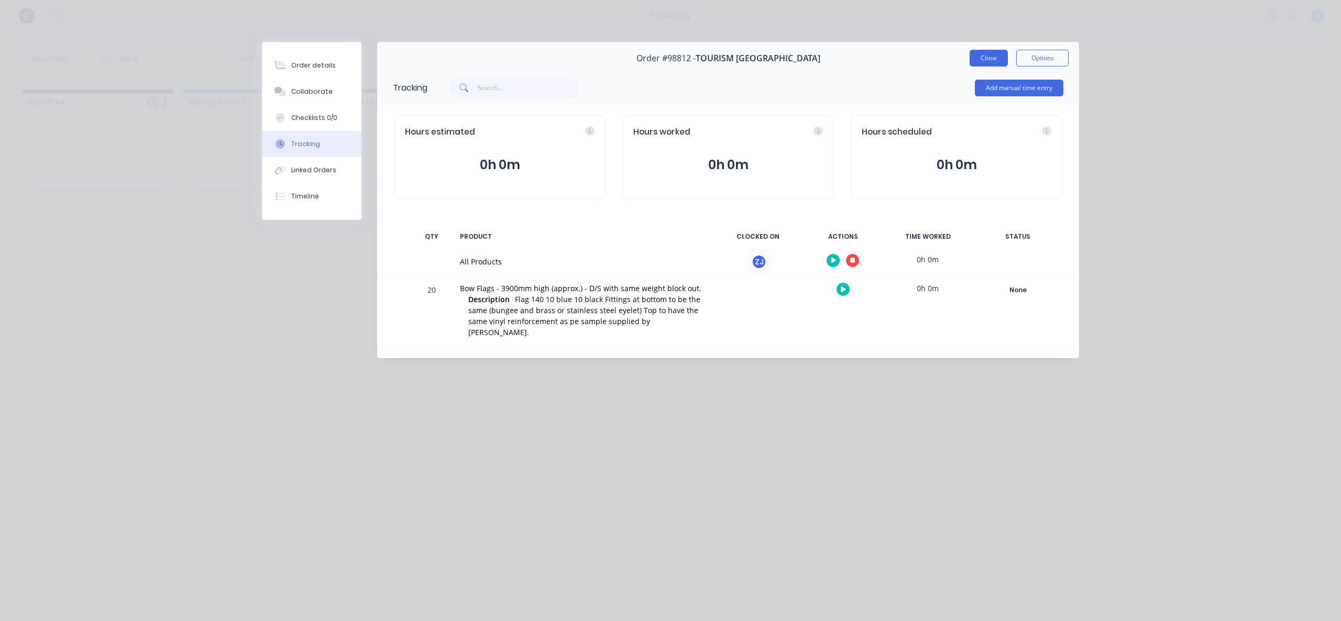
click at [979, 62] on button "Close" at bounding box center [989, 58] width 38 height 17
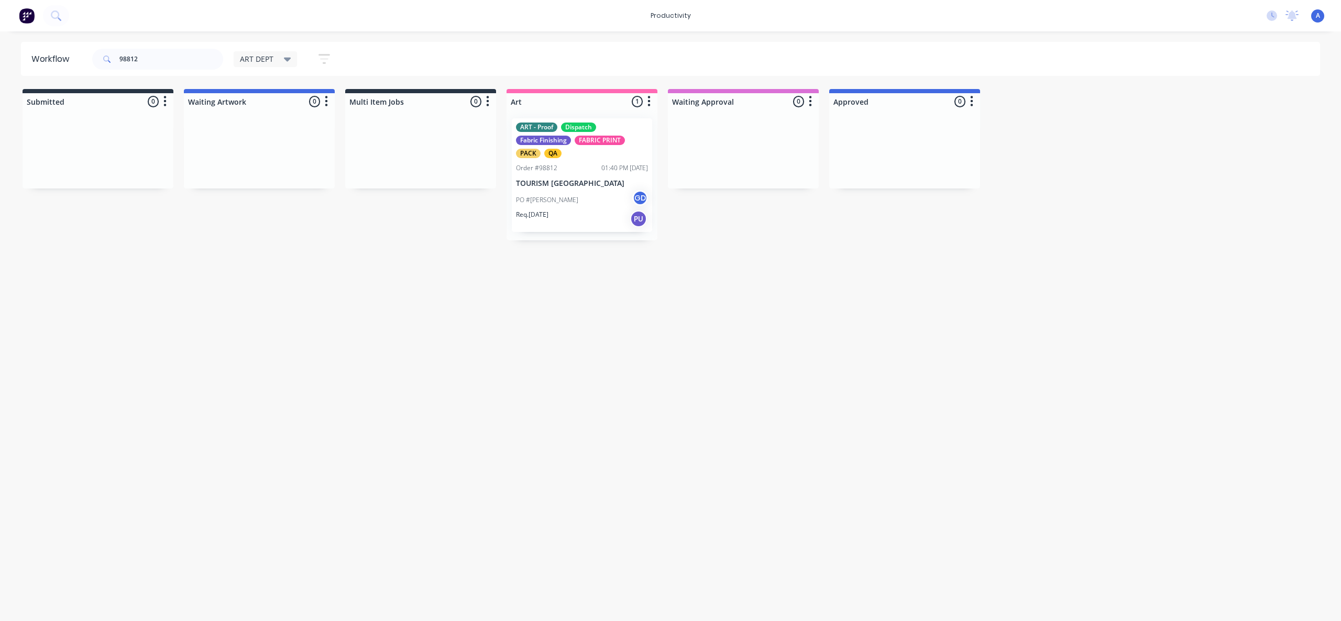
click at [1017, 252] on div "Workflow 98812 ART DEPT Save new view None edit ART DEPT (Default) edit Banner …" at bounding box center [670, 321] width 1341 height 558
